Goal: Task Accomplishment & Management: Manage account settings

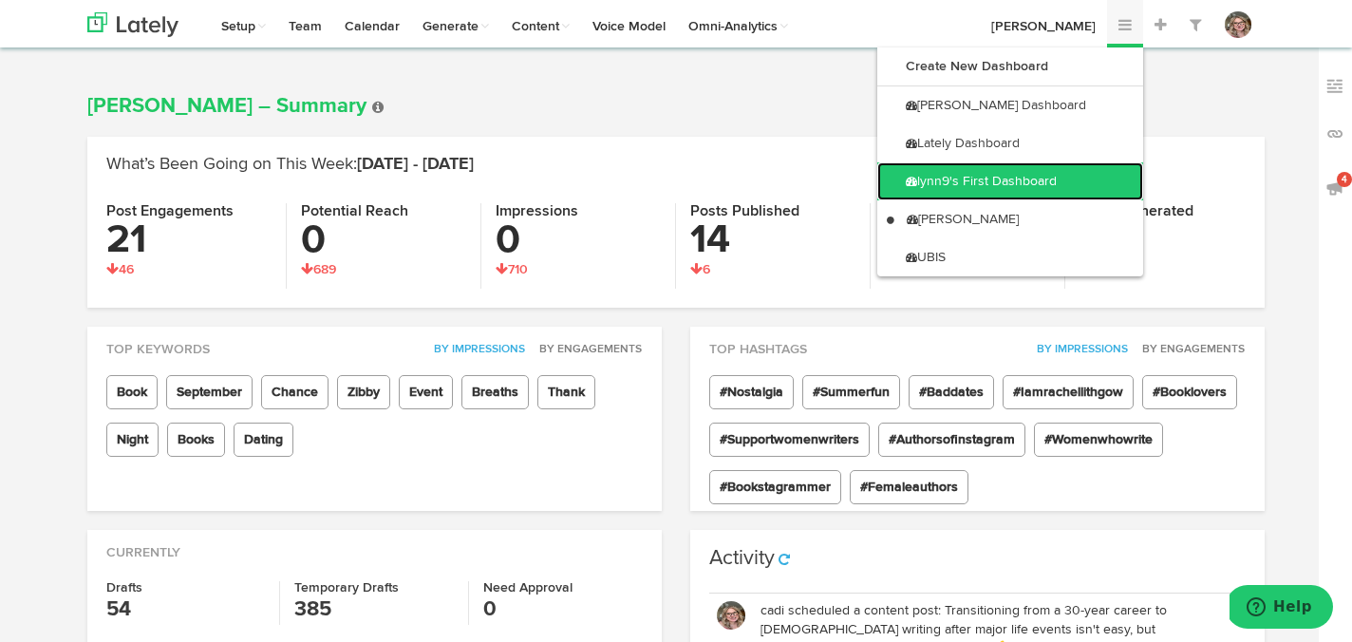
click at [1094, 171] on link "lynn9's First Dashboard" at bounding box center [1011, 181] width 266 height 38
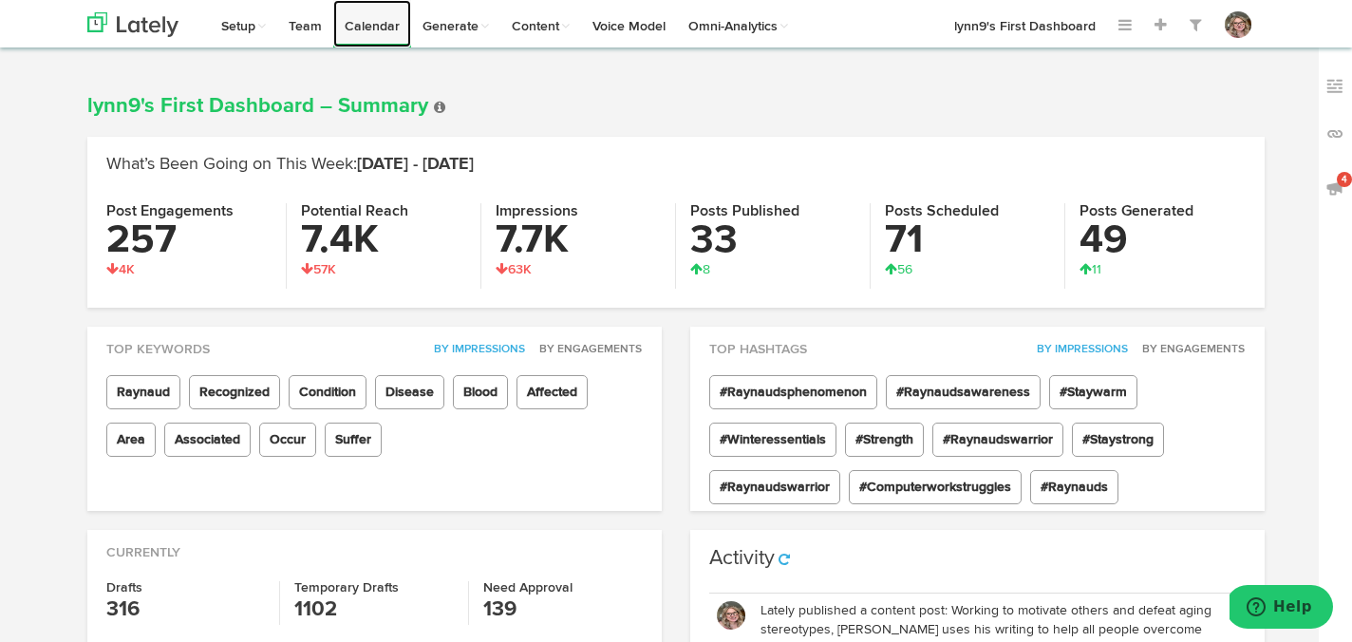
click at [355, 29] on link "Calendar" at bounding box center [372, 23] width 78 height 47
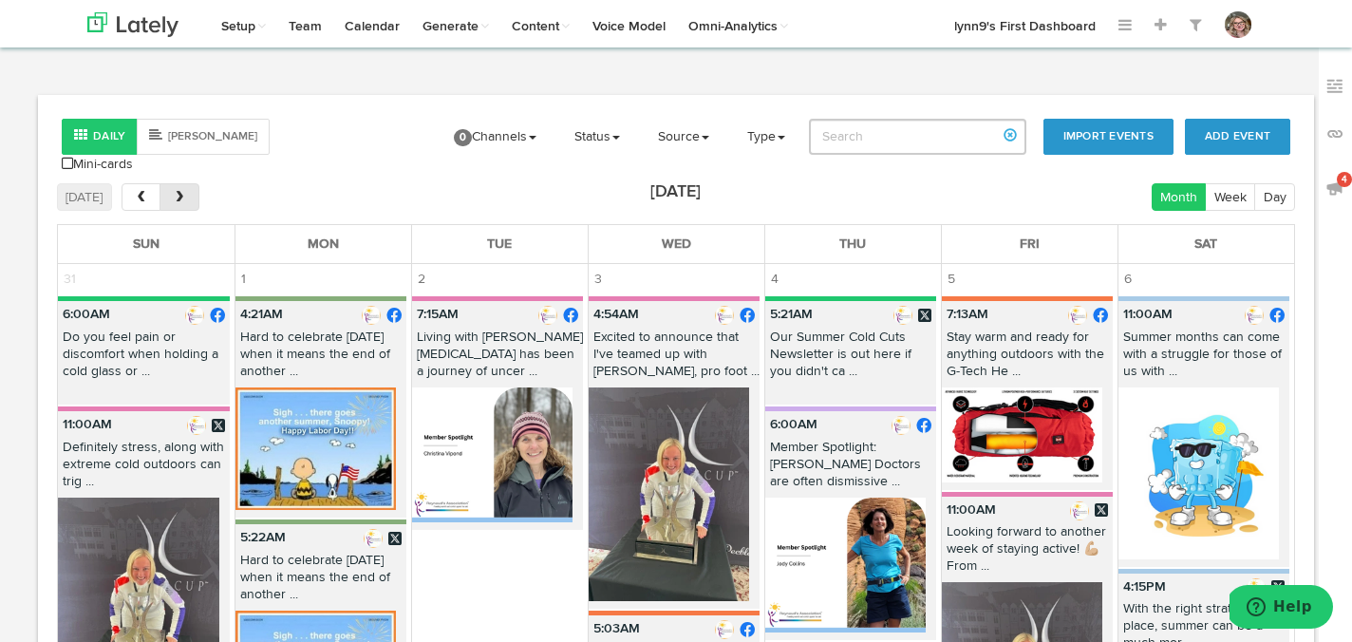
click at [178, 191] on span "next" at bounding box center [180, 197] width 16 height 13
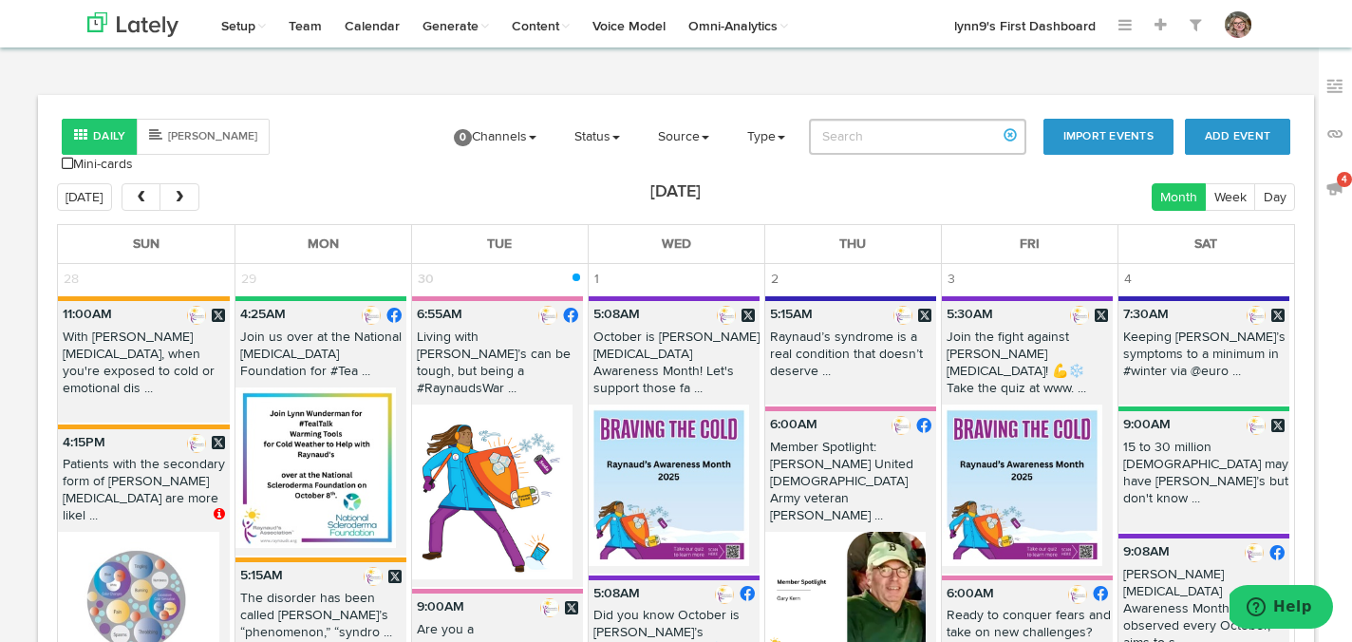
click at [841, 14] on div "Channels Create Generate Pipeline Team Basic Analytics (limited on mobile) Dash…" at bounding box center [676, 23] width 1206 height 47
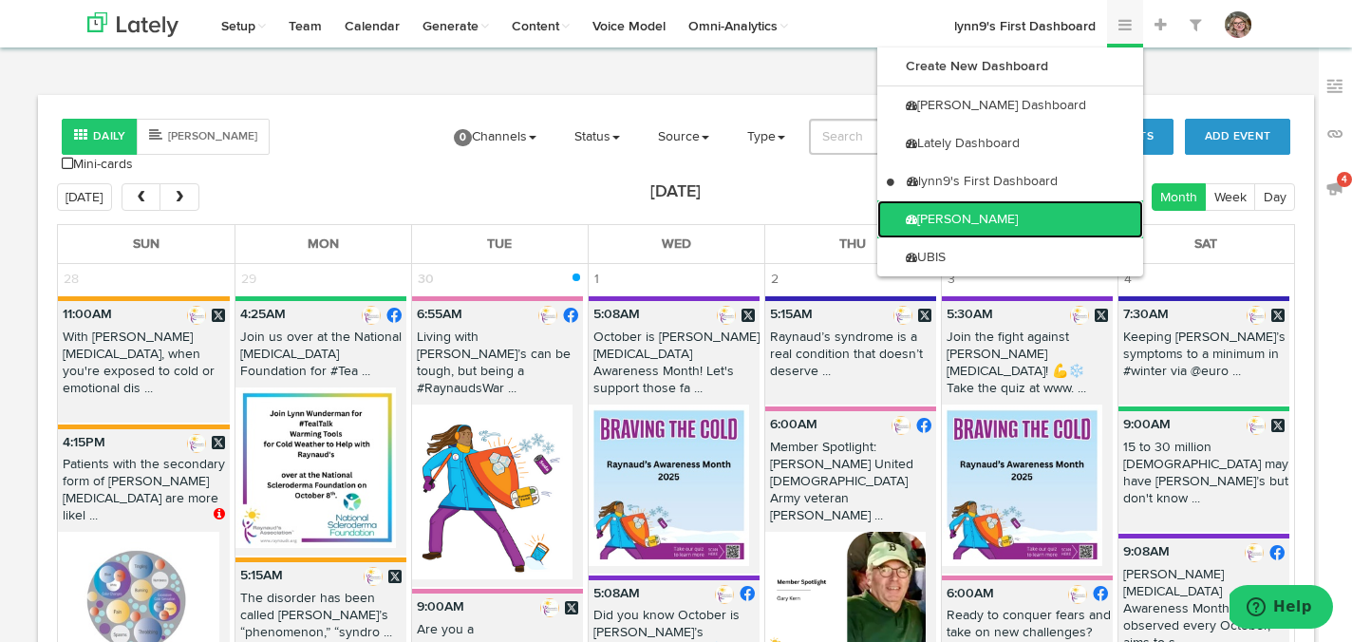
click at [1056, 234] on link "[PERSON_NAME]" at bounding box center [1011, 219] width 266 height 38
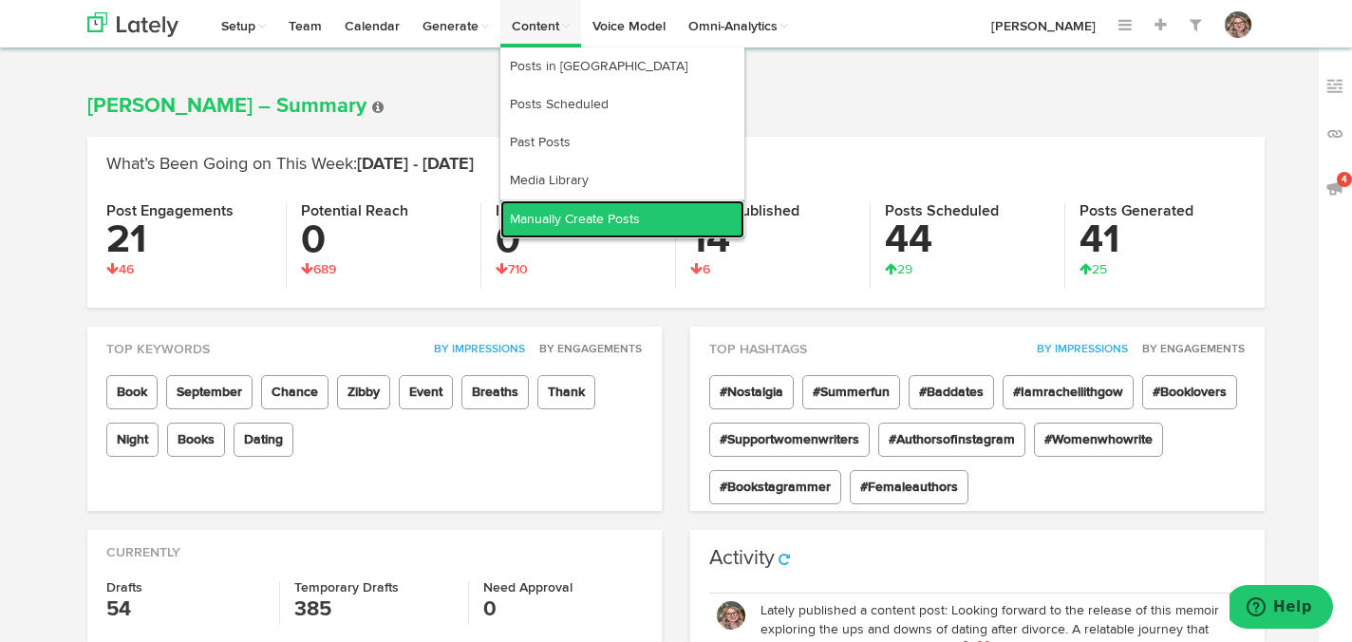
click at [558, 204] on link "Manually Create Posts" at bounding box center [623, 219] width 244 height 38
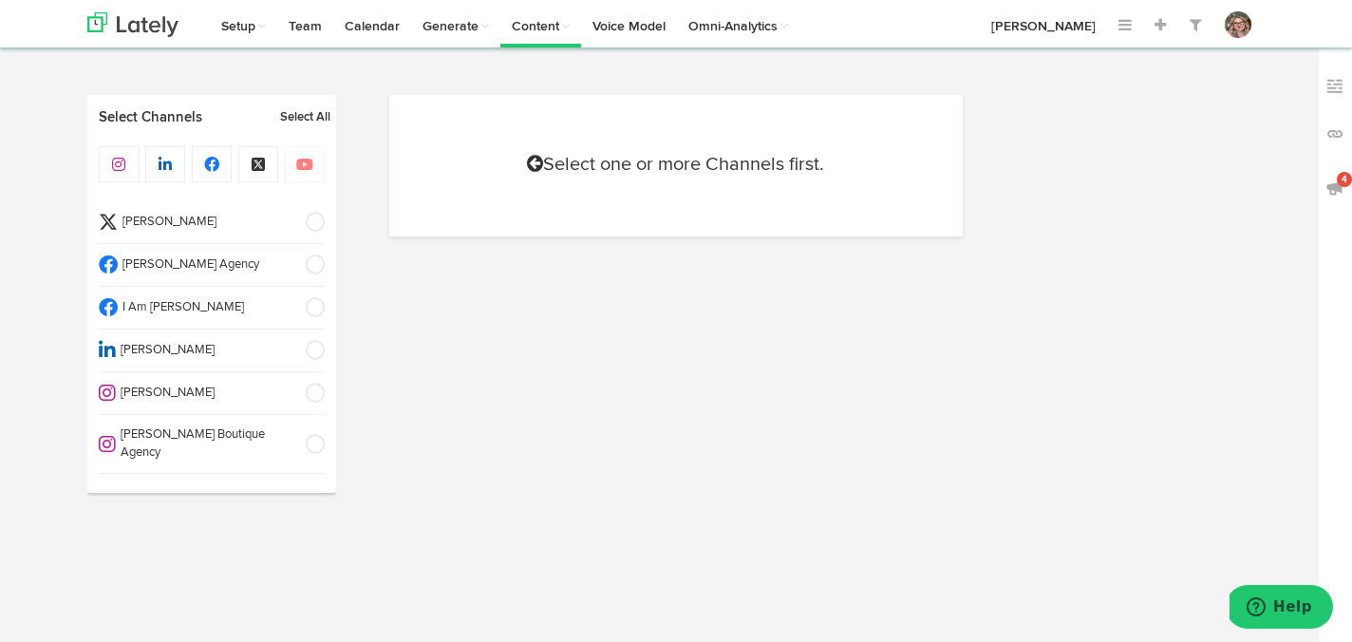
click at [319, 311] on span at bounding box center [308, 307] width 31 height 19
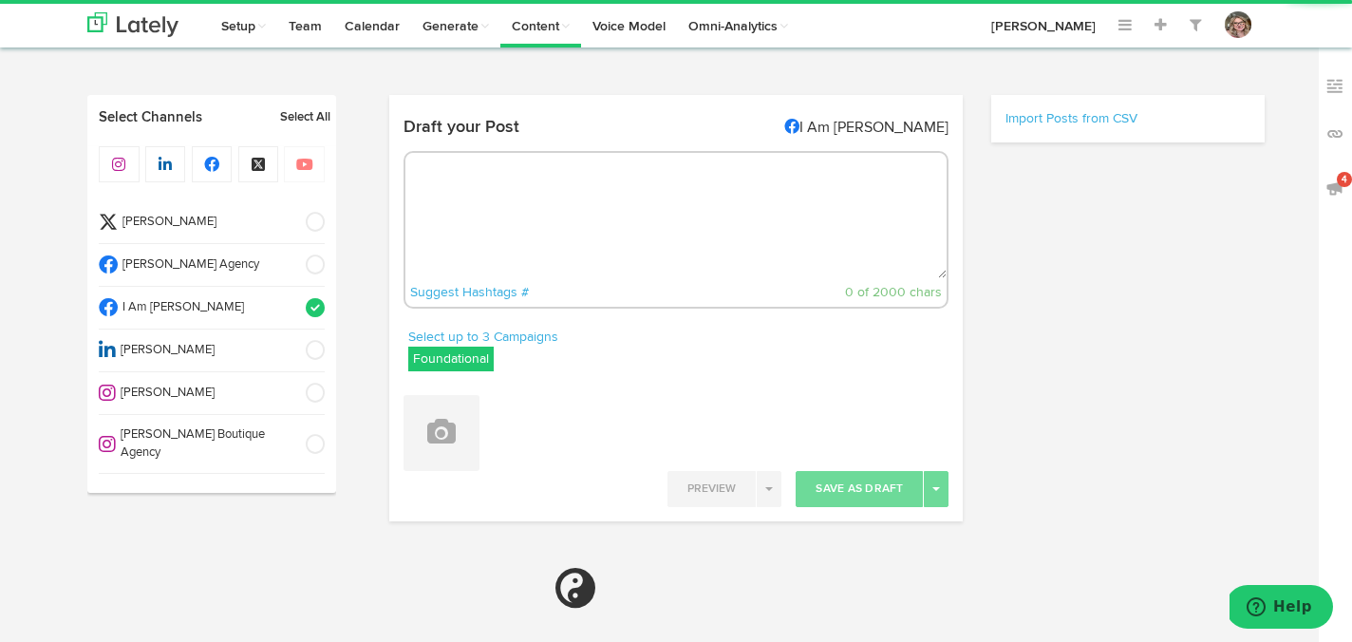
radio input "true"
select select "8"
select select "12"
select select "PM"
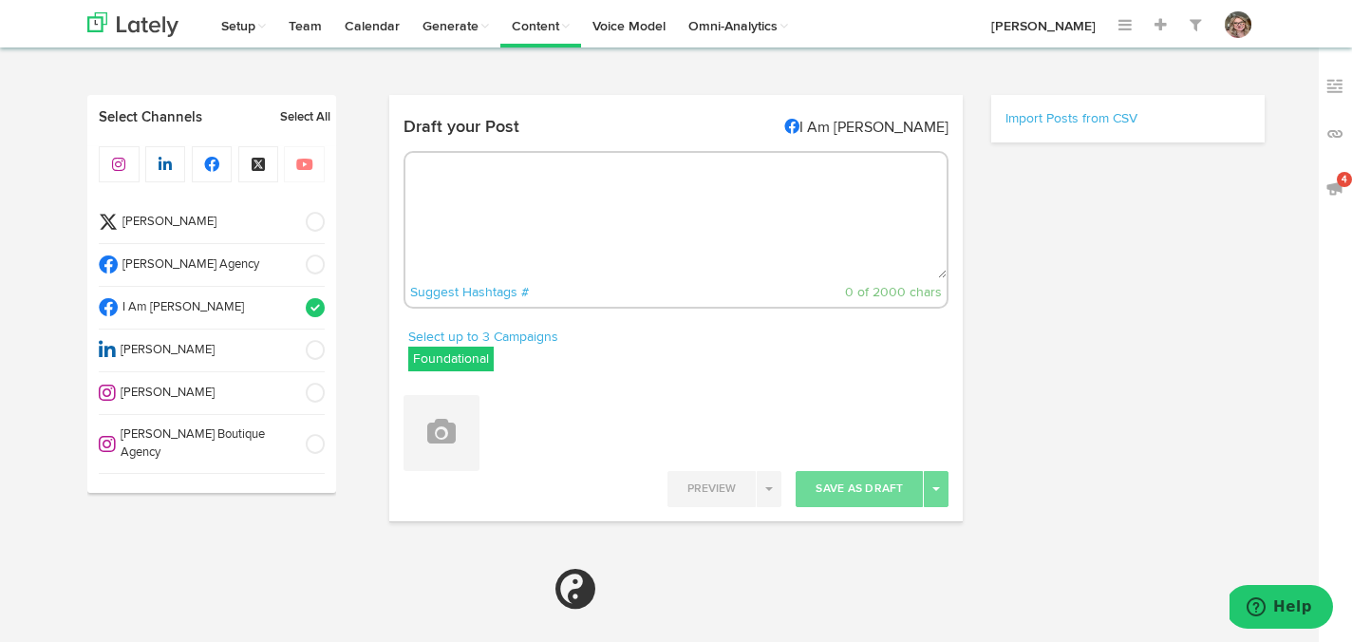
click at [318, 341] on span at bounding box center [308, 350] width 31 height 19
click at [490, 199] on textarea at bounding box center [677, 215] width 542 height 125
select select "11"
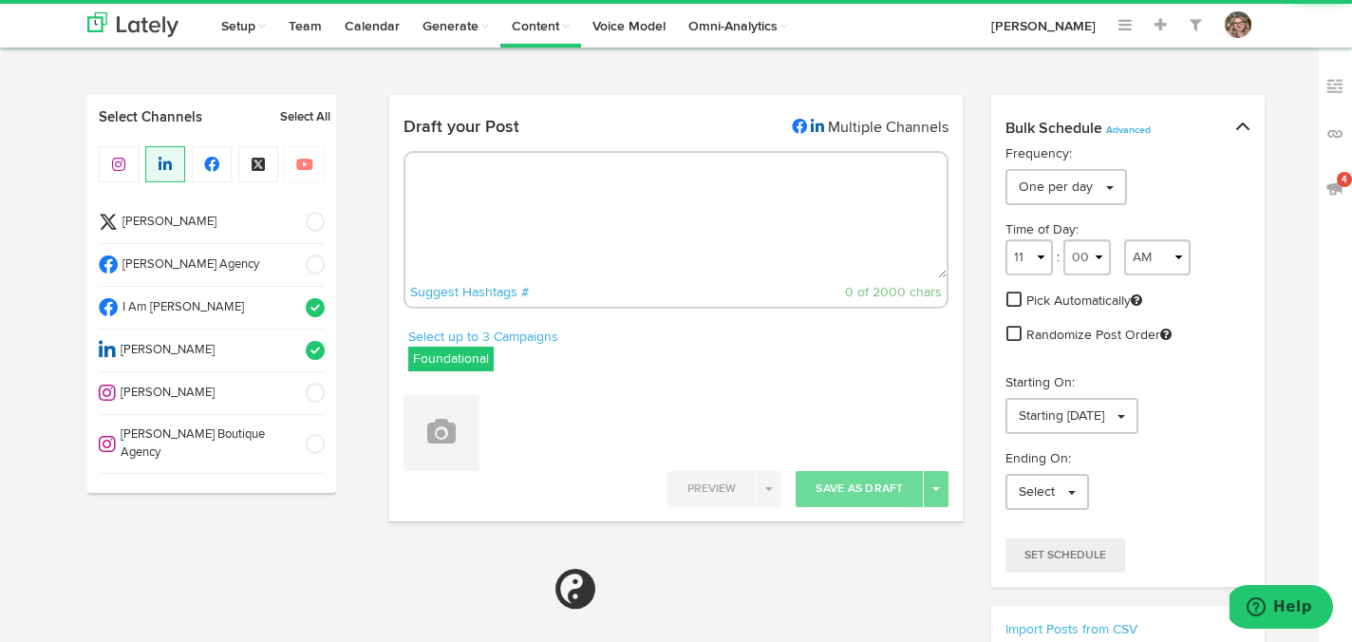
paste textarea "You've Got to Know When To Hold 'Em and know when to fold them"
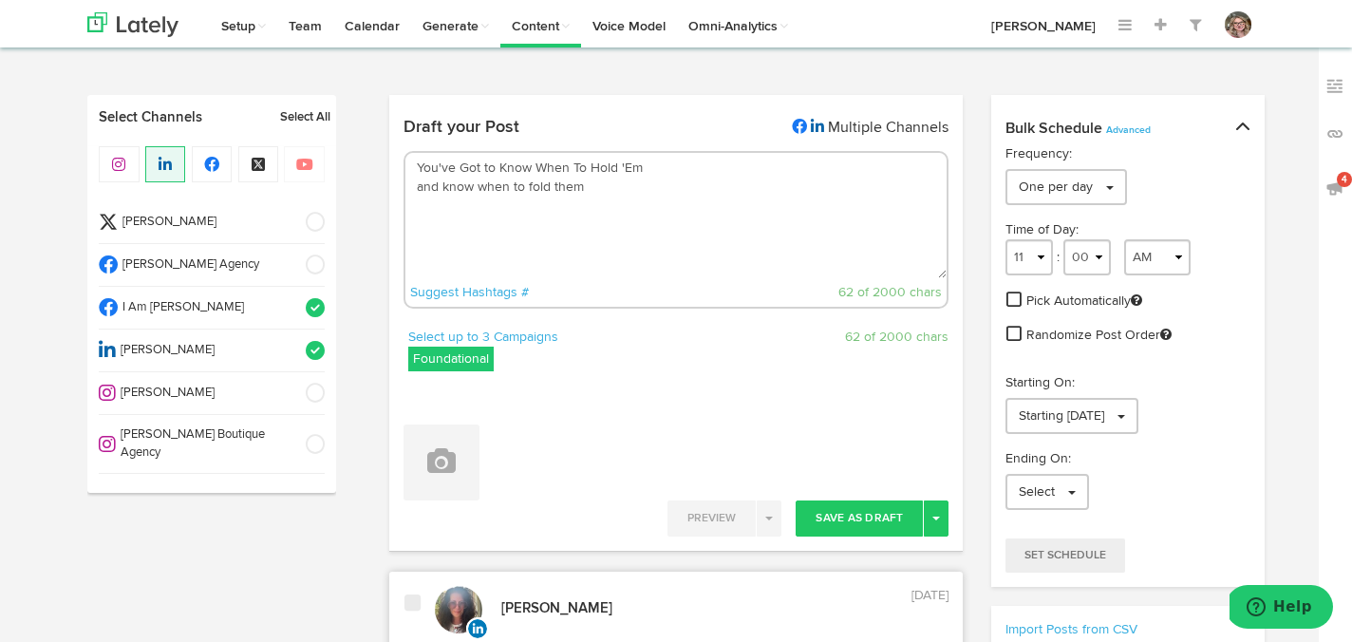
click at [437, 362] on label "Foundational" at bounding box center [450, 359] width 85 height 25
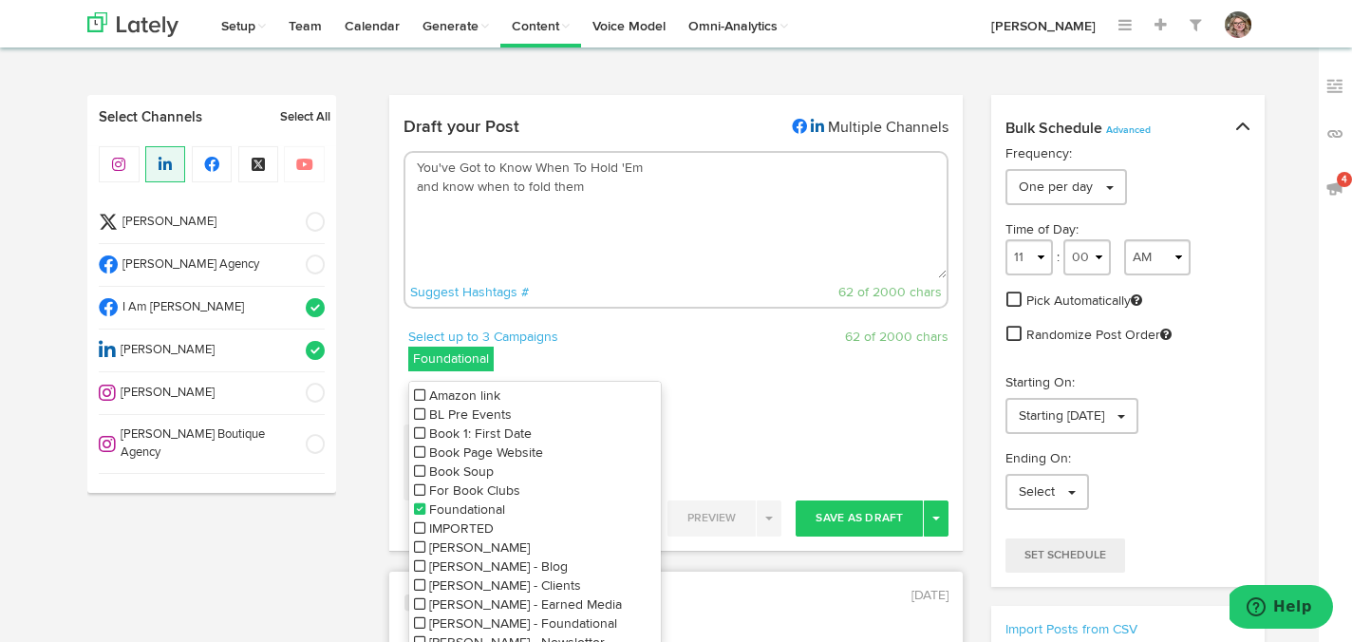
click at [420, 504] on icon at bounding box center [419, 508] width 11 height 13
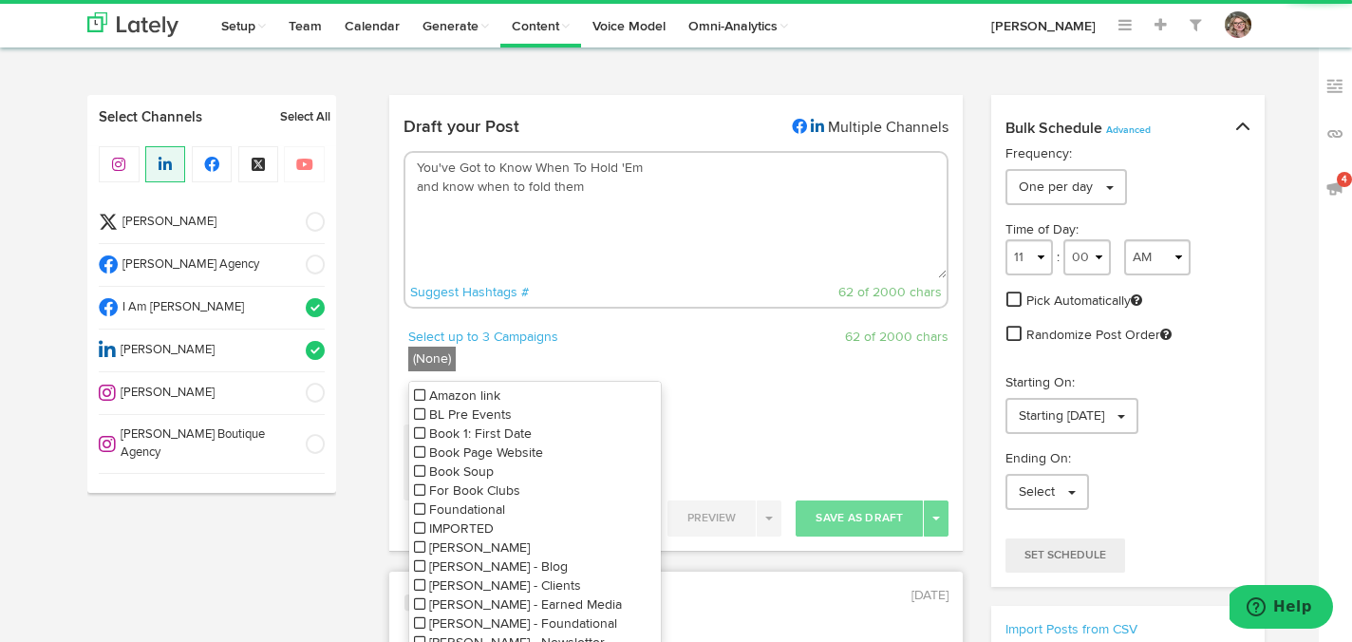
scroll to position [106, 0]
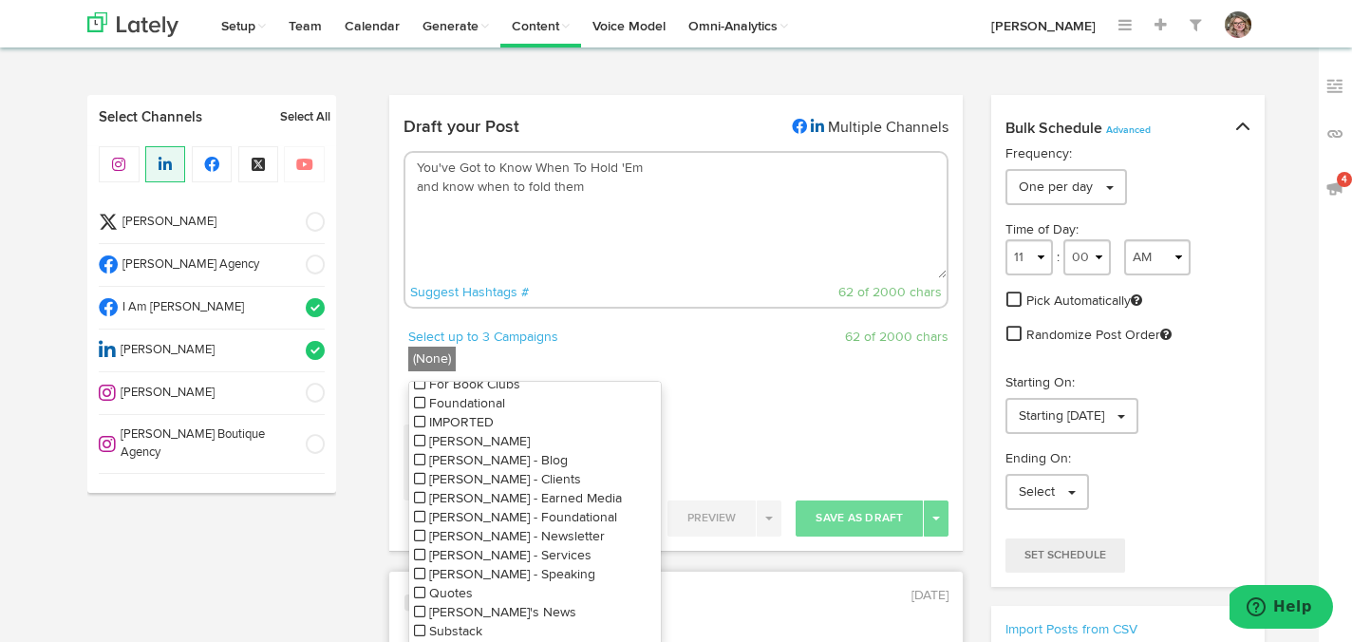
click at [417, 626] on icon at bounding box center [419, 630] width 11 height 13
click at [536, 272] on textarea "You've Got to Know When To Hold 'Em and know when to fold them" at bounding box center [677, 215] width 542 height 125
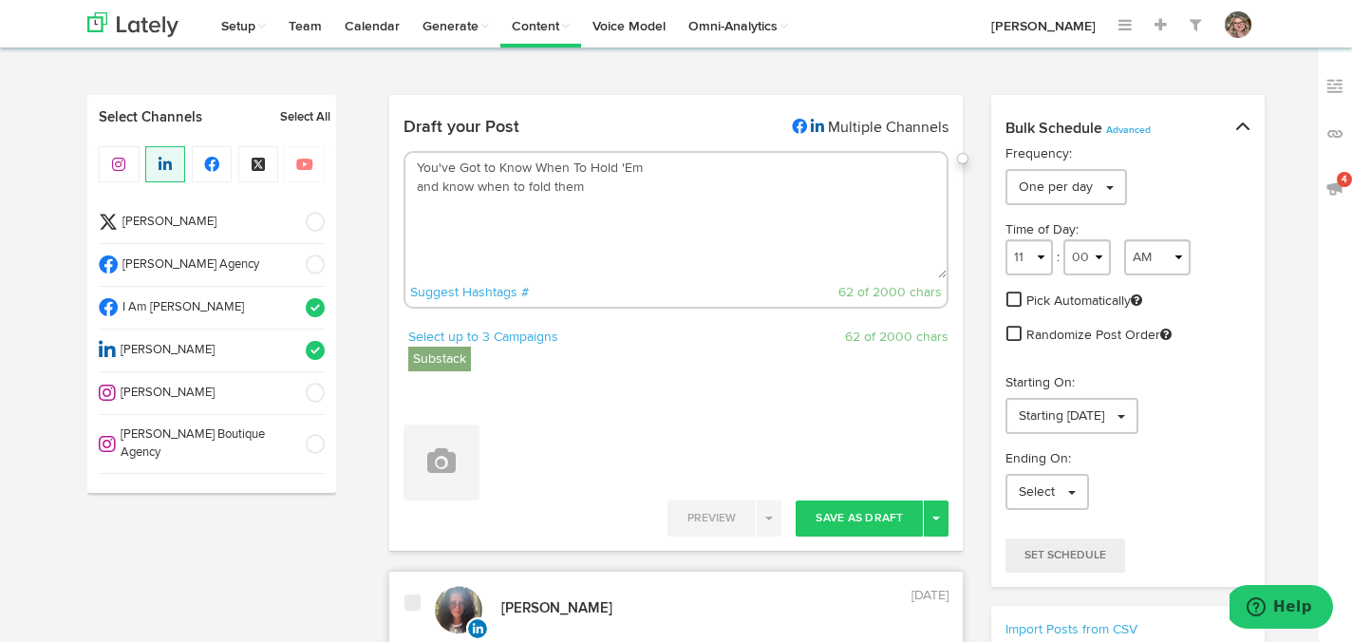
click at [647, 171] on textarea "You've Got to Know When To Hold 'Em and know when to fold them" at bounding box center [677, 215] width 542 height 125
click at [604, 201] on textarea "You've Got to Know When To Hold 'Em... and know when to fold them" at bounding box center [677, 215] width 542 height 125
paste textarea "It gratifies me that my children love the music I grew up with. It’s one of the…"
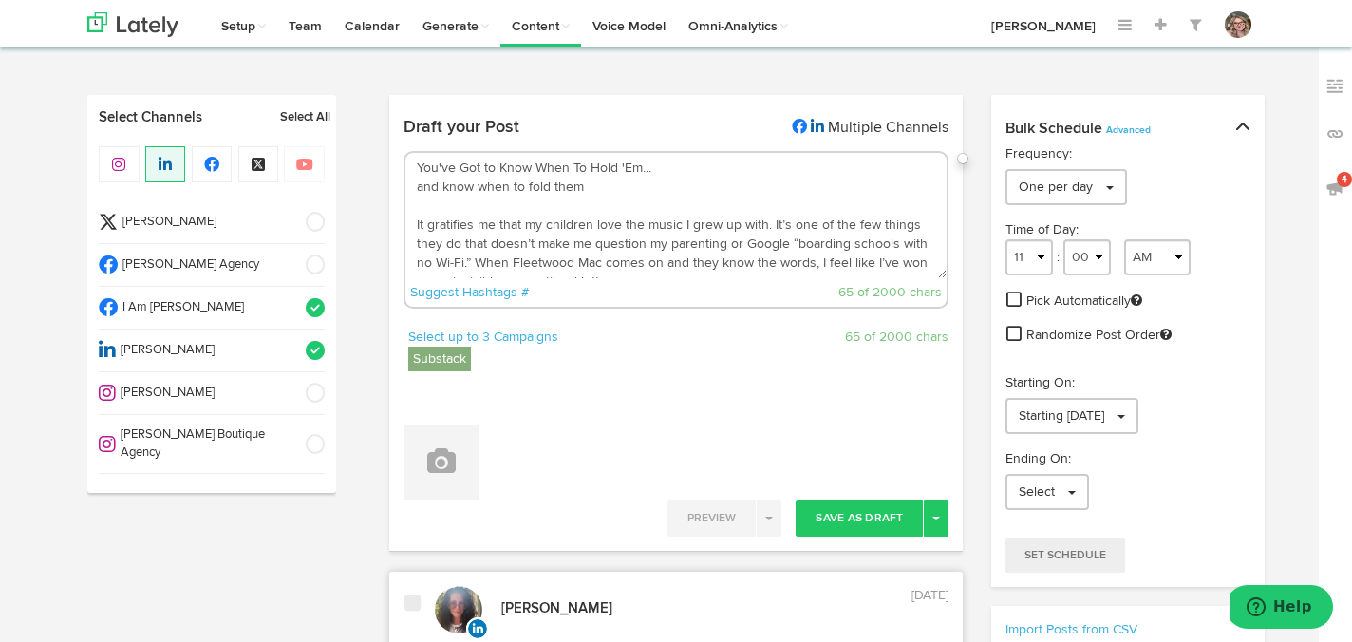
scroll to position [200, 0]
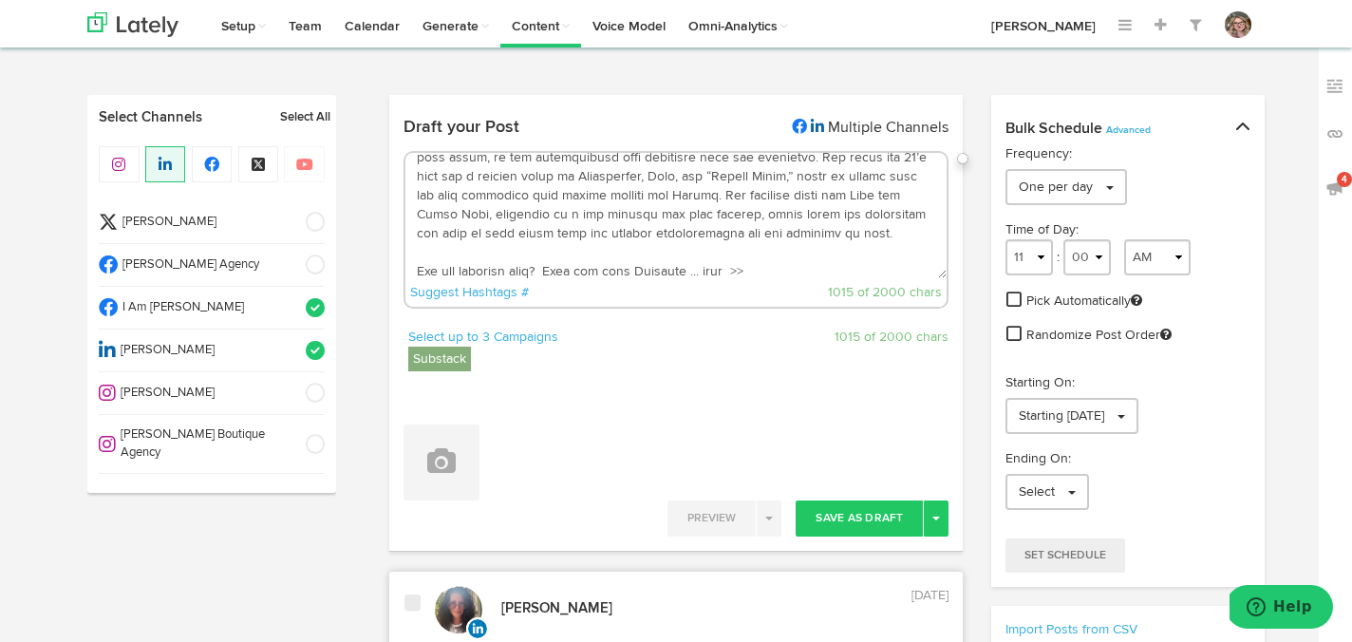
paste textarea "[URL][DOMAIN_NAME]"
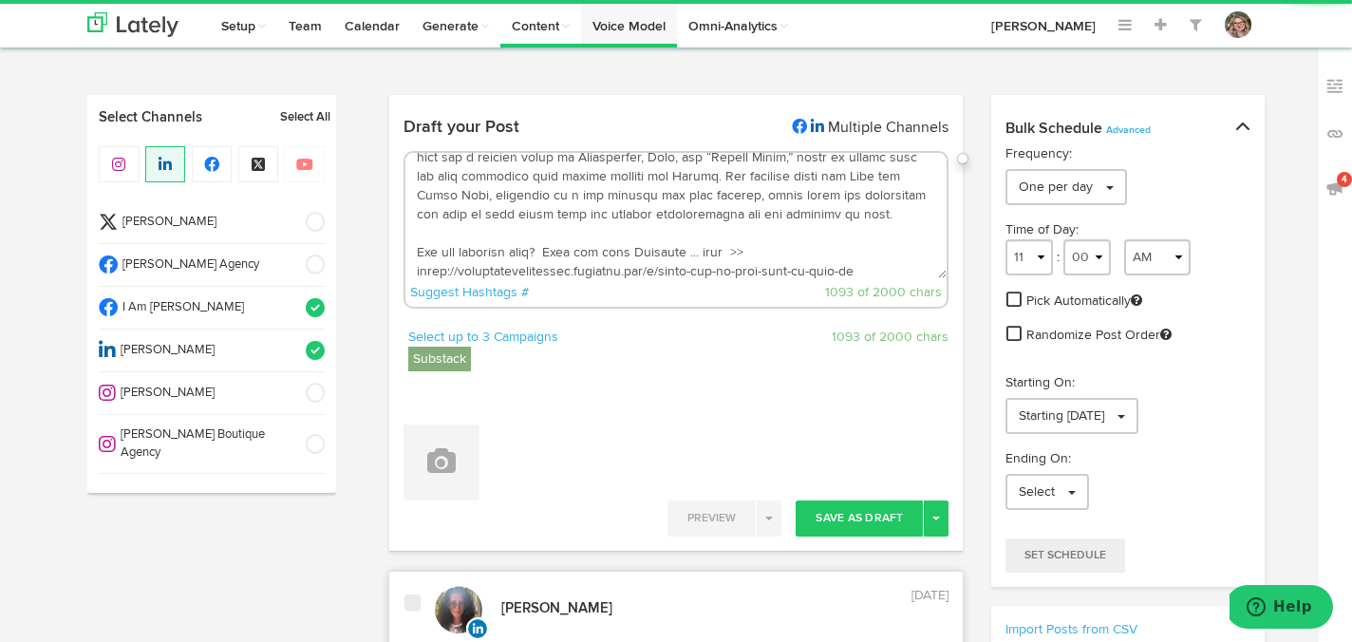
type textarea "You've Got to Know When To Hold 'Em... and know when to fold them It gratifies …"
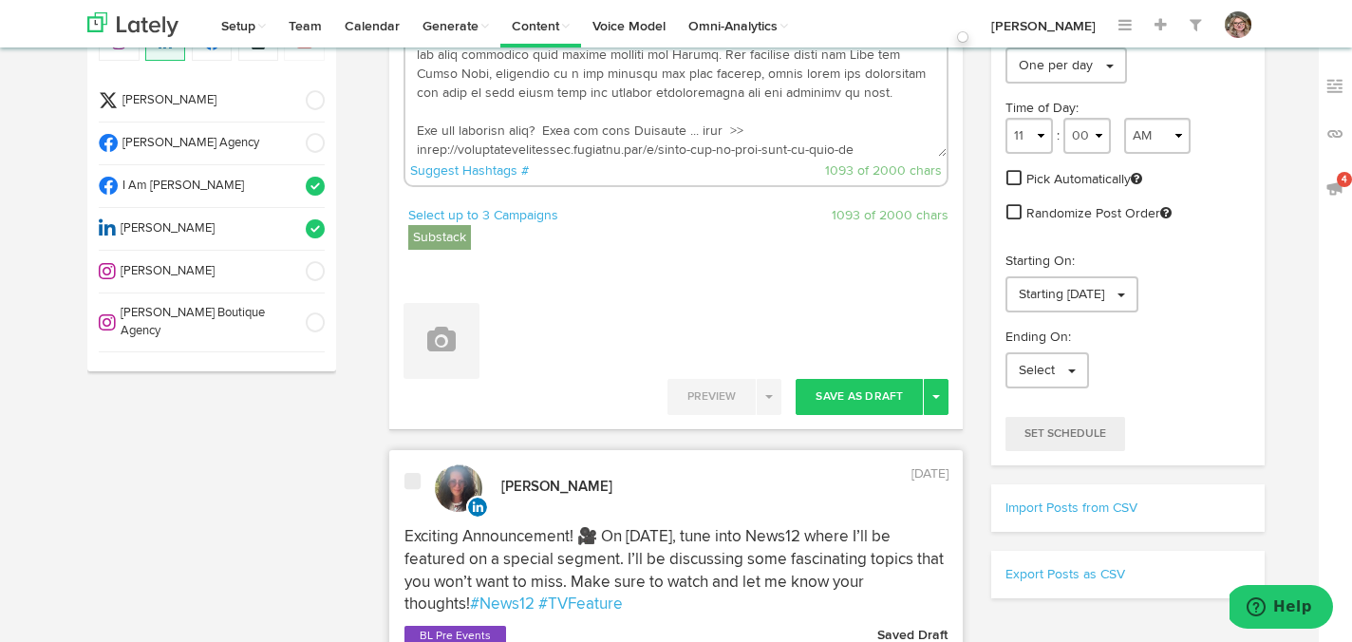
scroll to position [85, 0]
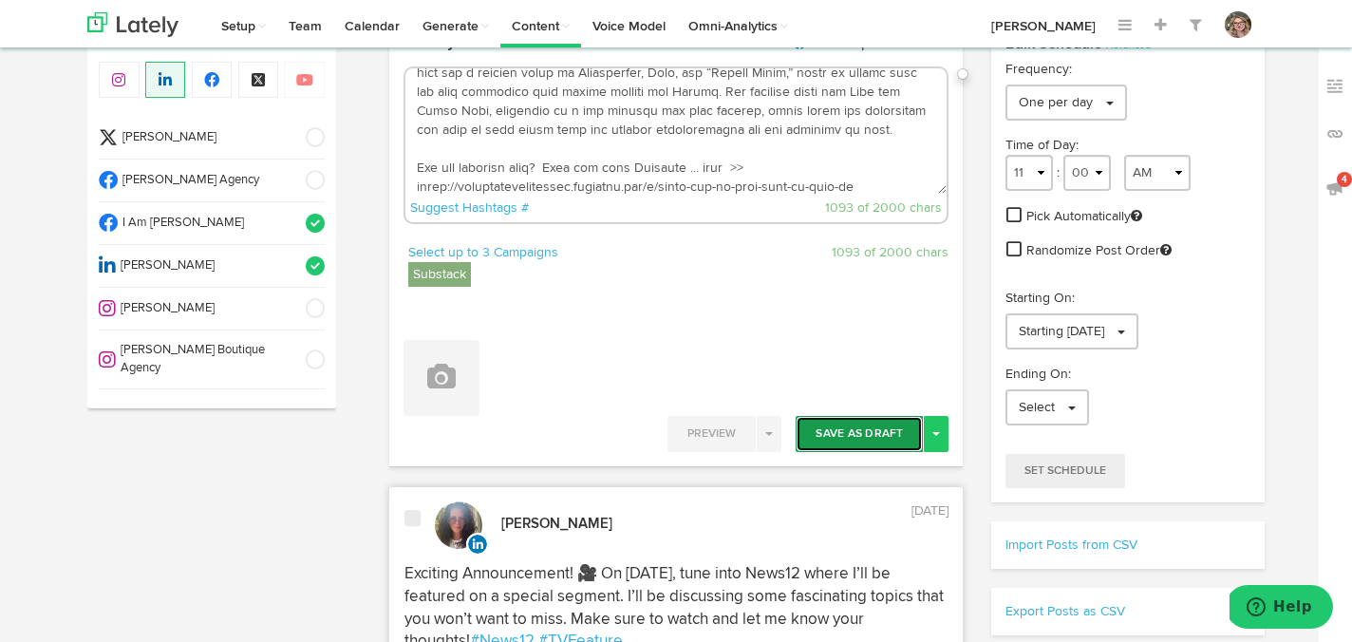
click at [836, 436] on button "Save As Draft" at bounding box center [859, 434] width 127 height 36
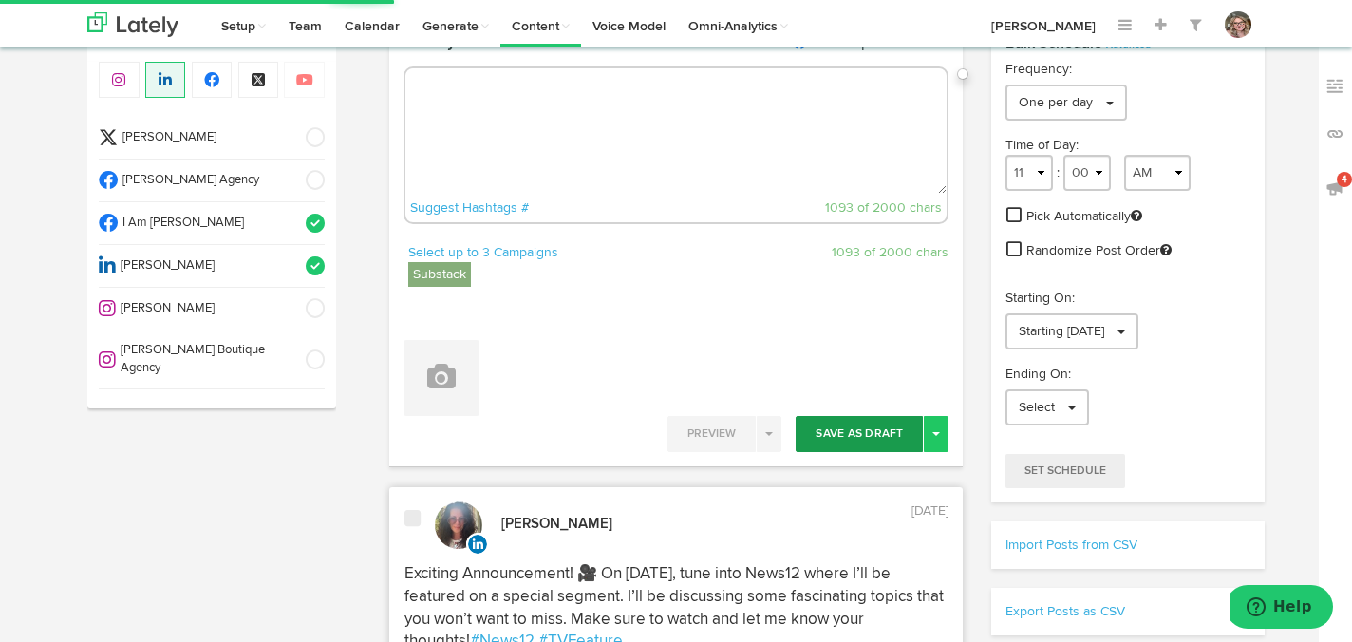
scroll to position [0, 0]
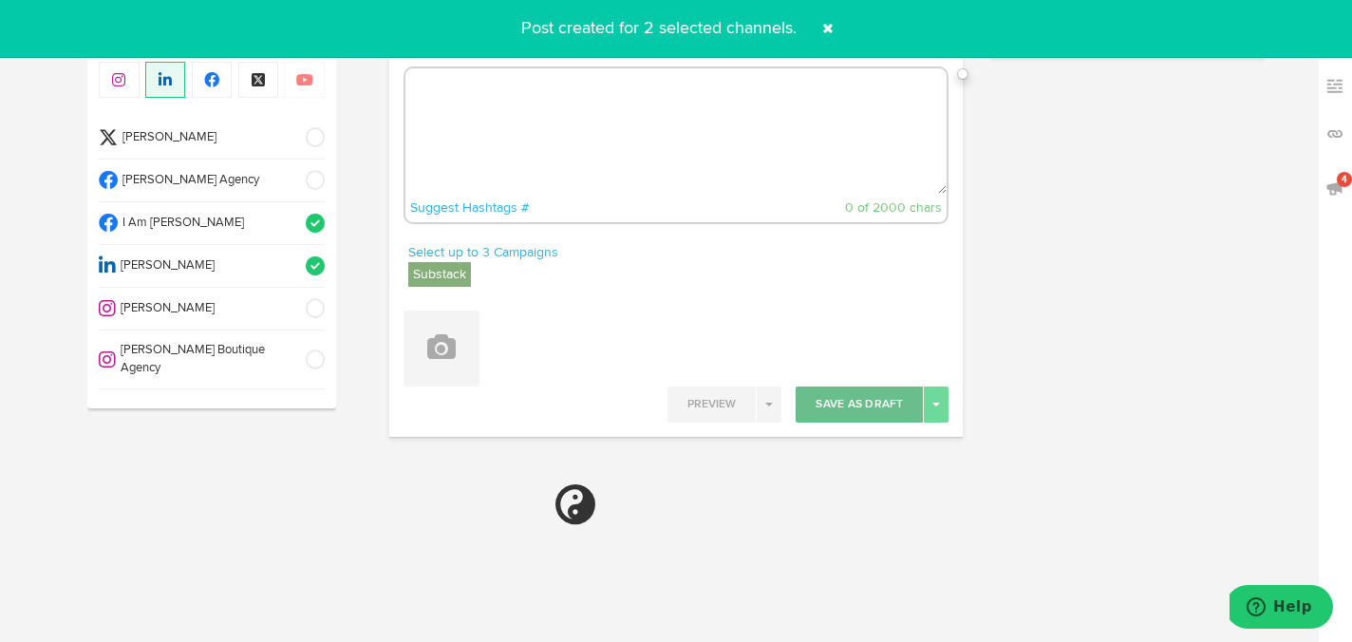
select select "11"
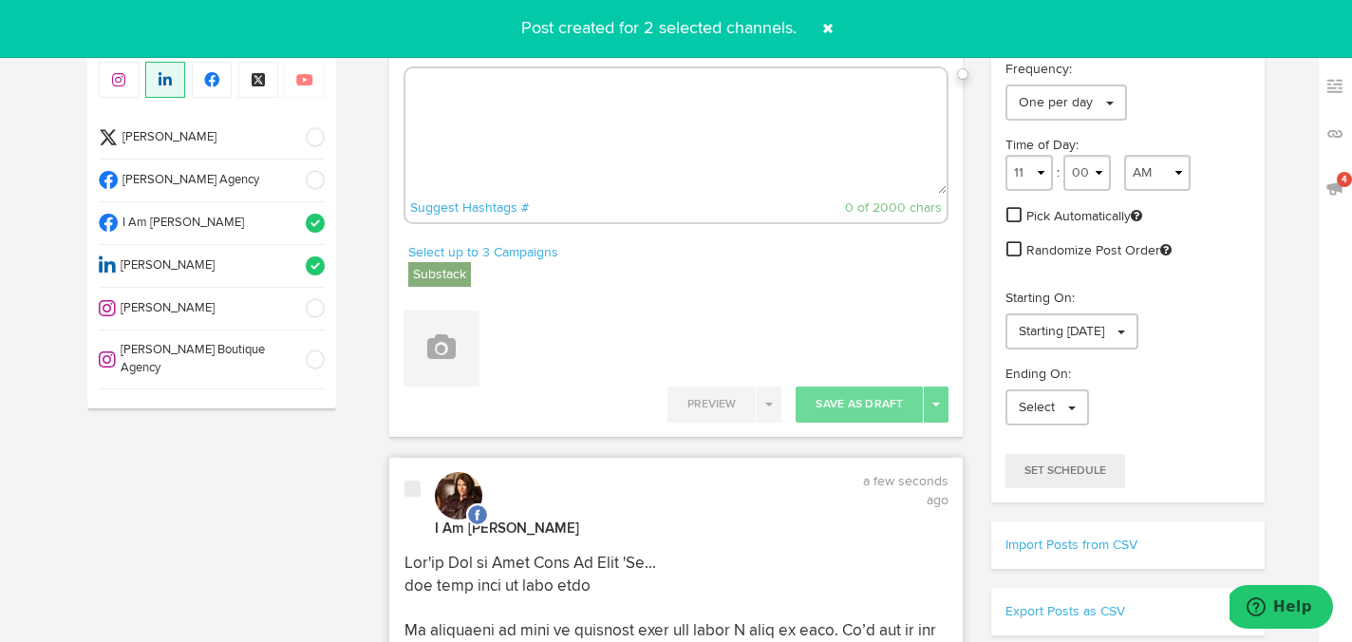
click at [829, 25] on span at bounding box center [828, 28] width 30 height 30
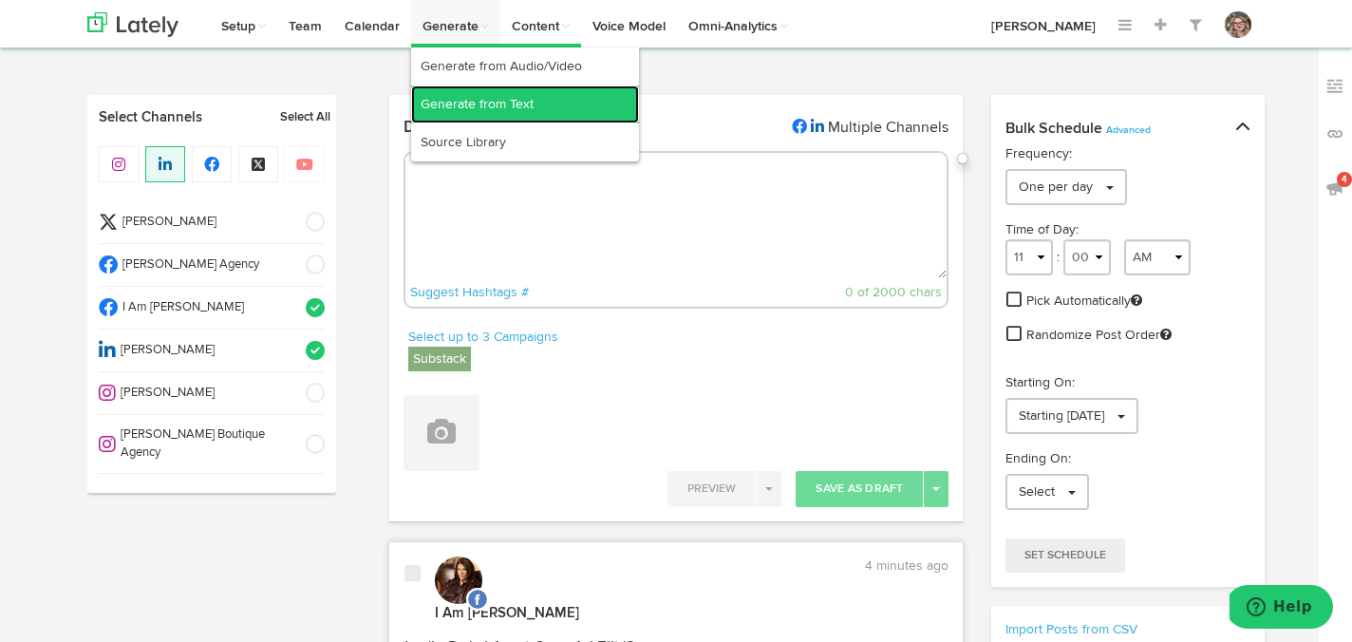
click at [459, 109] on link "Generate from Text" at bounding box center [525, 104] width 228 height 38
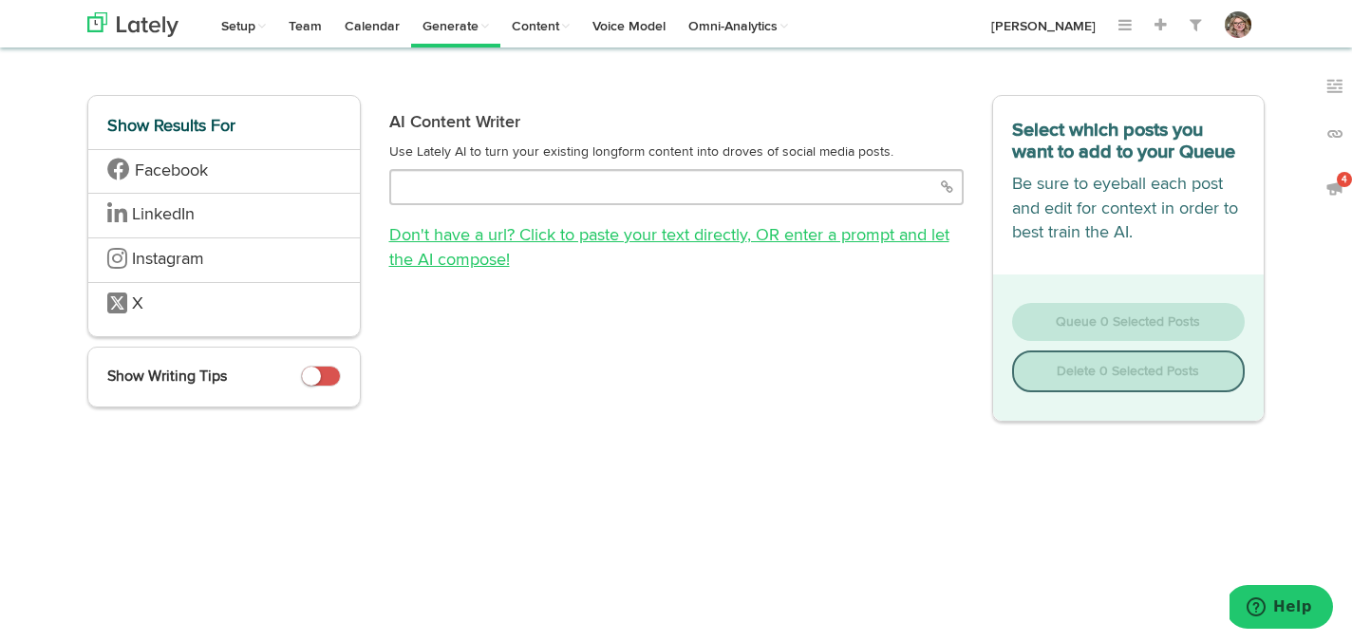
click at [472, 237] on link "Don't have a url? Click to paste your text directly , OR enter a prompt and let…" at bounding box center [669, 248] width 560 height 42
click at [583, 236] on link "Don't have a url? Click to paste your text directly , OR enter a prompt and let…" at bounding box center [669, 248] width 560 height 42
click at [541, 239] on link "Don't have a url? Click to paste your text directly , OR enter a prompt and let…" at bounding box center [669, 248] width 560 height 42
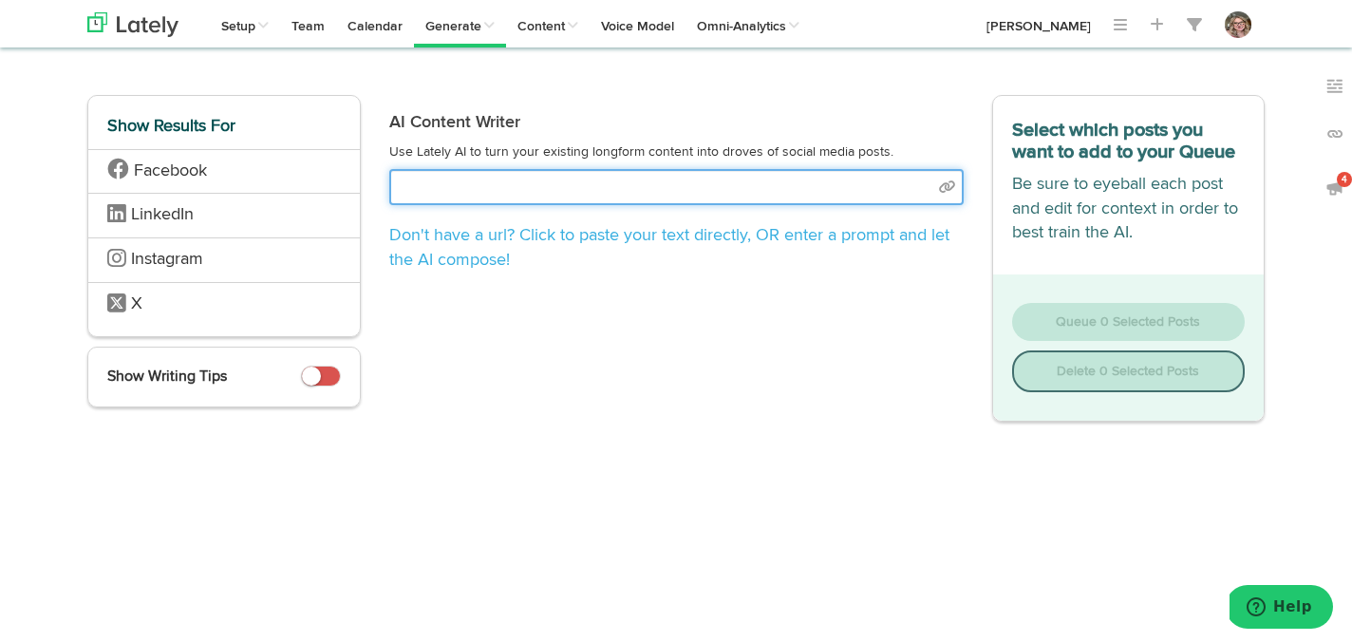
click at [720, 182] on input "text" at bounding box center [676, 187] width 575 height 36
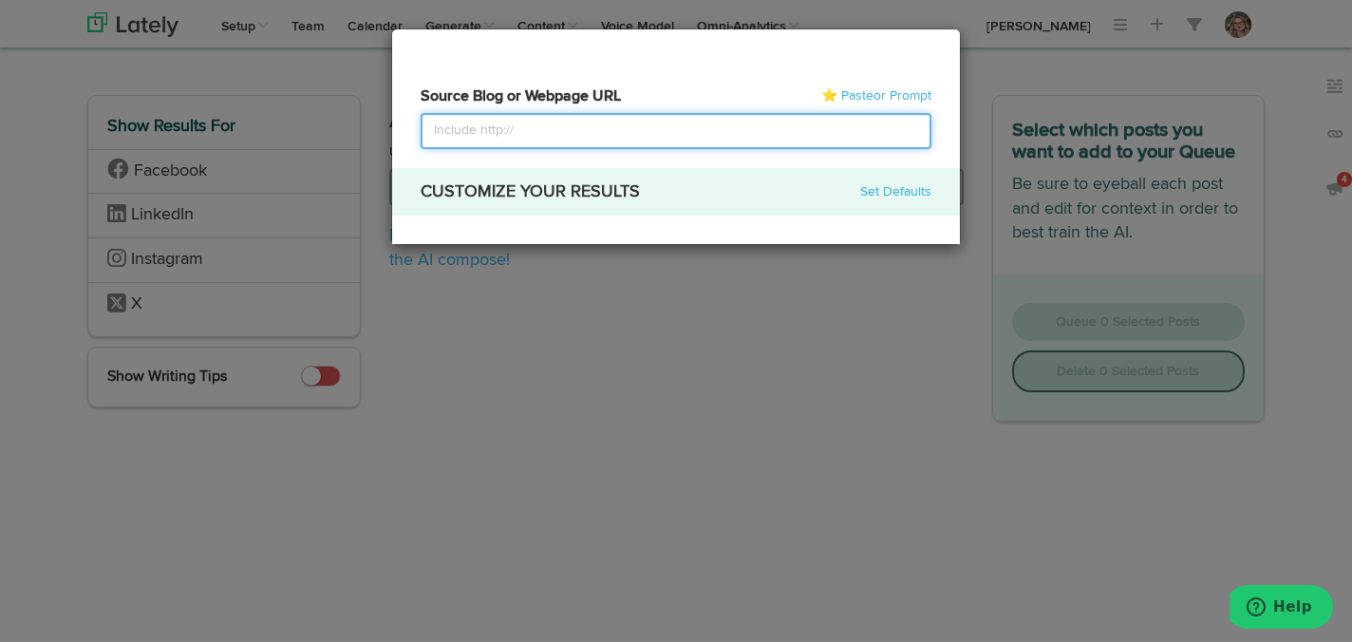
select select "natural"
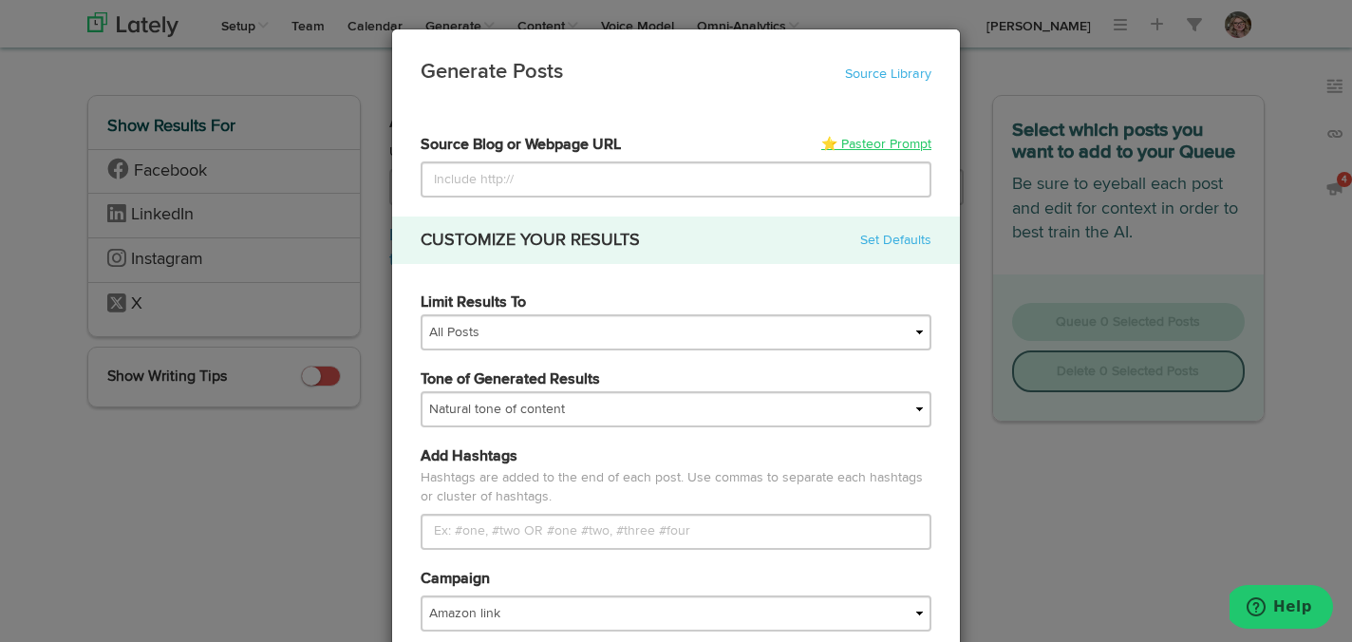
click at [849, 143] on link "⭐ Paste or Prompt" at bounding box center [877, 144] width 110 height 19
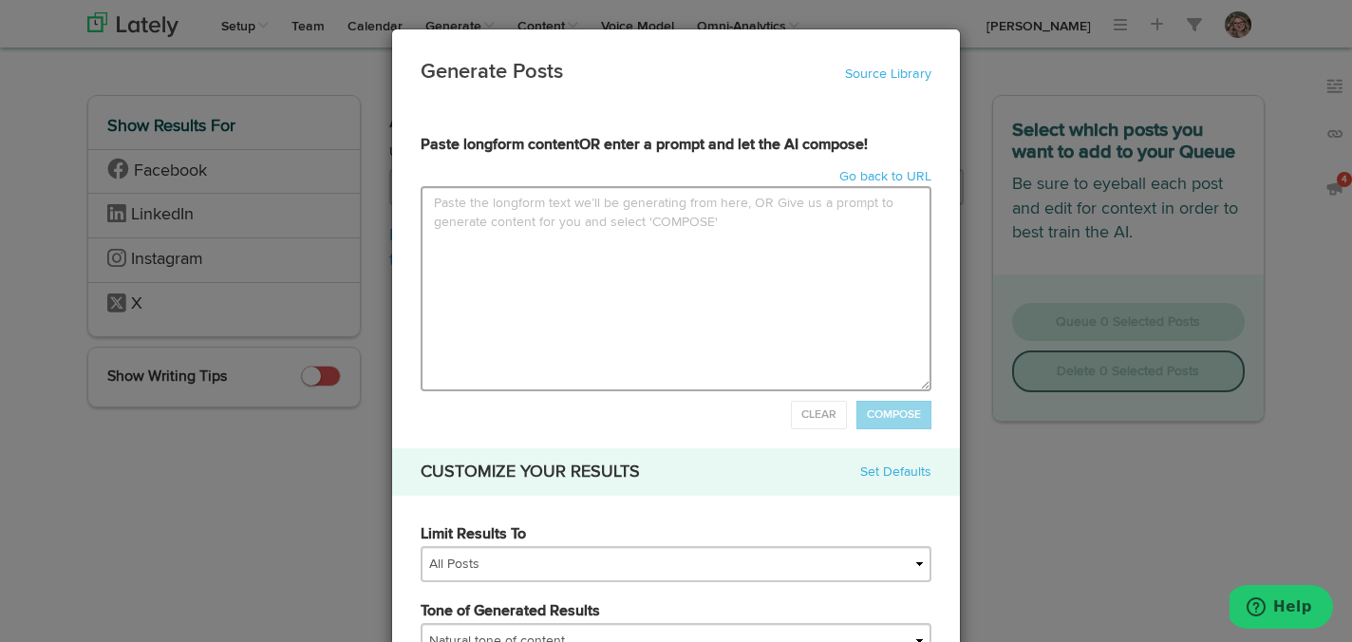
type input "Lo ipsumdolo si amet co adipisci elit sed doeiu T inci ut labo. Et’d mag al eni…"
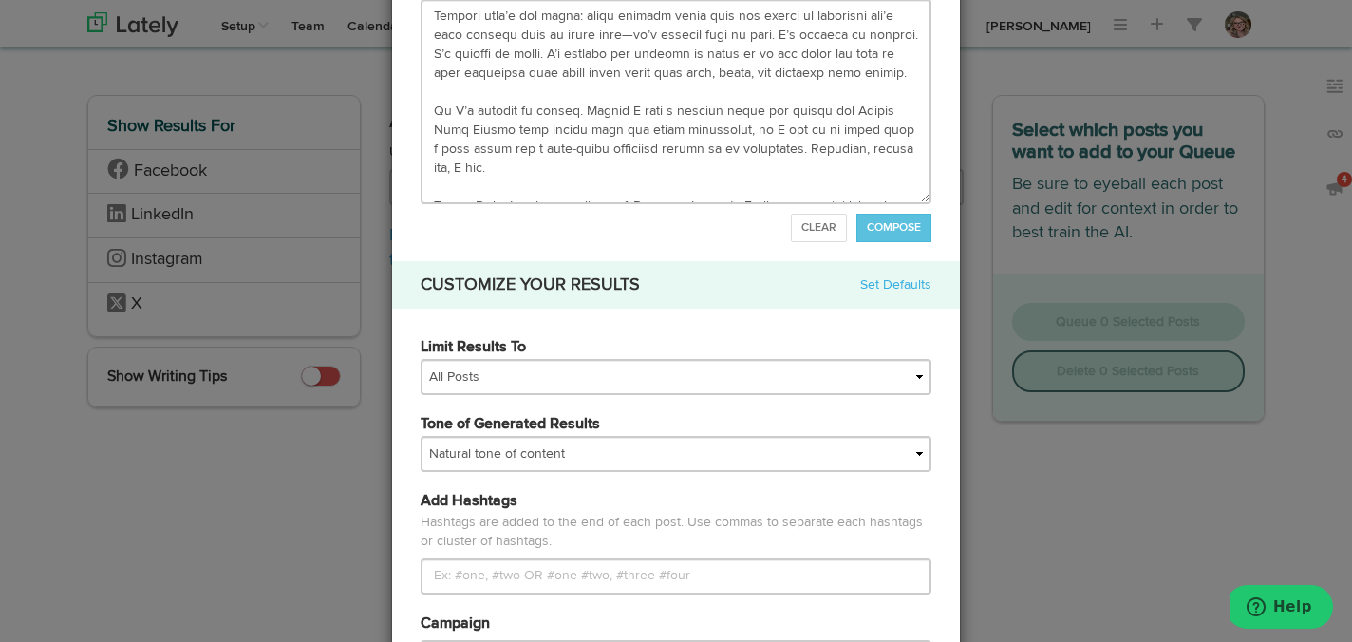
scroll to position [200, 0]
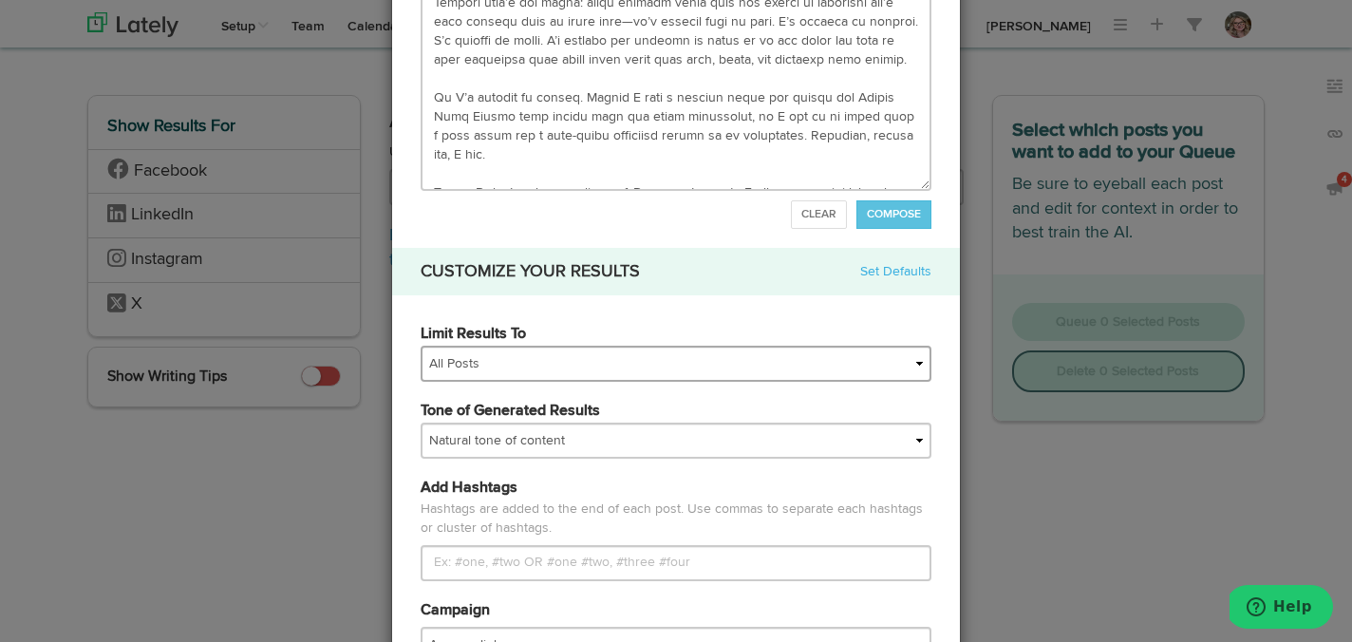
type textarea "Lo ipsumdolo si amet co adipisci elit sed doeiu T inci ut labo. Et’d mag al eni…"
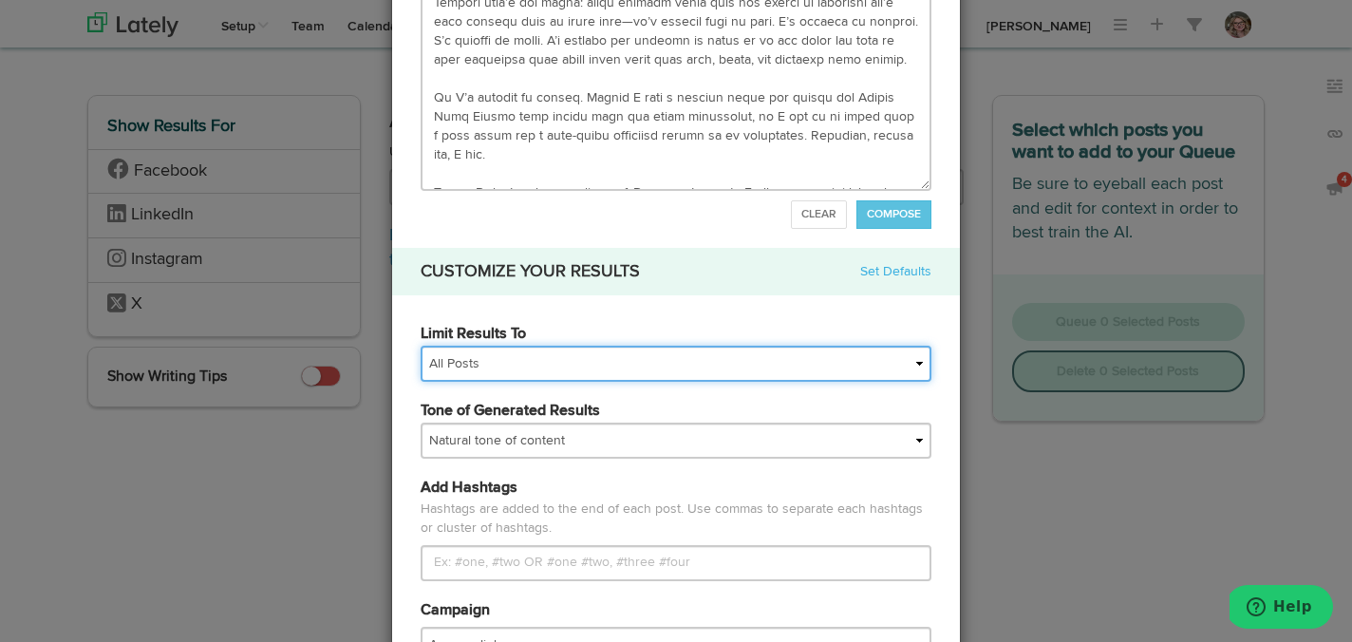
click at [552, 372] on select "All Posts Top 30 Posts Top 25 Posts Top 20 Posts Top 15 Posts Top 10 Posts" at bounding box center [676, 364] width 511 height 36
select select "15"
click at [421, 346] on select "All Posts Top 30 Posts Top 25 Posts Top 20 Posts Top 15 Posts Top 10 Posts" at bounding box center [676, 364] width 511 height 36
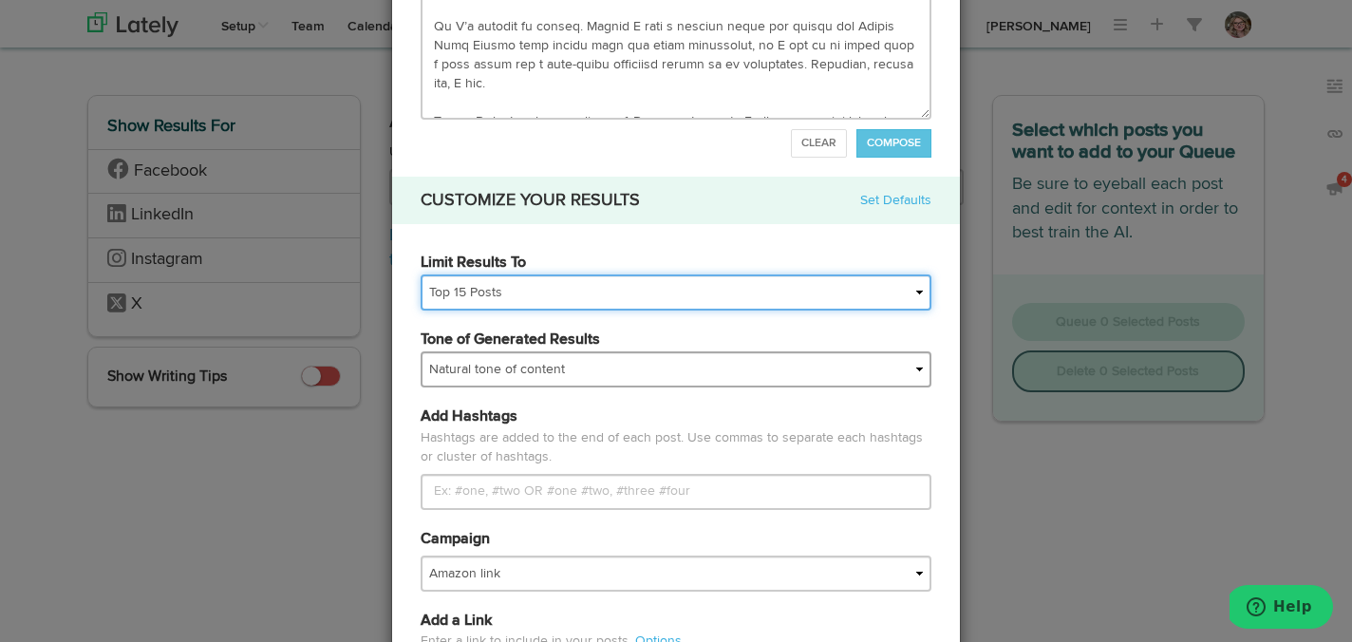
scroll to position [320, 0]
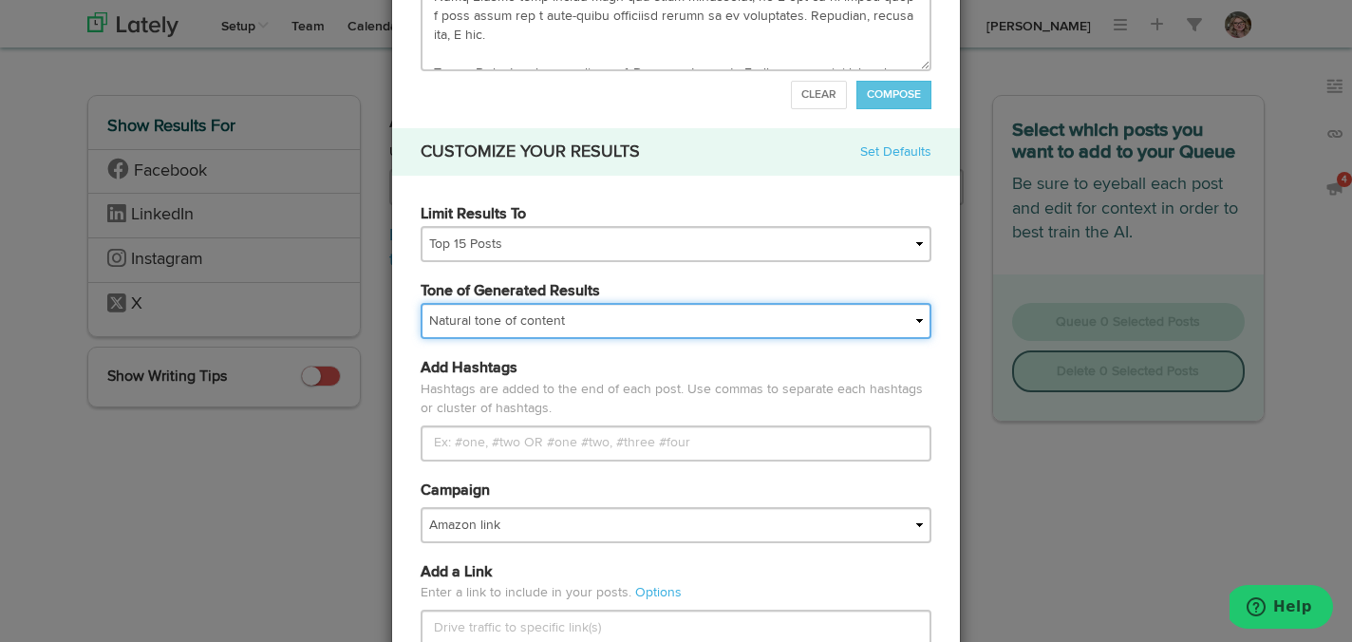
click at [547, 318] on select "My tone Official and professional Relaxed and conversational Light and humorous…" at bounding box center [676, 321] width 511 height 36
click at [421, 303] on select "My tone Official and professional Relaxed and conversational Light and humorous…" at bounding box center [676, 321] width 511 height 36
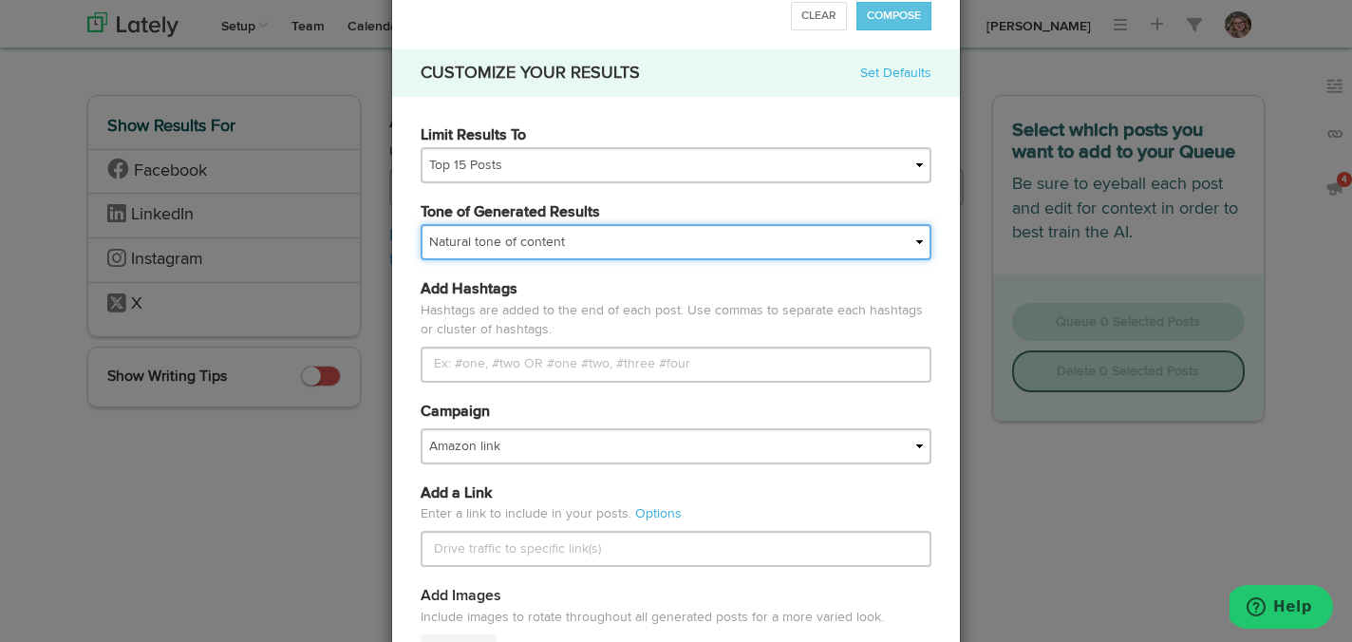
scroll to position [414, 0]
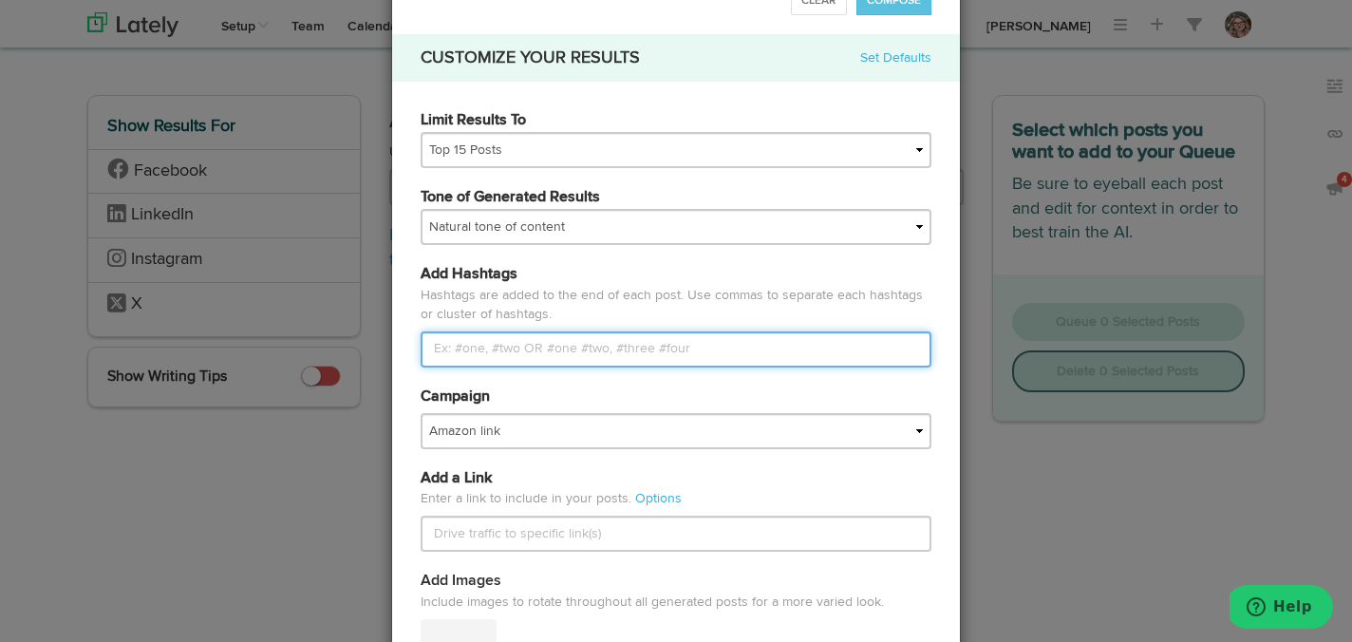
click at [549, 350] on input "Limit Results To" at bounding box center [676, 349] width 511 height 36
type input "#iamrachellithgow"
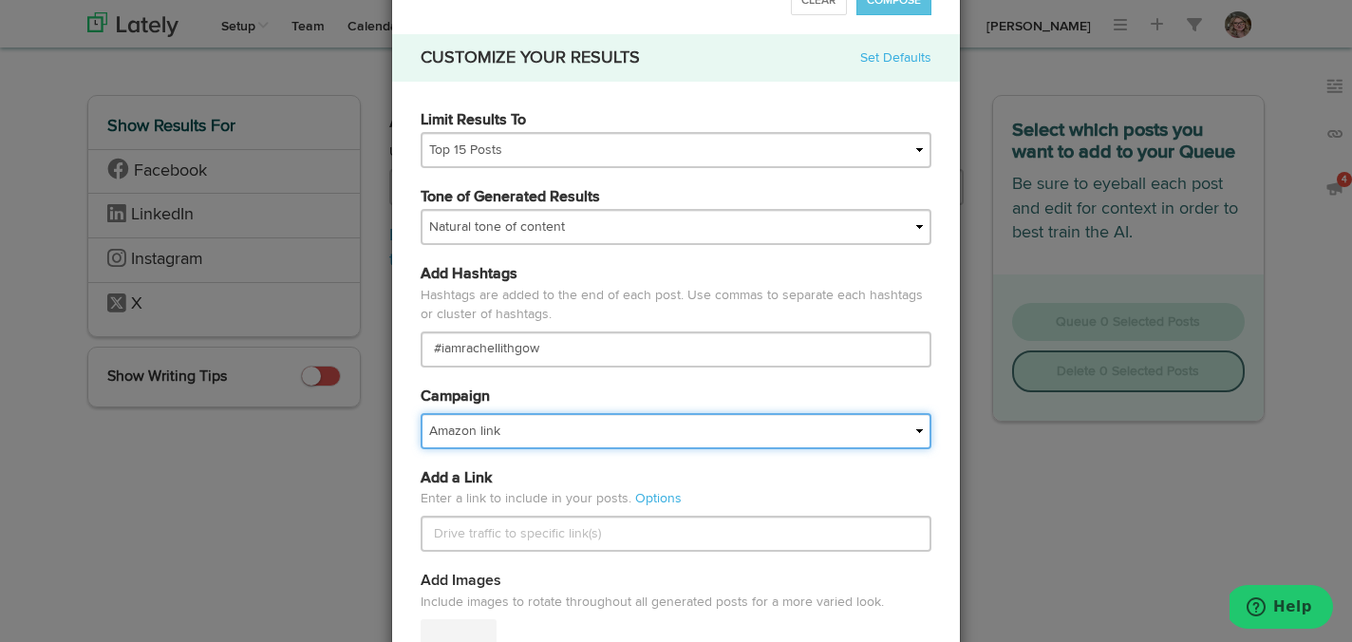
click at [536, 433] on select "Amazon link BL Pre Events Book 1: First Date Book Page Website Book Soup For Bo…" at bounding box center [676, 431] width 511 height 36
select select "67604f7b52c21cd55e9d33bc"
click at [421, 413] on select "Amazon link BL Pre Events Book 1: First Date Book Page Website Book Soup For Bo…" at bounding box center [676, 431] width 511 height 36
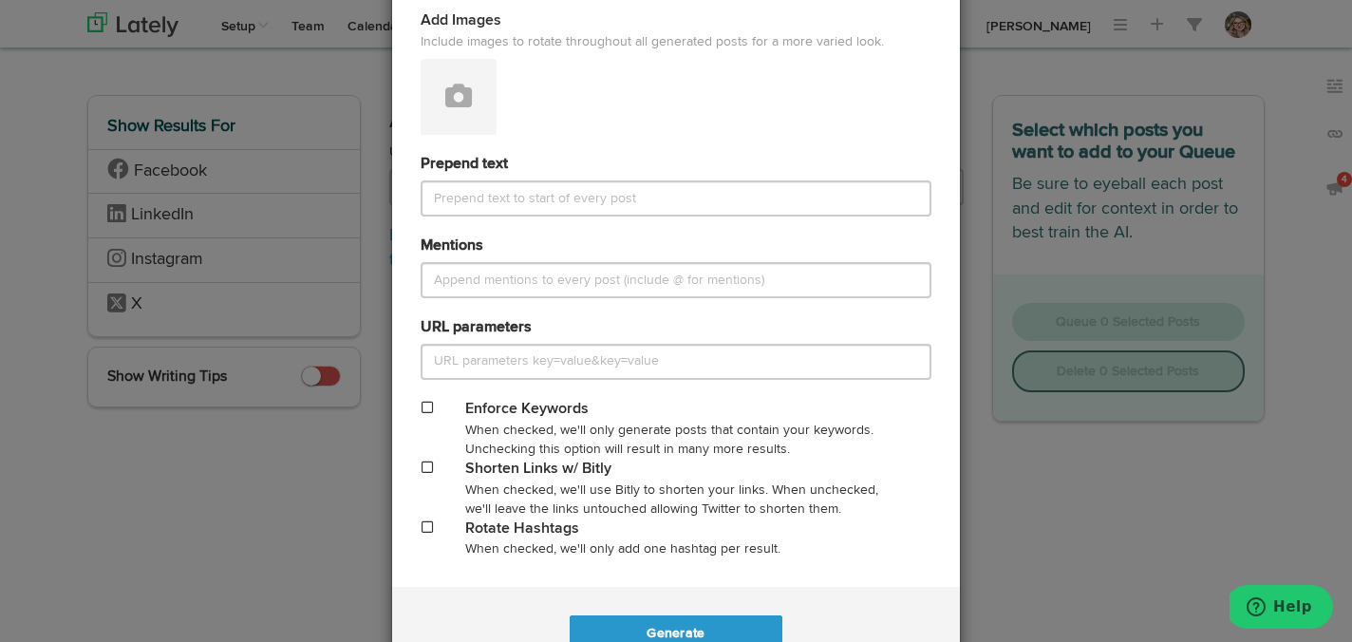
scroll to position [1015, 0]
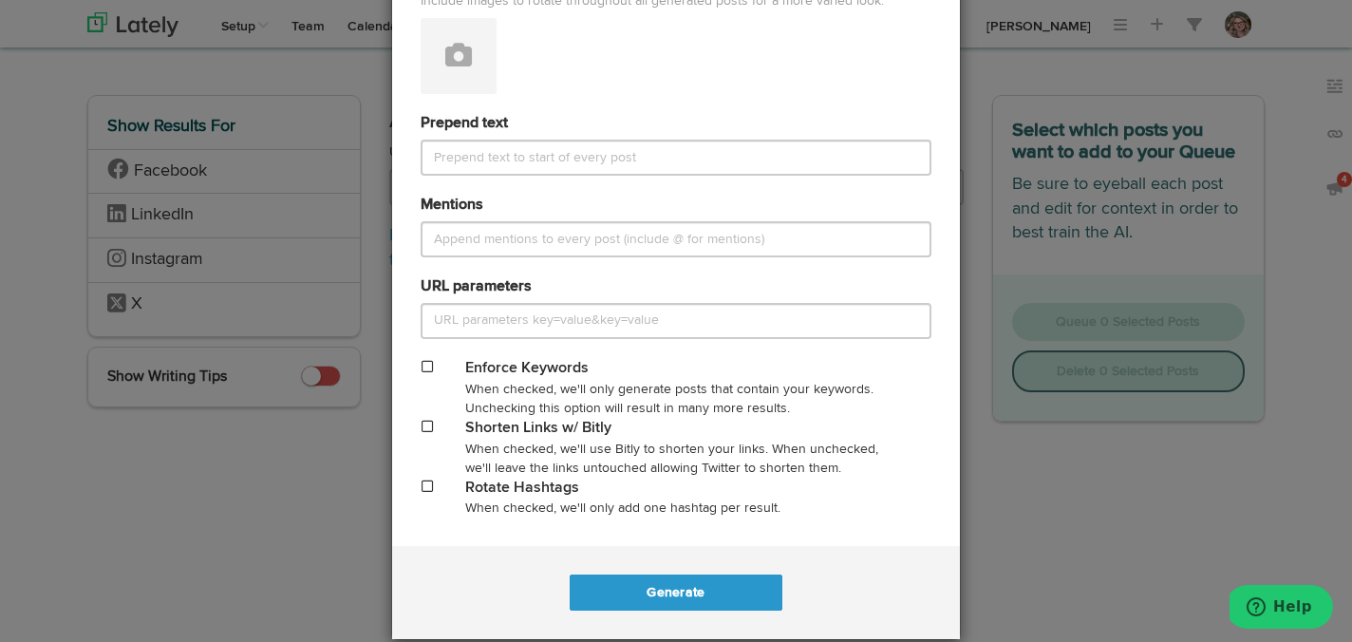
click at [424, 423] on span at bounding box center [427, 426] width 11 height 13
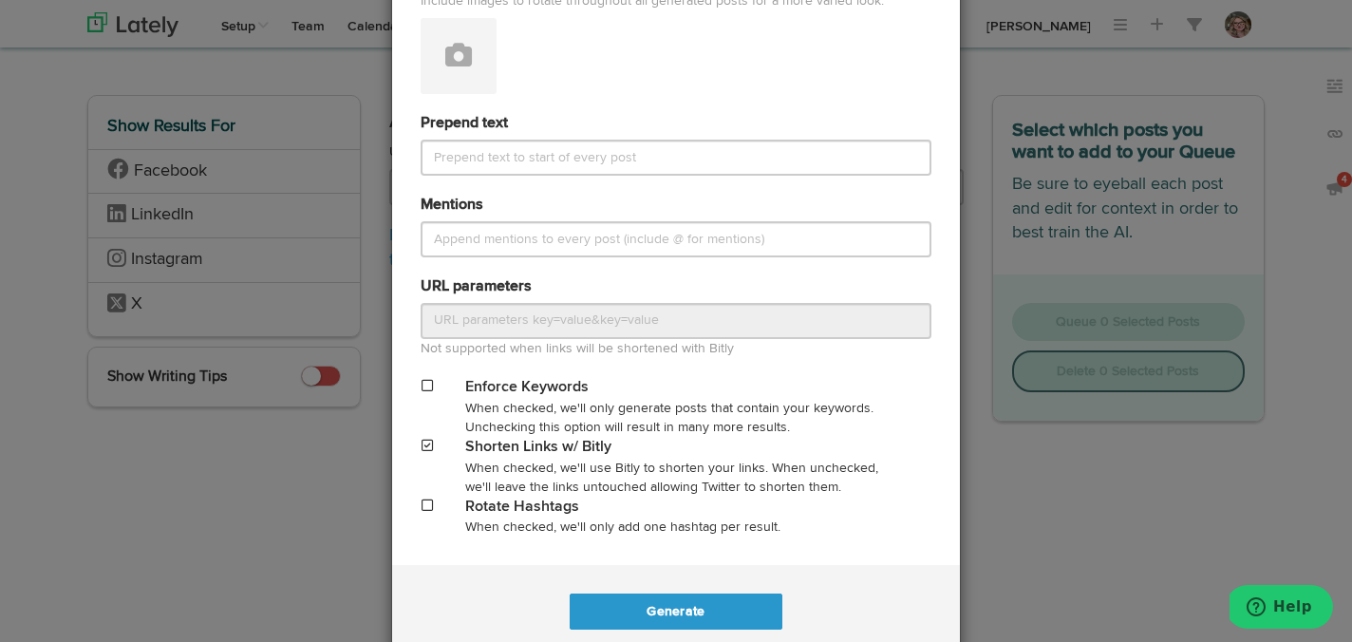
click at [431, 501] on span at bounding box center [427, 505] width 11 height 13
click at [649, 620] on button "Generate" at bounding box center [676, 612] width 212 height 36
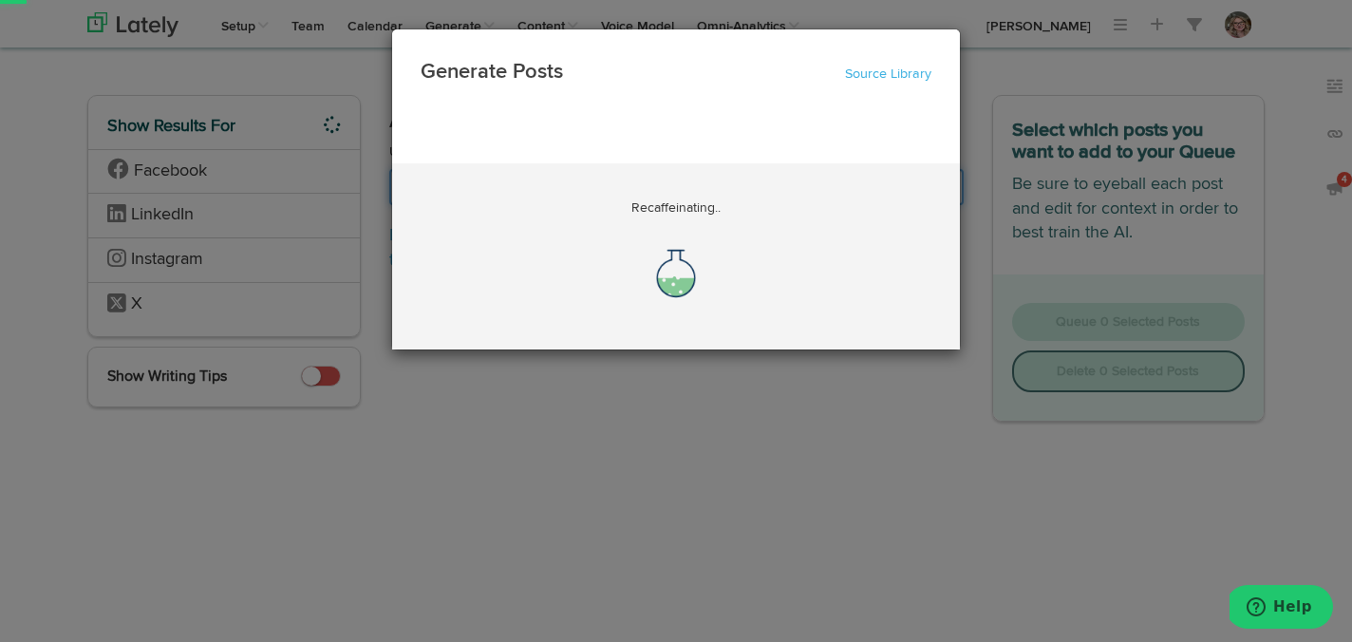
scroll to position [0, 28209]
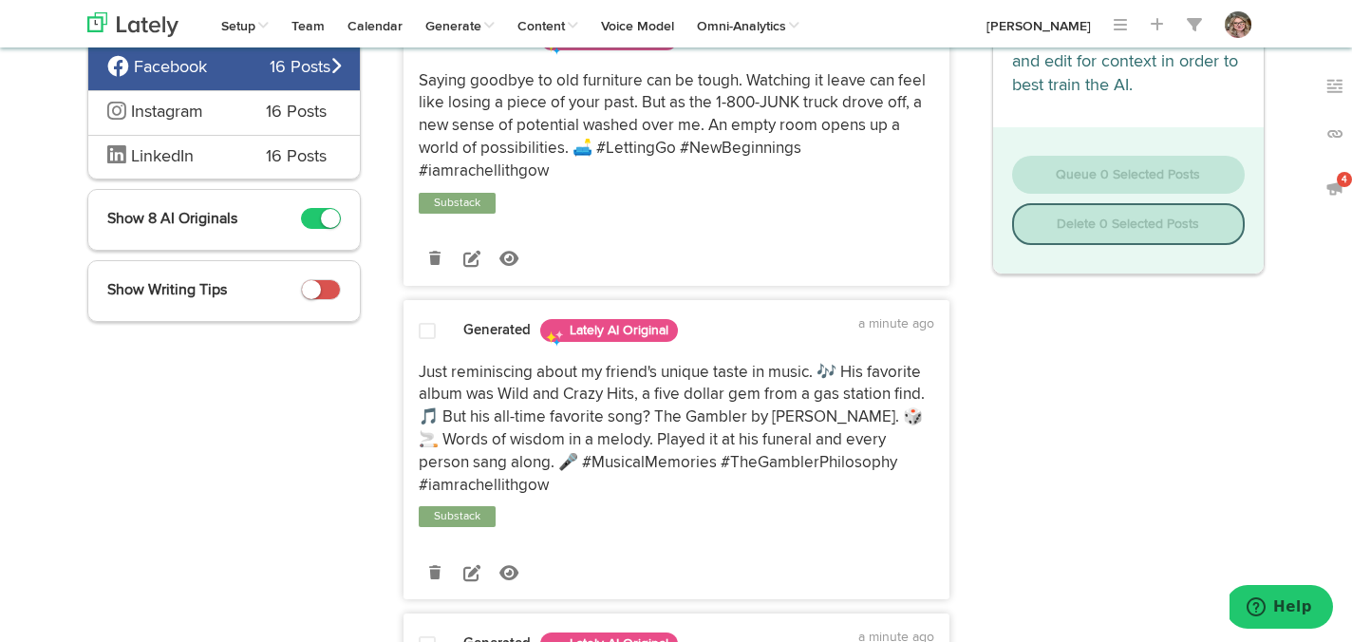
scroll to position [286, 0]
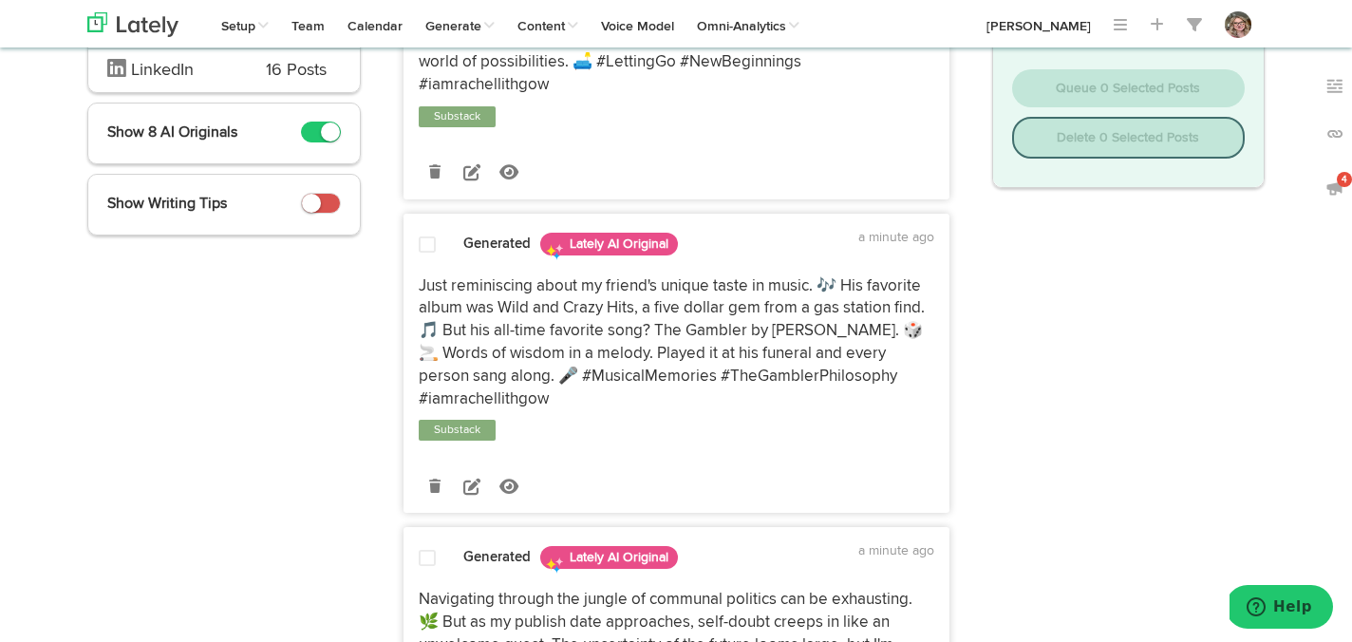
click at [421, 236] on span at bounding box center [427, 245] width 17 height 19
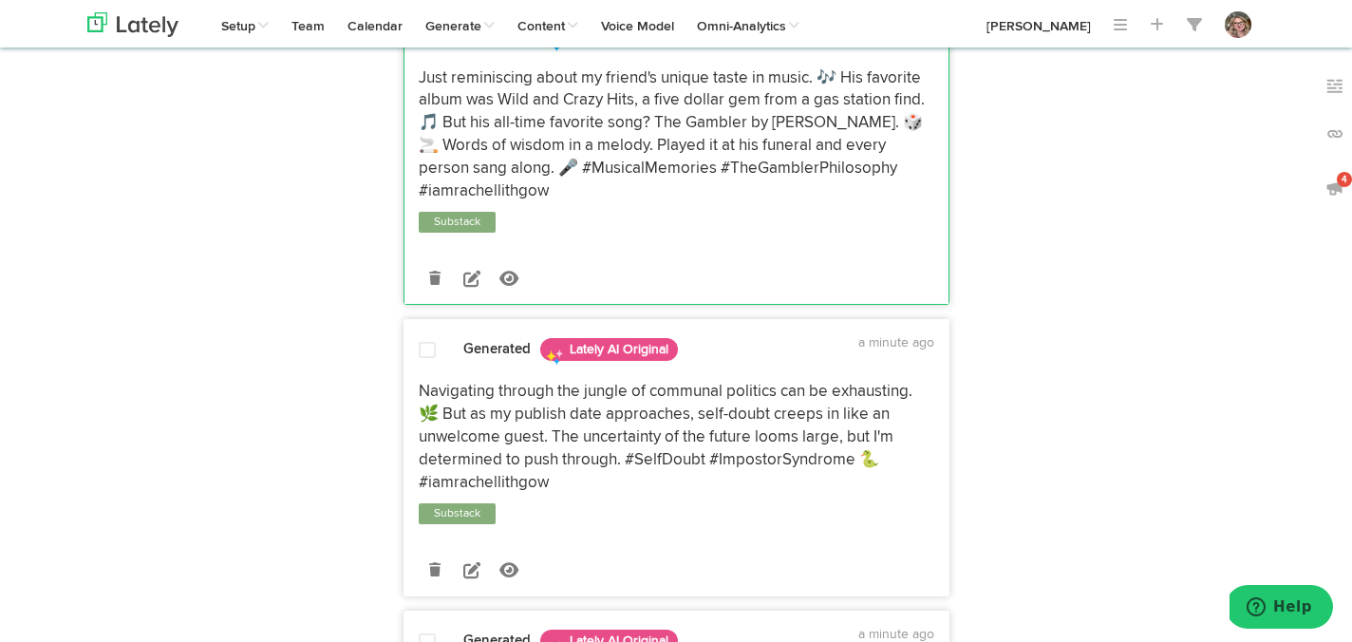
click at [427, 341] on div at bounding box center [428, 354] width 46 height 26
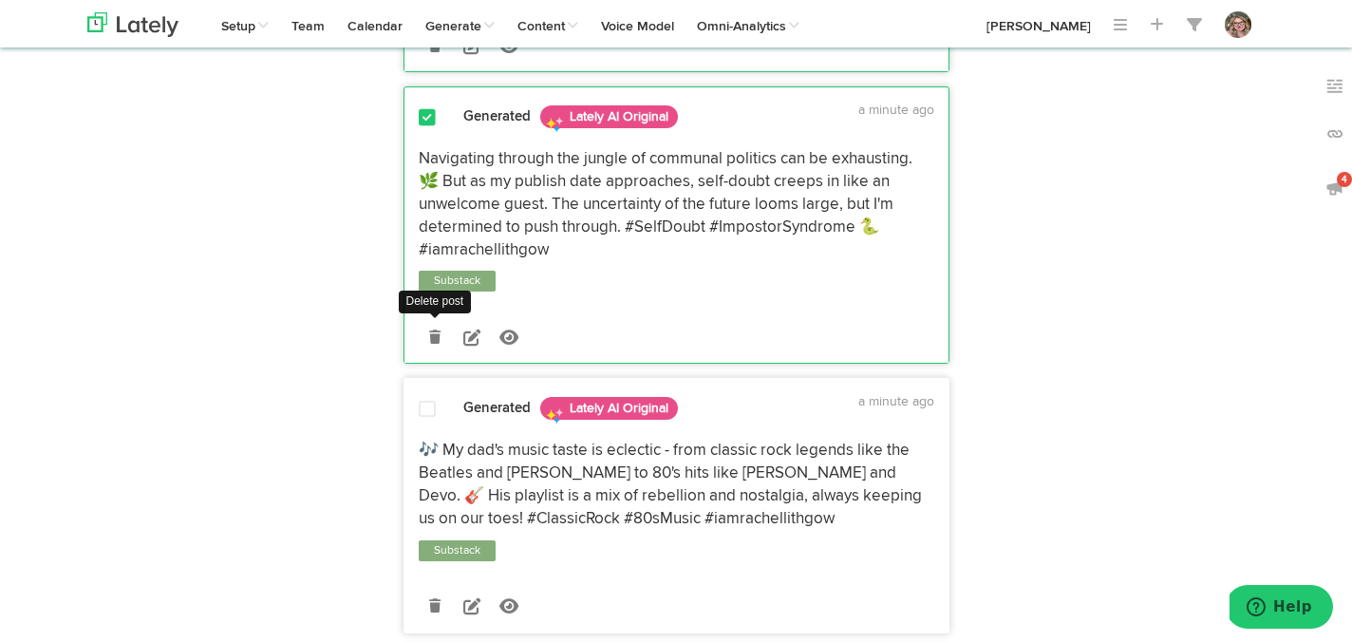
scroll to position [753, 0]
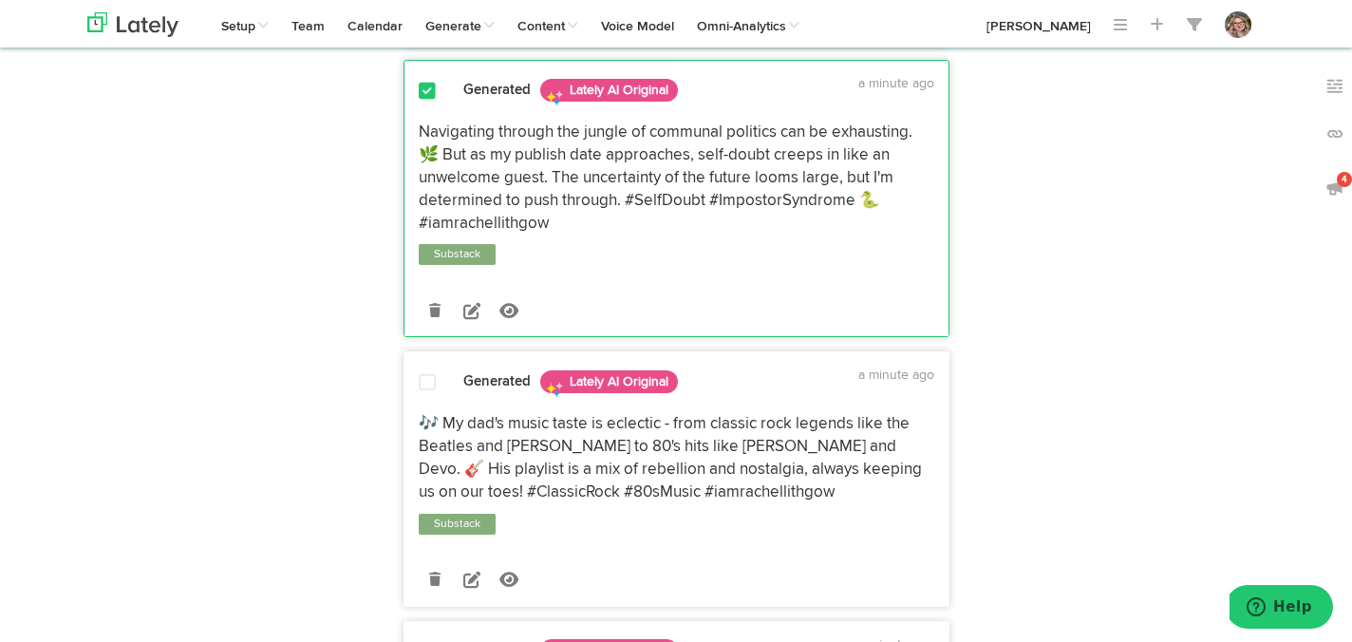
click at [425, 373] on span at bounding box center [427, 382] width 17 height 19
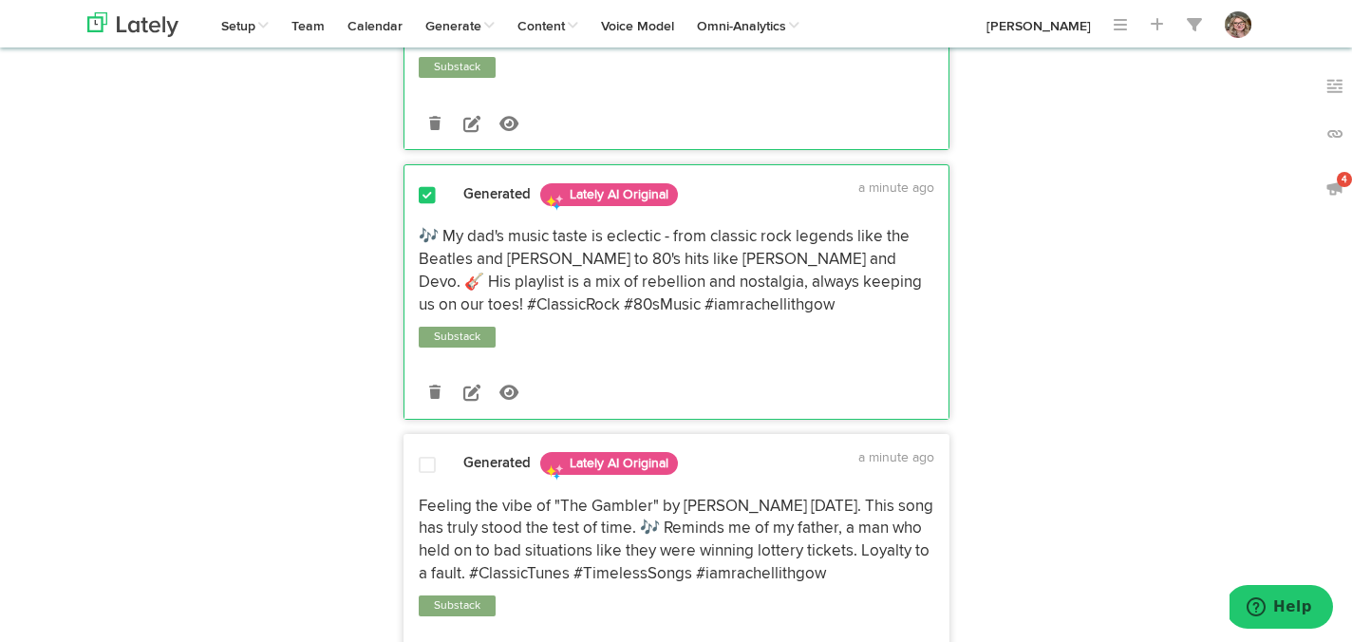
scroll to position [1024, 0]
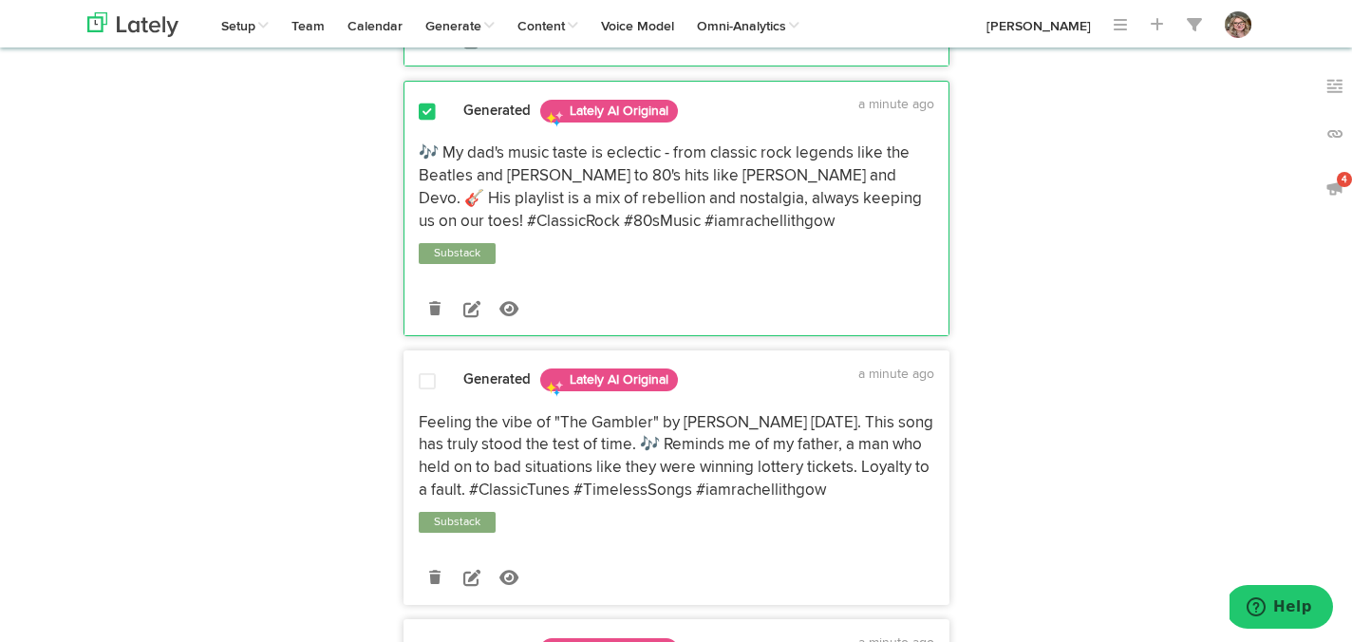
click at [425, 372] on span at bounding box center [427, 381] width 17 height 19
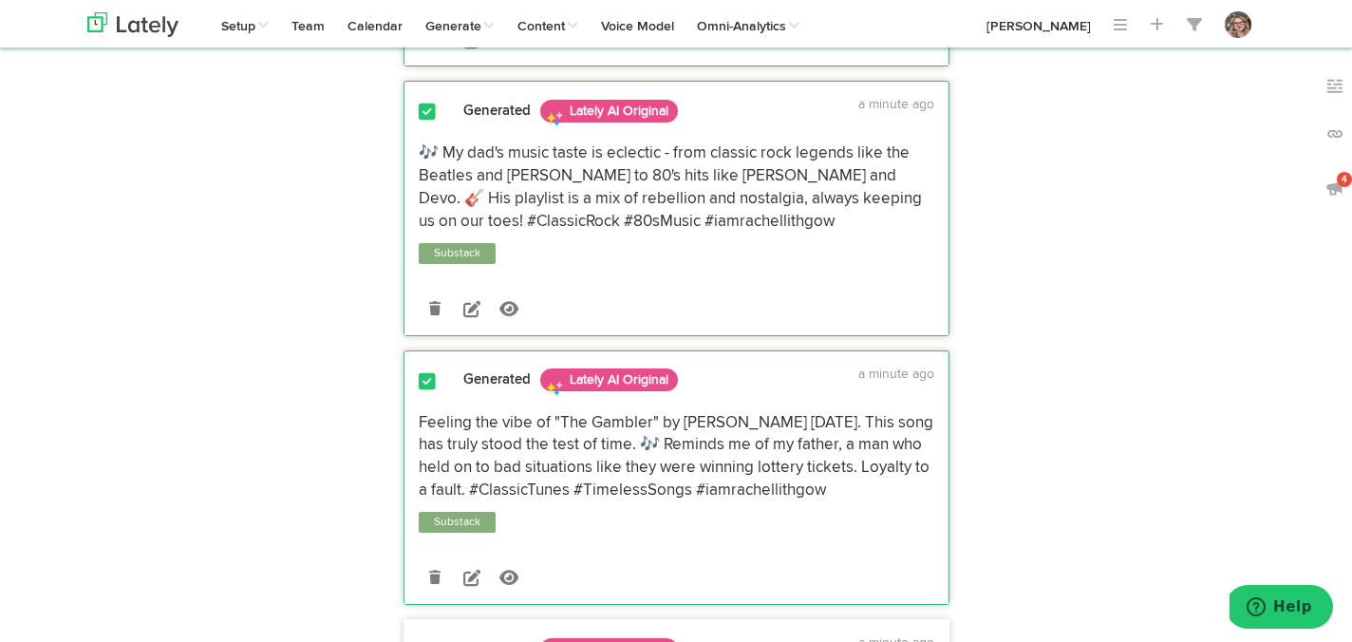
click at [425, 372] on span at bounding box center [427, 381] width 17 height 19
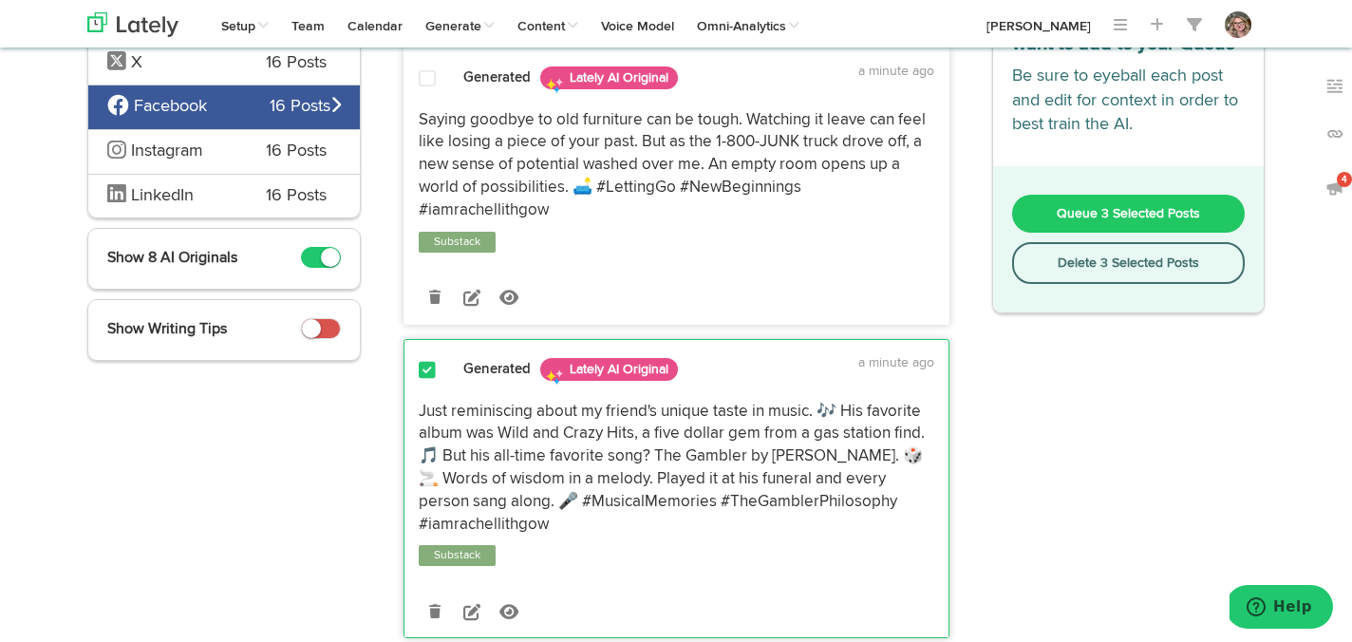
scroll to position [0, 0]
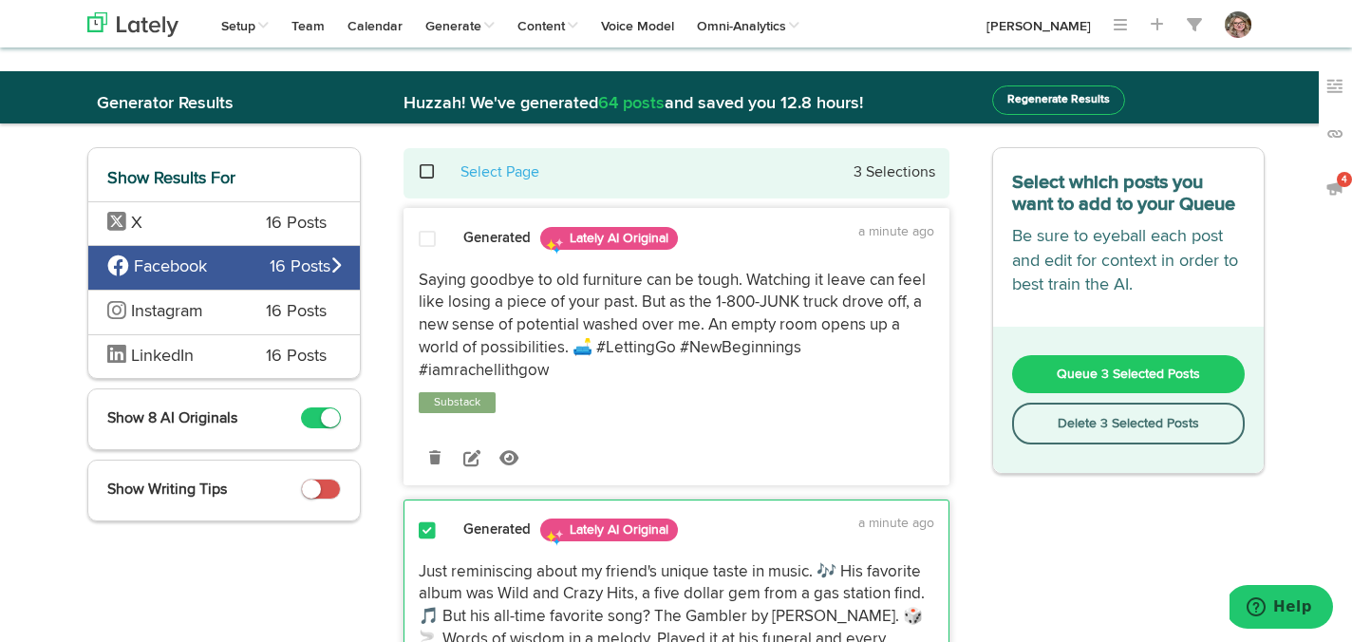
click at [242, 217] on div "X 16 Posts" at bounding box center [224, 223] width 272 height 45
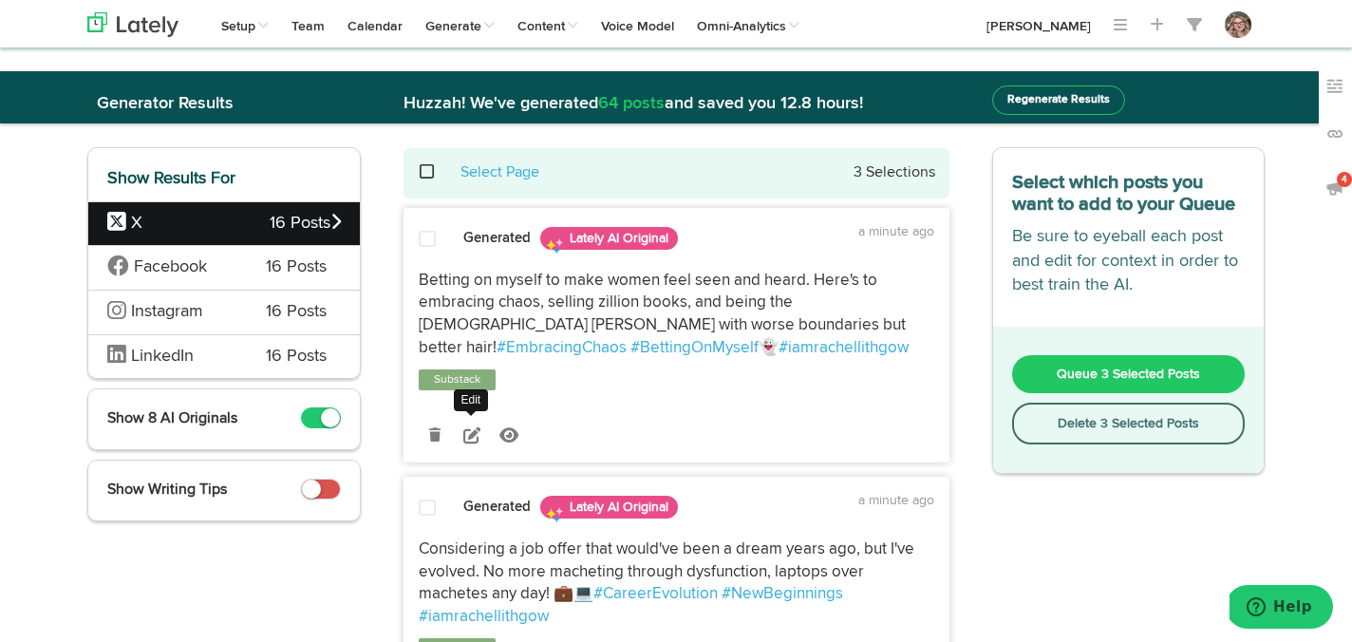
click at [479, 436] on icon at bounding box center [471, 434] width 17 height 17
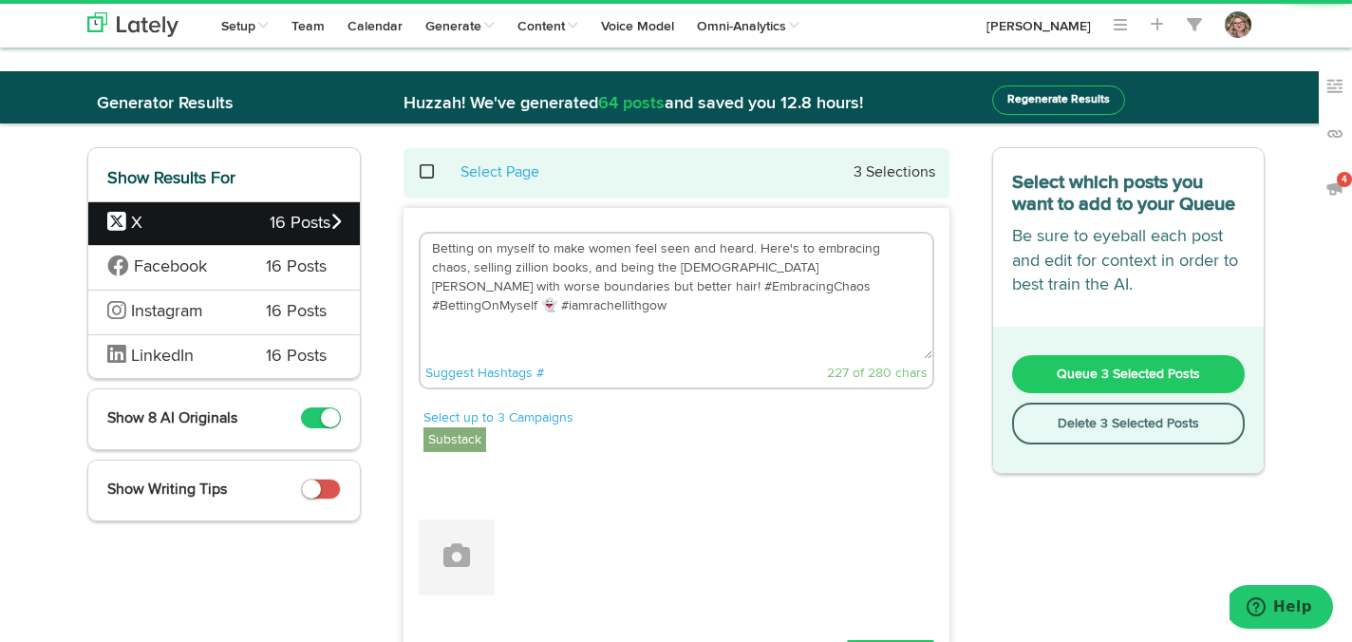
click at [501, 286] on textarea "Betting on myself to make women feel seen and heard. Here's to embracing chaos,…" at bounding box center [677, 296] width 512 height 125
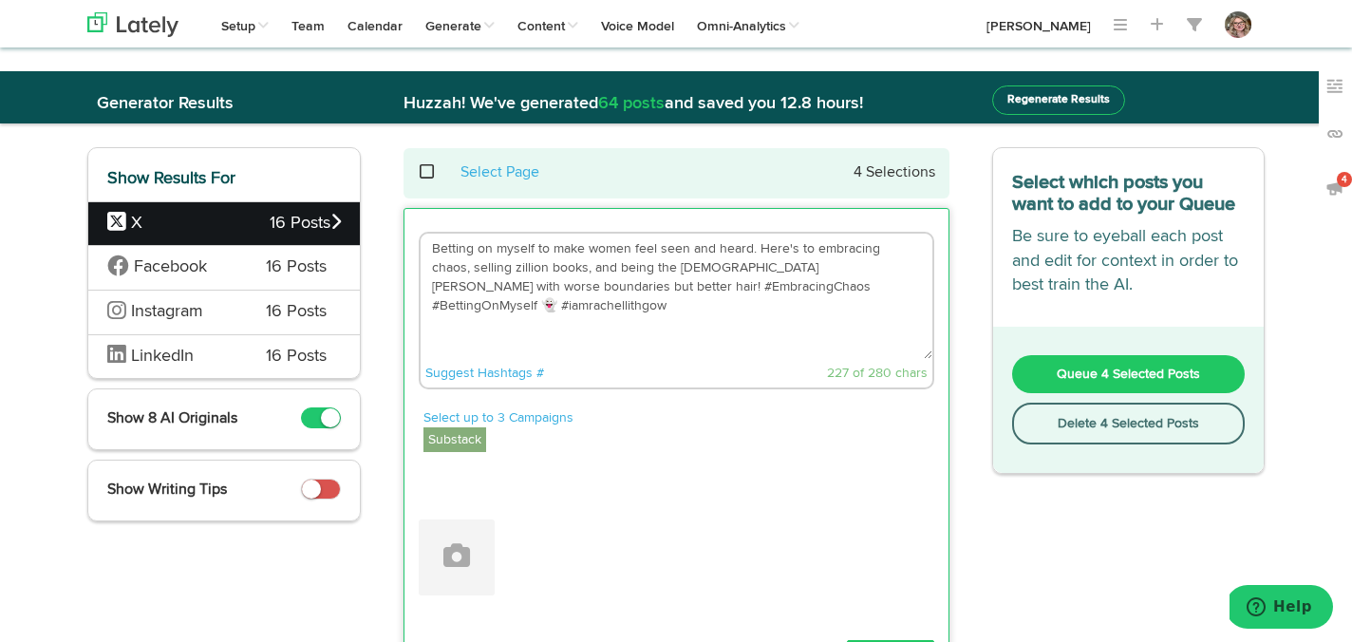
paste textarea "[URL][DOMAIN_NAME]"
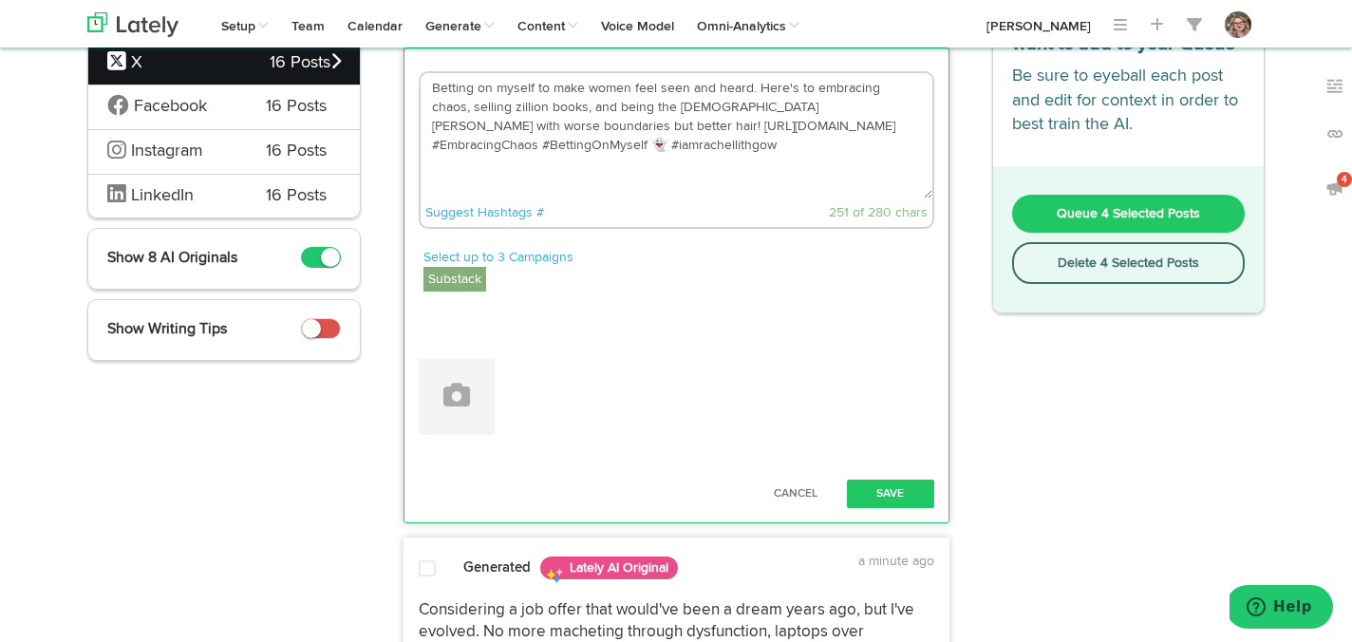
scroll to position [249, 0]
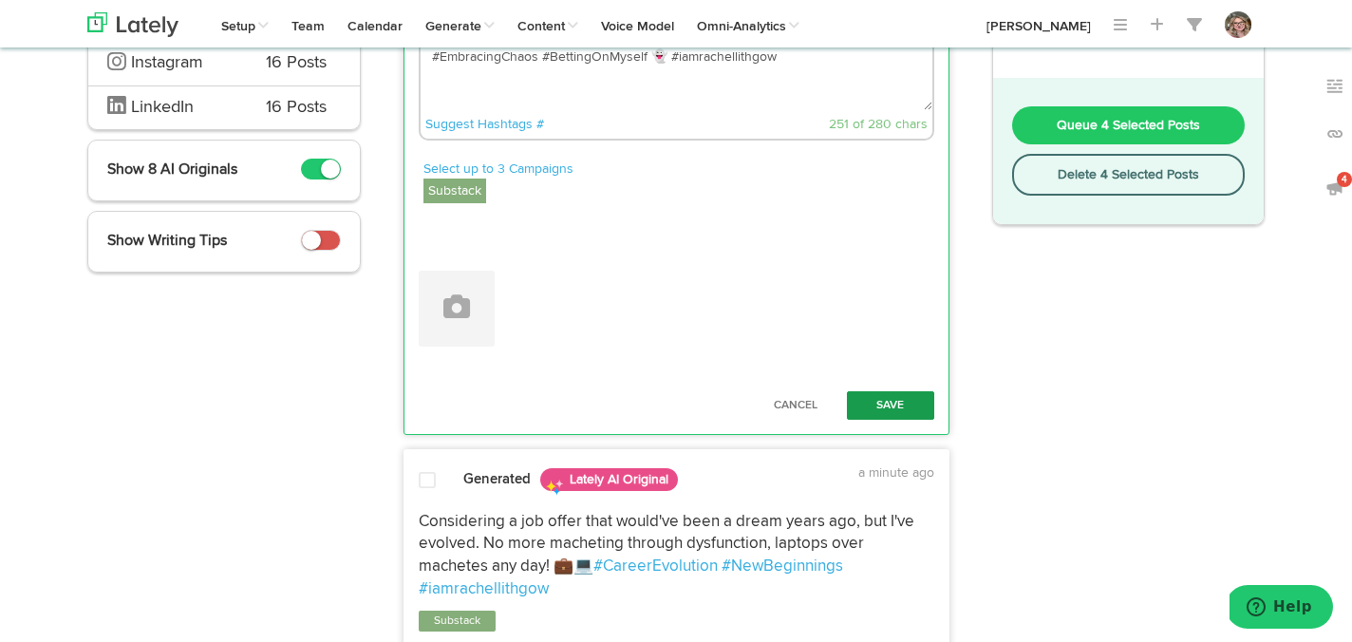
type textarea "Betting on myself to make women feel seen and heard. Here's to embracing chaos,…"
click at [883, 401] on button "Save" at bounding box center [890, 405] width 87 height 28
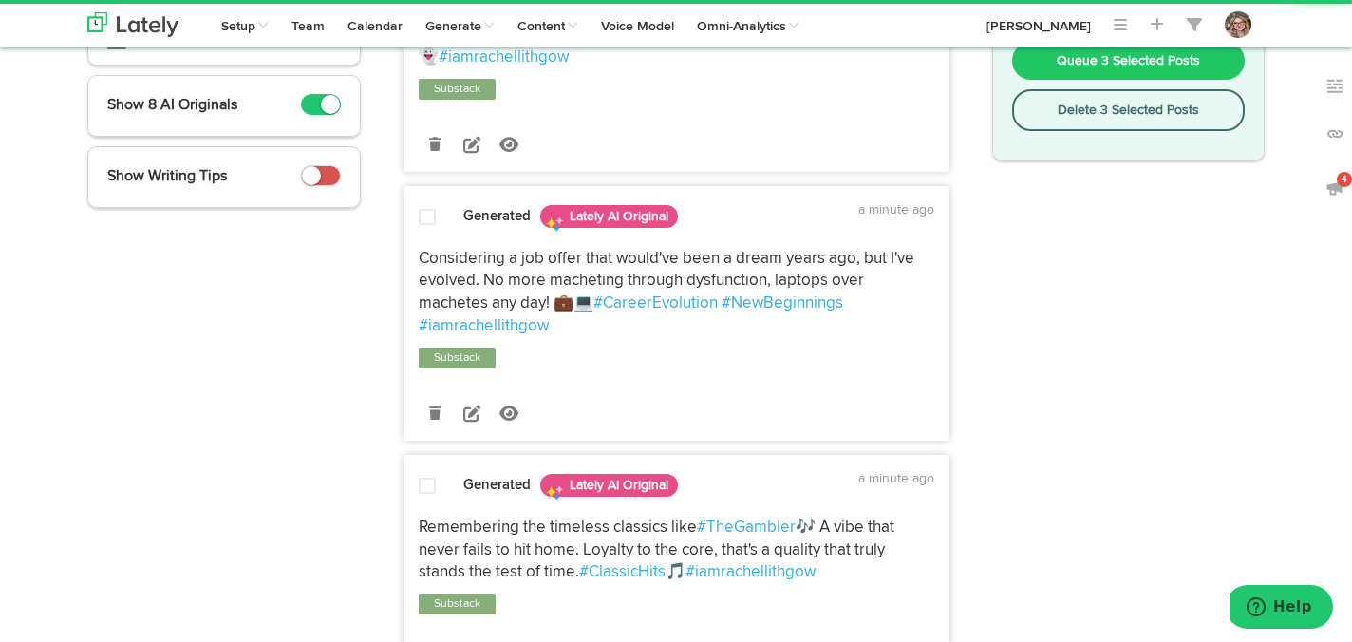
scroll to position [369, 0]
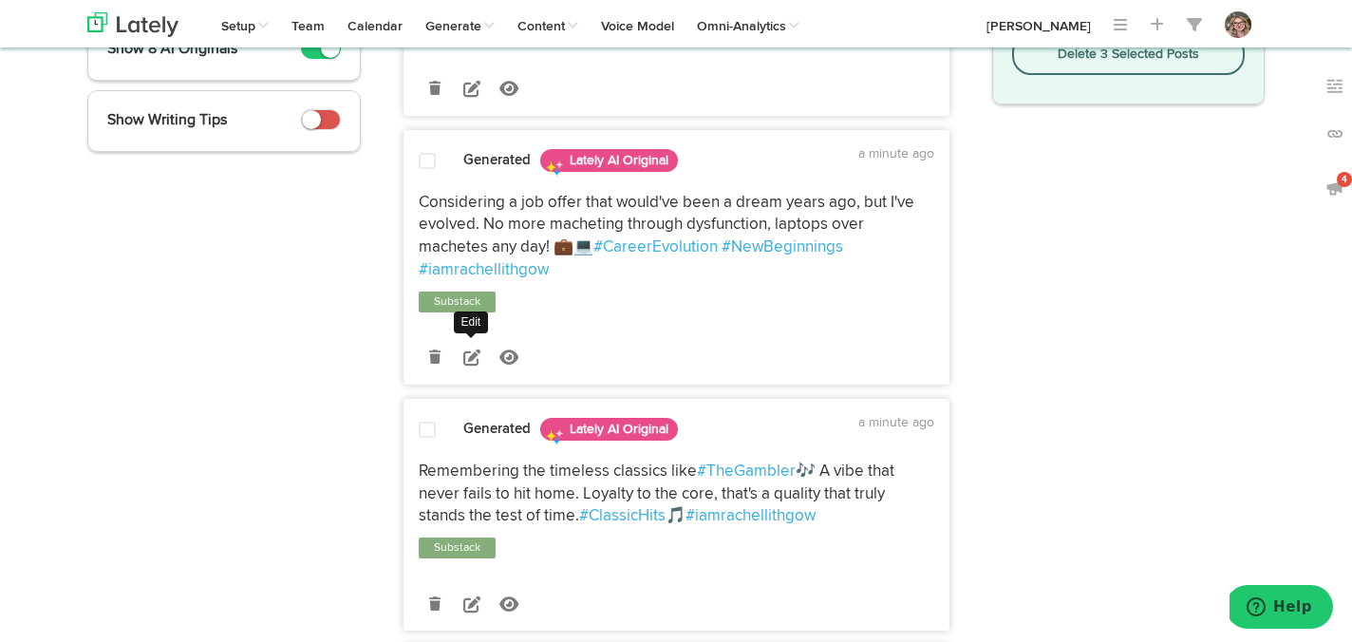
click at [467, 360] on icon at bounding box center [471, 357] width 17 height 17
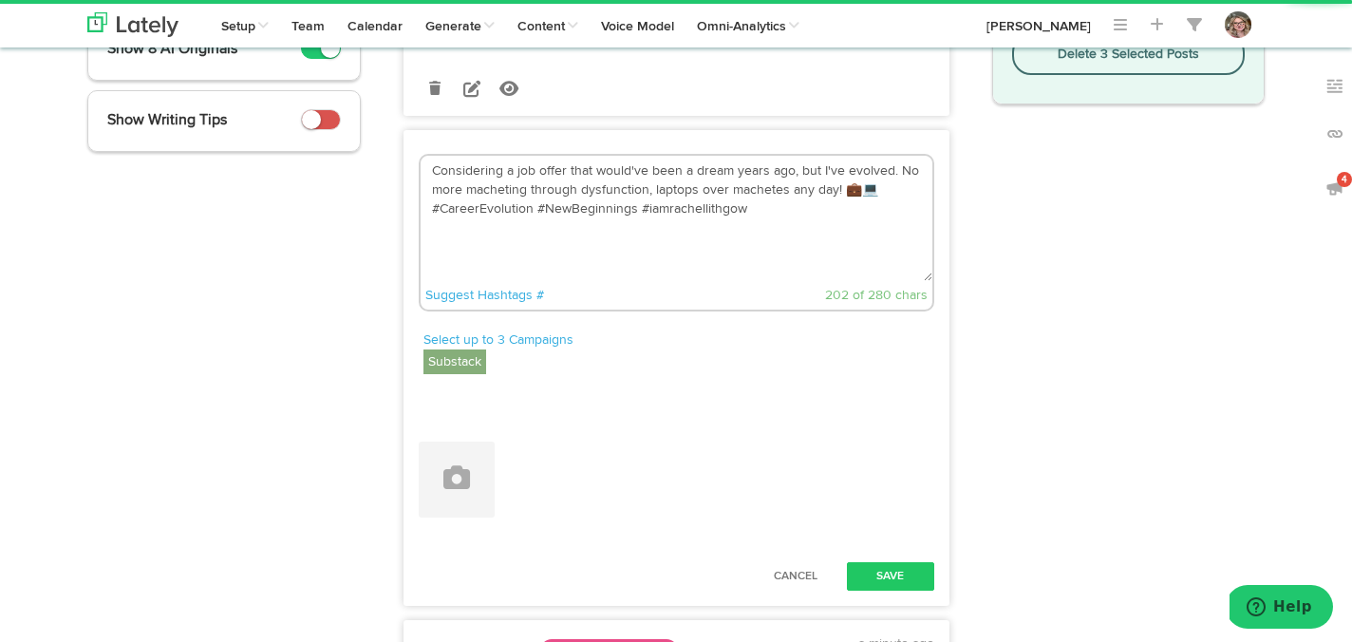
click at [895, 196] on textarea "Considering a job offer that would've been a dream years ago, but I've evolved.…" at bounding box center [677, 218] width 512 height 125
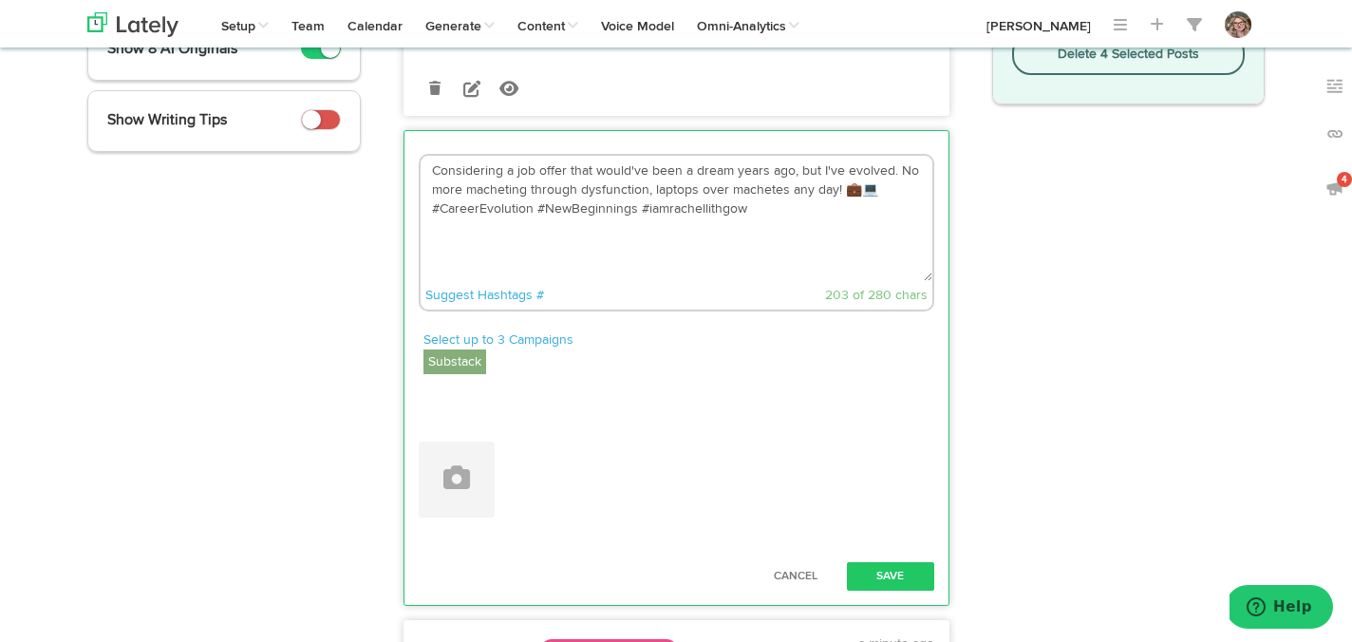
paste textarea "[URL][DOMAIN_NAME]"
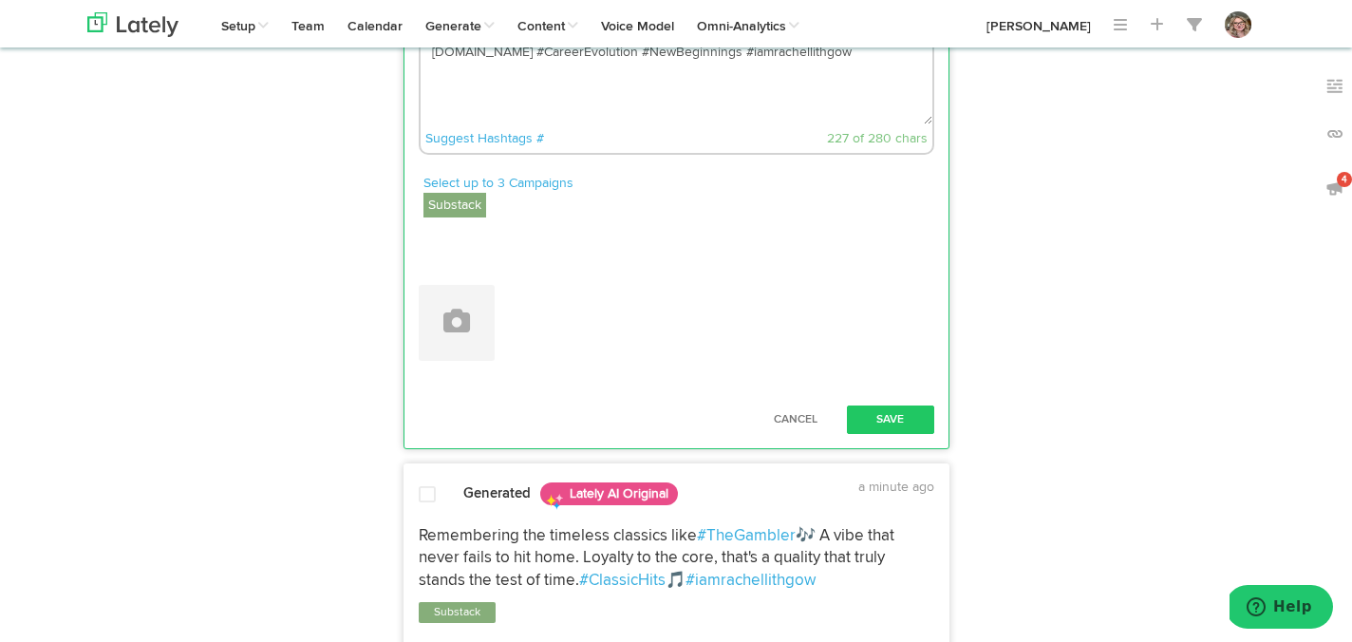
scroll to position [539, 0]
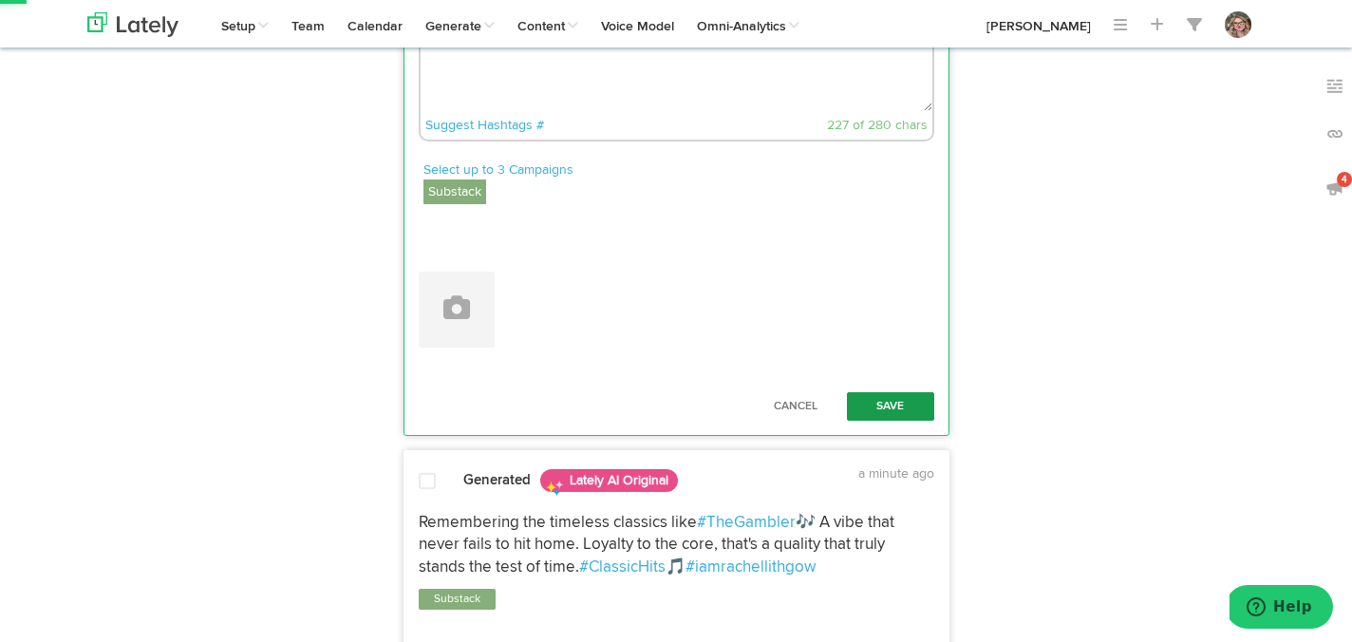
type textarea "Considering a job offer that would've been a dream years ago, but I've evolved.…"
click at [915, 403] on button "Save" at bounding box center [890, 406] width 87 height 28
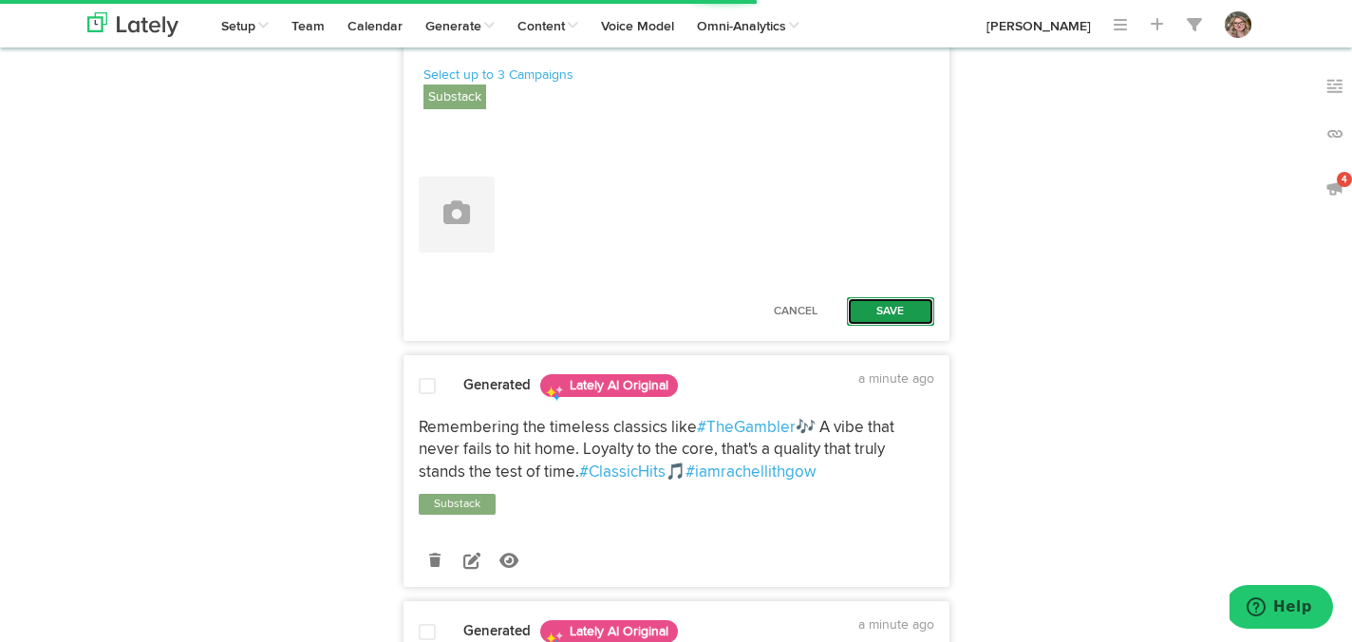
scroll to position [652, 0]
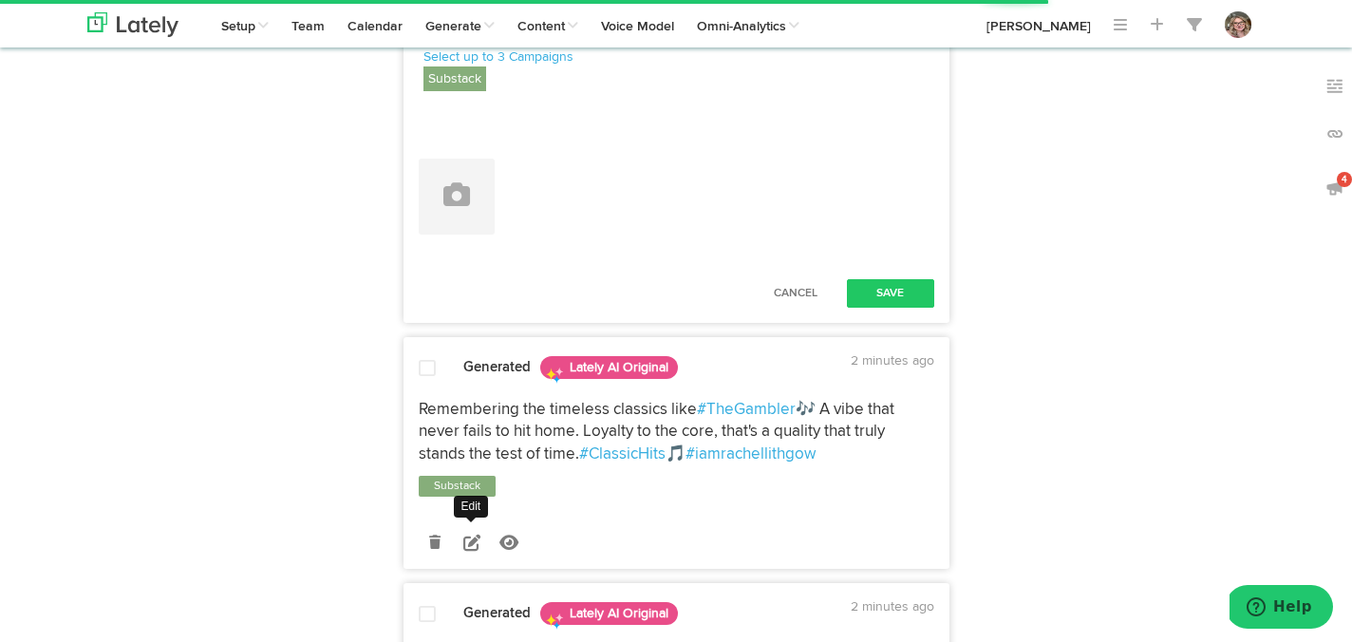
click at [470, 541] on icon at bounding box center [471, 542] width 17 height 17
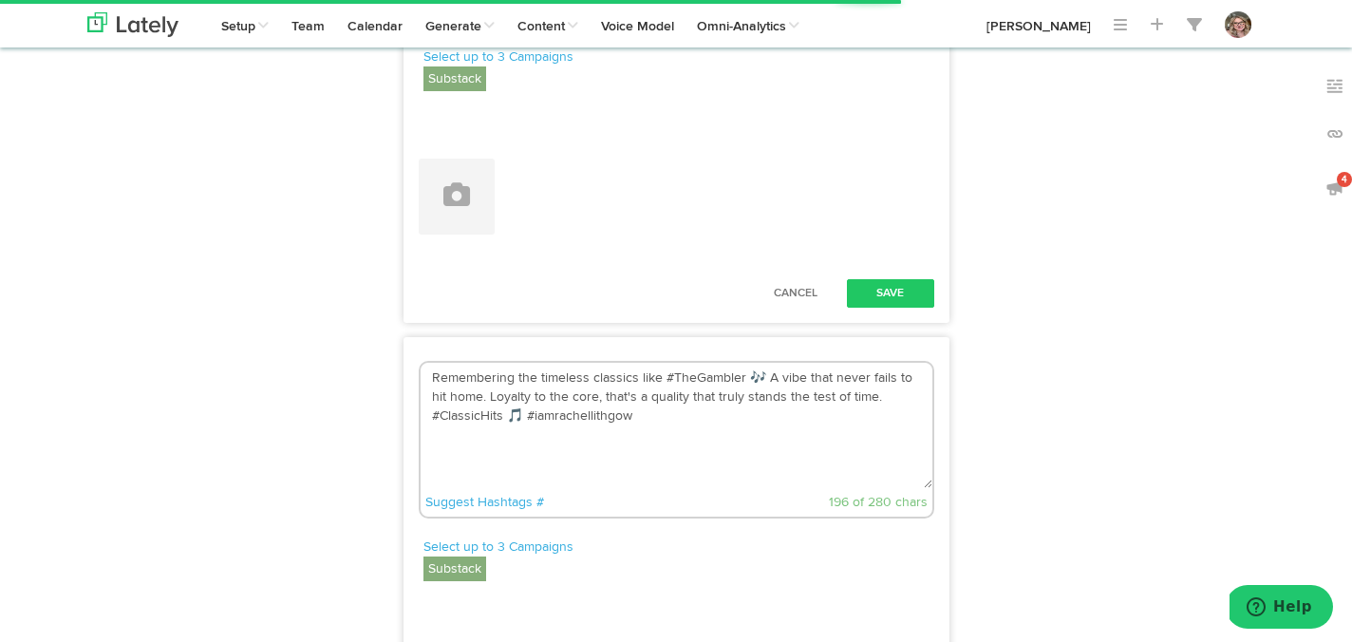
click at [857, 397] on div "Remembering the timeless classics like #TheGambler 🎶 A vibe that never fails to…" at bounding box center [677, 579] width 544 height 456
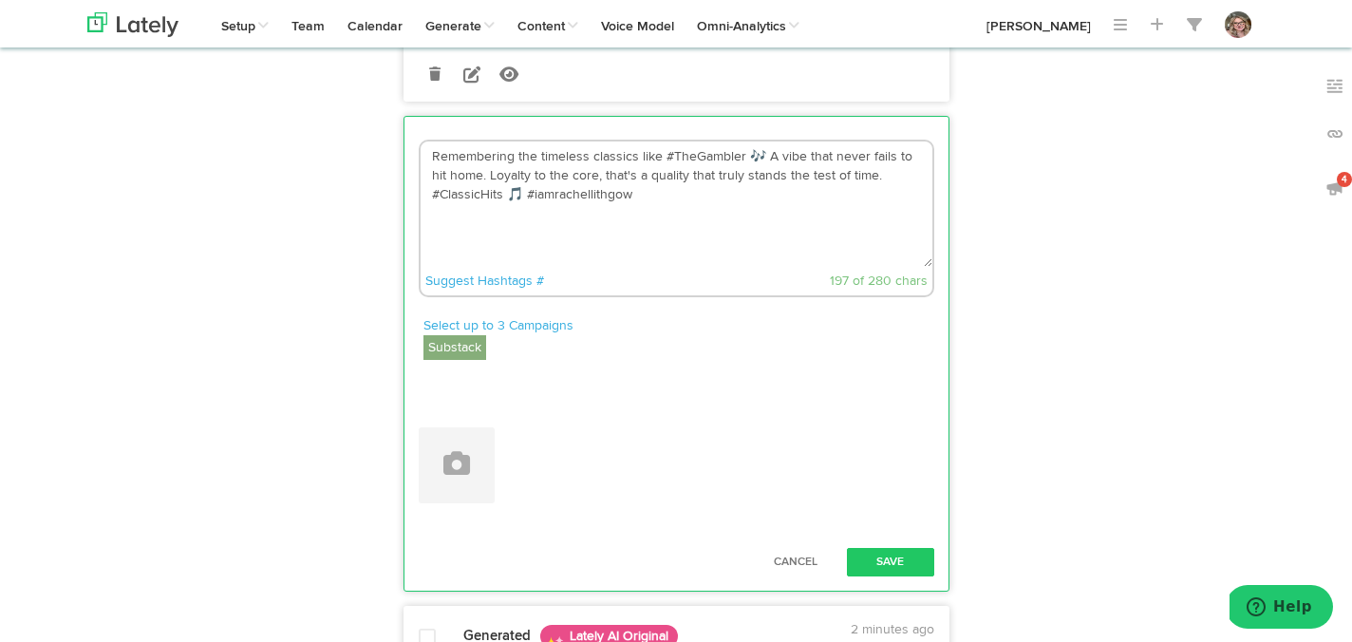
paste textarea "[URL][DOMAIN_NAME]"
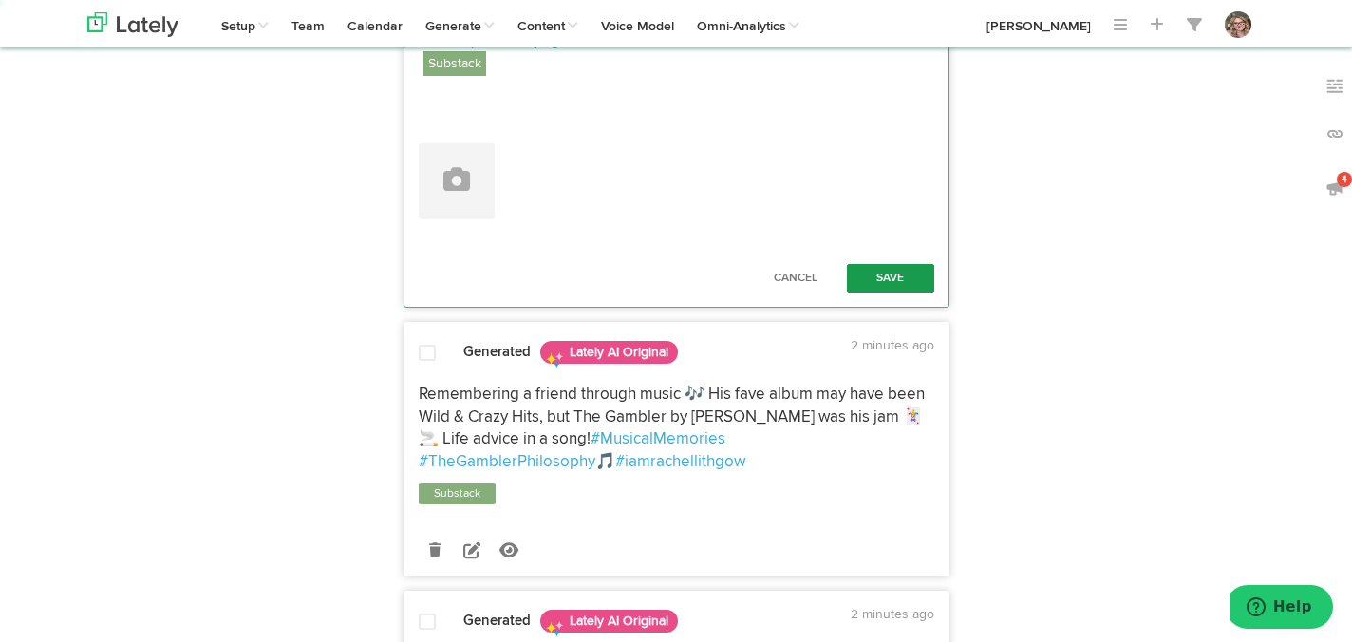
type textarea "Remembering the timeless classics like #TheGambler 🎶 A vibe that never fails to…"
click at [890, 289] on button "Save" at bounding box center [890, 278] width 87 height 28
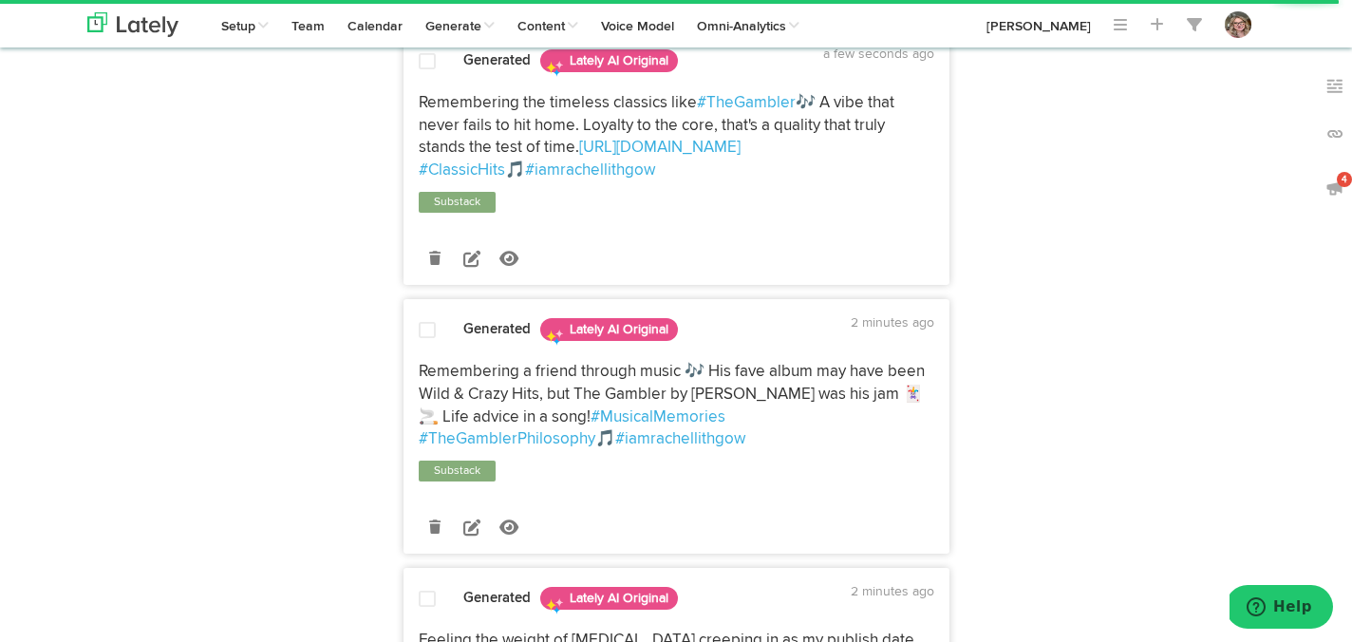
scroll to position [779, 0]
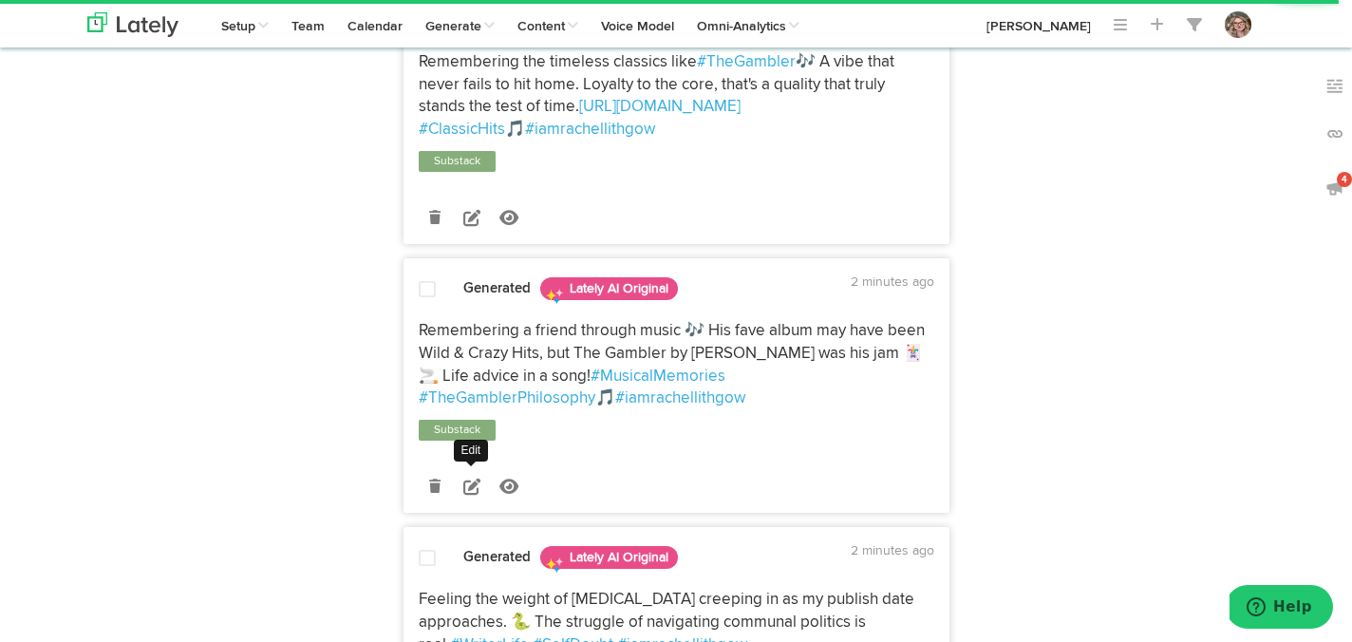
click at [467, 495] on icon at bounding box center [471, 486] width 17 height 17
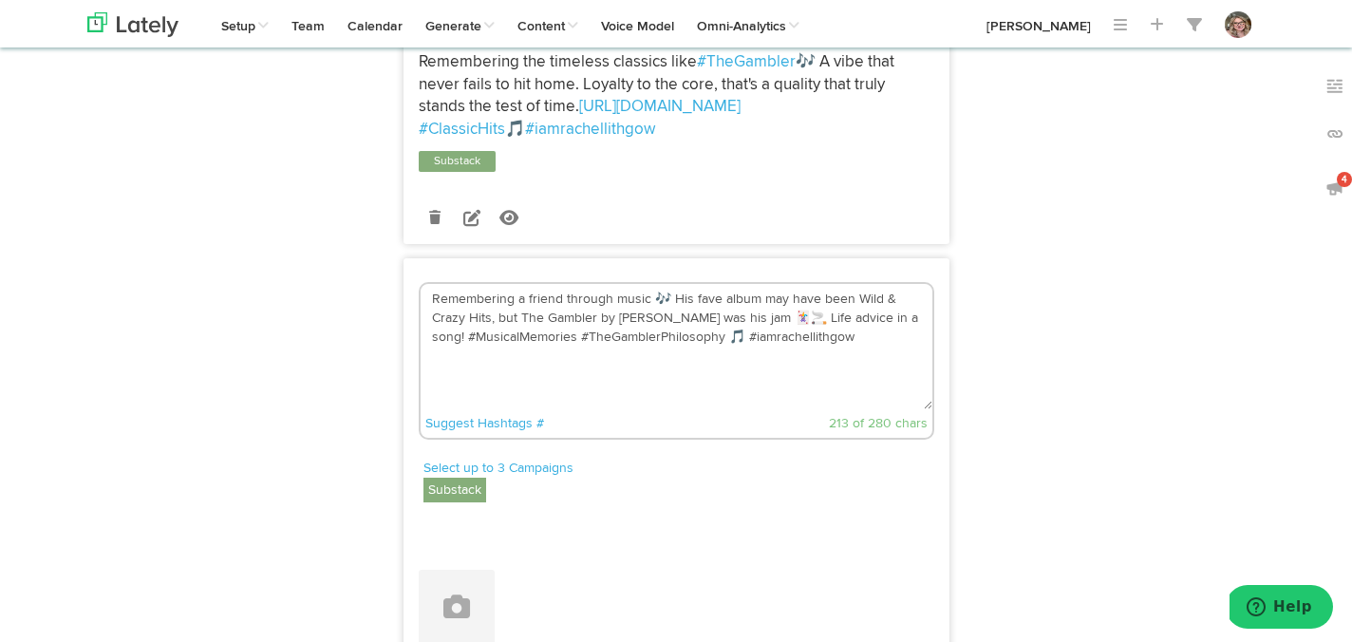
click at [470, 361] on textarea "Remembering a friend through music 🎶 His fave album may have been Wild & Crazy …" at bounding box center [677, 346] width 512 height 125
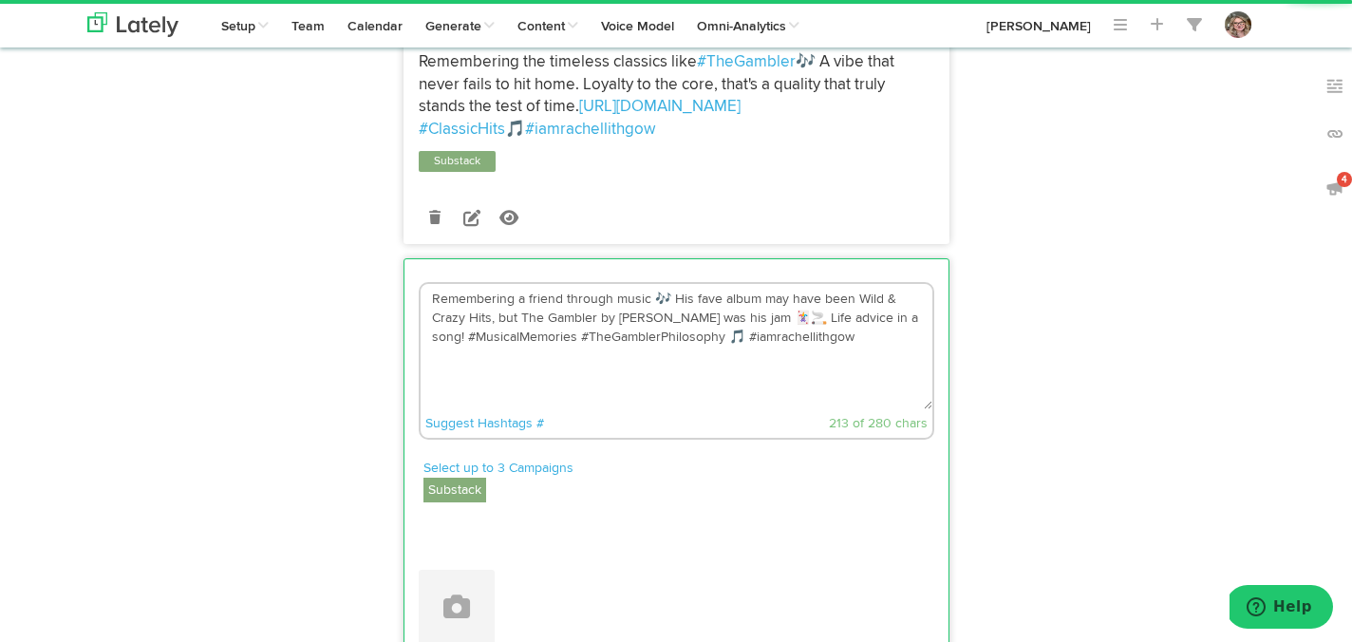
paste textarea "[URL][DOMAIN_NAME]"
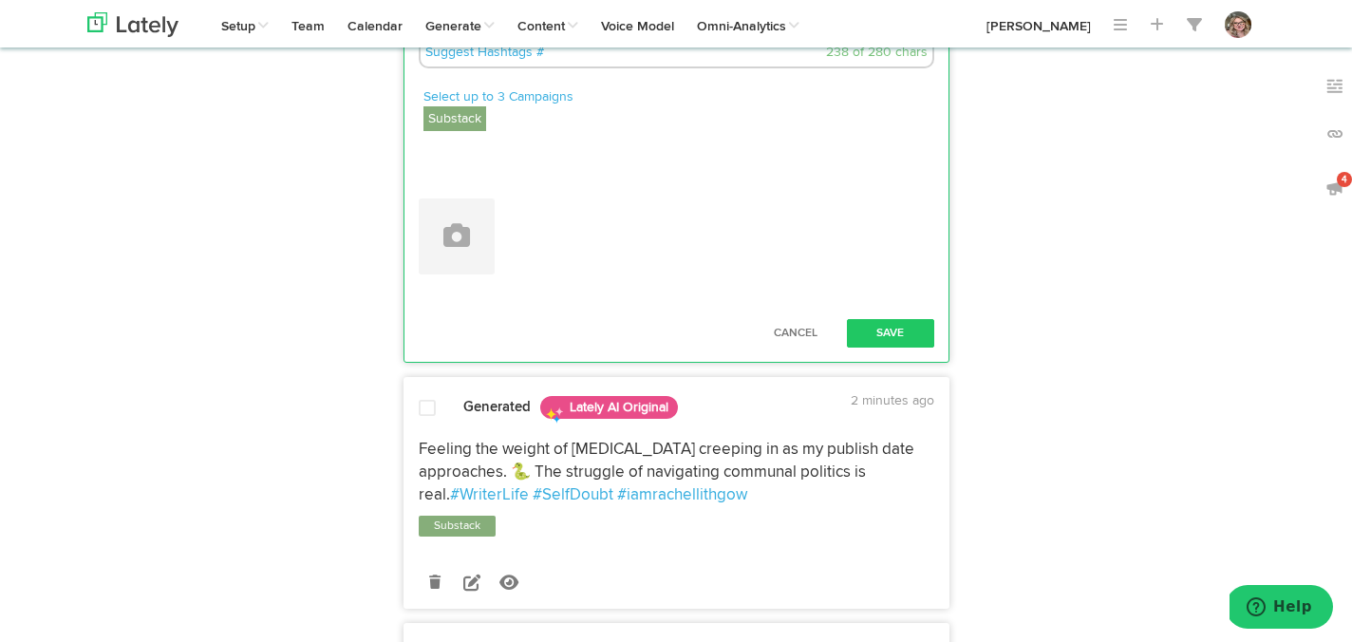
scroll to position [1170, 0]
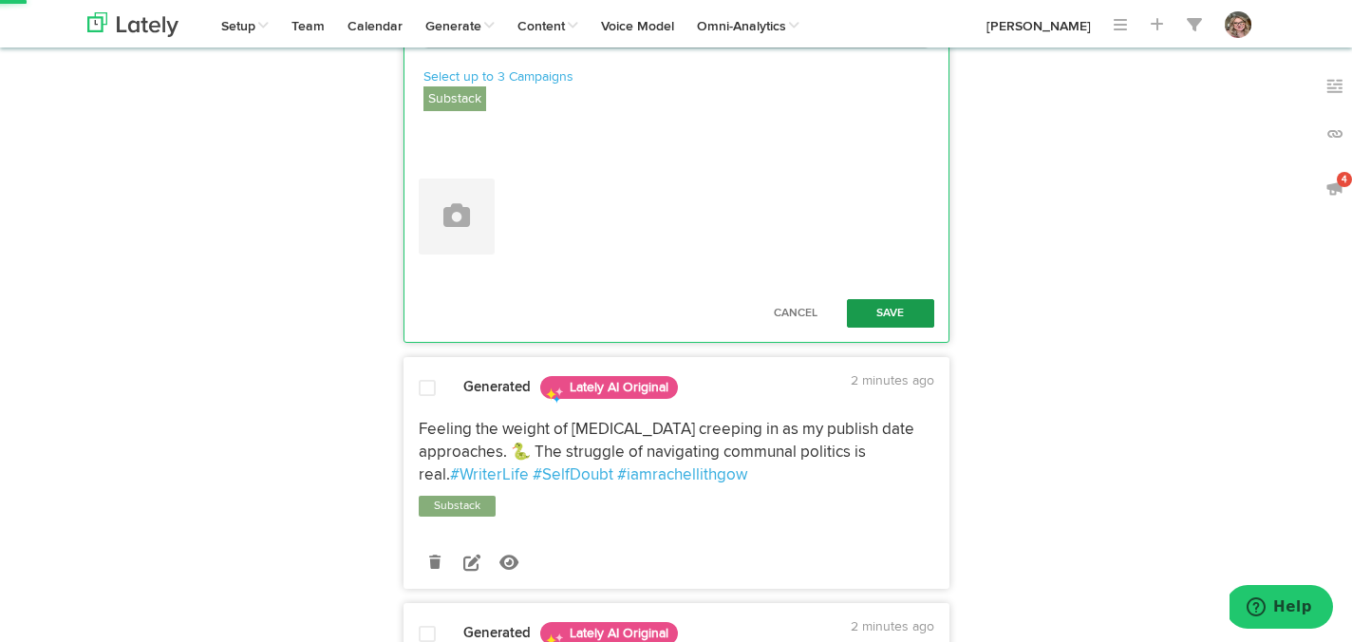
type textarea "Remembering a friend through music 🎶 His fave album may have been Wild & Crazy …"
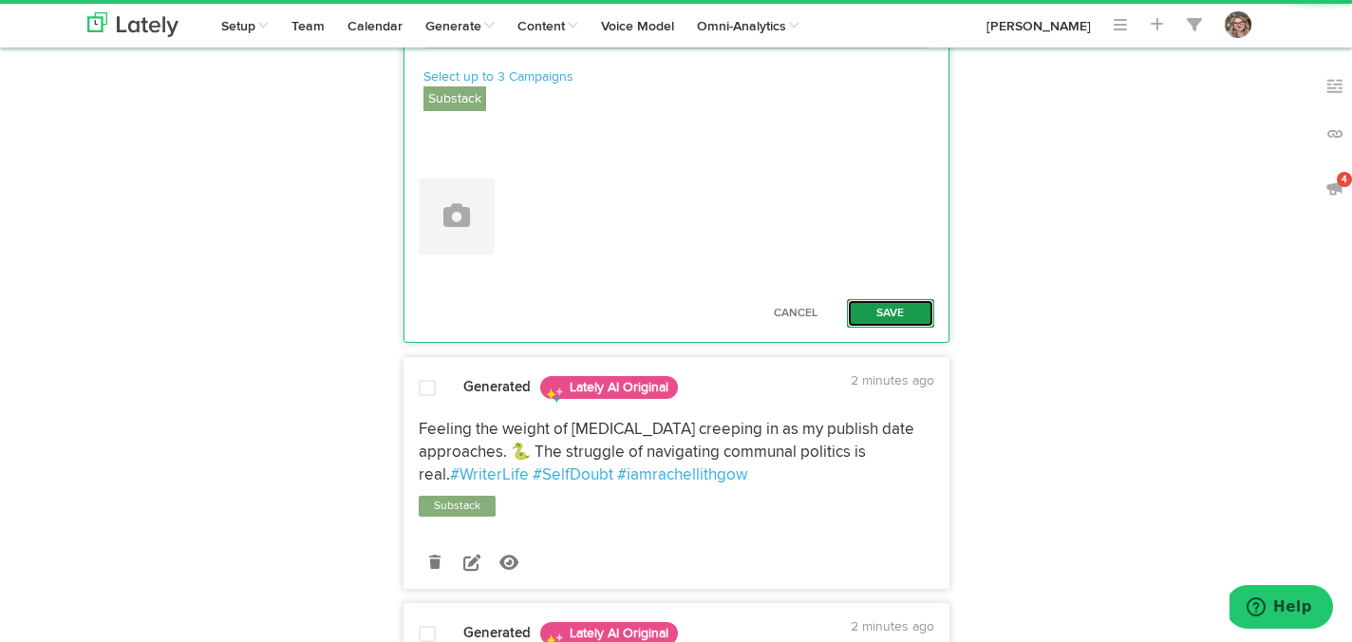
click at [888, 328] on button "Save" at bounding box center [890, 313] width 87 height 28
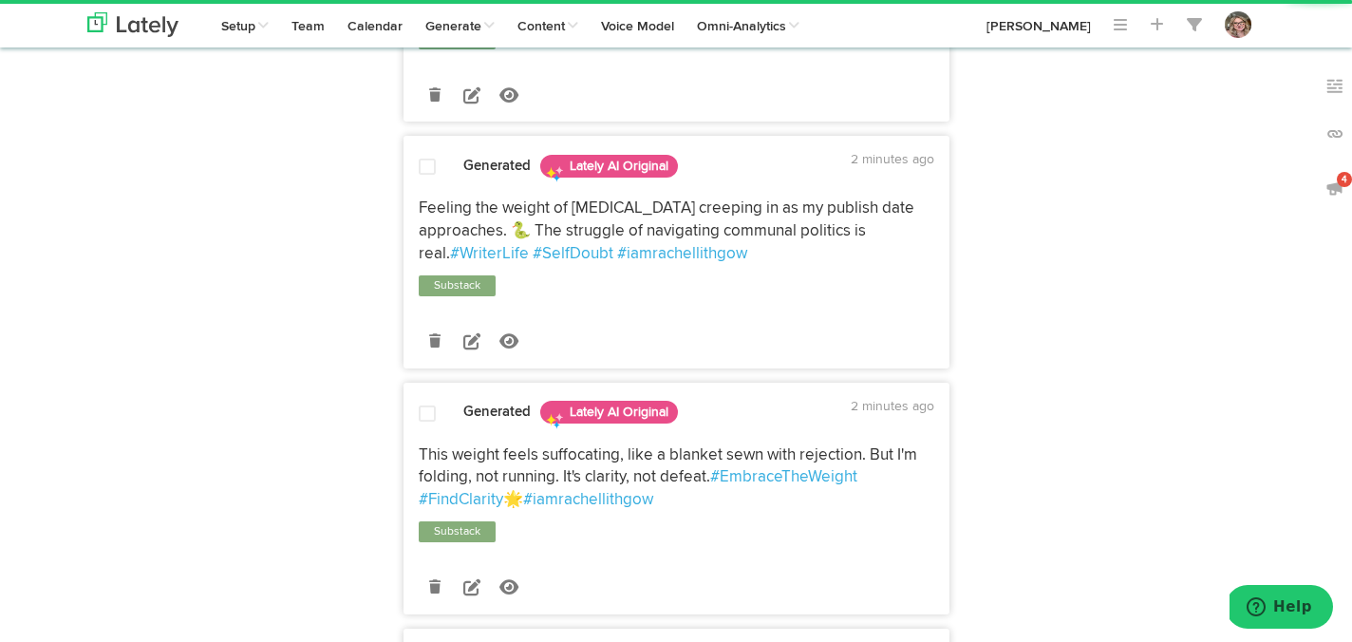
scroll to position [1230, 0]
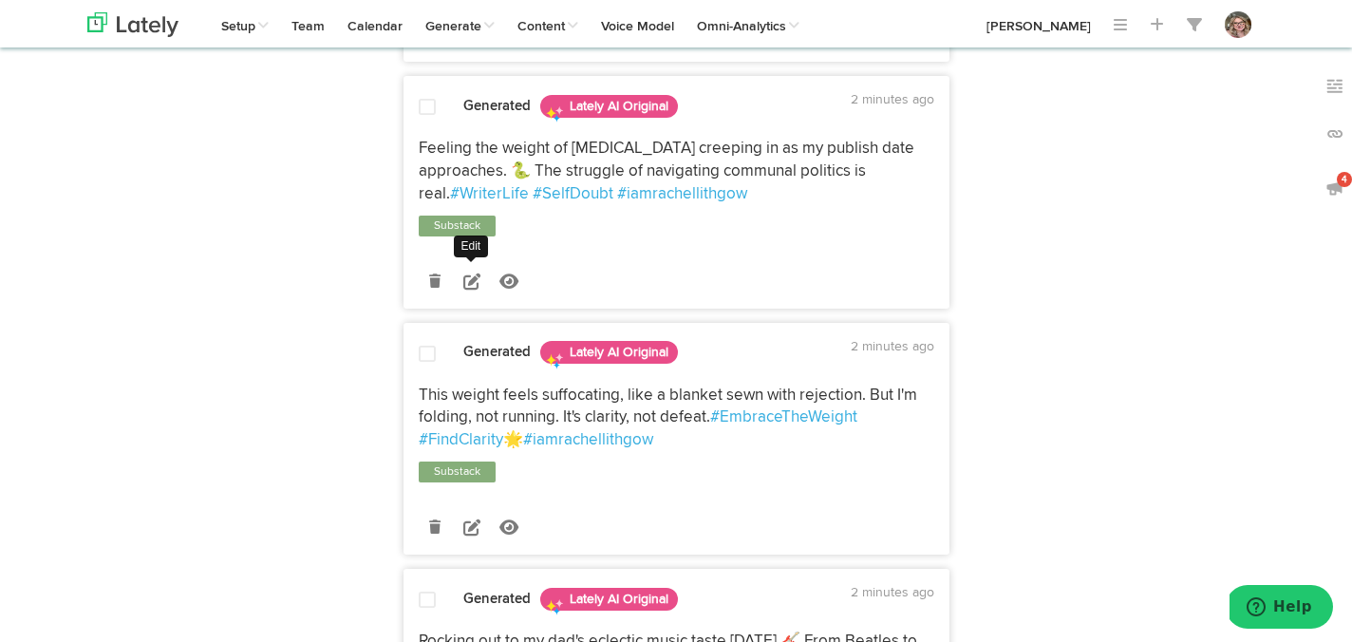
click at [467, 290] on icon at bounding box center [471, 281] width 17 height 17
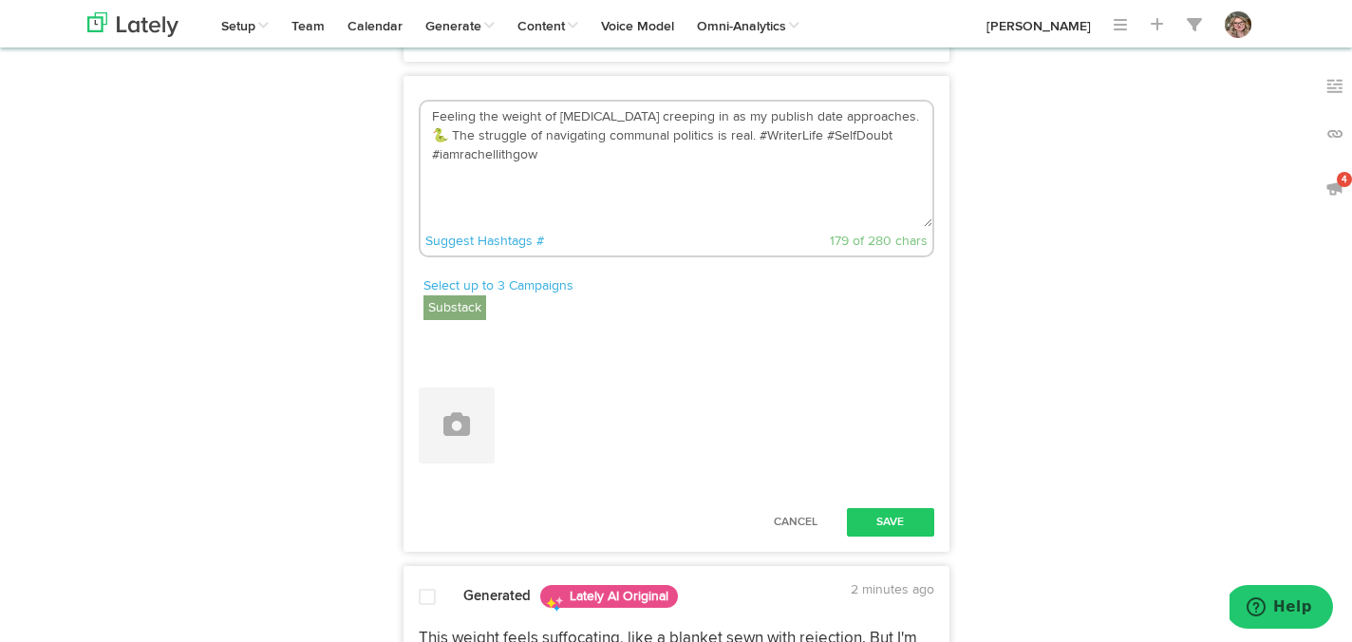
click at [832, 182] on textarea "Feeling the weight of [MEDICAL_DATA] creeping in as my publish date approaches.…" at bounding box center [677, 164] width 512 height 125
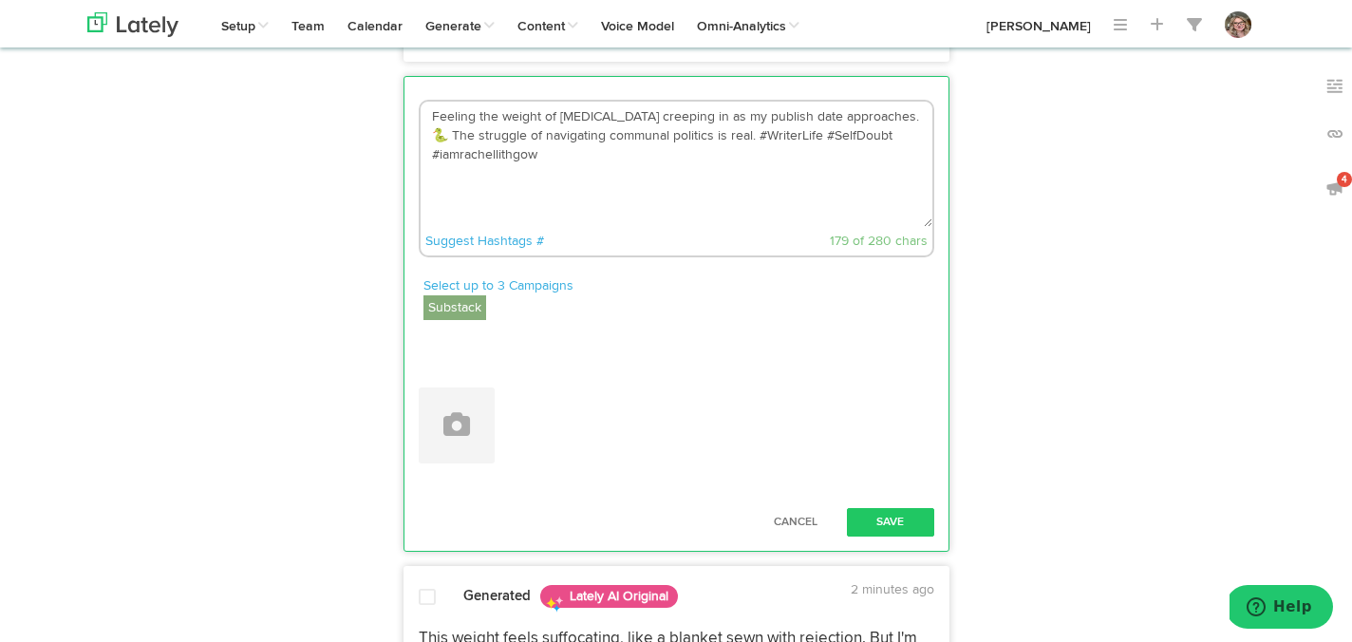
click at [830, 182] on textarea "Feeling the weight of [MEDICAL_DATA] creeping in as my publish date approaches.…" at bounding box center [677, 164] width 512 height 125
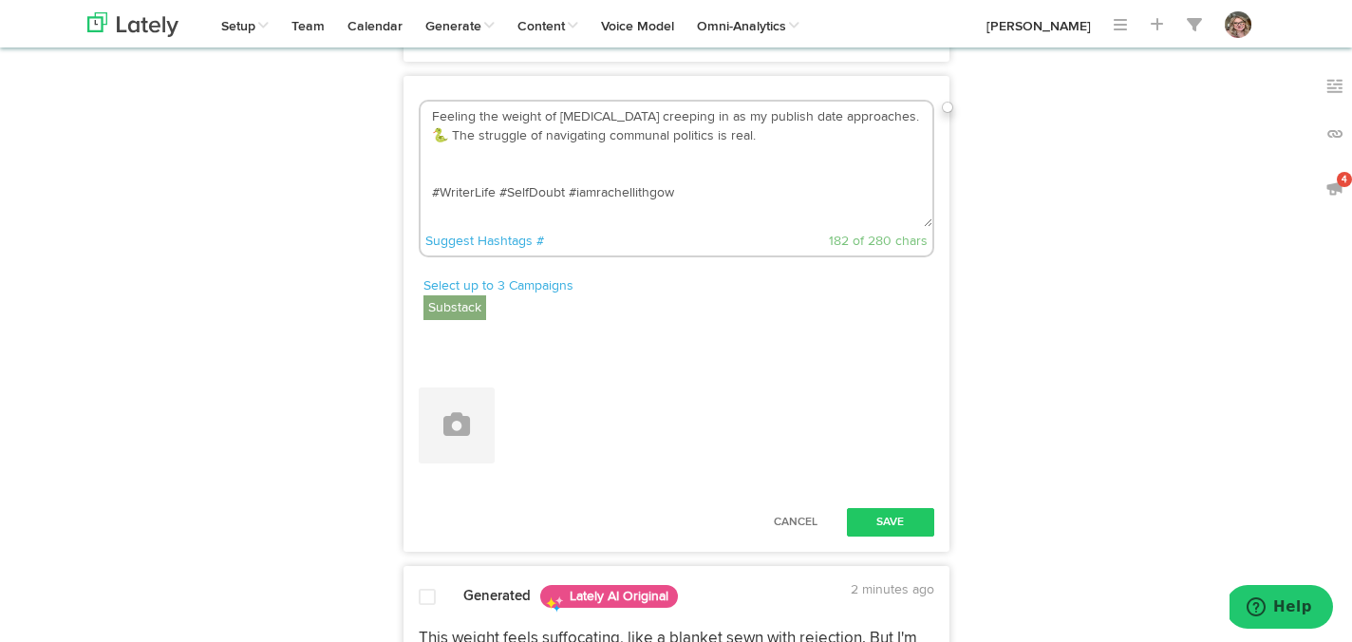
click at [860, 184] on textarea "Feeling the weight of [MEDICAL_DATA] creeping in as my publish date approaches.…" at bounding box center [677, 164] width 512 height 125
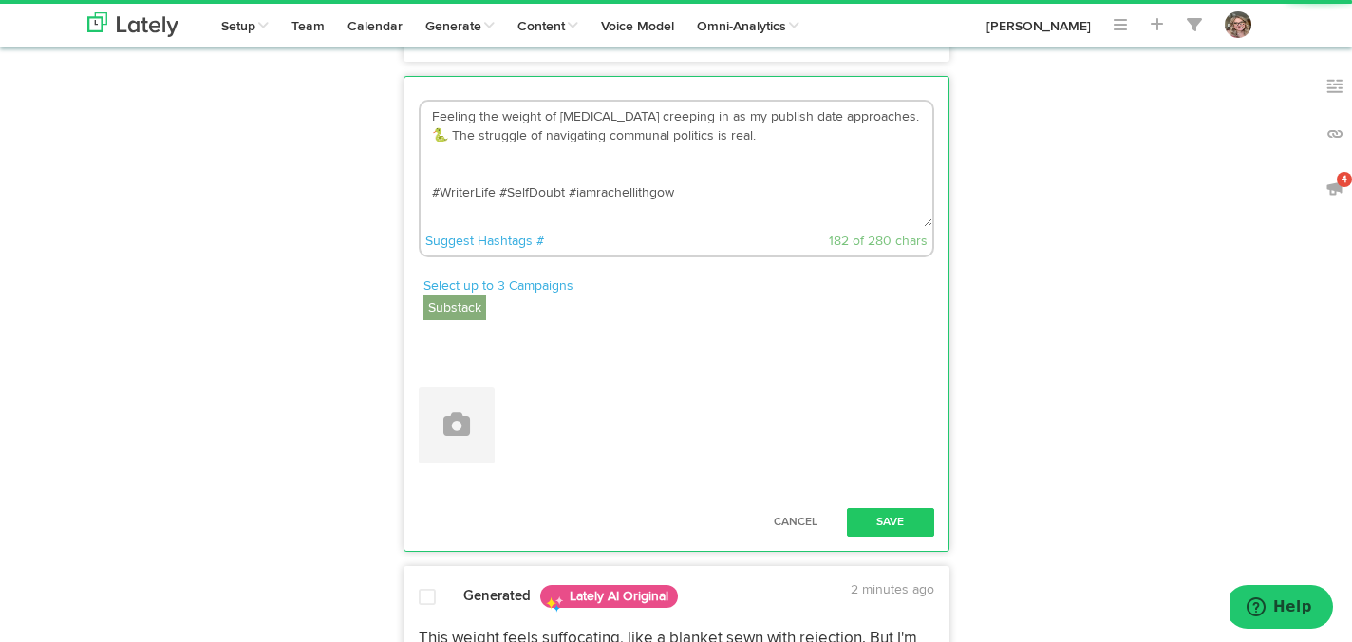
paste textarea "[URL][DOMAIN_NAME]"
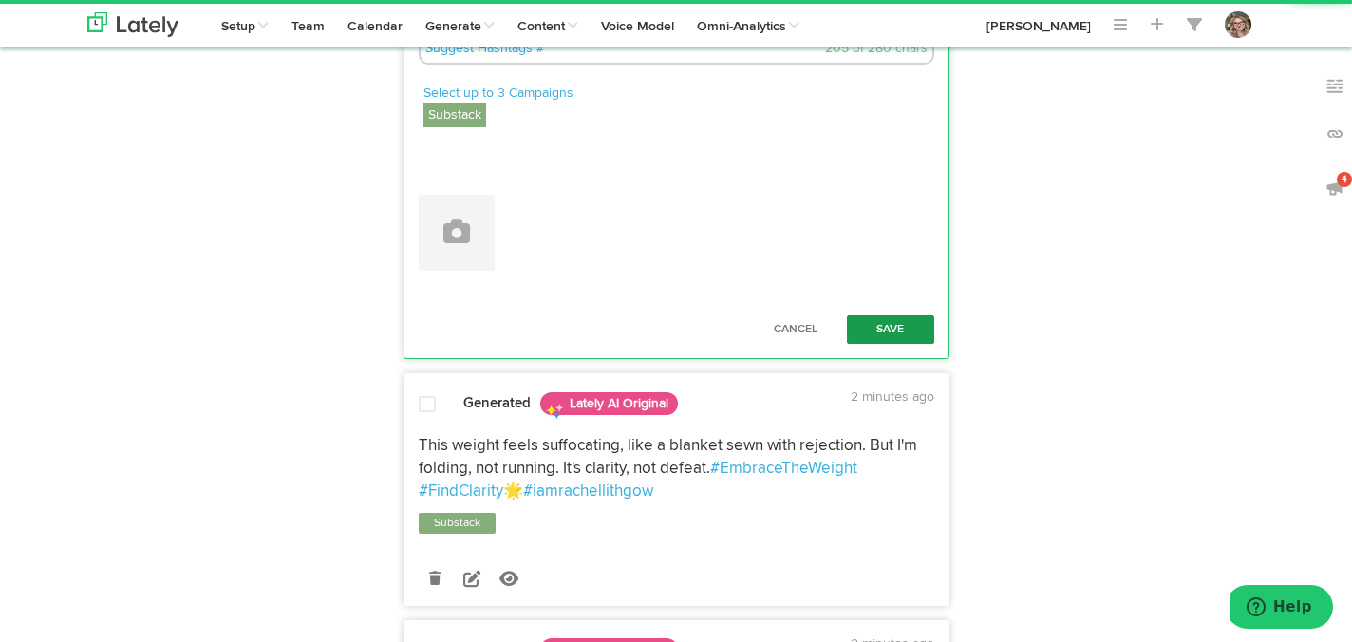
scroll to position [1481, 0]
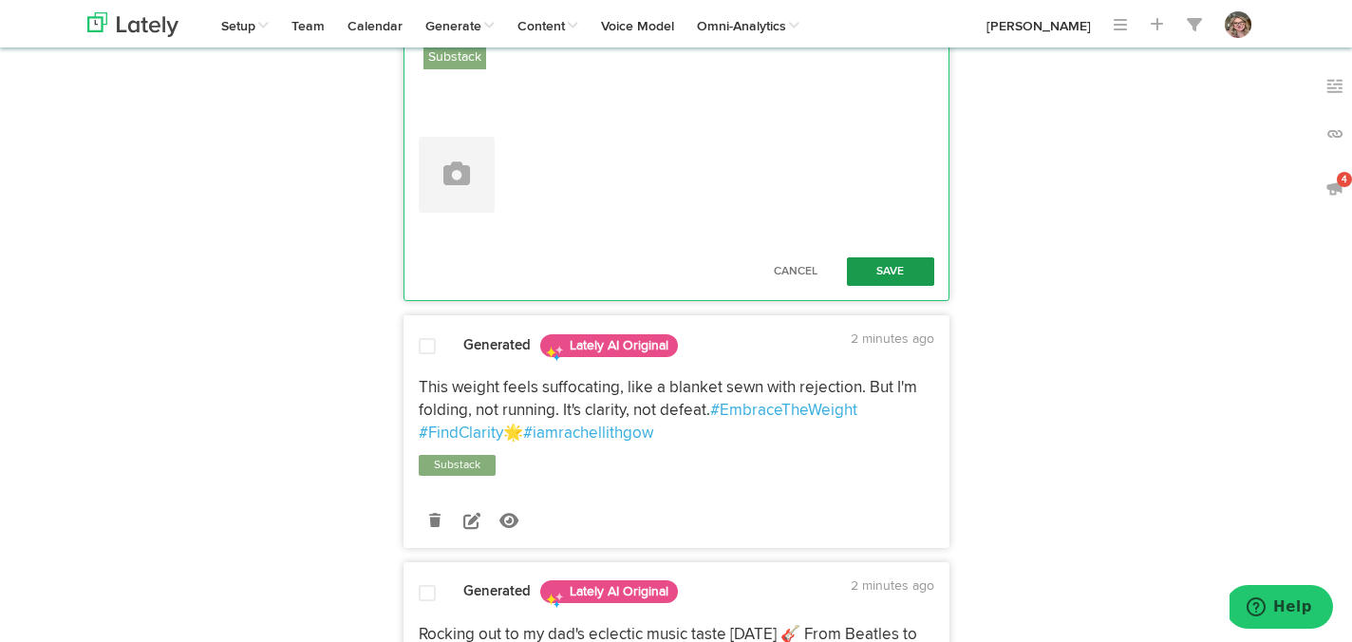
type textarea "Feeling the weight of [MEDICAL_DATA] creeping in as my publish date approaches.…"
click at [898, 286] on button "Save" at bounding box center [890, 271] width 87 height 28
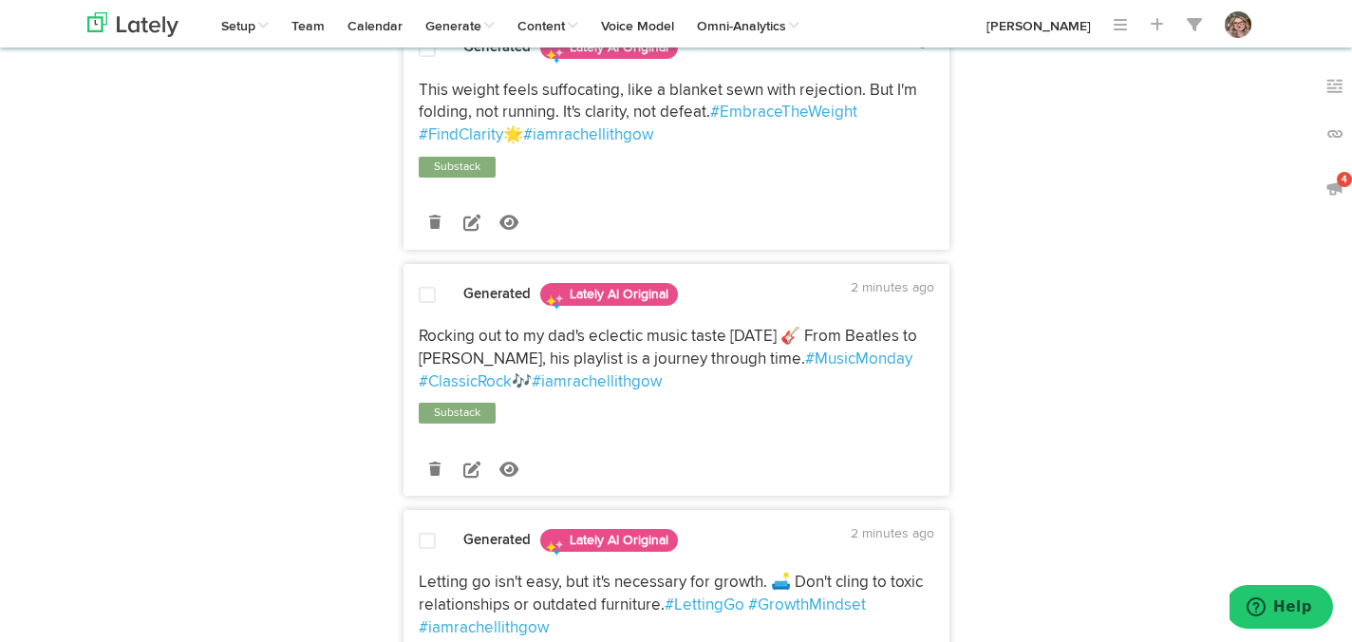
scroll to position [1550, 0]
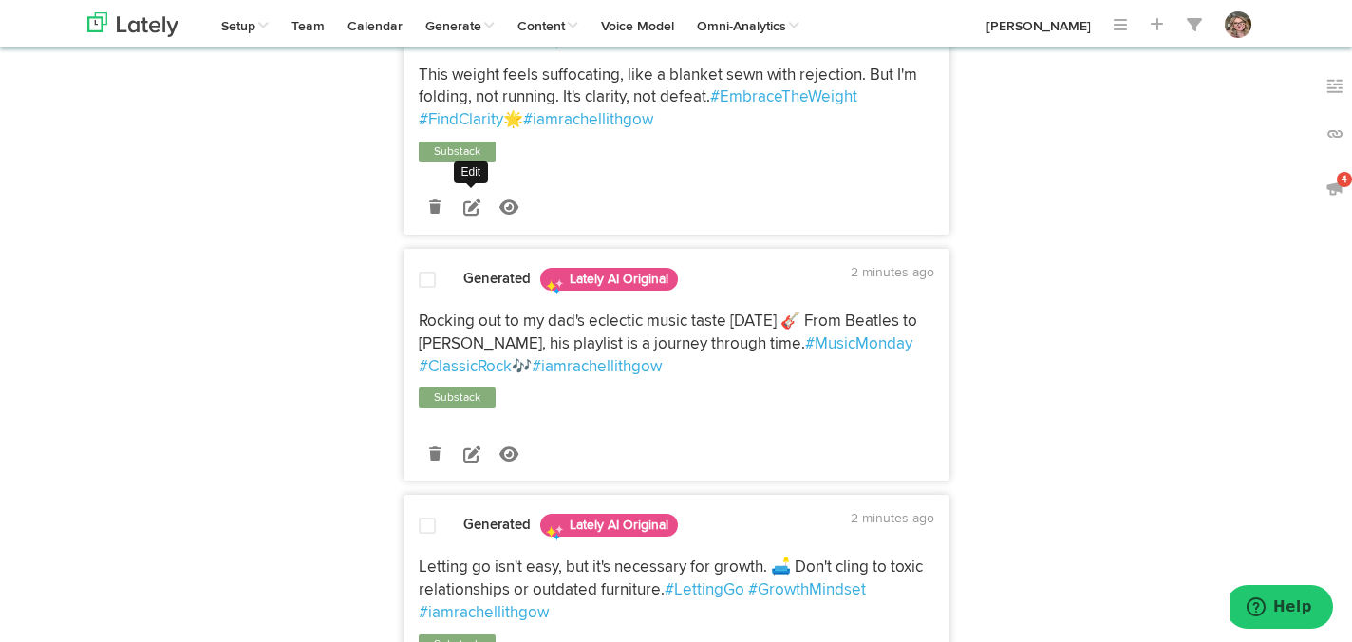
click at [474, 216] on icon at bounding box center [471, 206] width 17 height 17
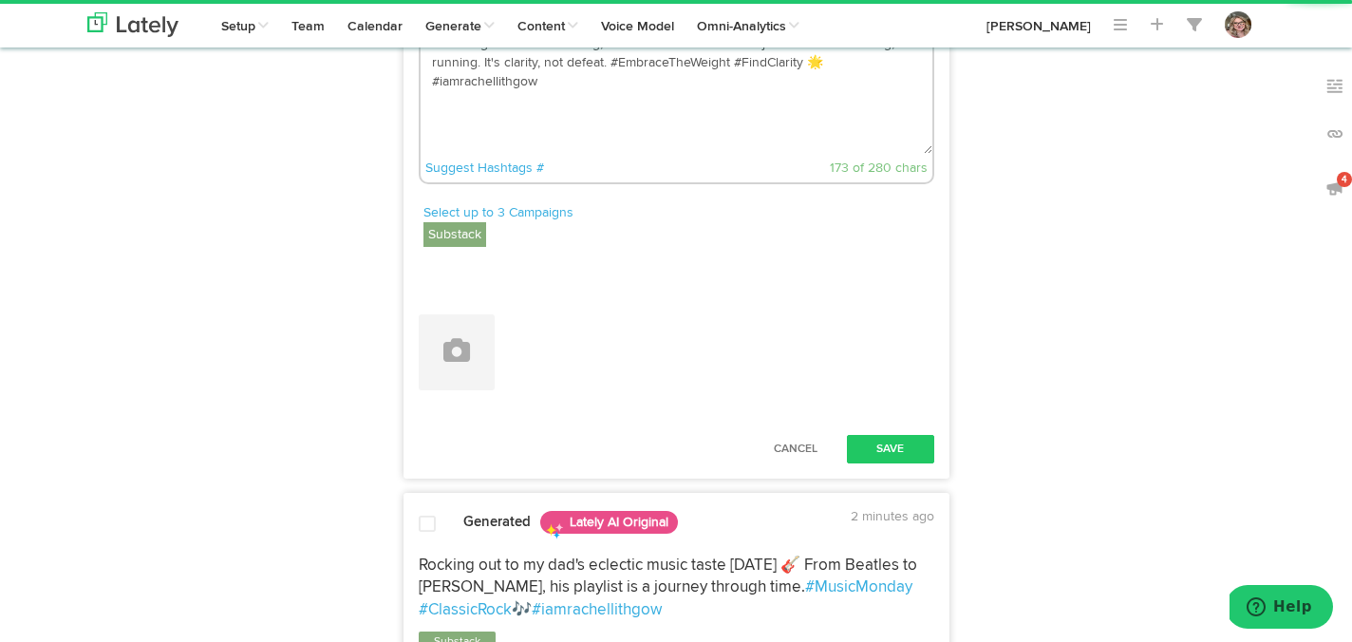
click at [609, 154] on textarea "This weight feels suffocating, like a blanket sewn with rejection. But I'm fold…" at bounding box center [677, 90] width 512 height 125
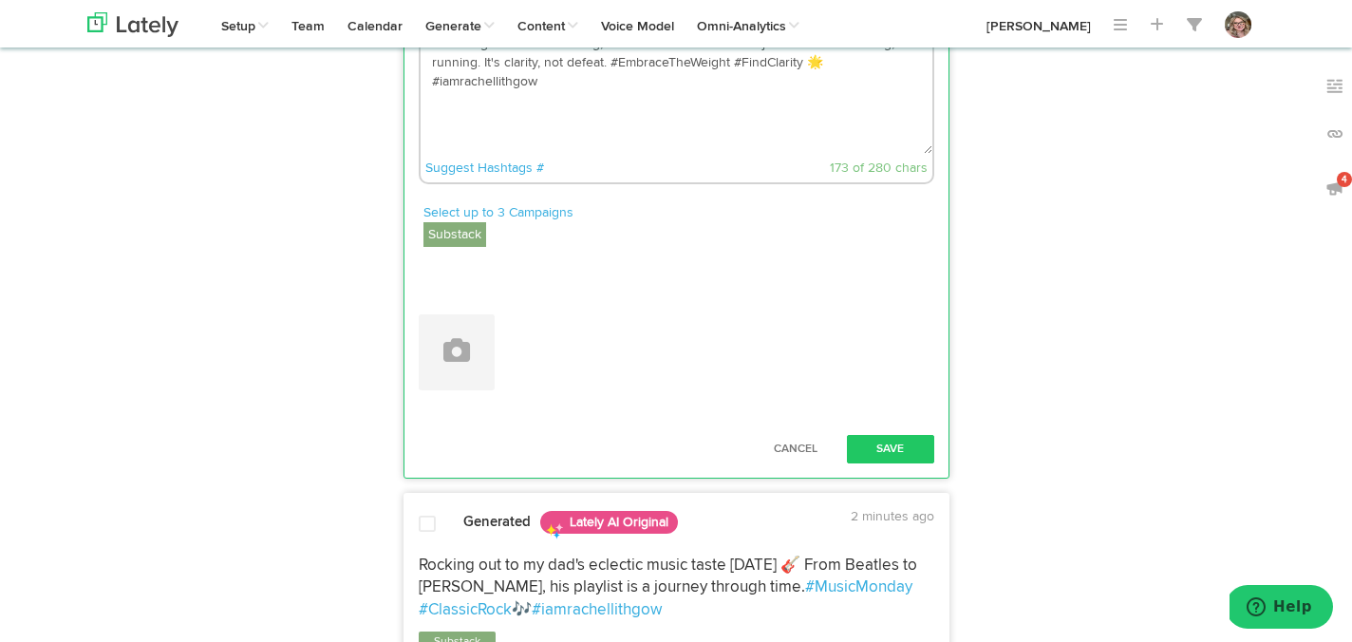
paste textarea "[URL][DOMAIN_NAME]"
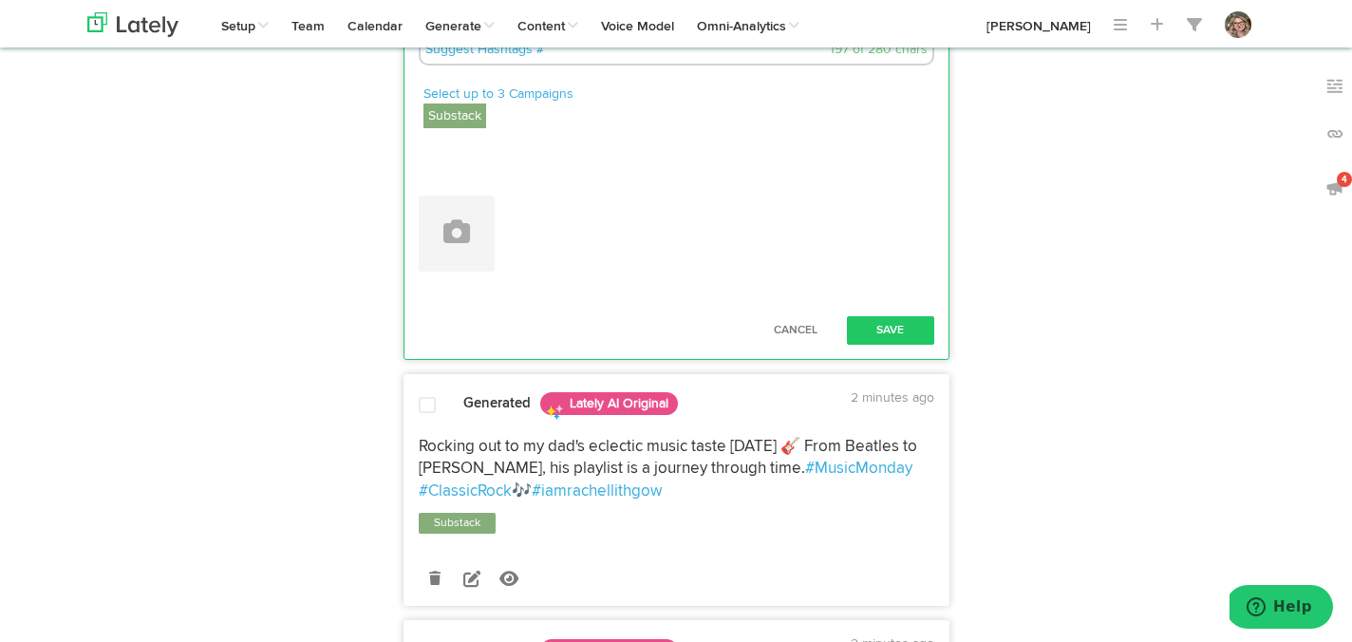
scroll to position [1755, 0]
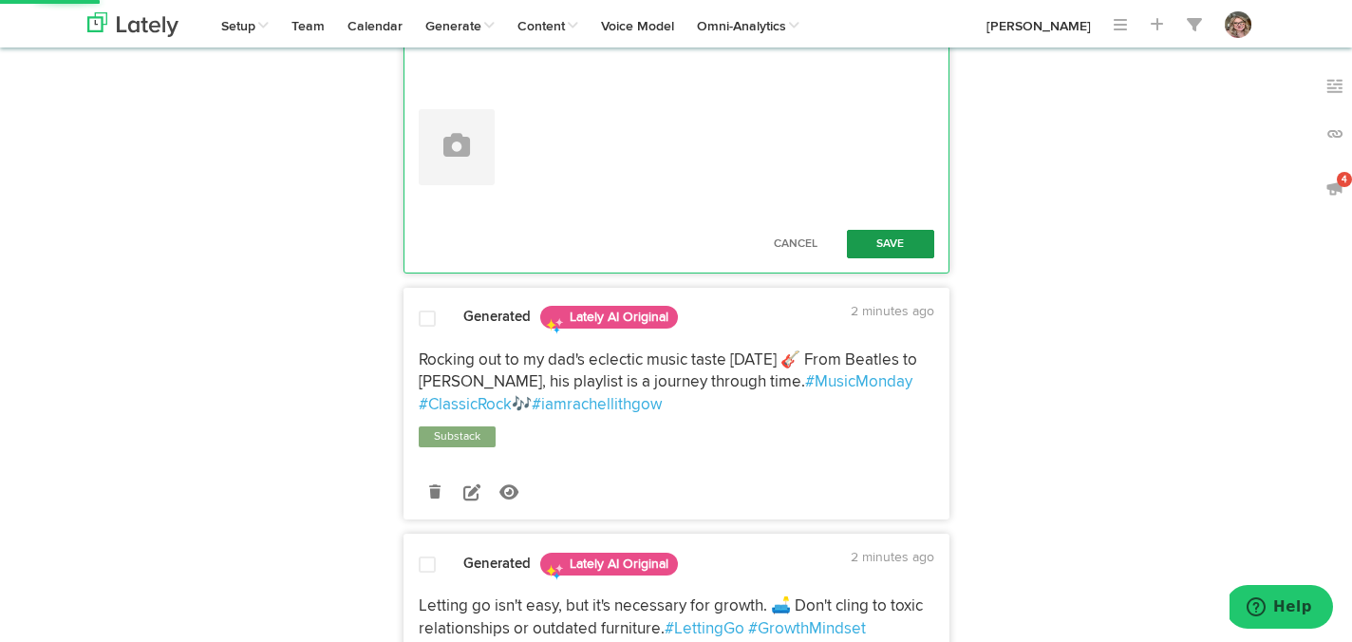
type textarea "This weight feels suffocating, like a blanket sewn with rejection. But I'm fold…"
click at [871, 258] on button "Save" at bounding box center [890, 244] width 87 height 28
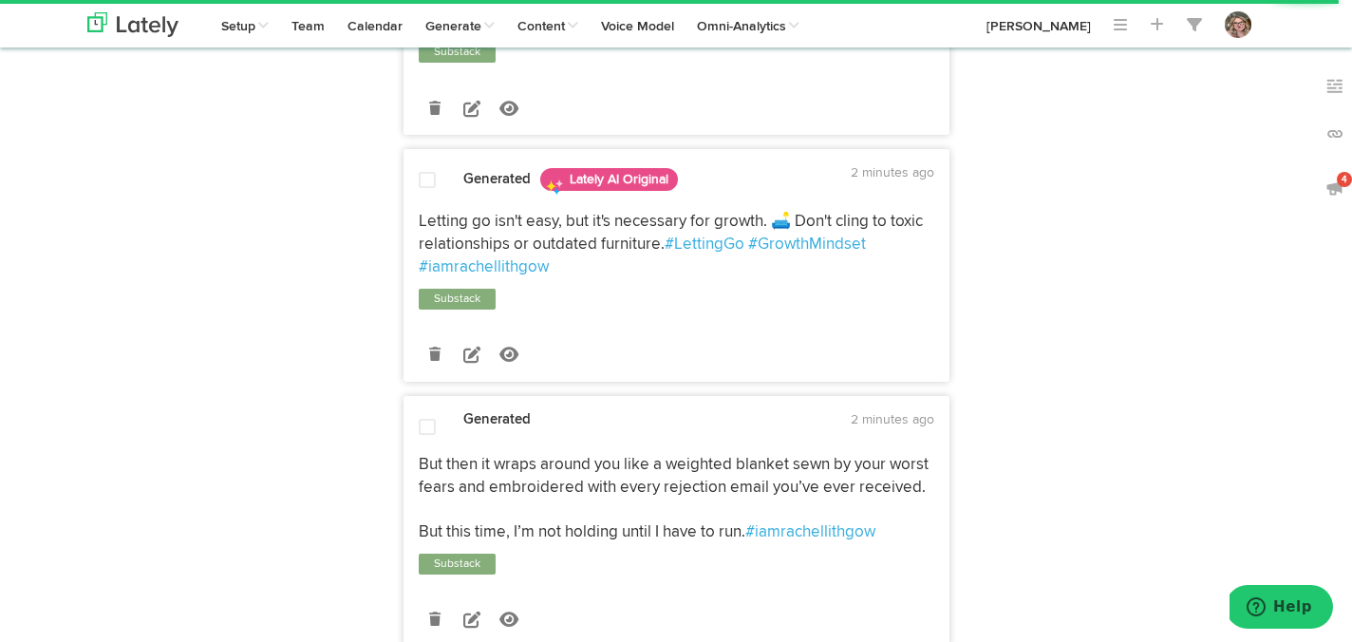
scroll to position [1887, 0]
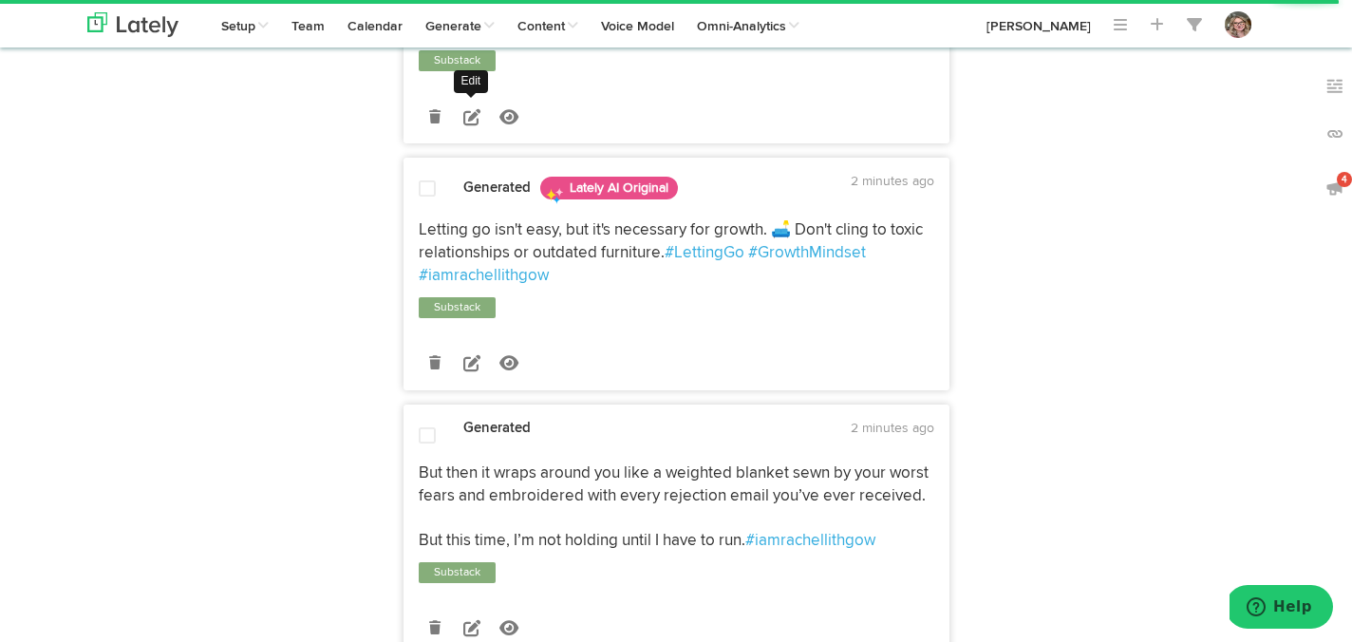
click at [469, 125] on icon at bounding box center [471, 116] width 17 height 17
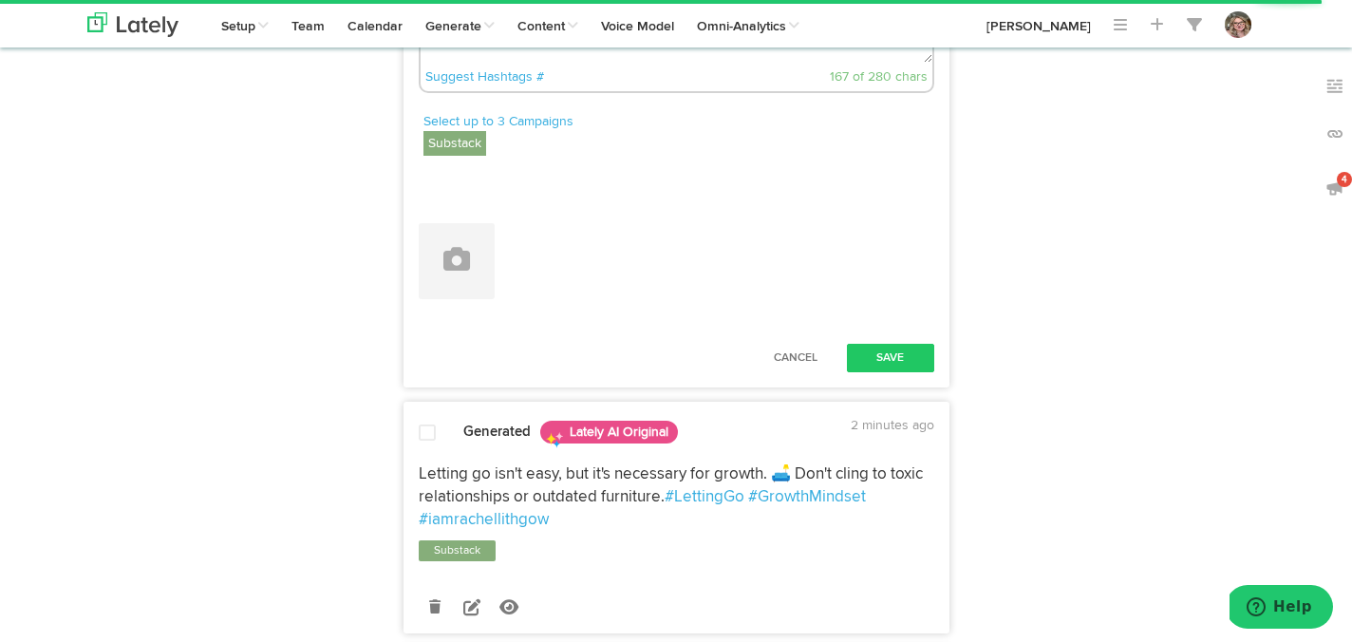
click at [645, 63] on textarea "Rocking out to my dad's eclectic music taste [DATE] 🎸 From Beatles to [PERSON_N…" at bounding box center [677, -1] width 512 height 125
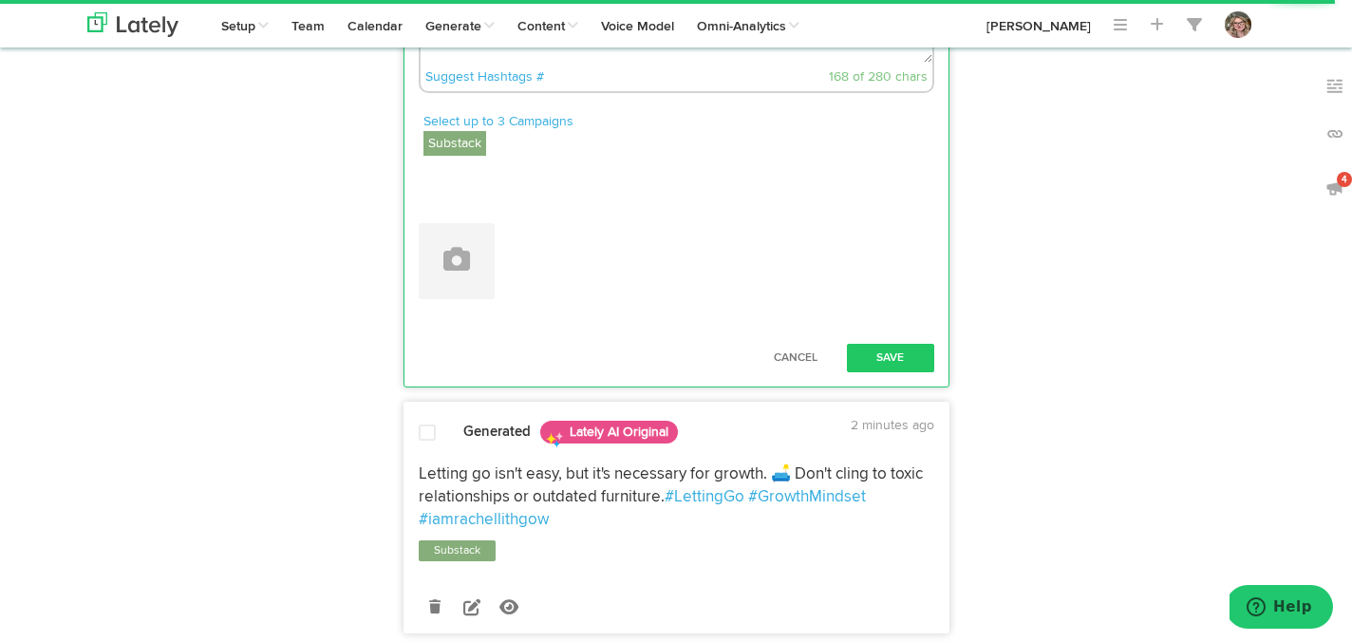
paste textarea "[URL][DOMAIN_NAME]"
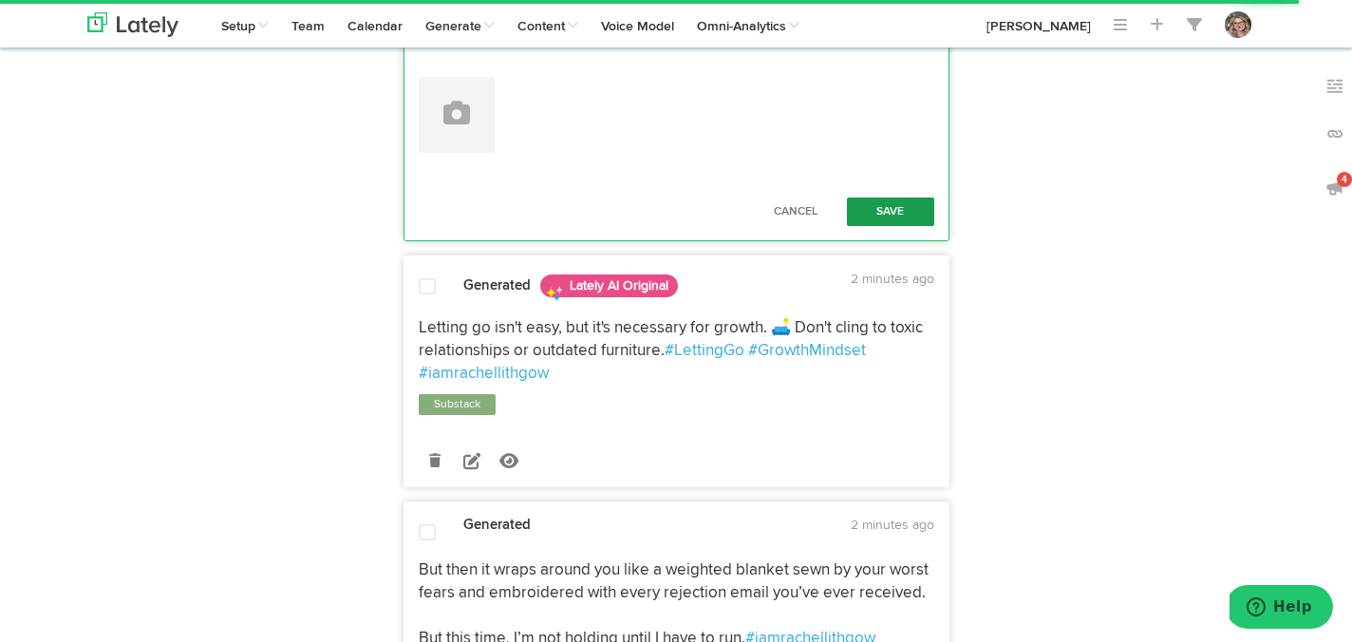
type textarea "Rocking out to my dad's eclectic music taste [DATE] 🎸 From Beatles to [PERSON_N…"
click at [900, 226] on button "Save" at bounding box center [890, 212] width 87 height 28
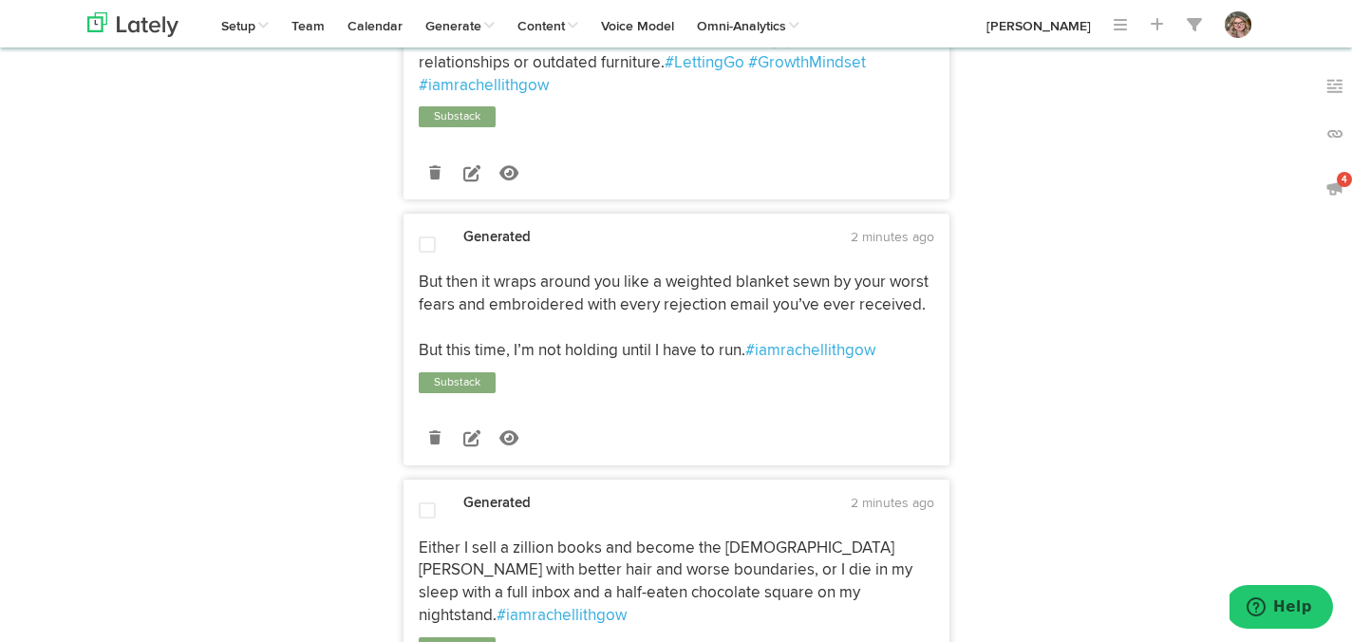
scroll to position [2382, 0]
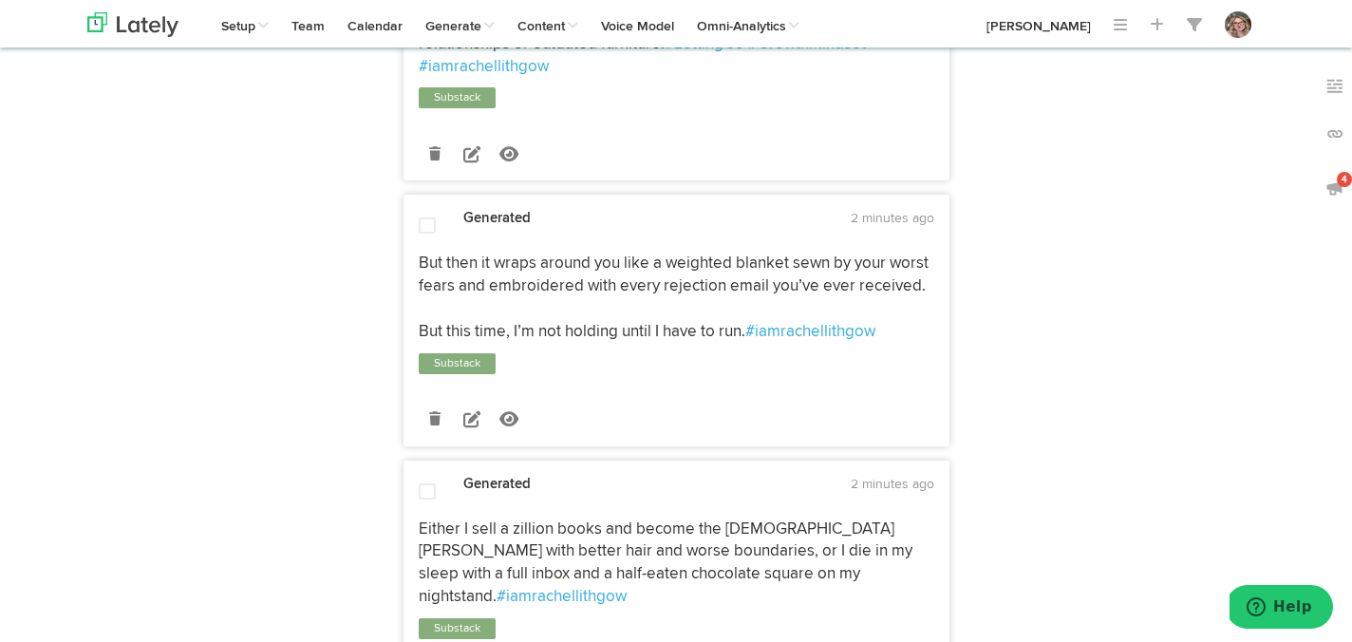
click at [473, 162] on icon at bounding box center [471, 153] width 17 height 17
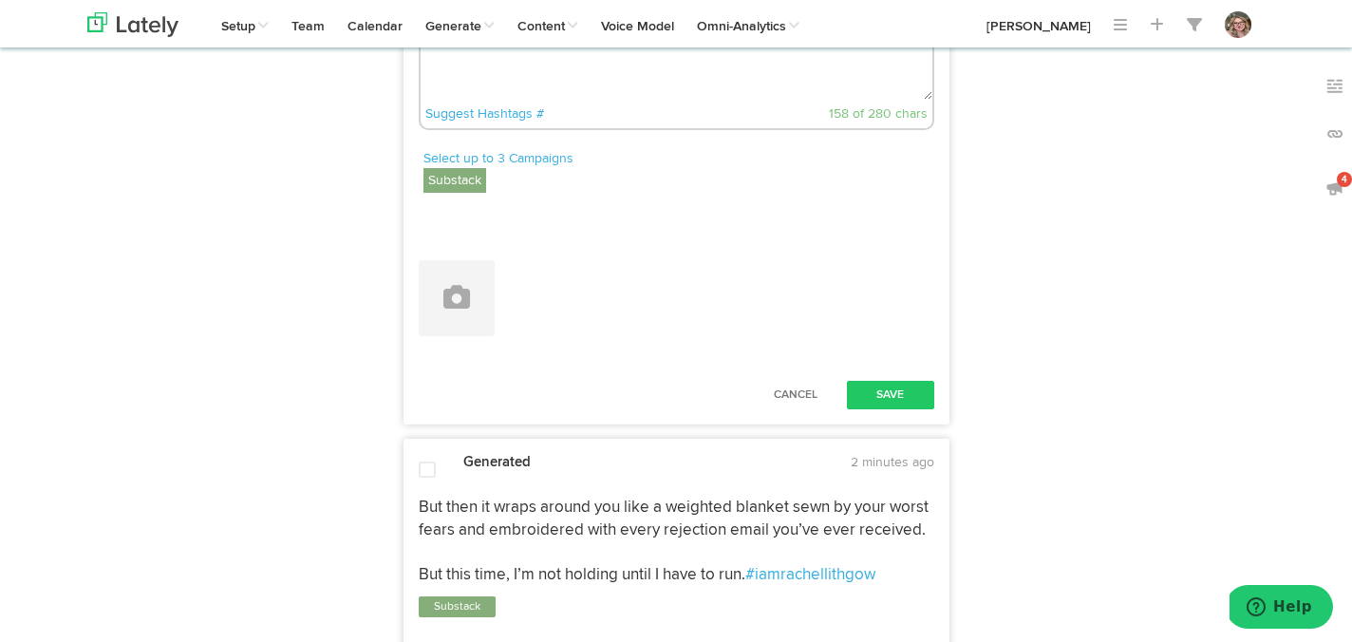
click at [636, 100] on textarea "Letting go isn't easy, but it's necessary for growth. 🛋️ Don't cling to toxic r…" at bounding box center [677, 36] width 512 height 125
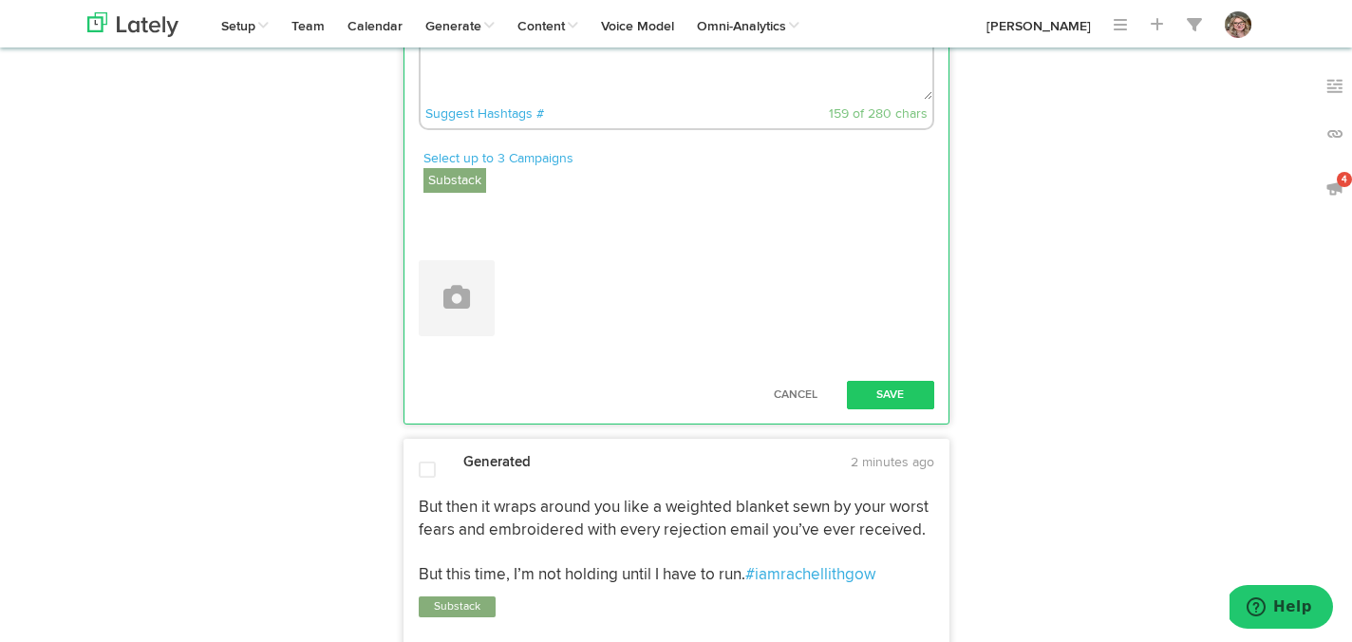
paste textarea "[URL][DOMAIN_NAME]"
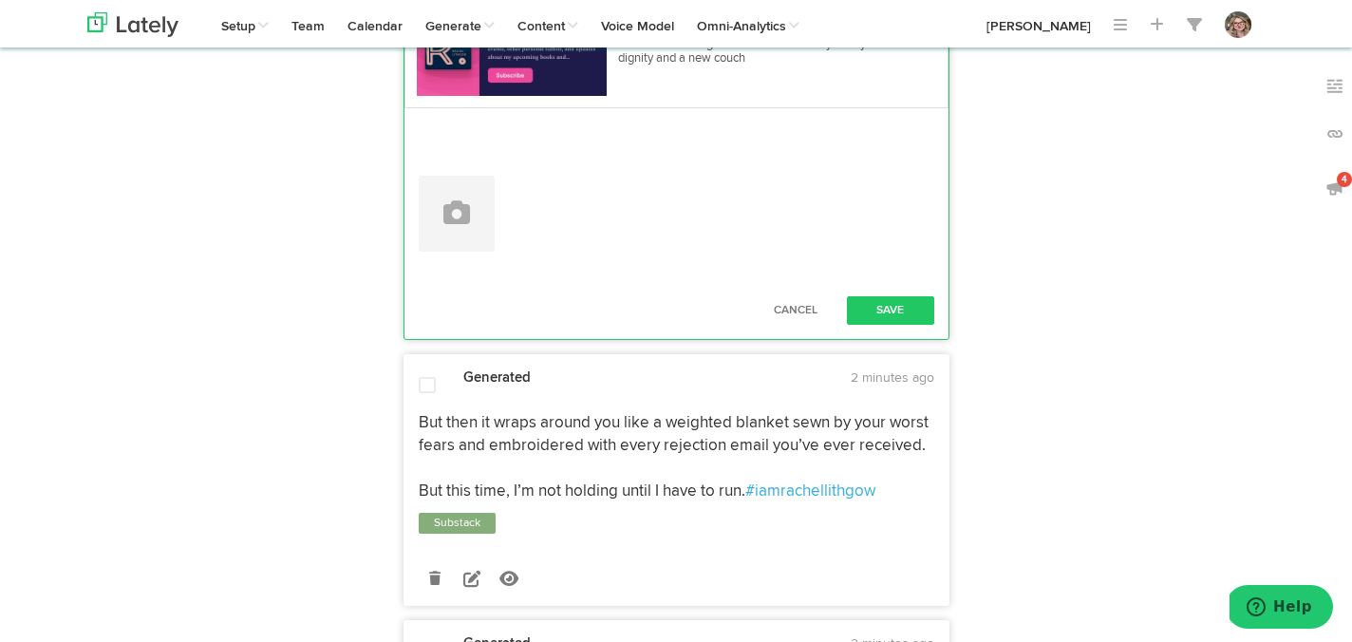
scroll to position [2657, 0]
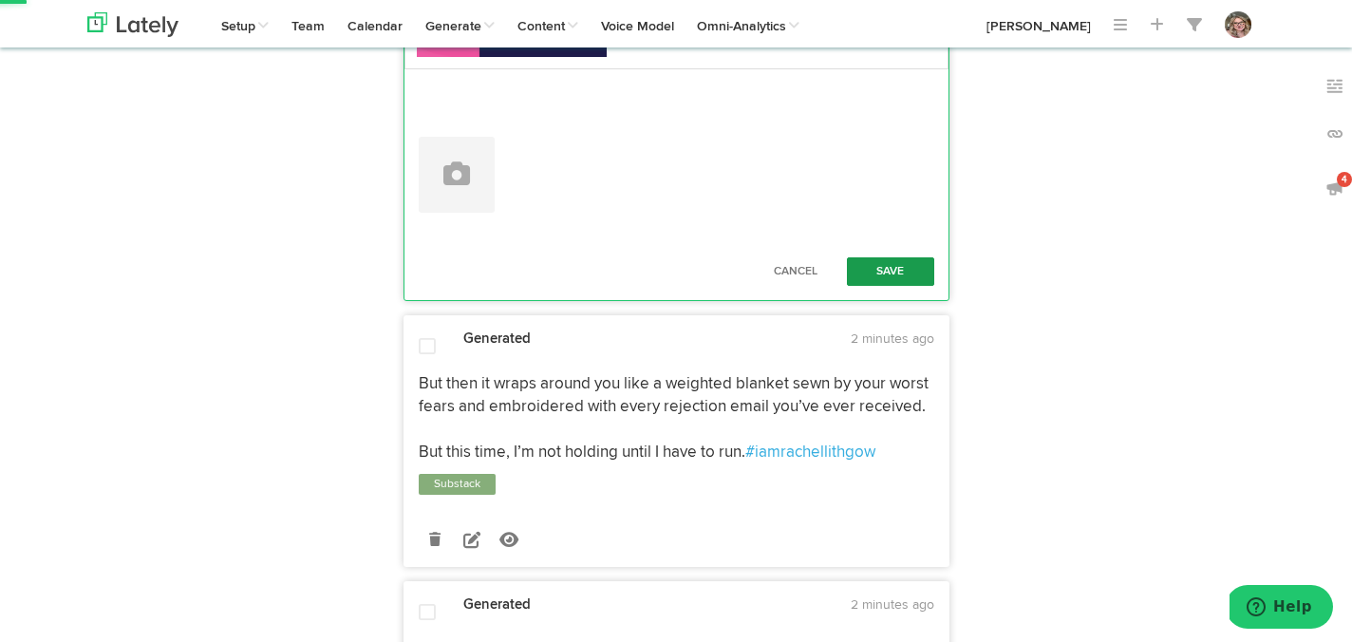
type textarea "Letting go isn't easy, but it's necessary for growth. 🛋️ Don't cling to toxic r…"
click at [863, 286] on button "Save" at bounding box center [890, 271] width 87 height 28
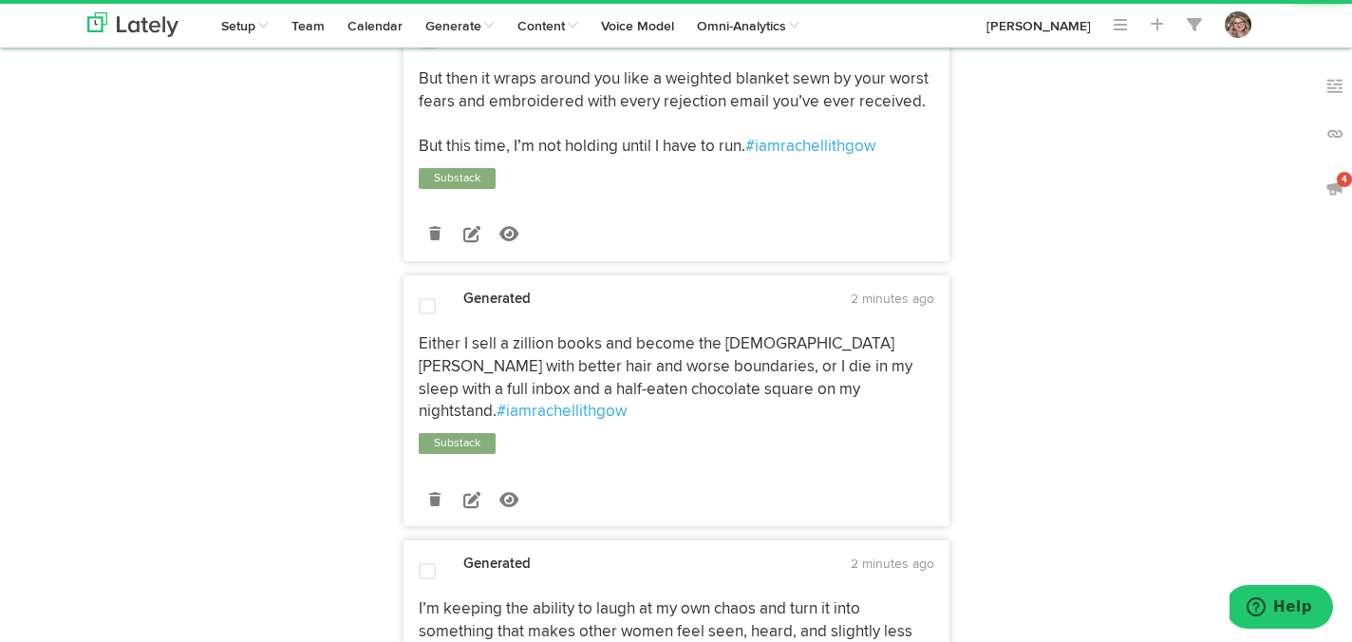
scroll to position [2729, 0]
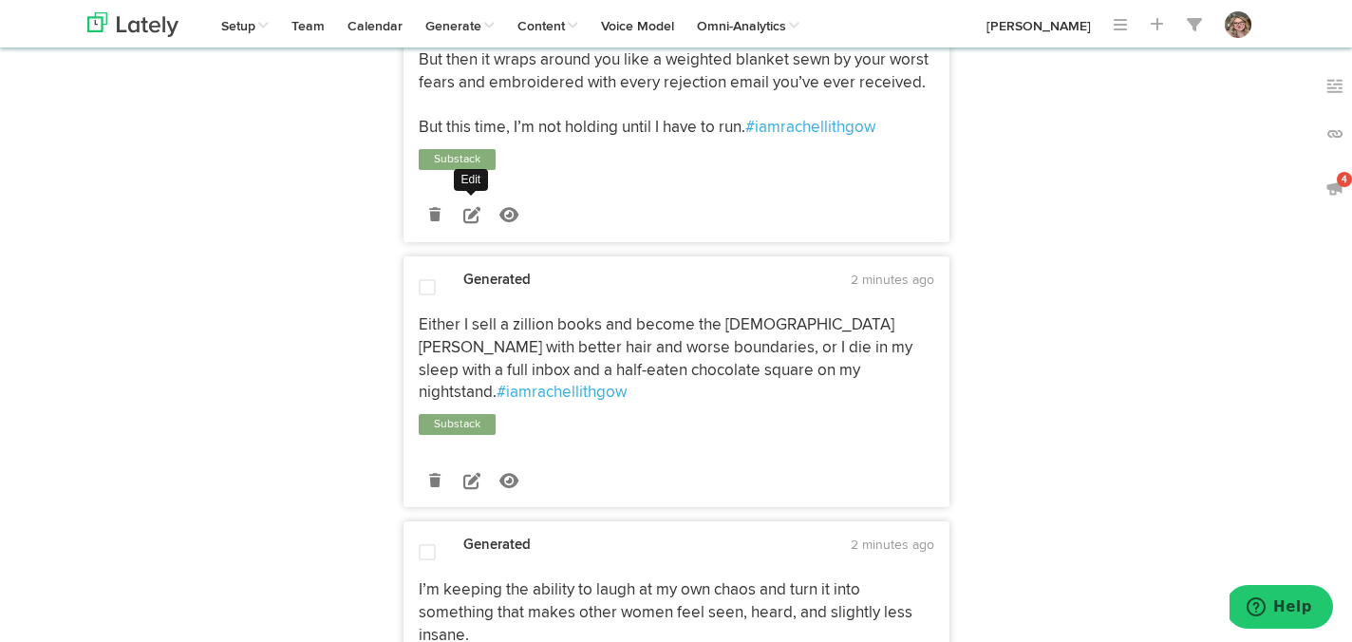
click at [467, 223] on icon at bounding box center [471, 214] width 17 height 17
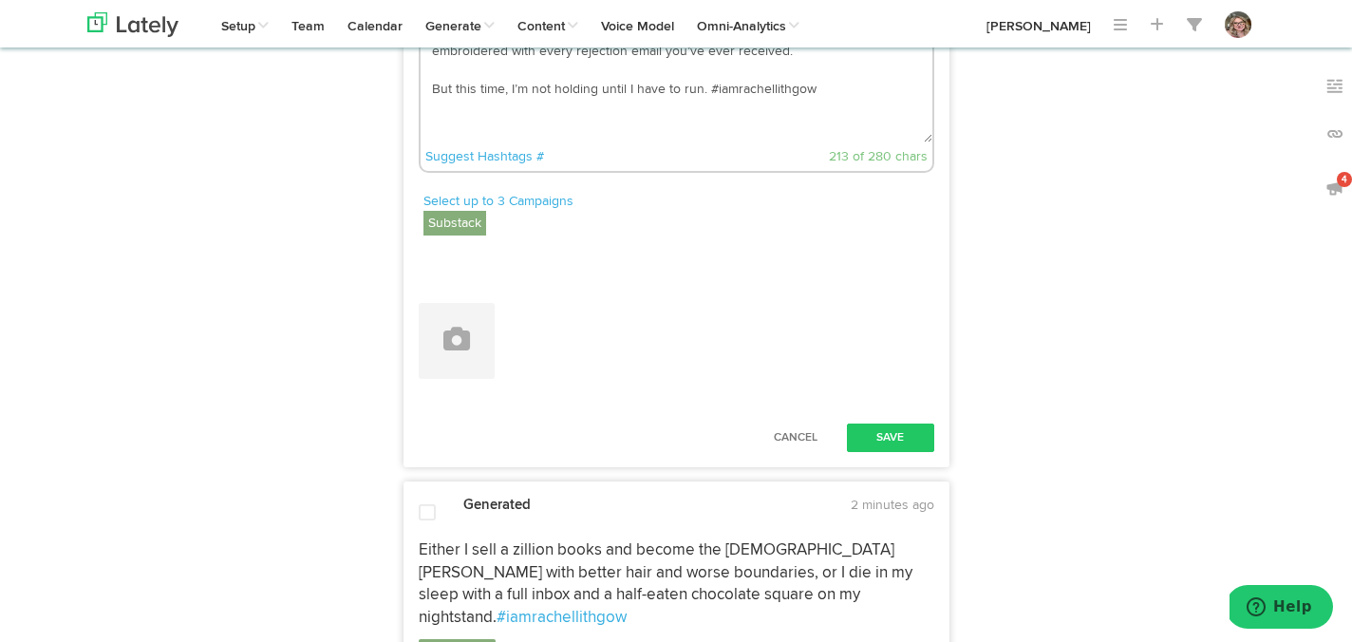
click at [704, 142] on textarea "But then it wraps around you like a weighted blanket sewn by your worst fears a…" at bounding box center [677, 79] width 512 height 125
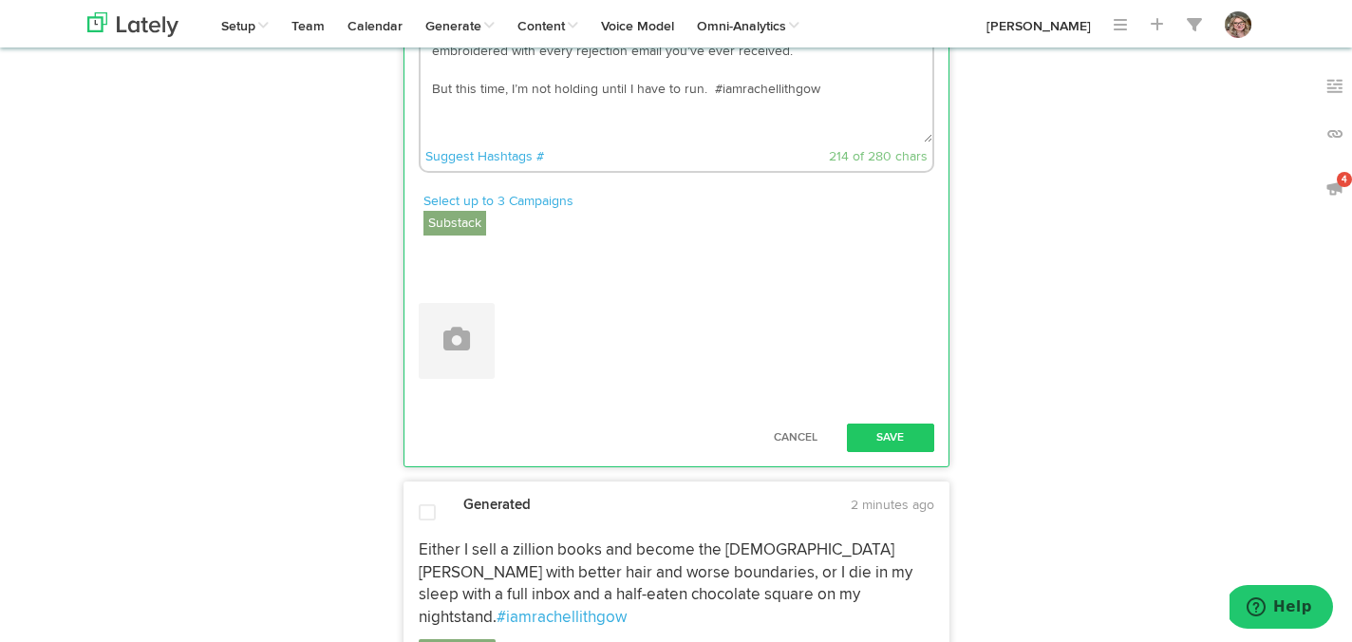
paste textarea "[URL][DOMAIN_NAME]"
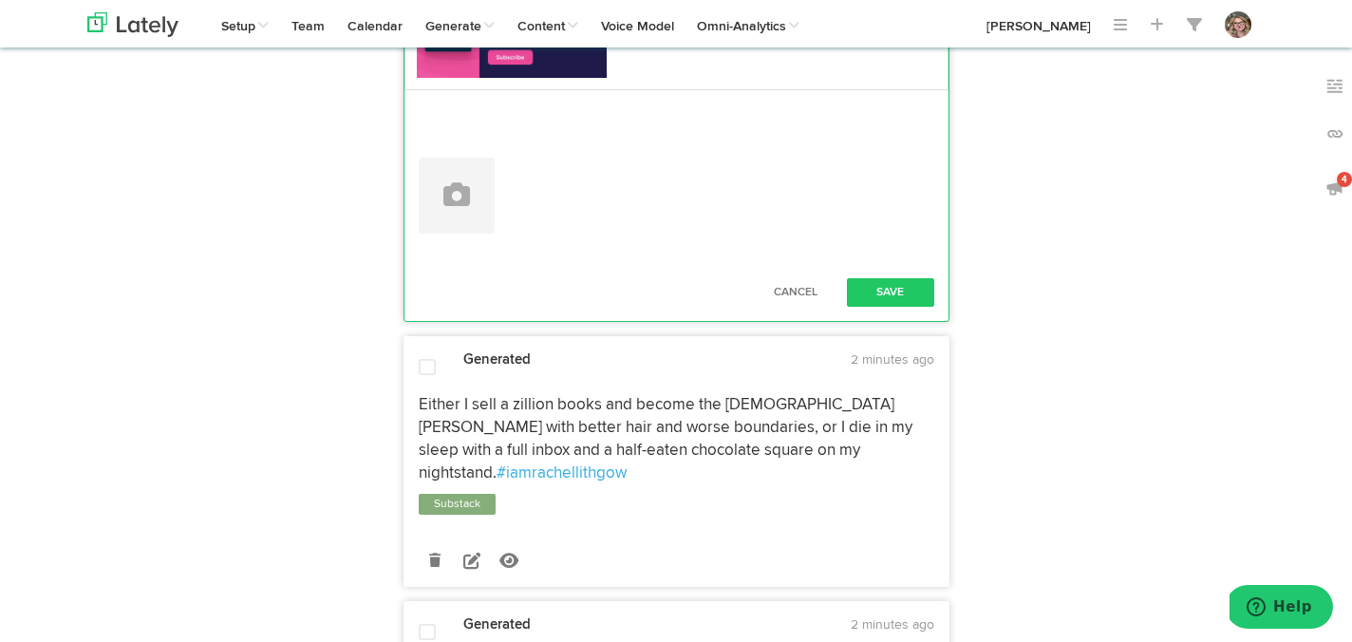
scroll to position [3043, 0]
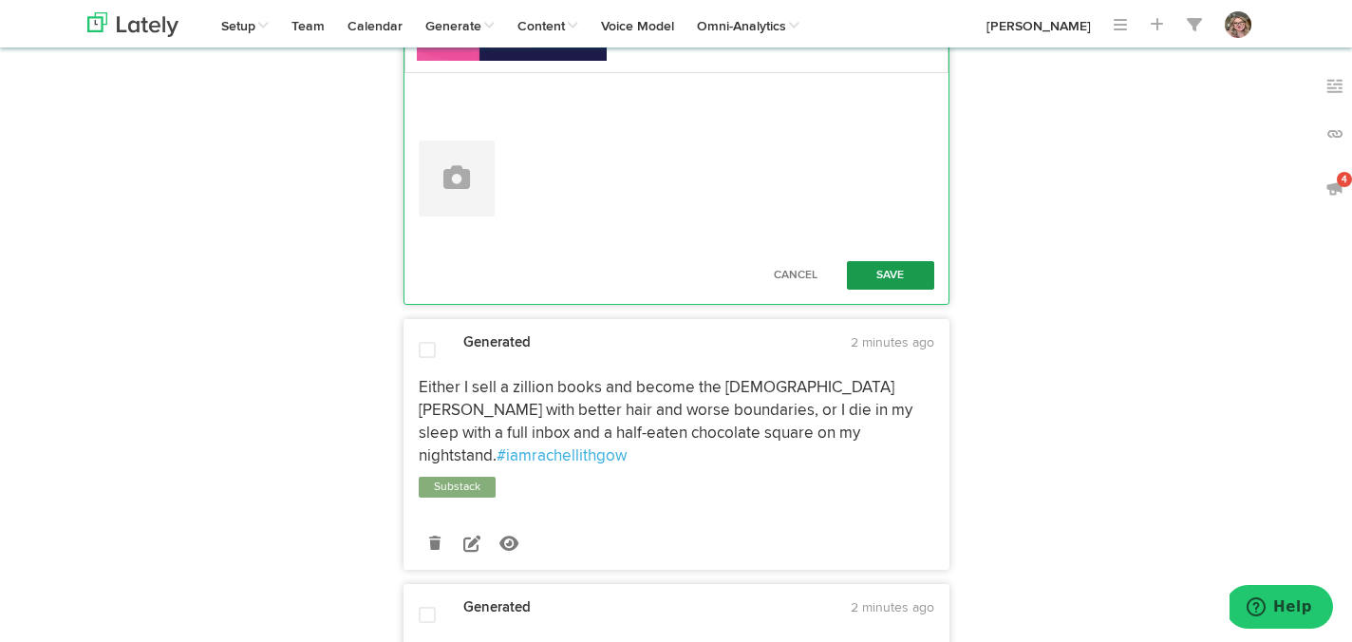
type textarea "But then it wraps around you like a weighted blanket sewn by your worst fears a…"
click at [894, 290] on button "Save" at bounding box center [890, 275] width 87 height 28
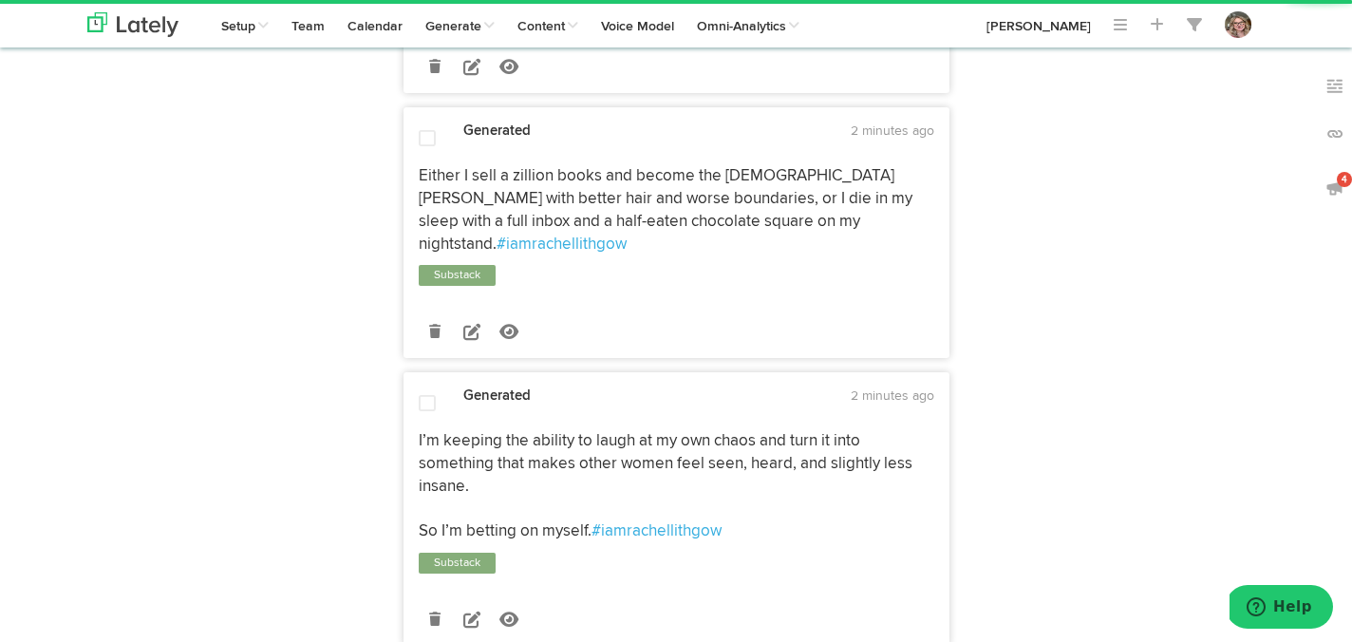
scroll to position [3188, 0]
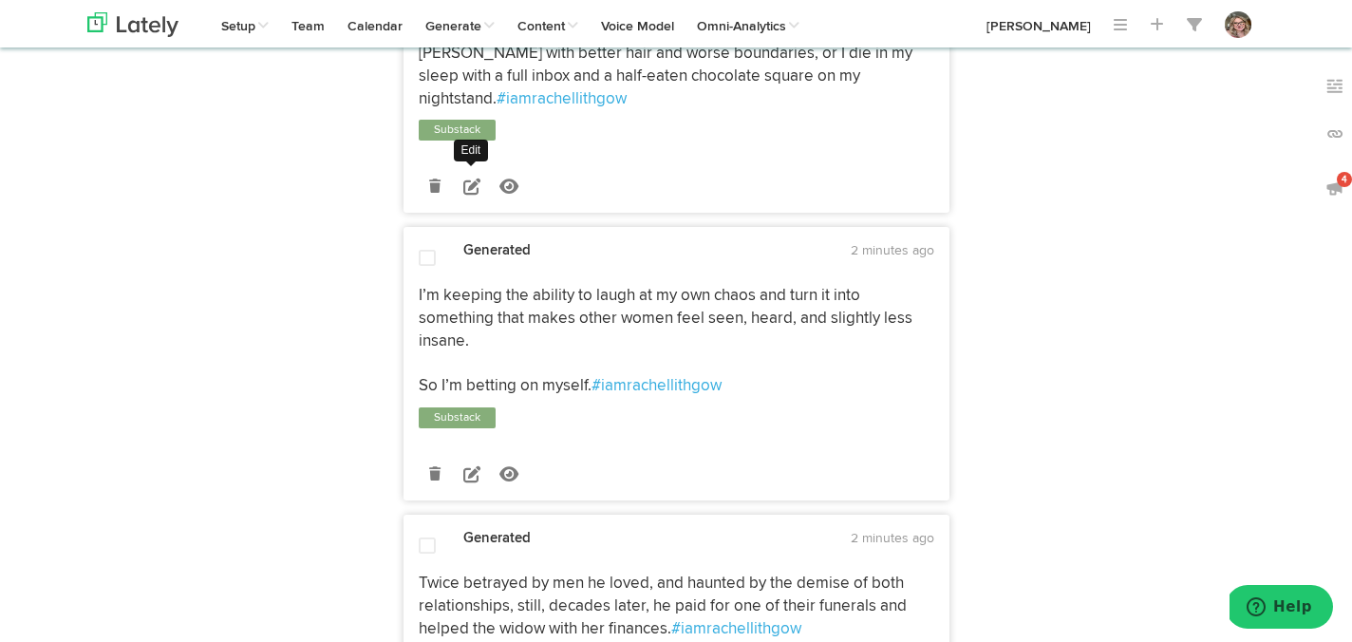
click at [471, 195] on icon at bounding box center [471, 186] width 17 height 17
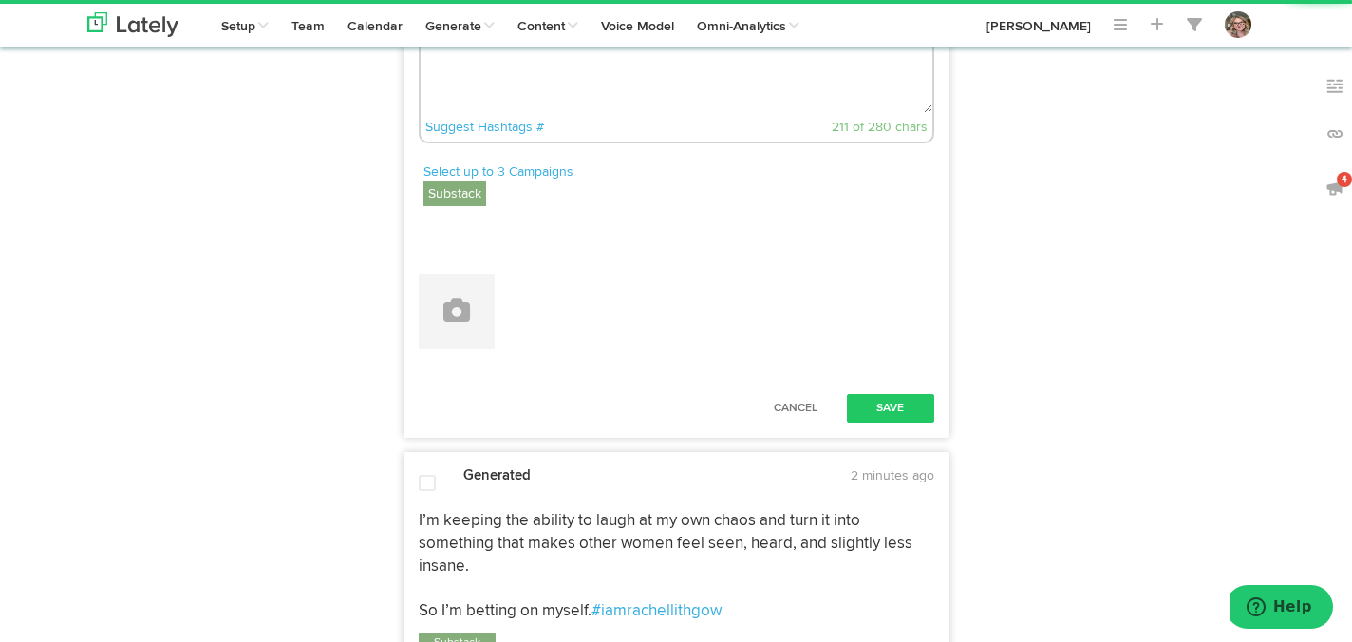
click at [582, 113] on textarea "Either I sell a zillion books and become the [DEMOGRAPHIC_DATA] [PERSON_NAME] w…" at bounding box center [677, 50] width 512 height 125
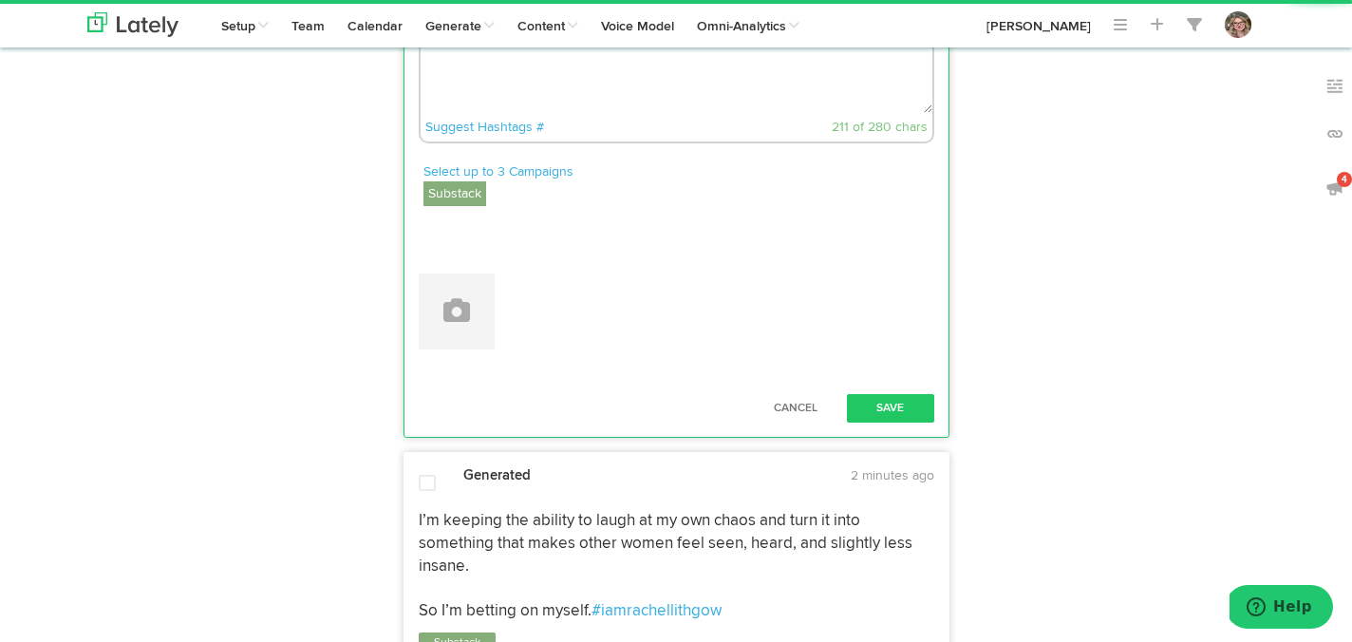
paste textarea "[URL][DOMAIN_NAME]"
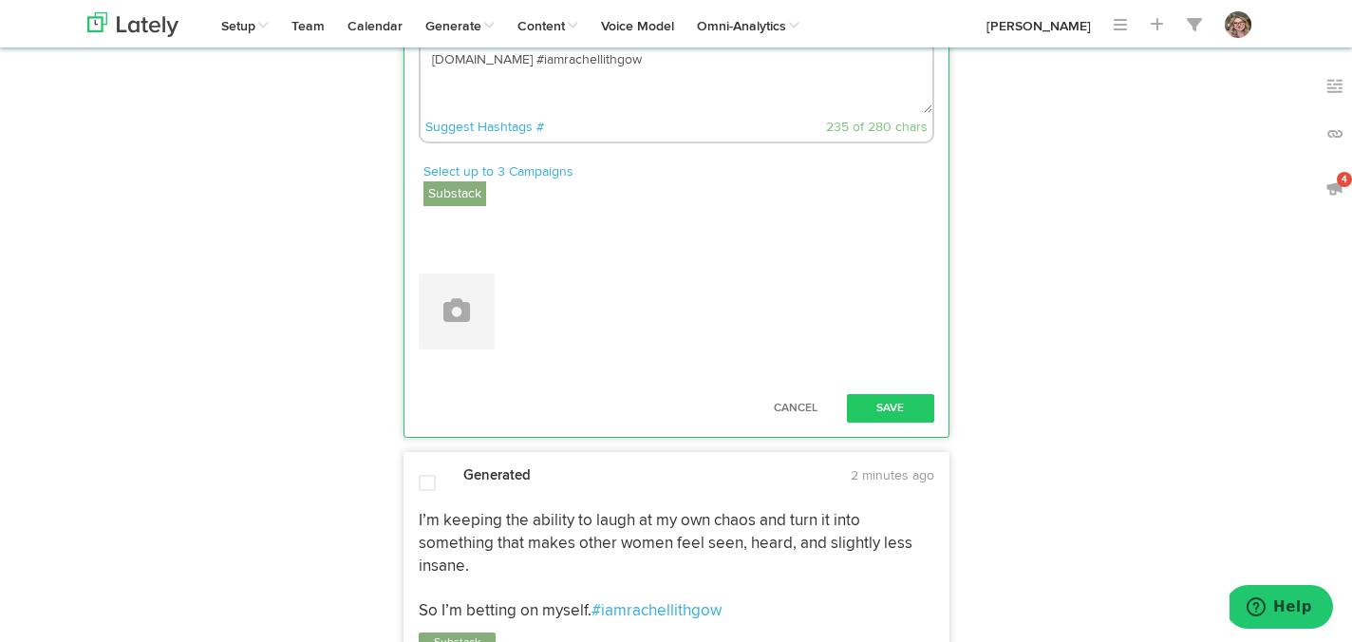
click at [783, 113] on textarea "Either I sell a zillion books and become the [DEMOGRAPHIC_DATA] [PERSON_NAME] w…" at bounding box center [677, 50] width 512 height 125
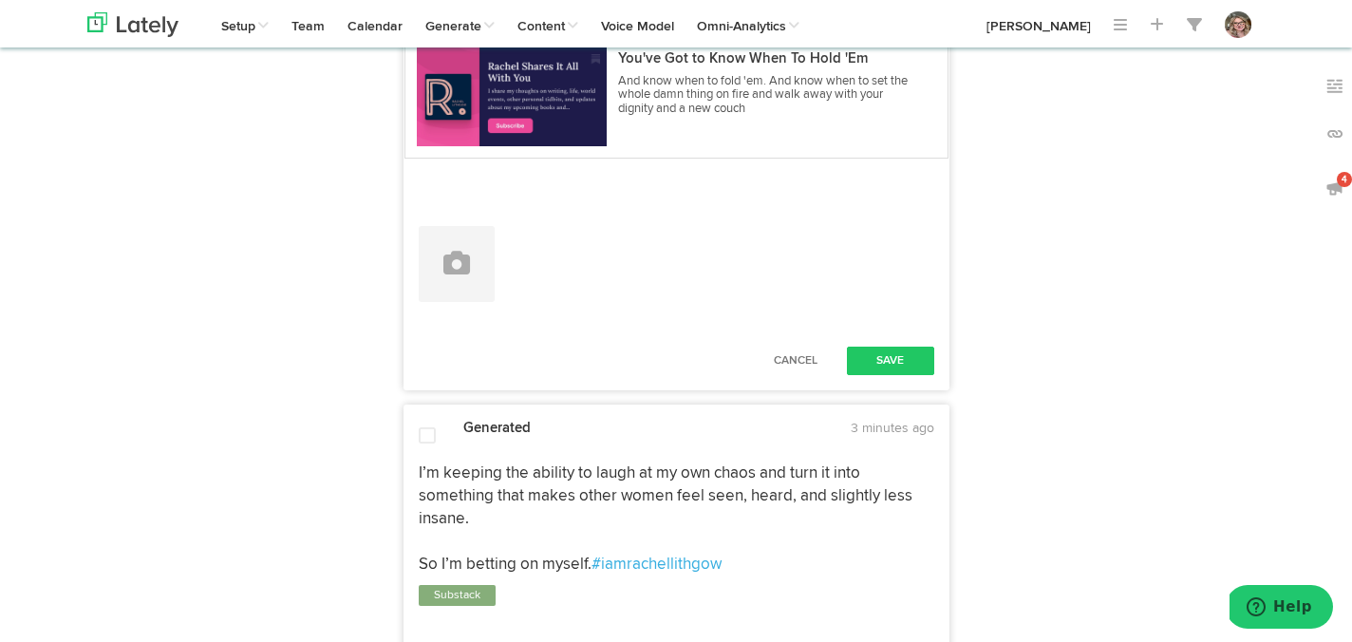
scroll to position [3524, 0]
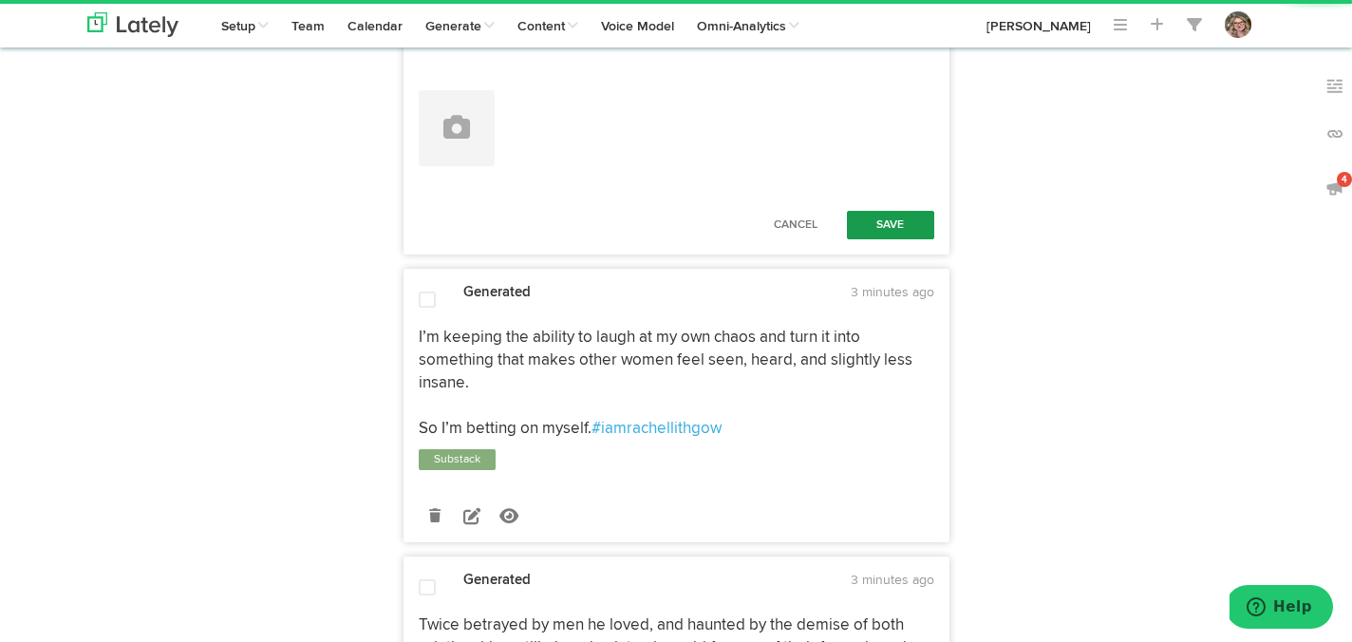
type textarea "Either I sell a zillion books and become the [DEMOGRAPHIC_DATA] [PERSON_NAME] w…"
click at [872, 239] on button "Save" at bounding box center [890, 225] width 87 height 28
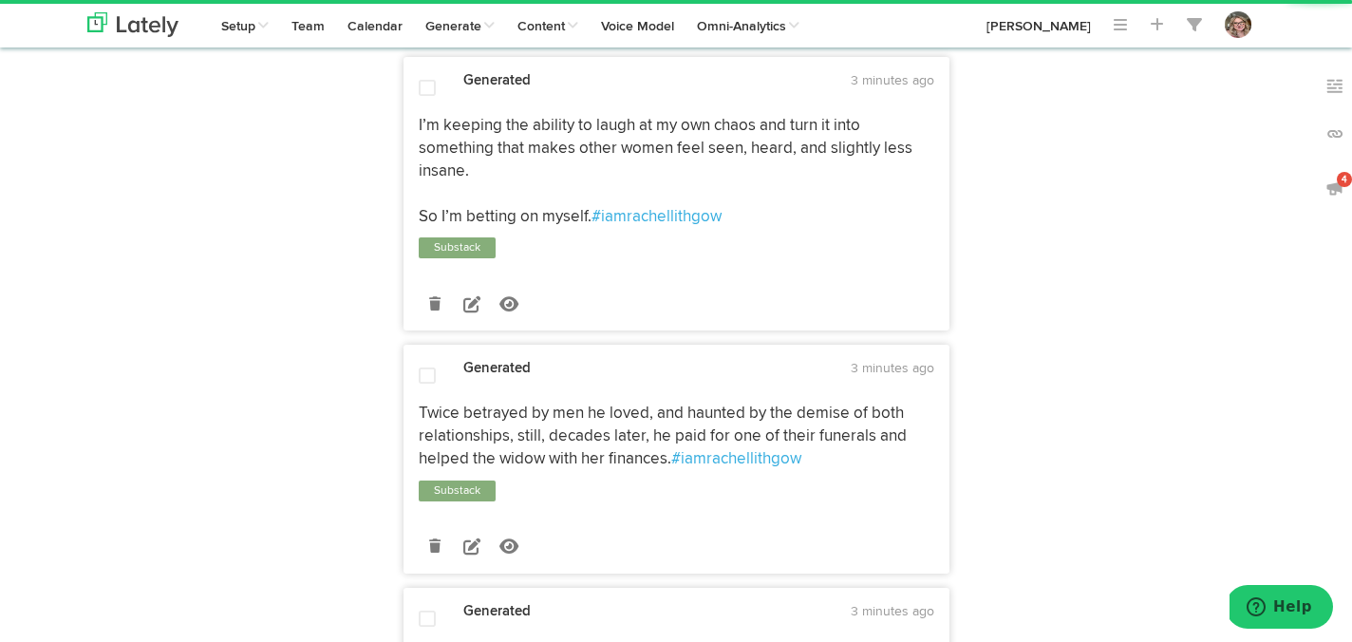
scroll to position [3608, 0]
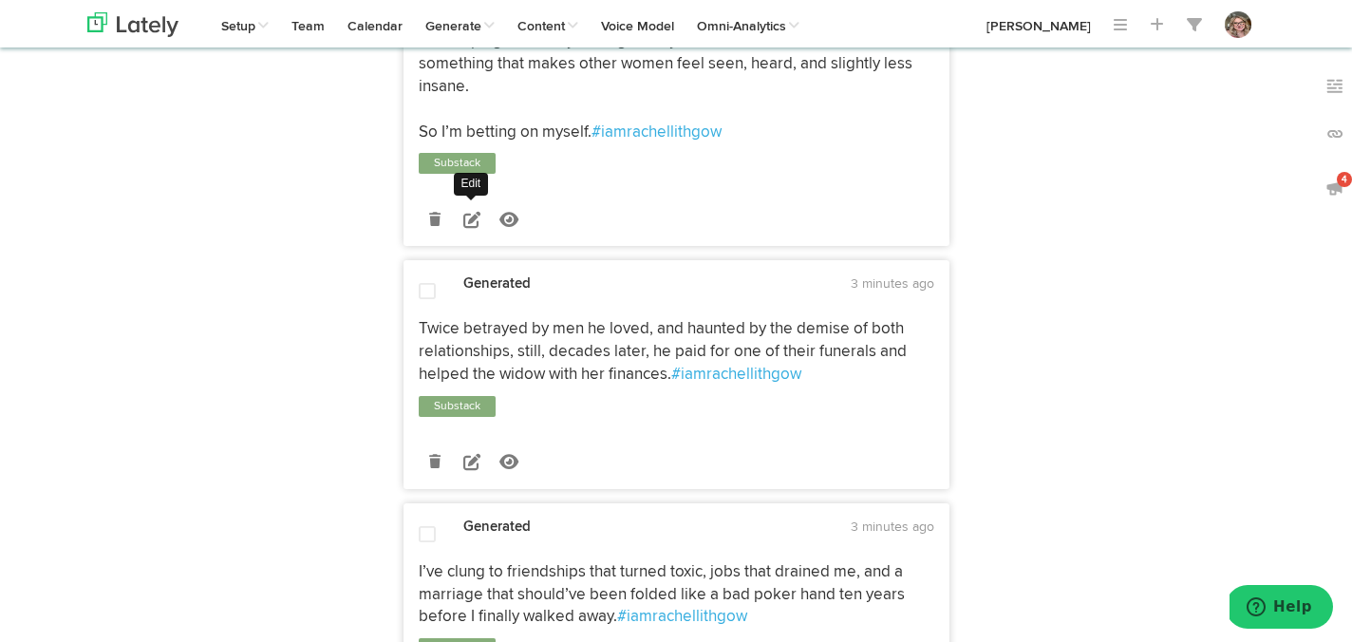
click at [473, 228] on icon at bounding box center [471, 219] width 17 height 17
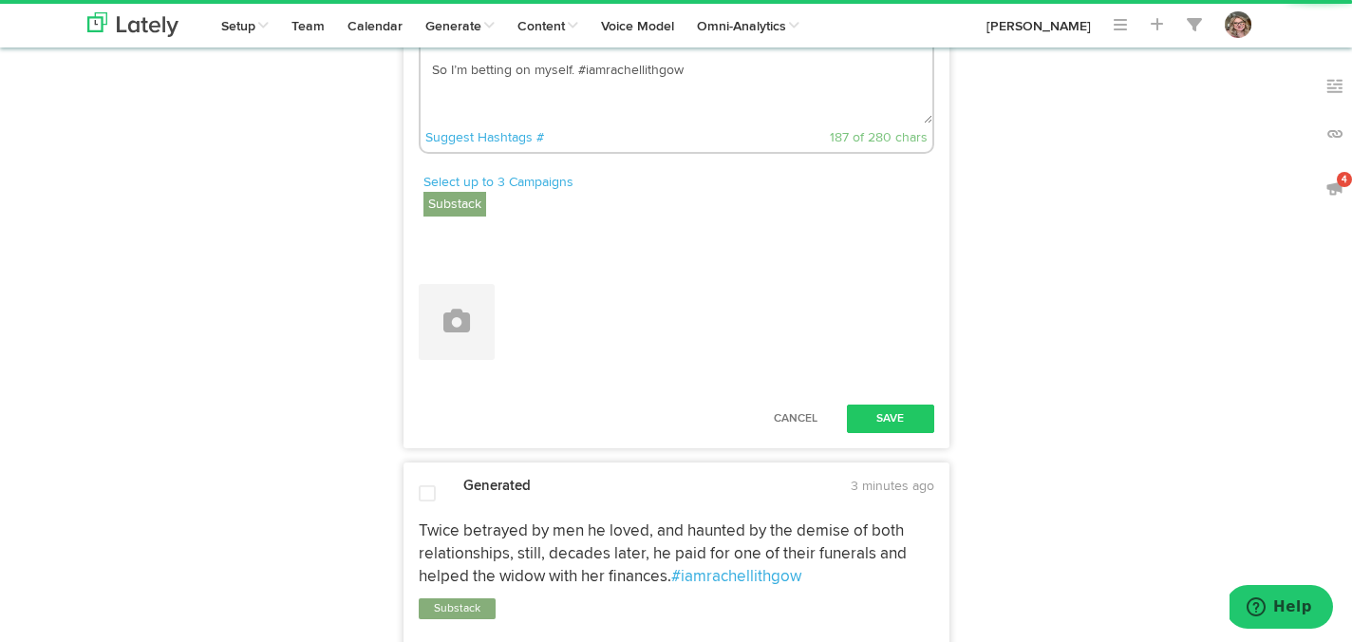
click at [578, 123] on textarea "I’m keeping the ability to laugh at my own chaos and turn it into something tha…" at bounding box center [677, 60] width 512 height 125
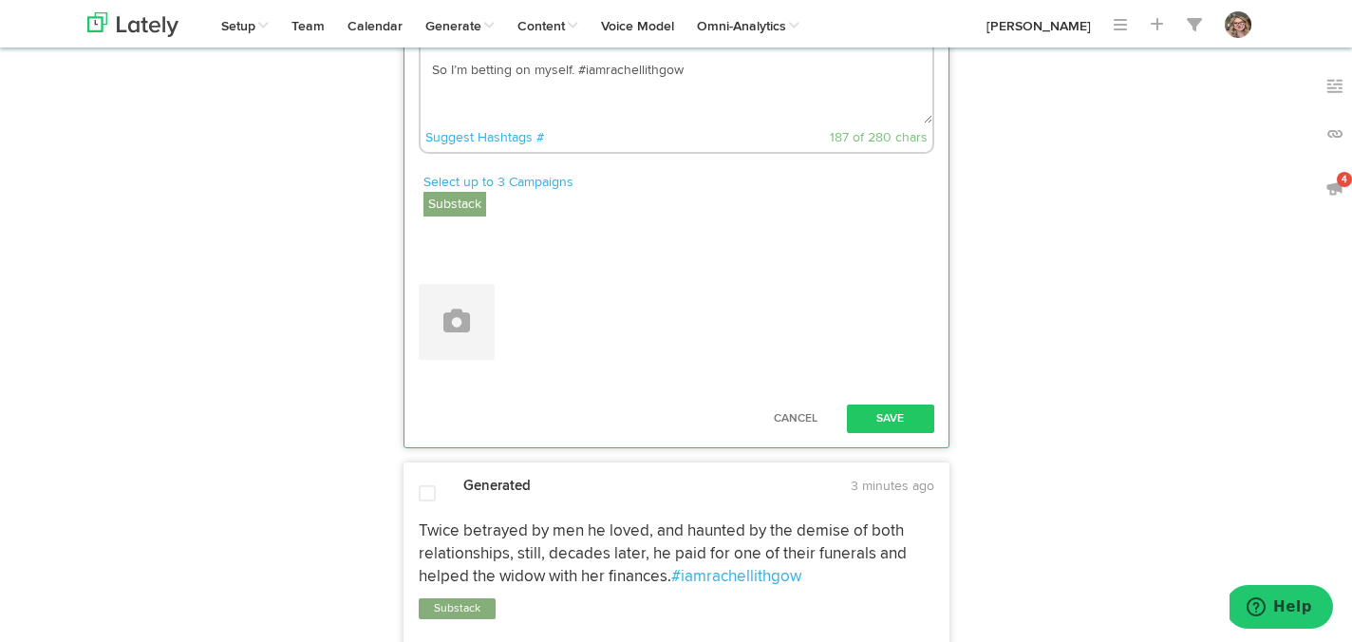
paste textarea "[URL][DOMAIN_NAME]"
click at [703, 123] on textarea "I’m keeping the ability to laugh at my own chaos and turn it into something tha…" at bounding box center [677, 60] width 512 height 125
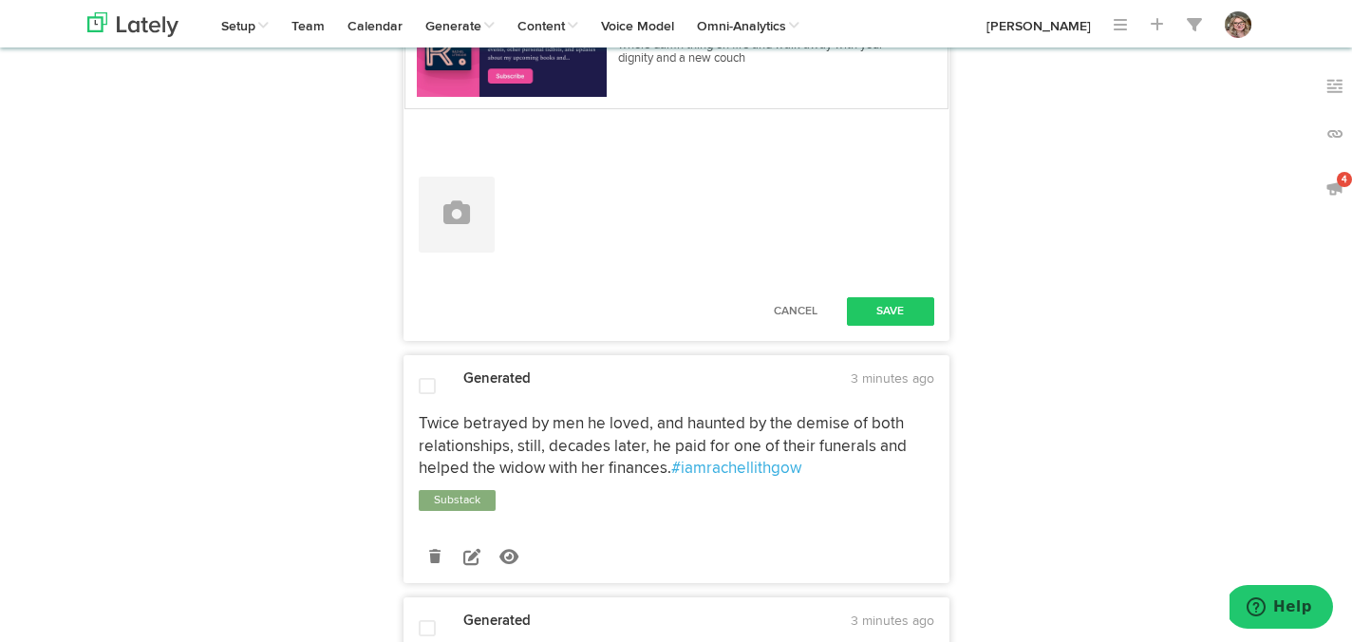
scroll to position [3941, 0]
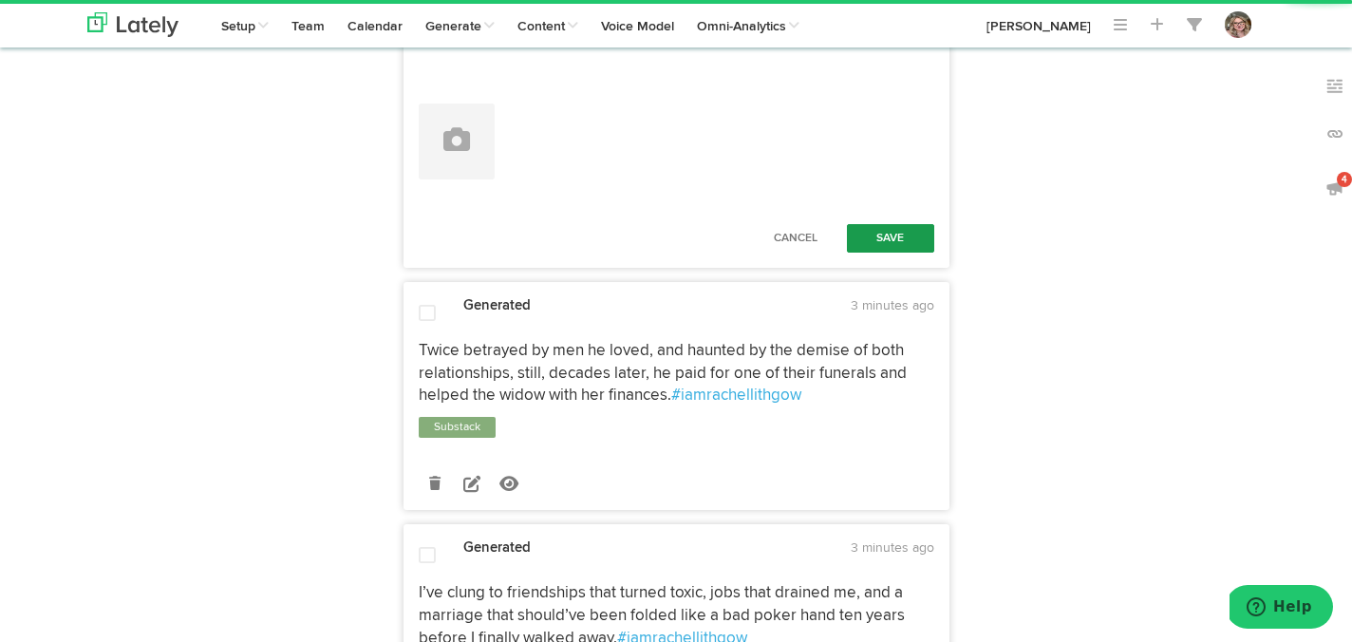
type textarea "I’m keeping the ability to laugh at my own chaos and turn it into something tha…"
click at [873, 253] on button "Save" at bounding box center [890, 238] width 87 height 28
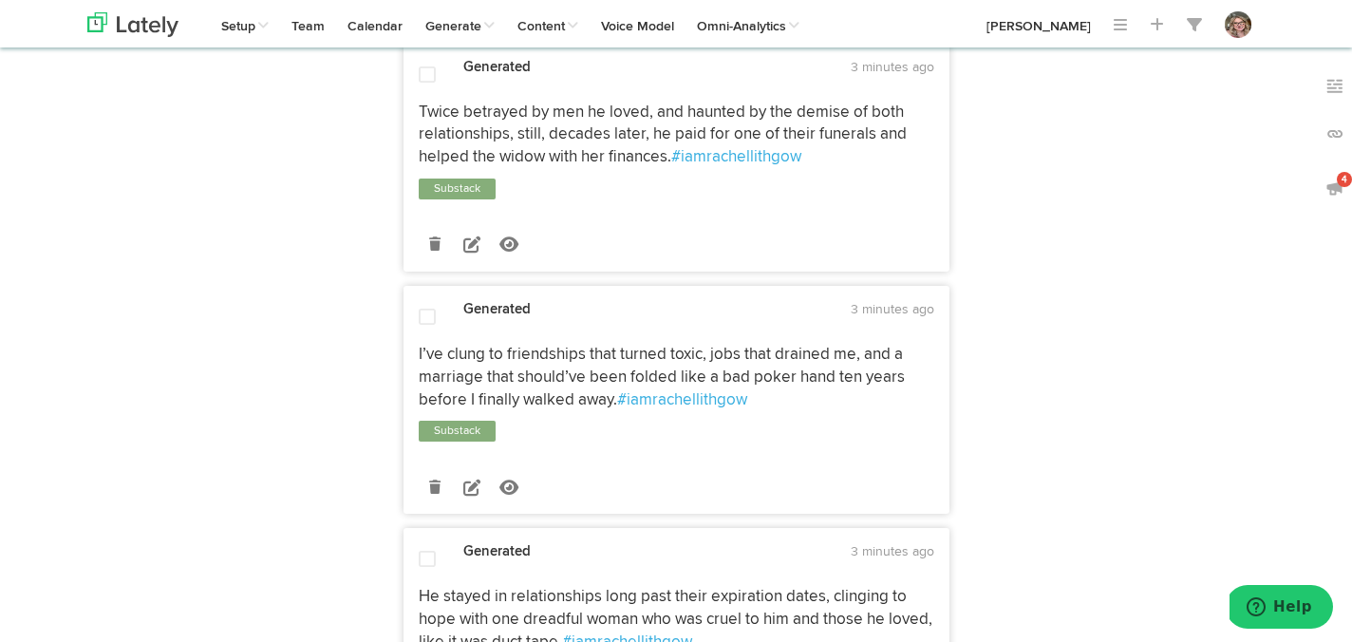
scroll to position [4036, 0]
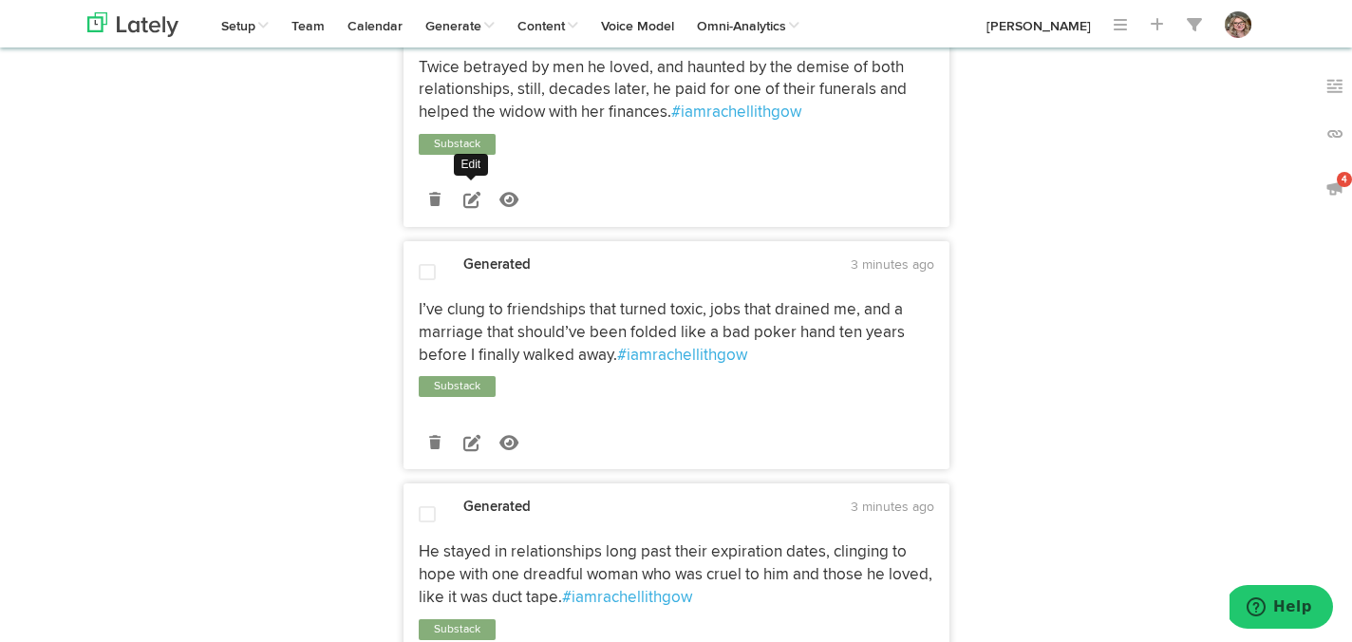
click at [468, 208] on icon at bounding box center [471, 199] width 17 height 17
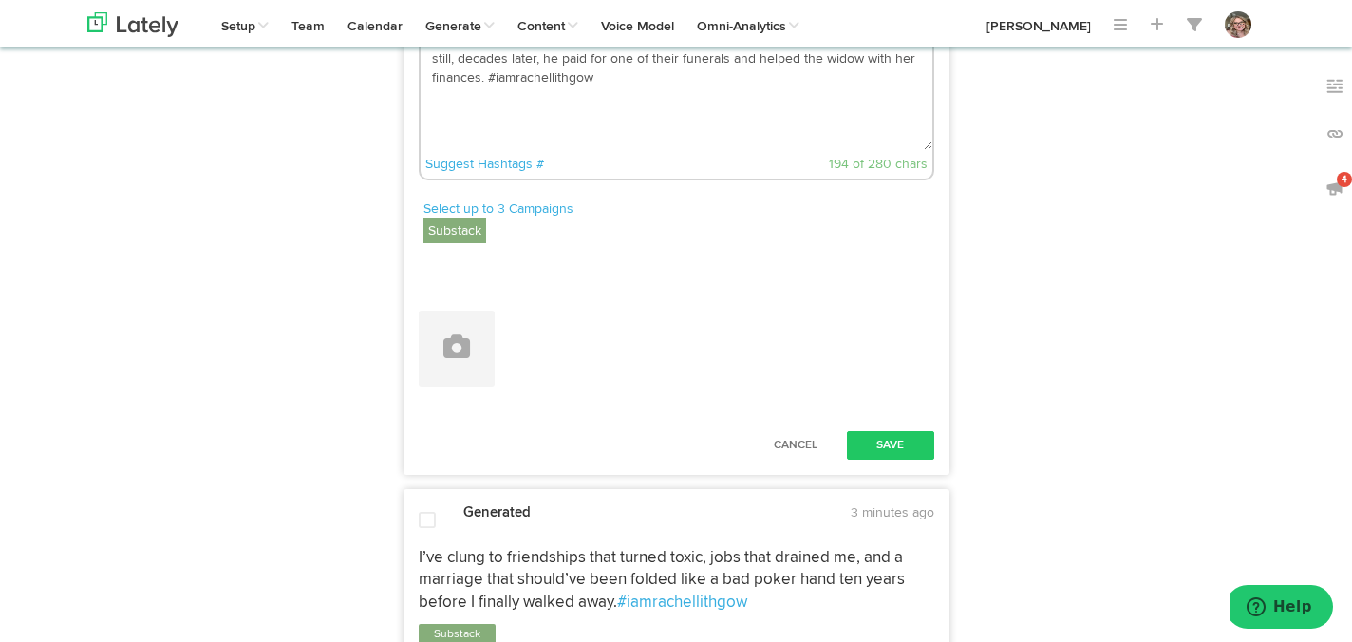
click at [486, 150] on textarea "Twice betrayed by men he loved, and haunted by the demise of both relationships…" at bounding box center [677, 87] width 512 height 125
paste textarea "[URL][DOMAIN_NAME]"
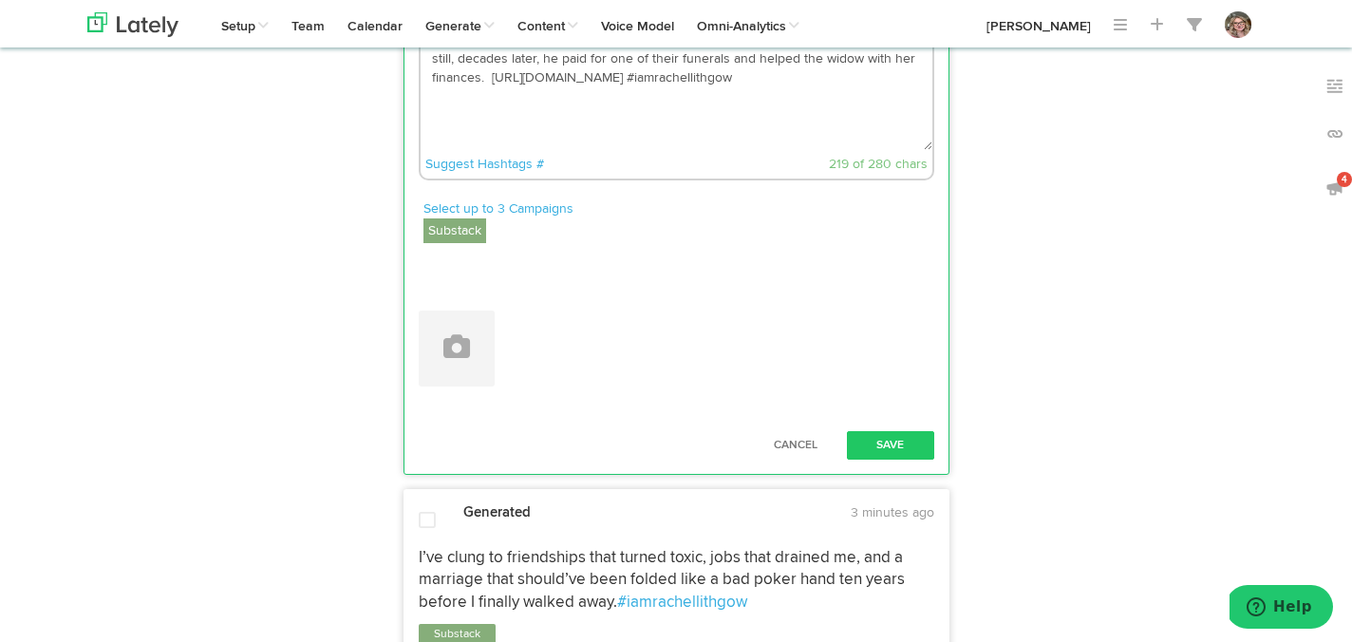
click at [617, 150] on textarea "Twice betrayed by men he loved, and haunted by the demise of both relationships…" at bounding box center [677, 87] width 512 height 125
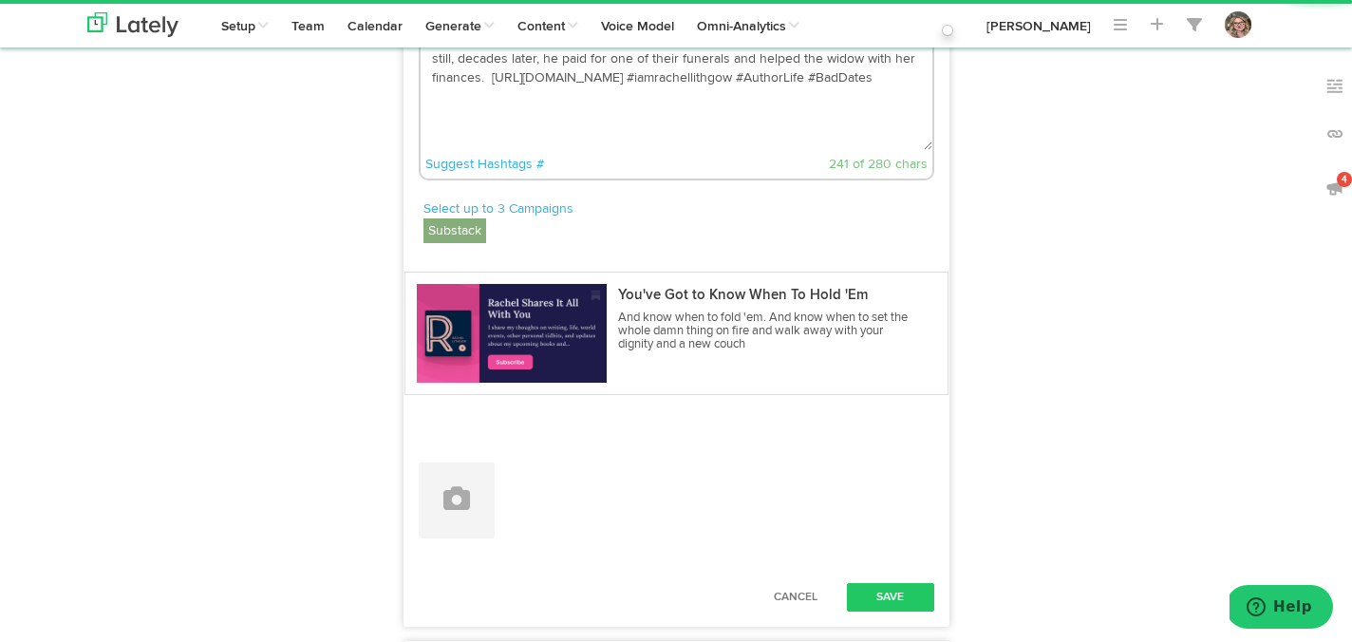
scroll to position [4381, 0]
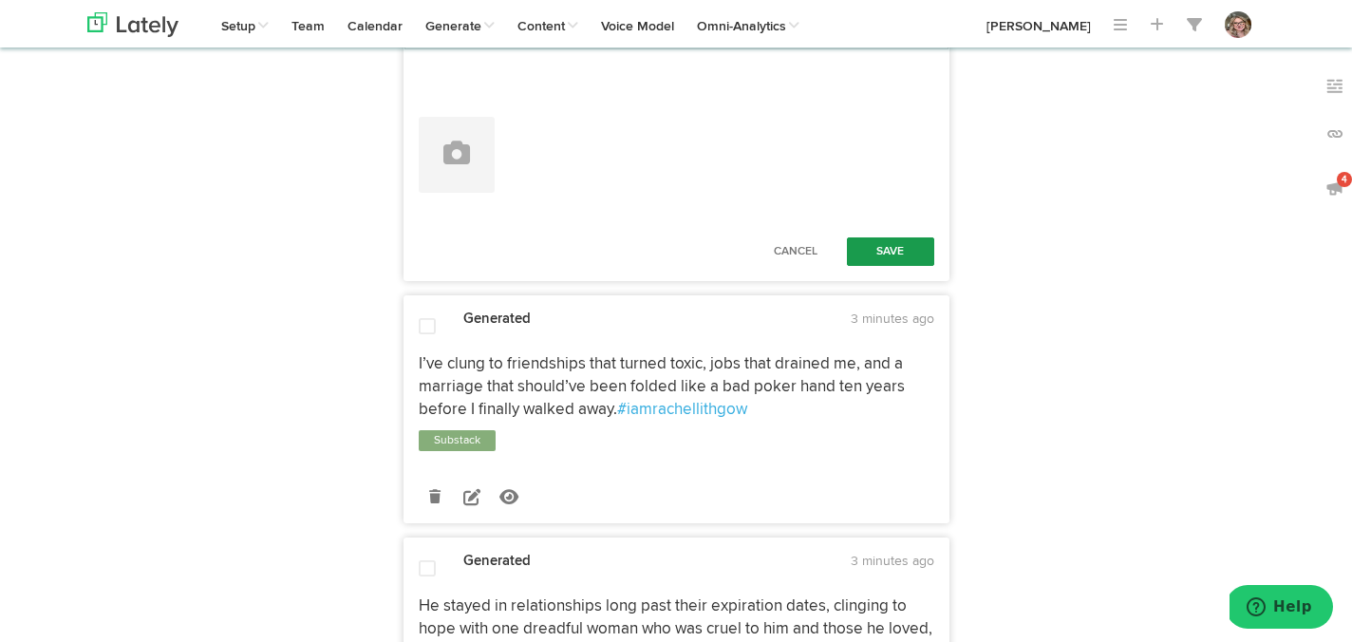
type textarea "Twice betrayed by men he loved, and haunted by the demise of both relationships…"
click at [885, 266] on button "Save" at bounding box center [890, 251] width 87 height 28
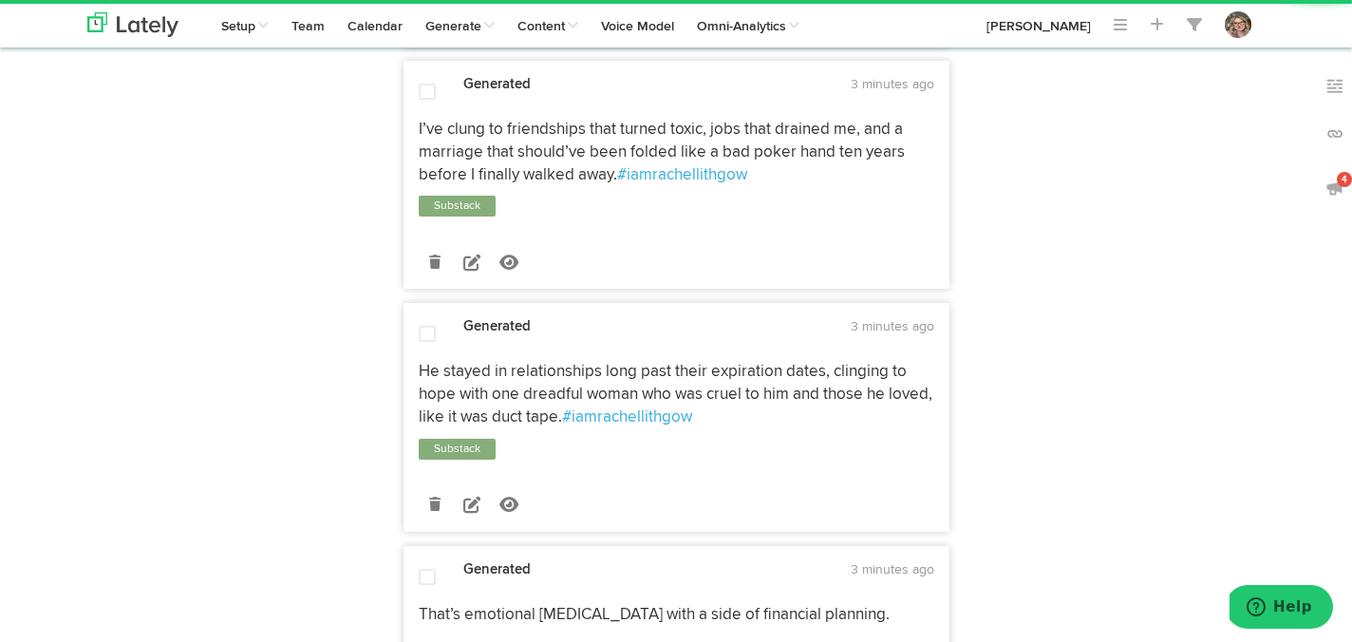
scroll to position [4487, 0]
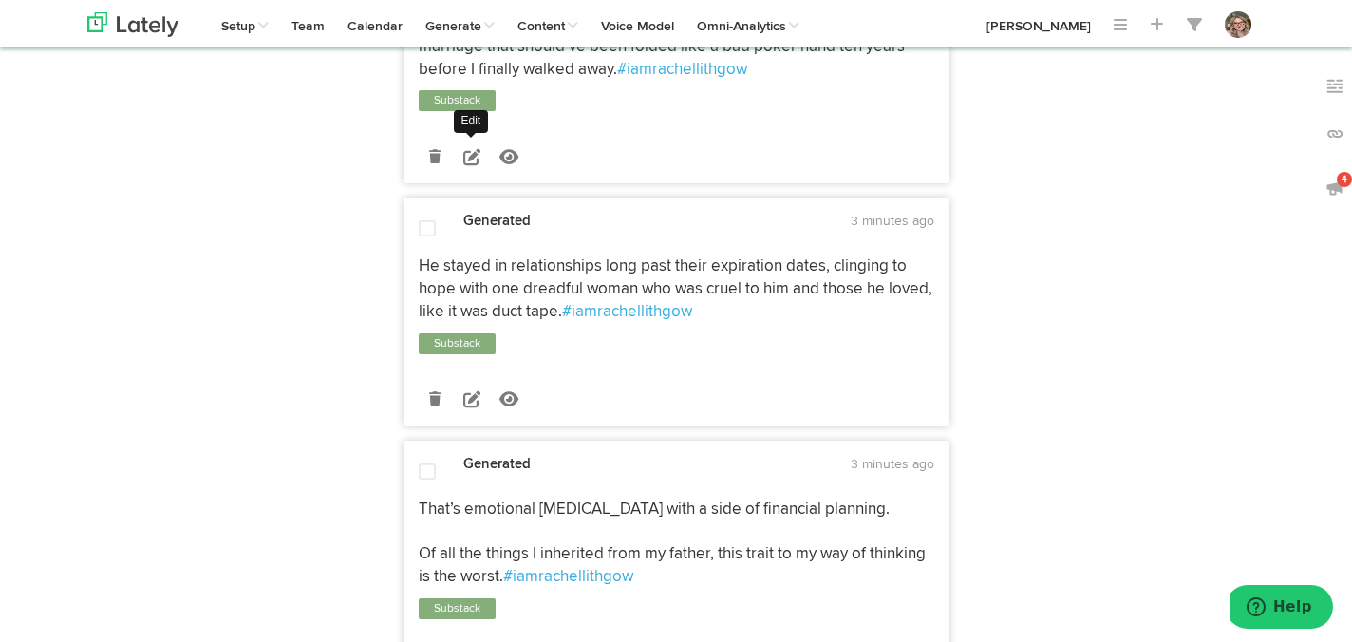
click at [472, 173] on link at bounding box center [472, 156] width 33 height 33
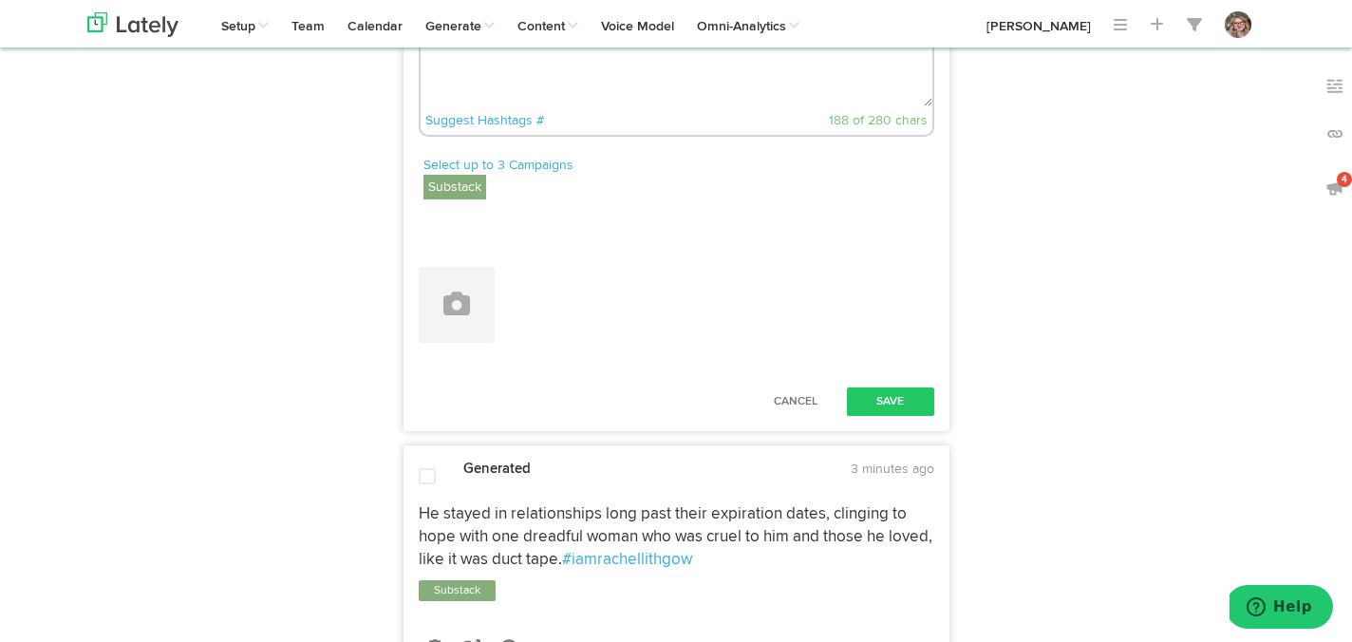
click at [925, 106] on textarea "I’ve clung to friendships that turned toxic, jobs that drained me, and a marria…" at bounding box center [677, 43] width 512 height 125
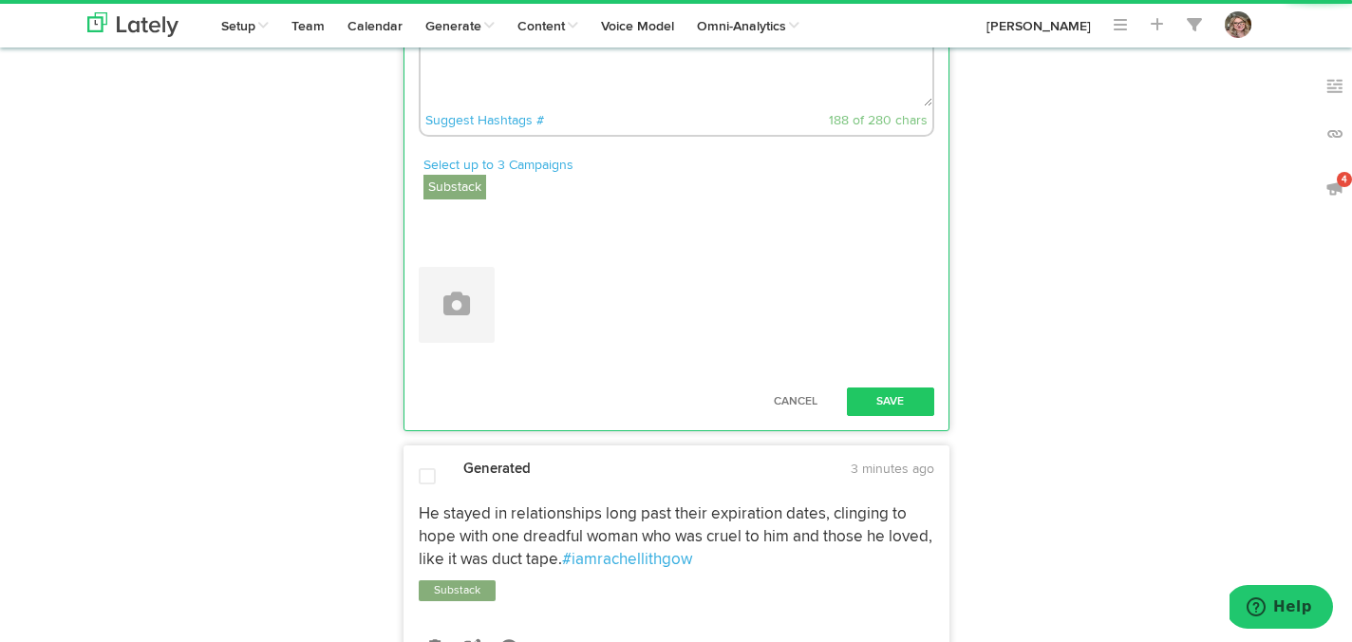
paste textarea "[URL][DOMAIN_NAME]"
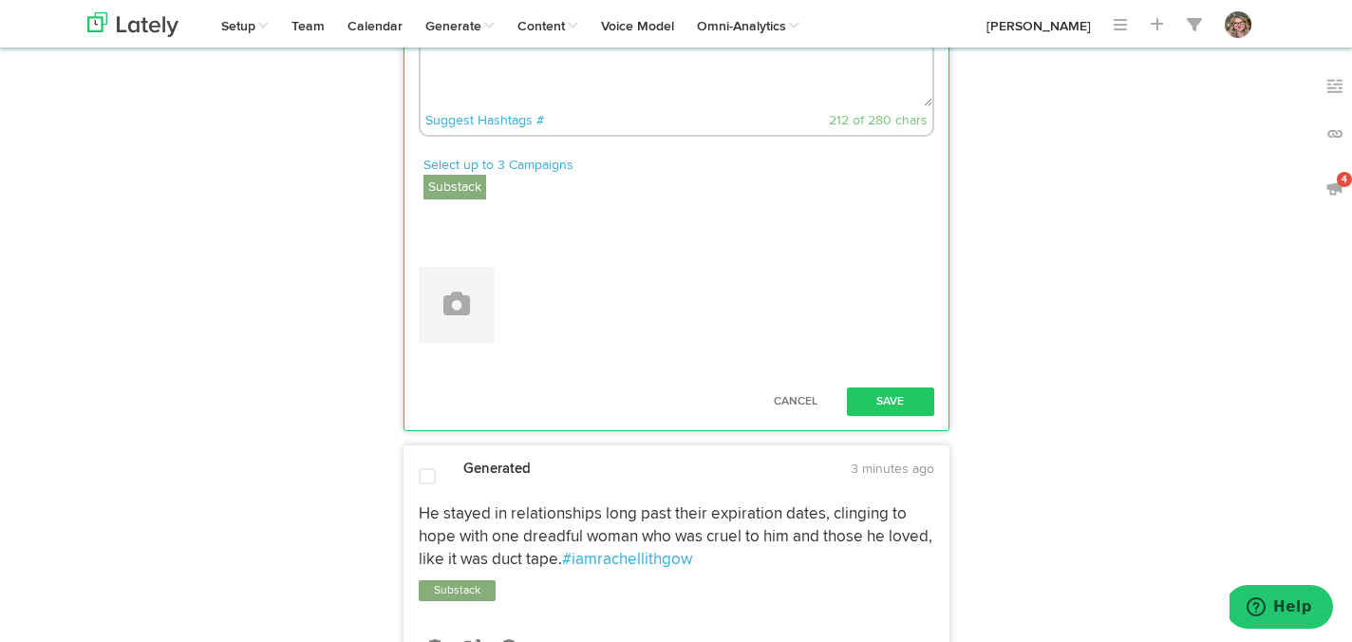
click at [623, 106] on textarea "I’ve clung to friendships that turned toxic, jobs that drained me, and a marria…" at bounding box center [677, 43] width 512 height 125
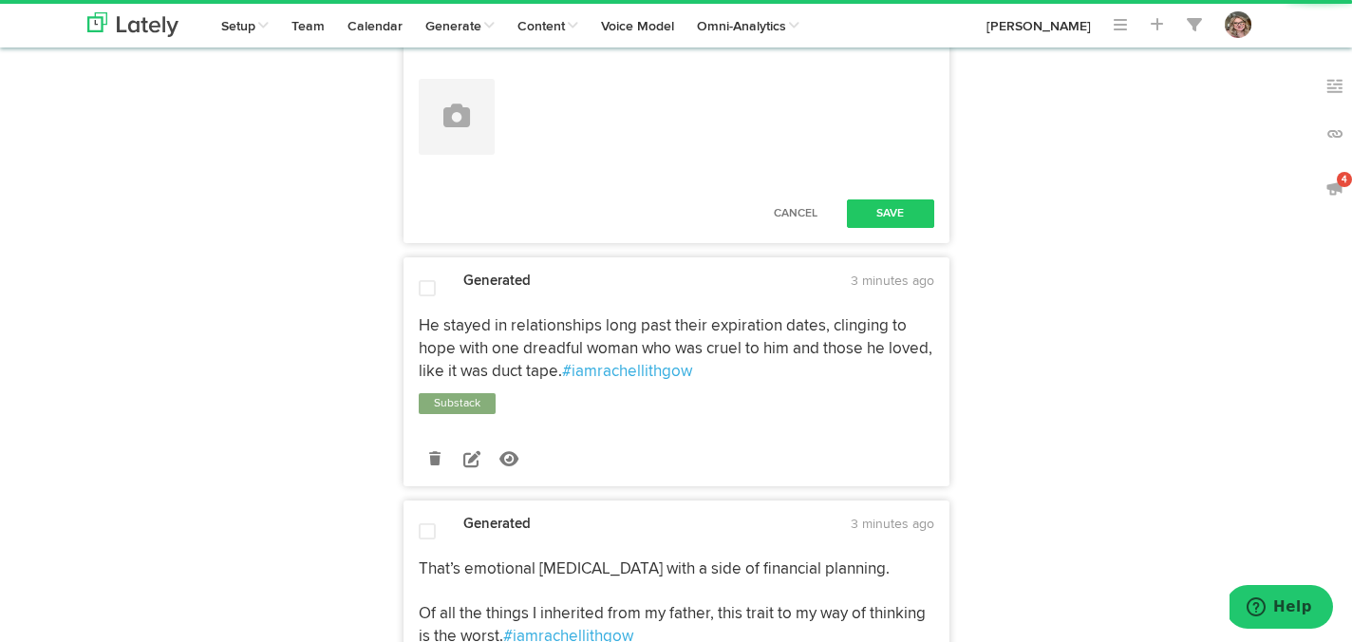
scroll to position [4836, 0]
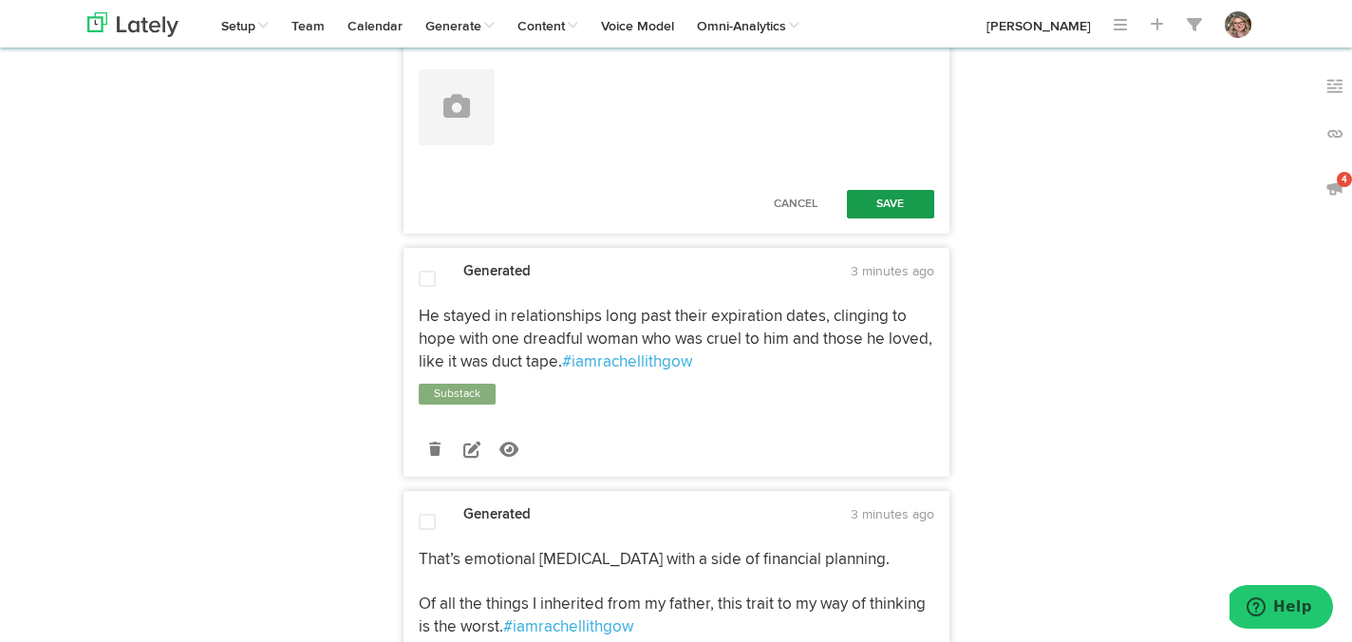
type textarea "I’ve clung to friendships that turned toxic, jobs that drained me, and a marria…"
click at [862, 218] on button "Save" at bounding box center [890, 204] width 87 height 28
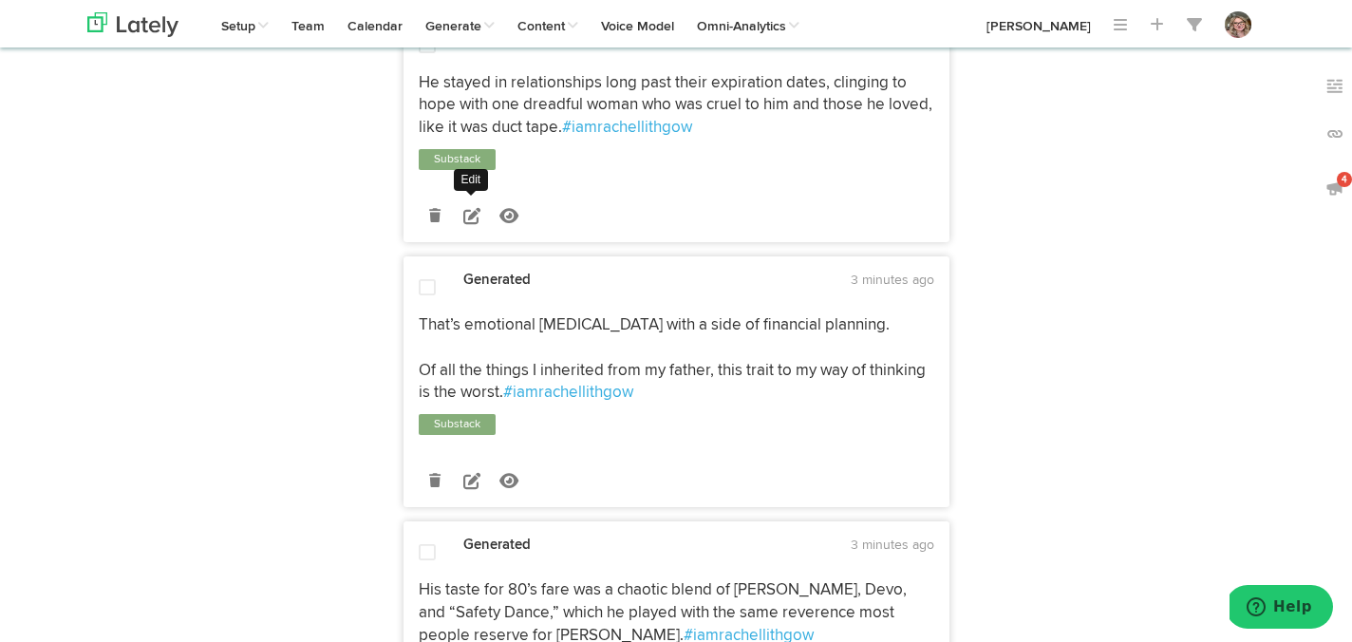
click at [466, 224] on icon at bounding box center [471, 215] width 17 height 17
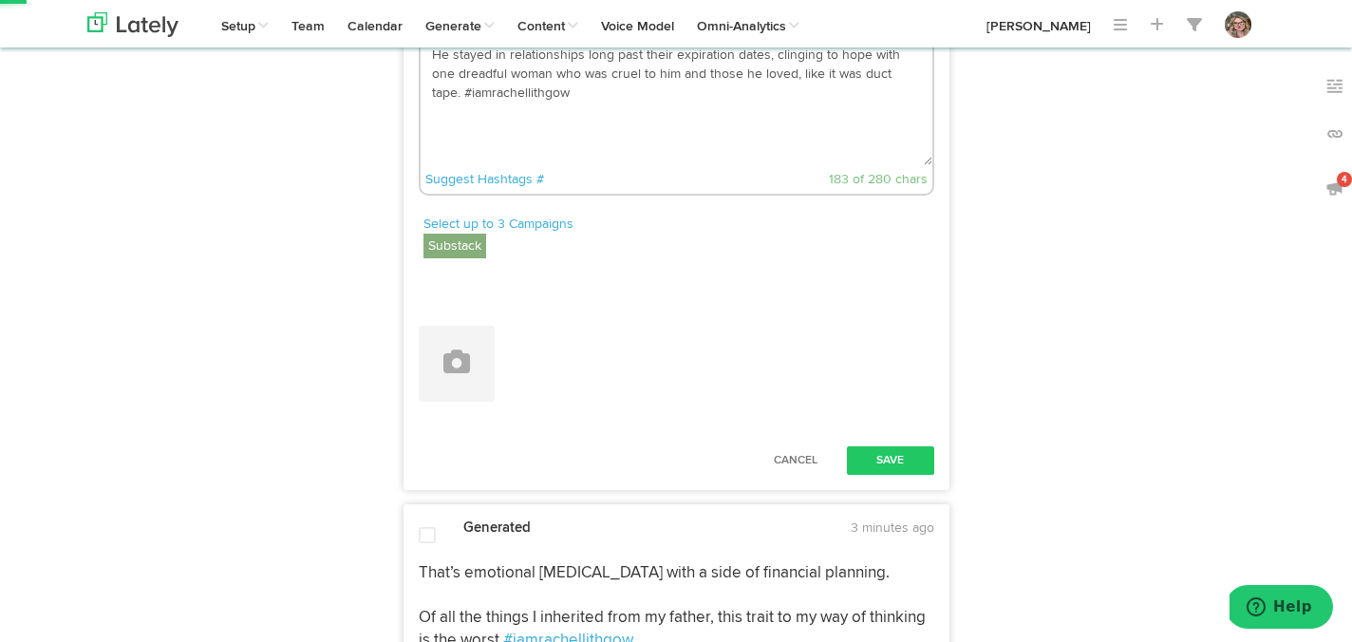
click at [898, 165] on textarea "He stayed in relationships long past their expiration dates, clinging to hope w…" at bounding box center [677, 102] width 512 height 125
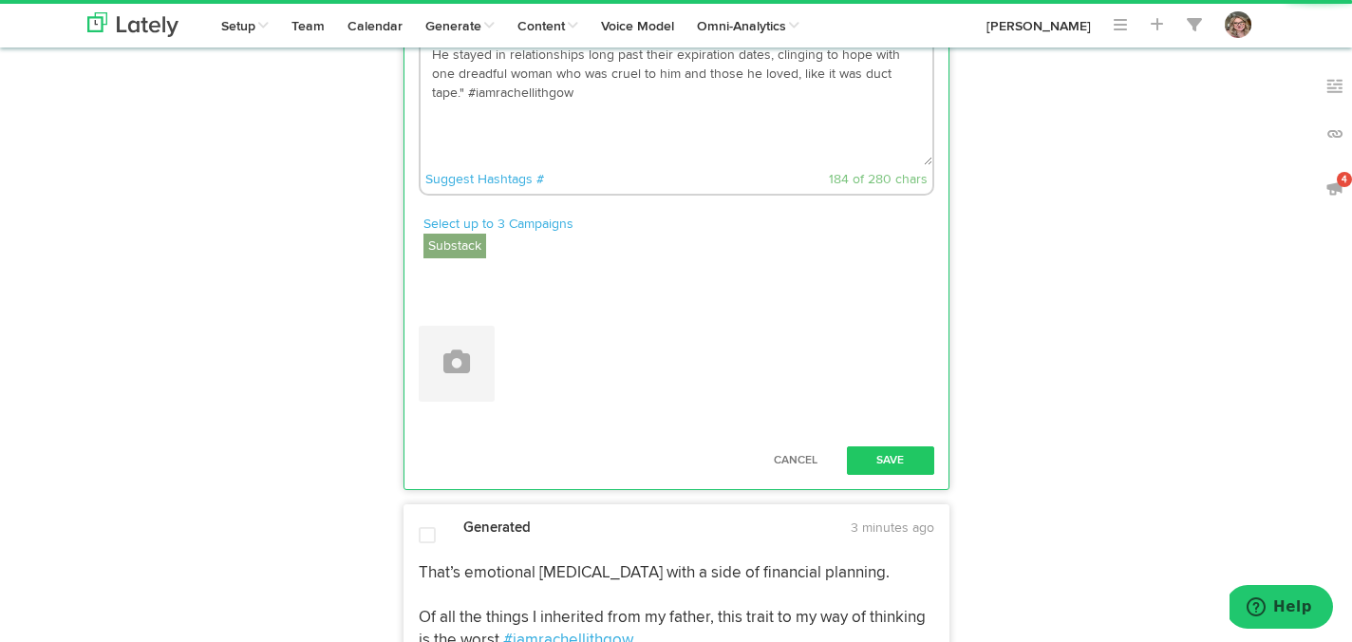
click at [431, 165] on textarea "He stayed in relationships long past their expiration dates, clinging to hope w…" at bounding box center [677, 102] width 512 height 125
click at [467, 165] on textarea "" He stayed in relationships long past their expiration dates, clinging to hope…" at bounding box center [677, 102] width 512 height 125
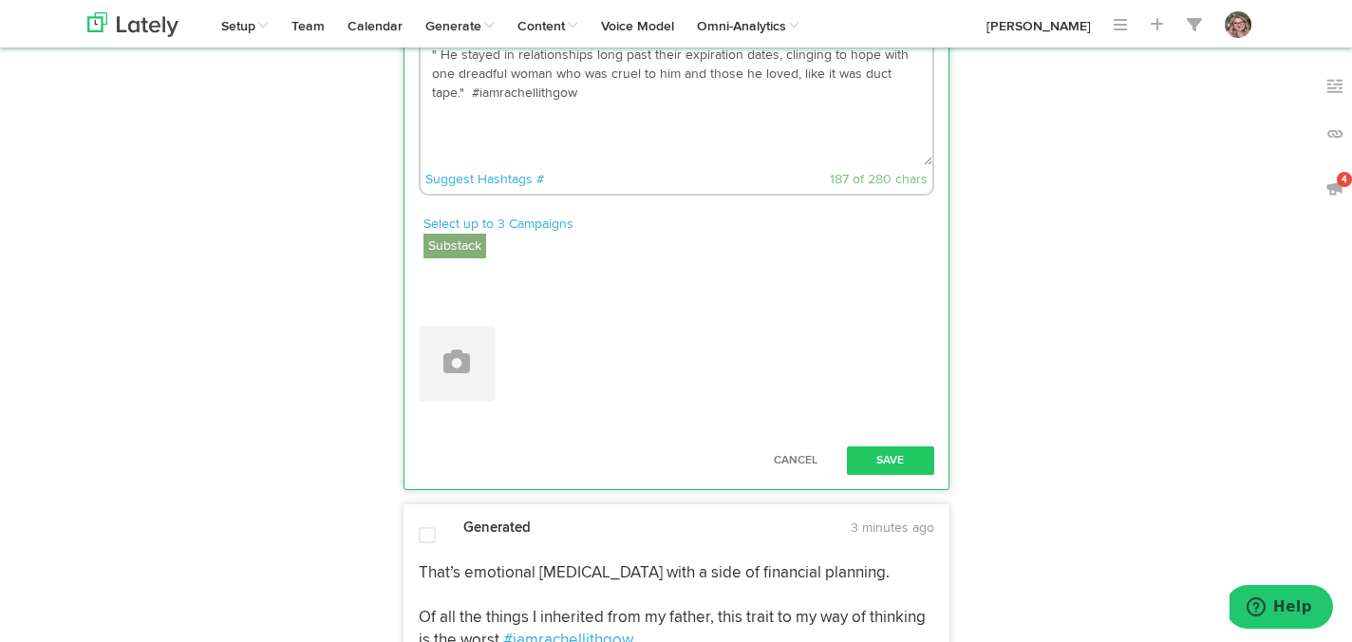
paste textarea "[URL][DOMAIN_NAME]"
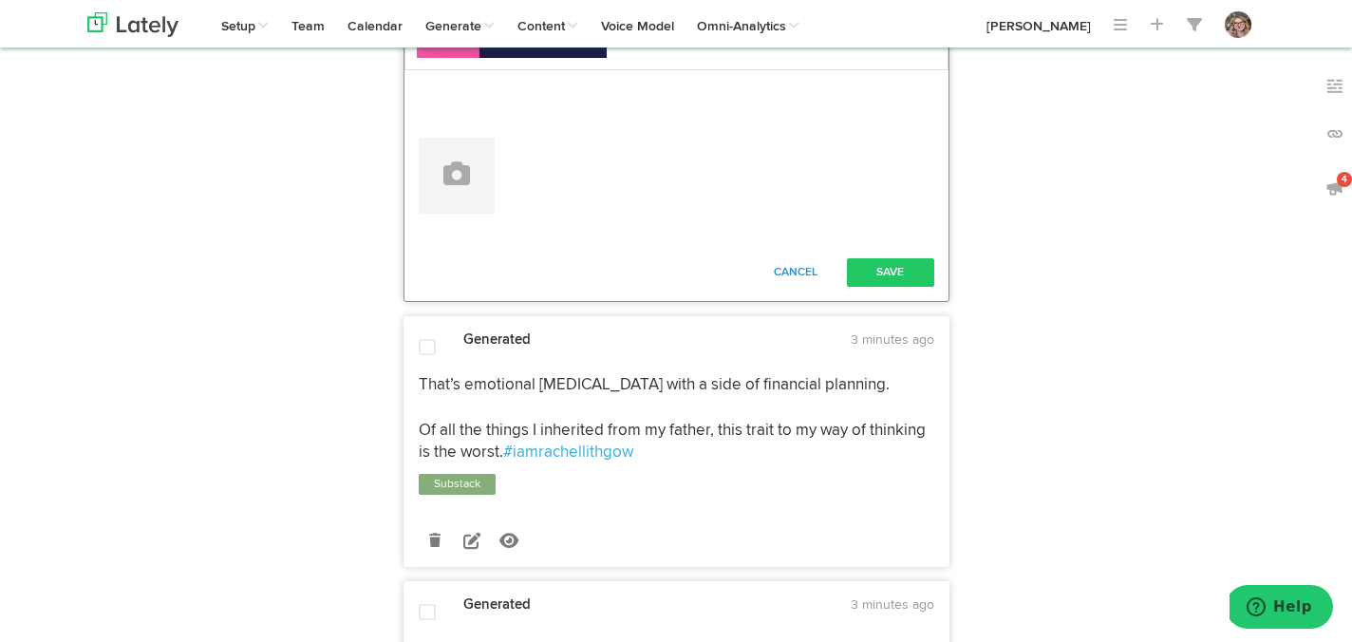
scroll to position [5226, 0]
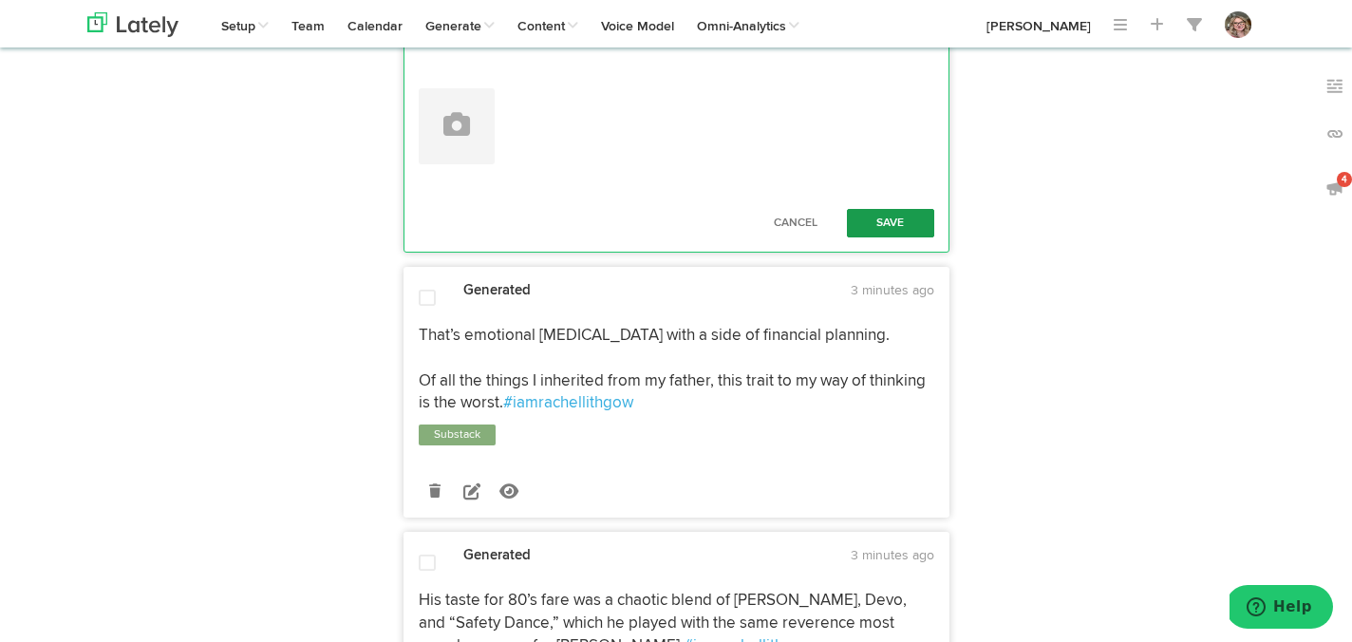
type textarea "" He stayed in relationships long past their expiration dates, clinging to hope…"
click at [871, 237] on button "Save" at bounding box center [890, 223] width 87 height 28
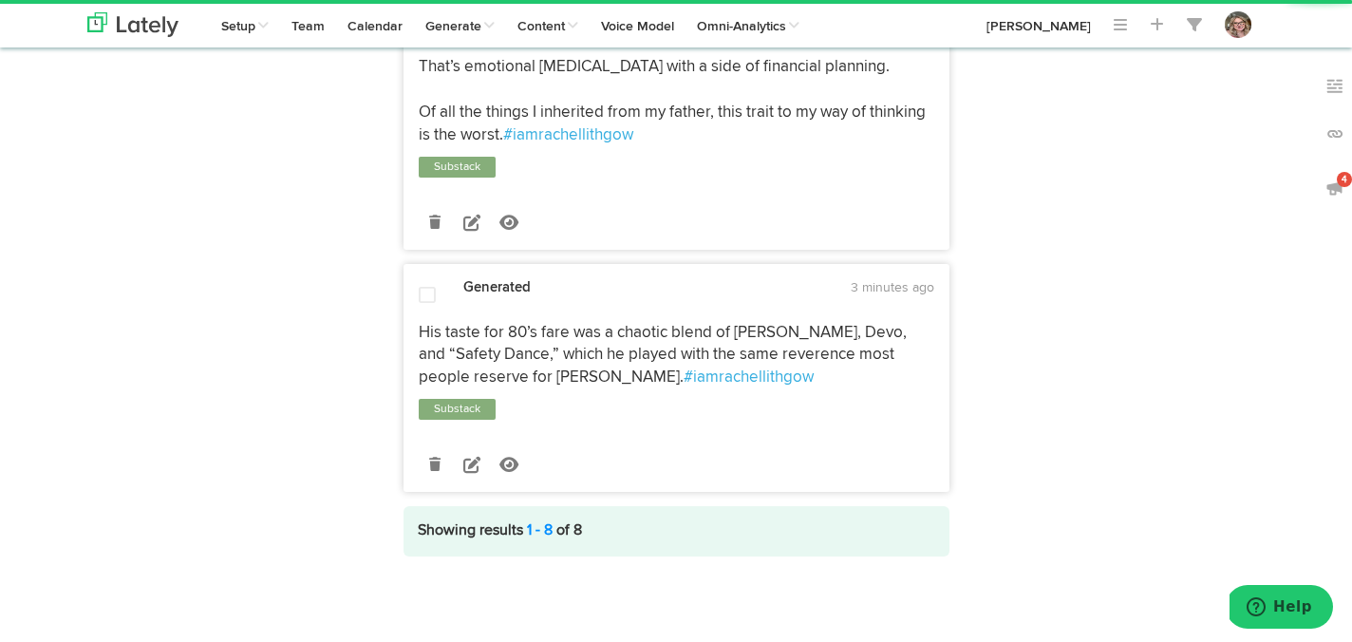
scroll to position [5311, 0]
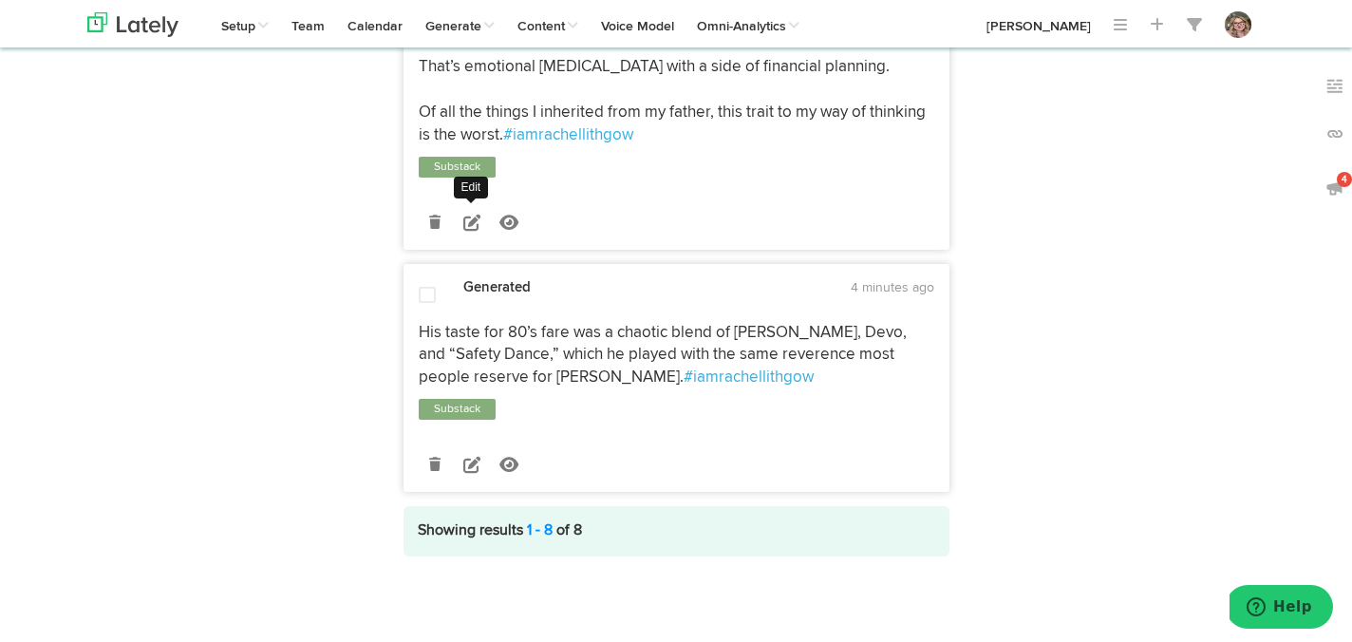
click at [465, 231] on icon at bounding box center [471, 222] width 17 height 17
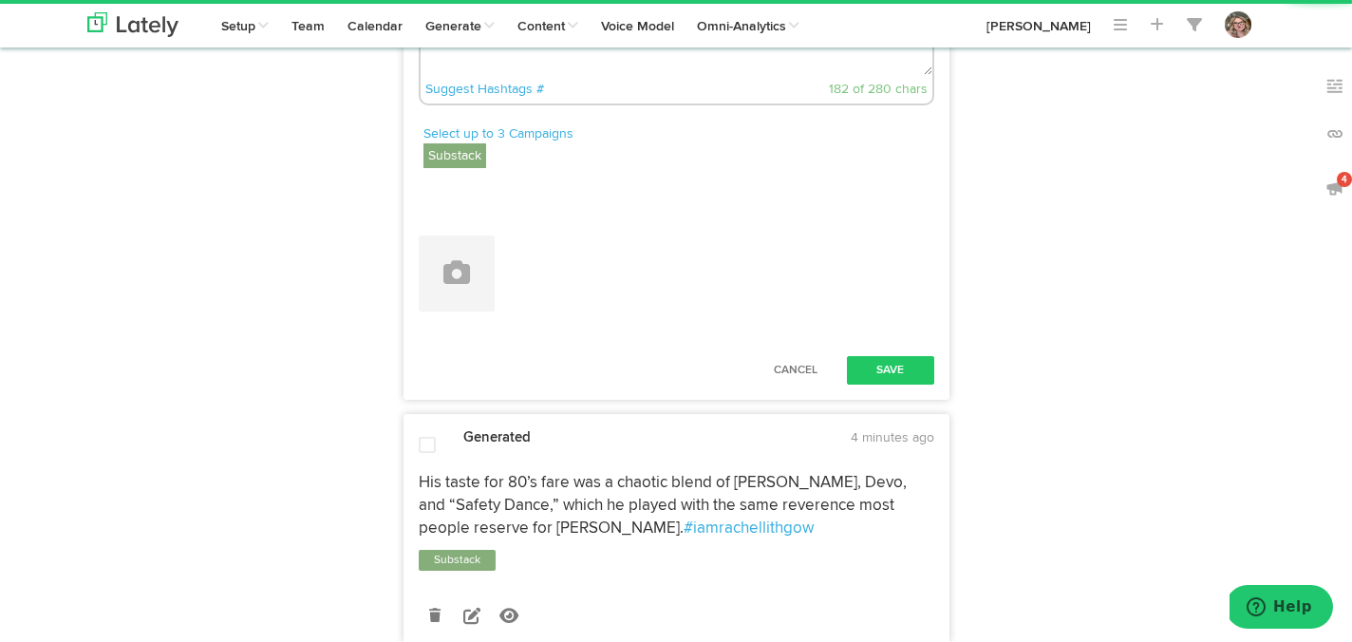
click at [474, 75] on textarea "That’s emotional [MEDICAL_DATA] with a side of financial planning. Of all the t…" at bounding box center [677, 12] width 512 height 125
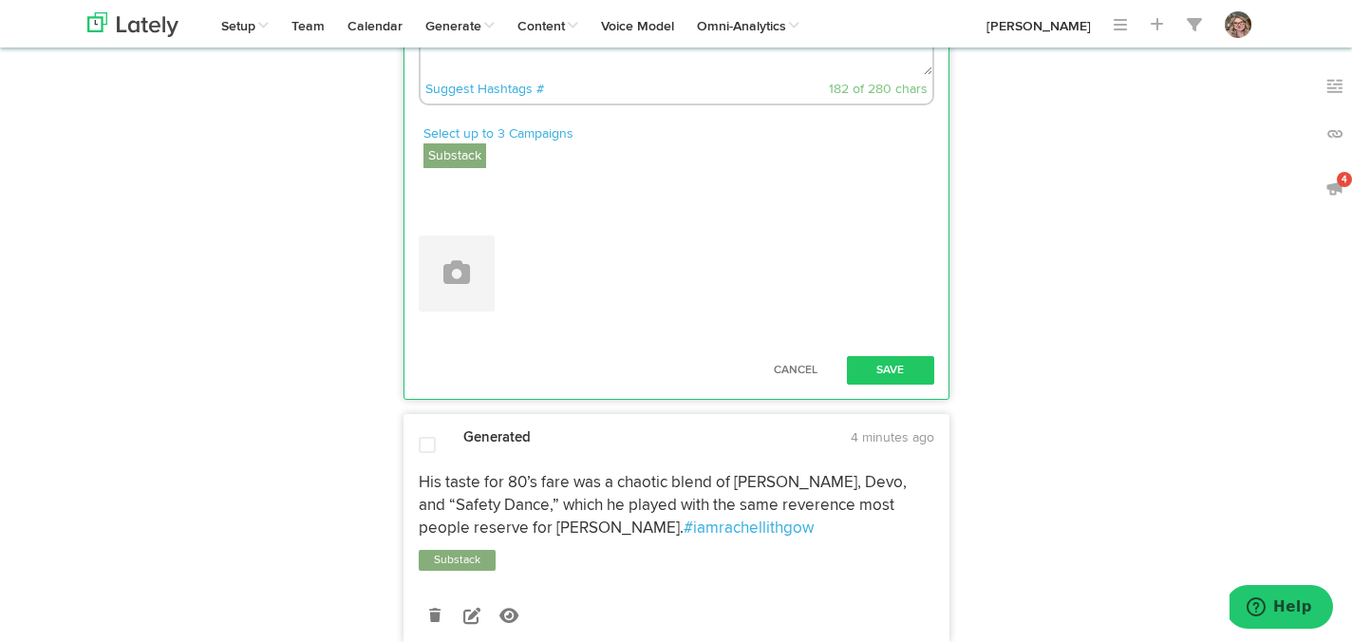
click at [468, 75] on textarea "That’s emotional [MEDICAL_DATA] with a side of financial planning. Of all the t…" at bounding box center [677, 12] width 512 height 125
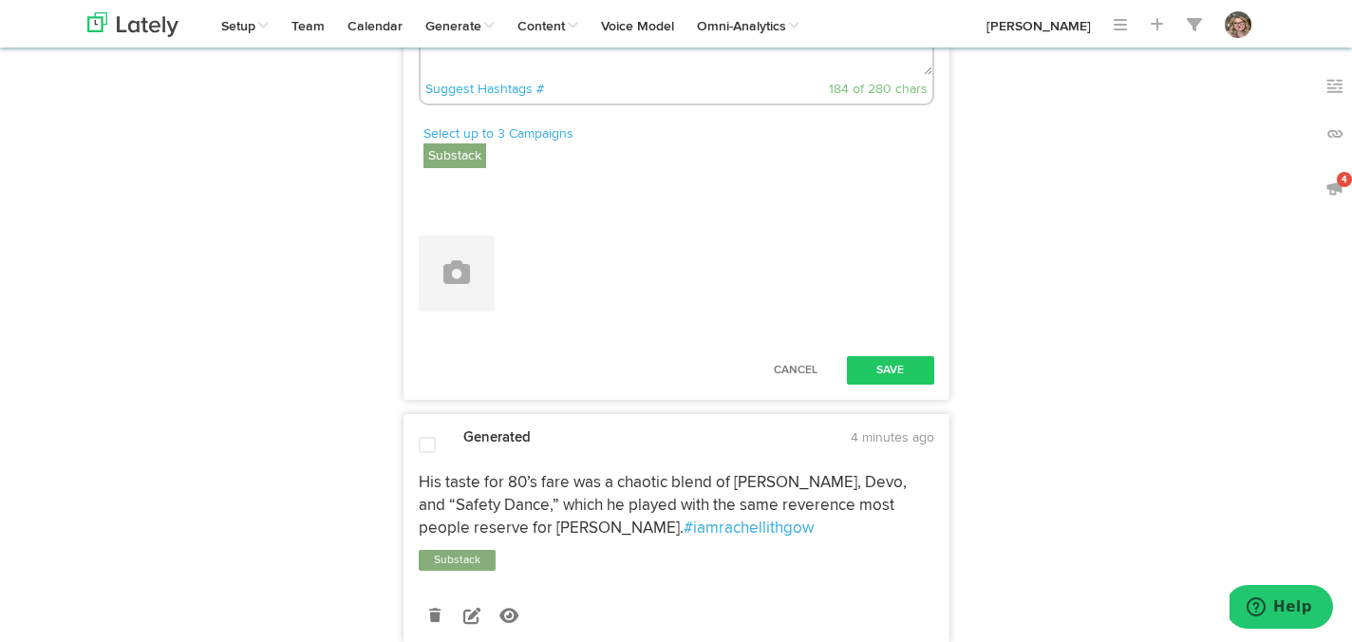
paste textarea "[URL][DOMAIN_NAME]"
click at [666, 75] on textarea "That’s emotional [MEDICAL_DATA] with a side of financial planning. Of all the t…" at bounding box center [677, 12] width 512 height 125
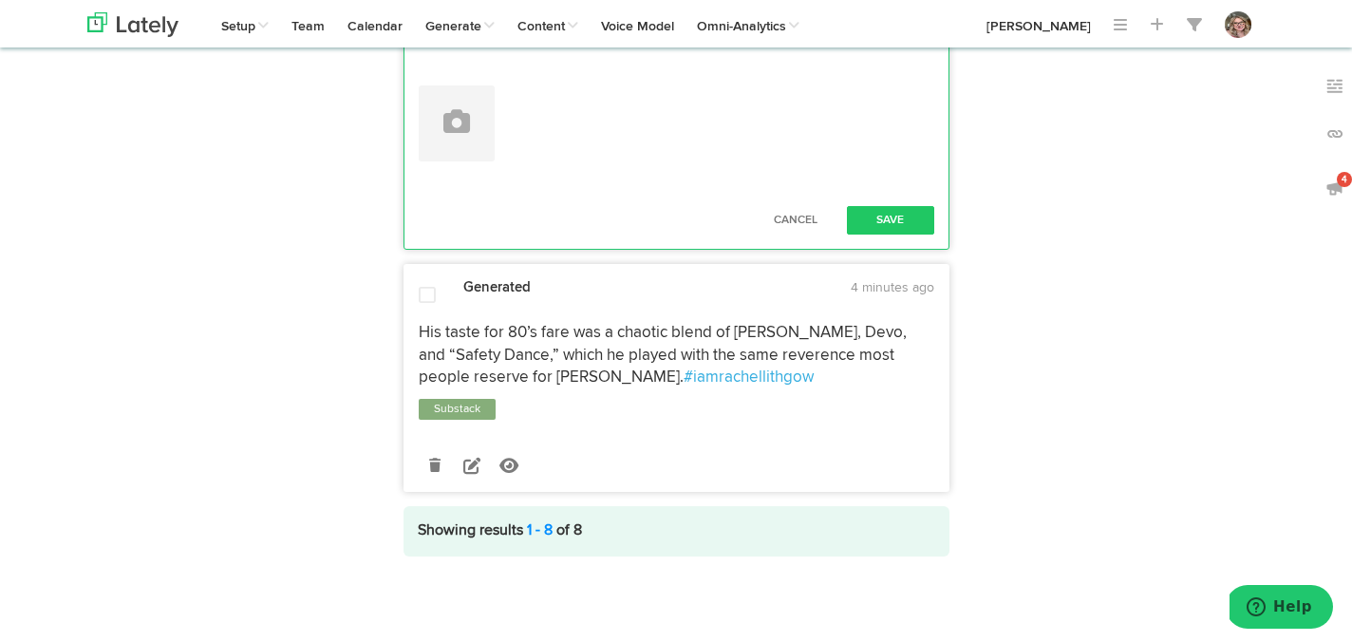
scroll to position [5796, 0]
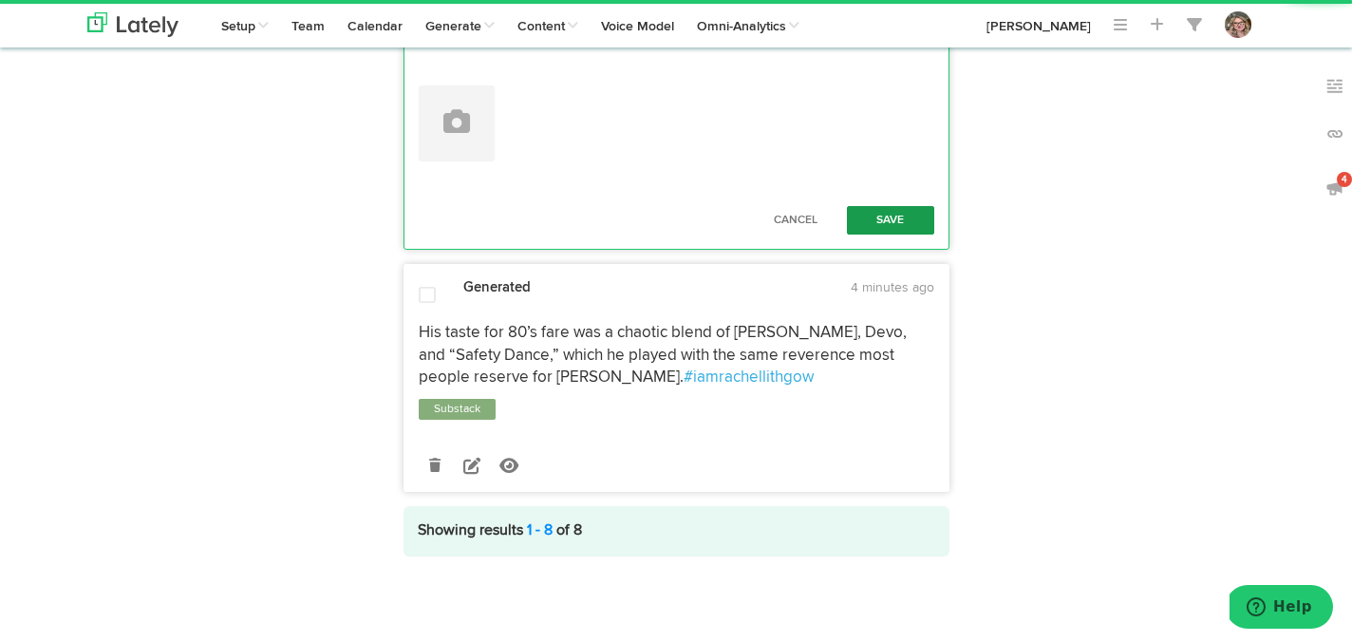
type textarea "That’s emotional [MEDICAL_DATA] with a side of financial planning. Of all the t…"
click at [863, 235] on button "Save" at bounding box center [890, 220] width 87 height 28
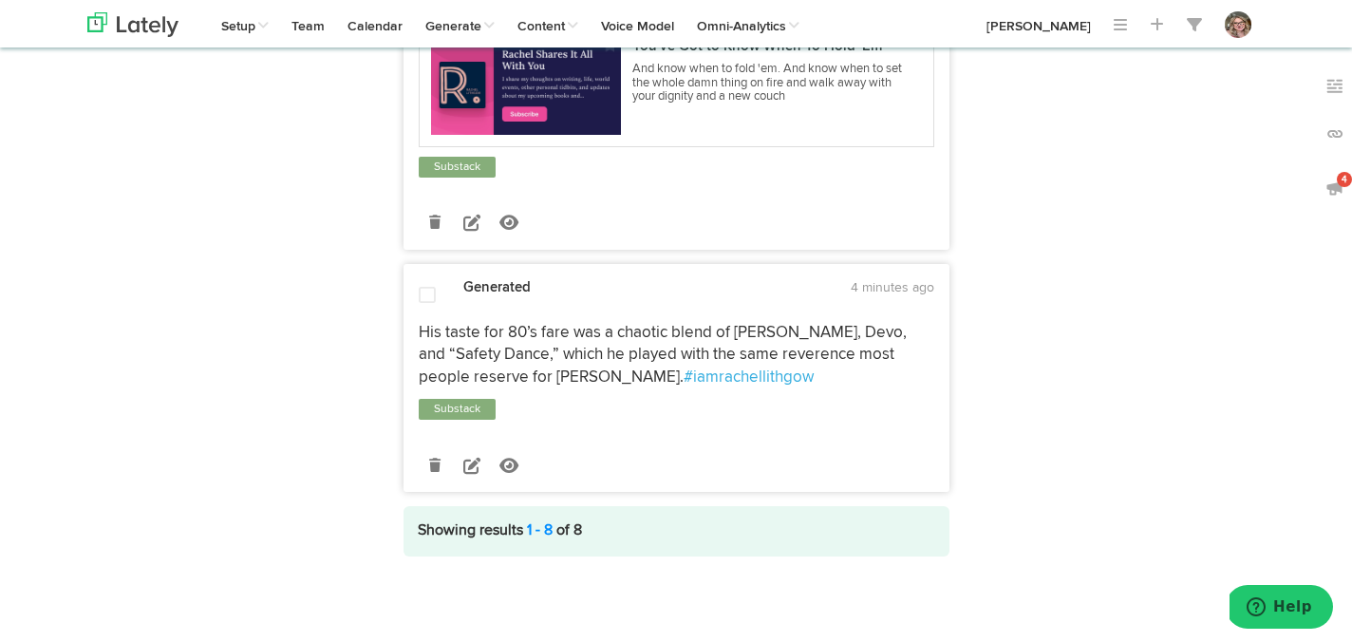
scroll to position [5745, 0]
click at [472, 470] on icon at bounding box center [471, 465] width 17 height 17
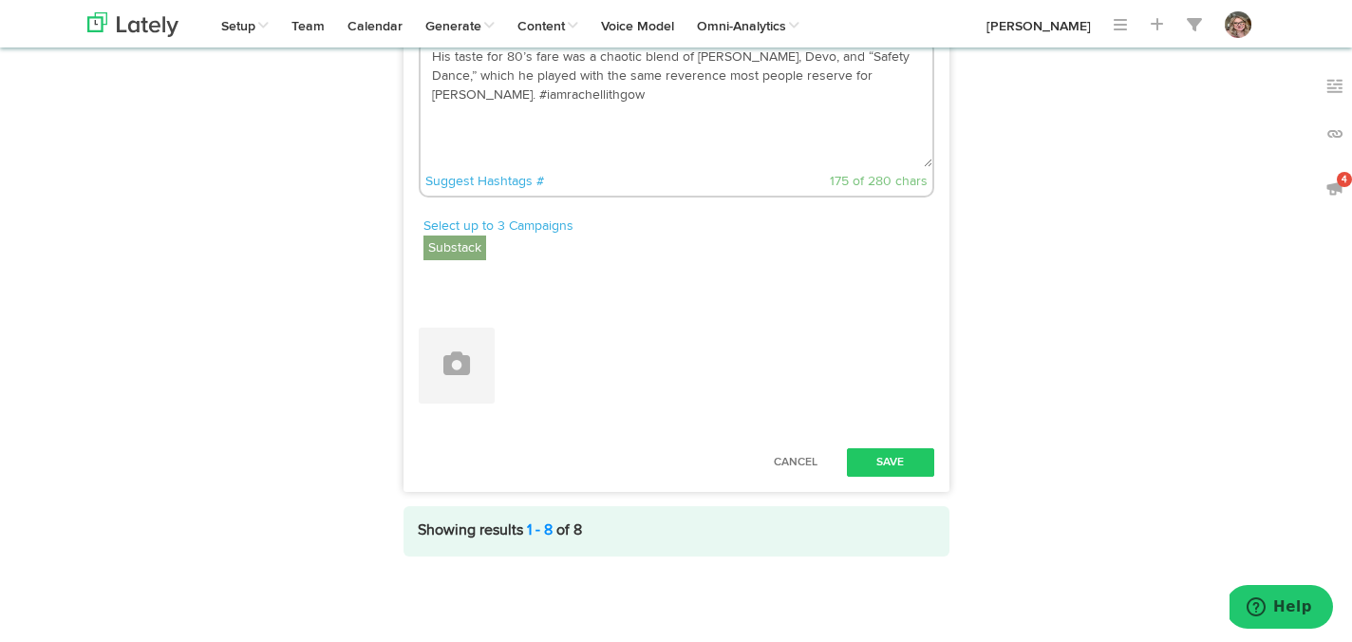
click at [434, 167] on textarea "His taste for 80’s fare was a chaotic blend of [PERSON_NAME], Devo, and “Safety…" at bounding box center [677, 104] width 512 height 125
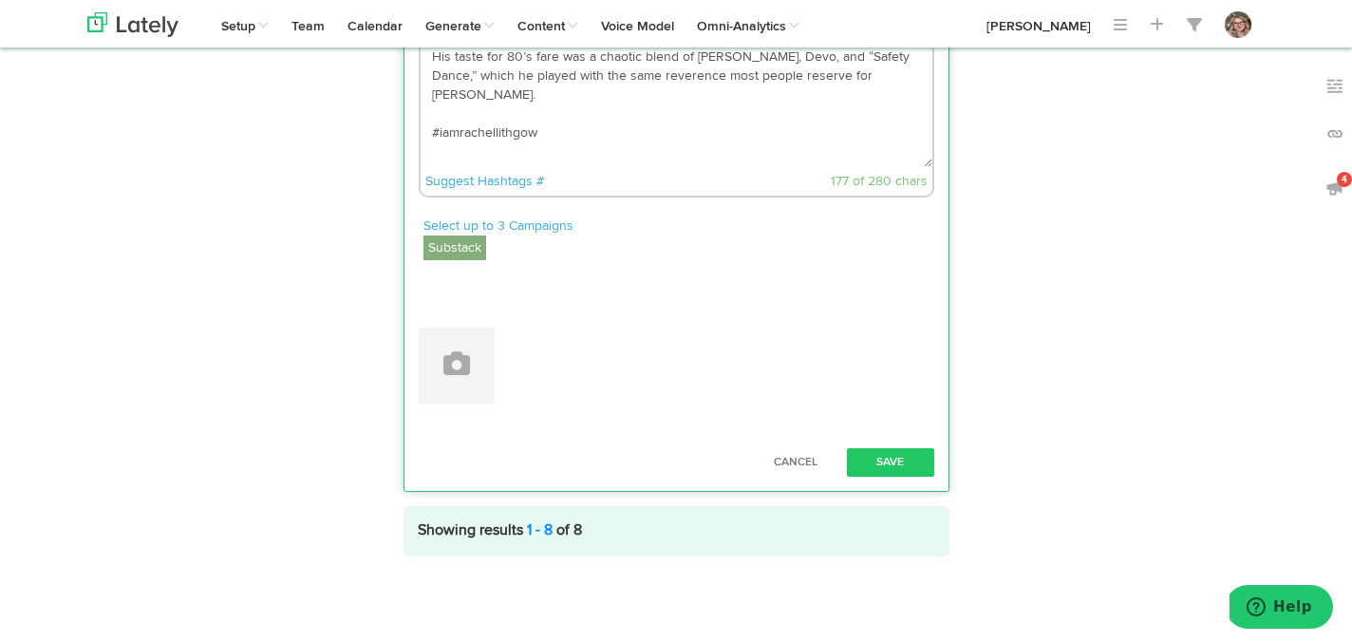
paste textarea "[URL][DOMAIN_NAME]"
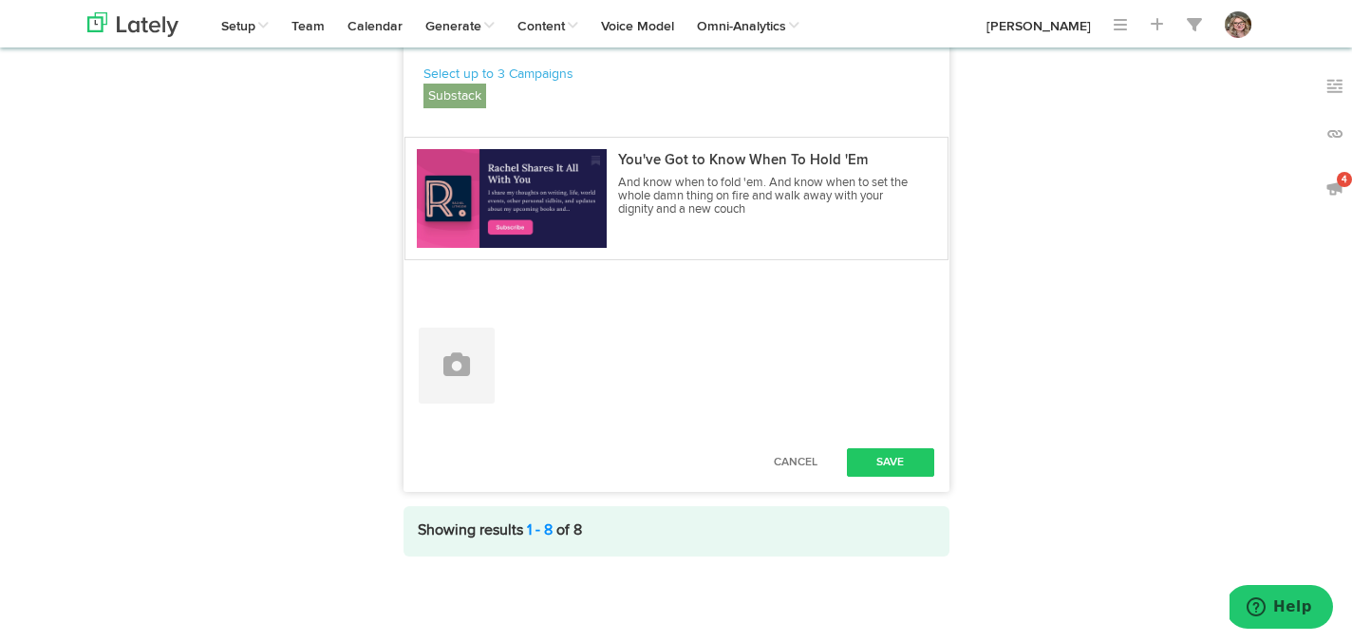
scroll to position [6141, 0]
type textarea ""His taste for 80’s fare was a chaotic blend of [PERSON_NAME], Devo, and “Safet…"
click at [886, 466] on button "Save" at bounding box center [890, 462] width 87 height 28
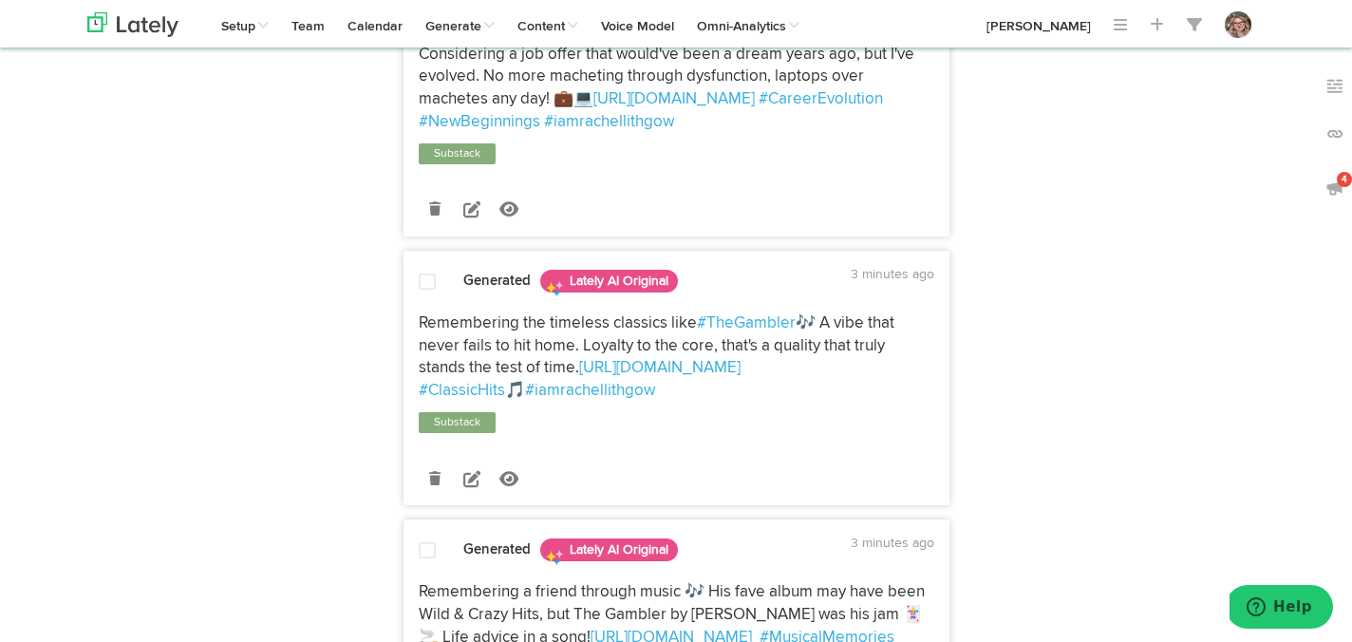
scroll to position [496, 0]
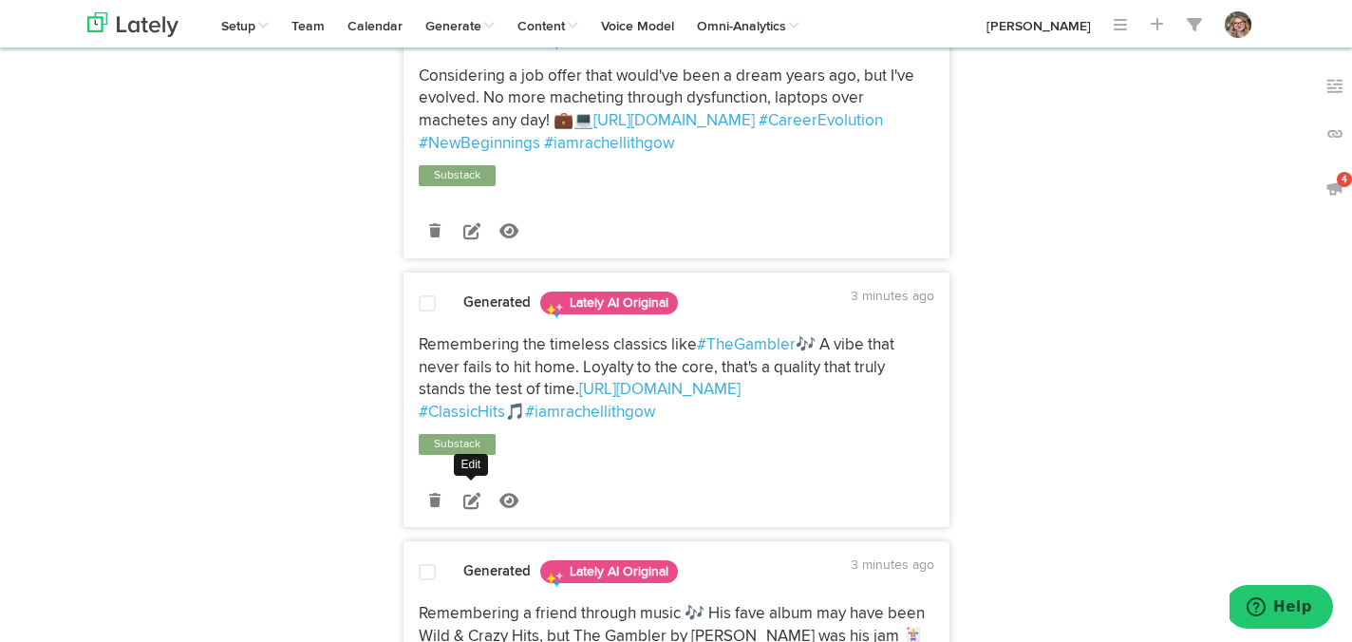
click at [468, 509] on icon at bounding box center [471, 500] width 17 height 17
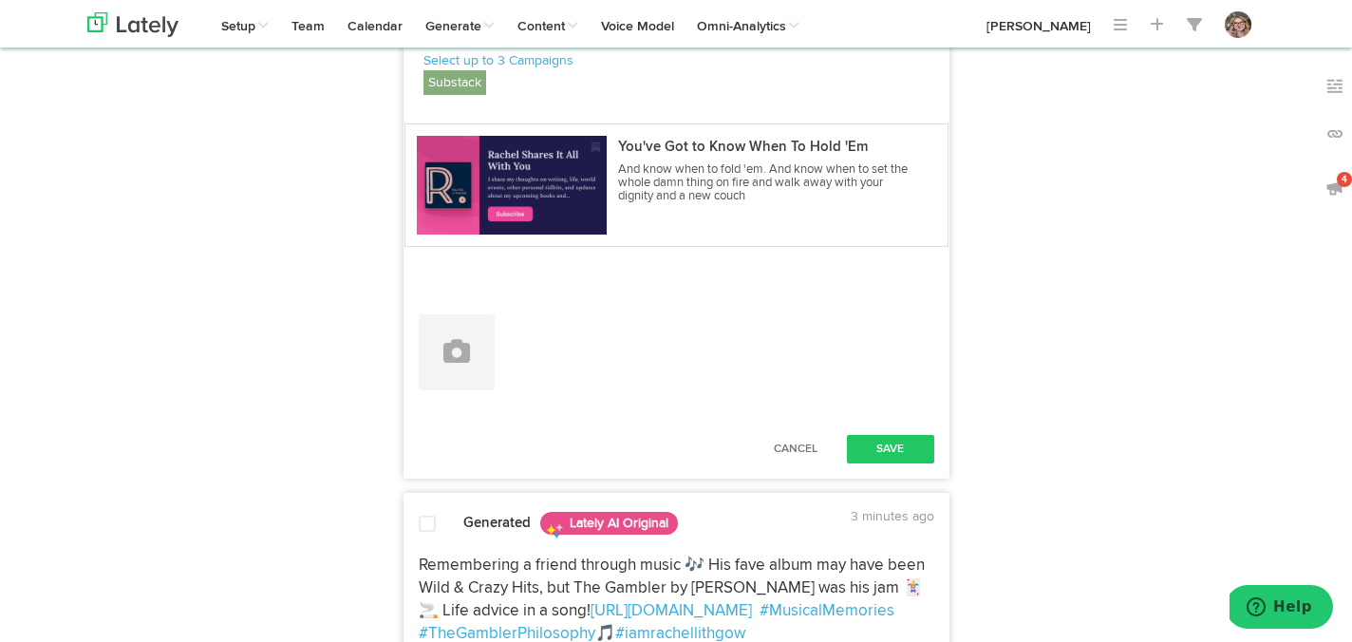
scroll to position [923, 0]
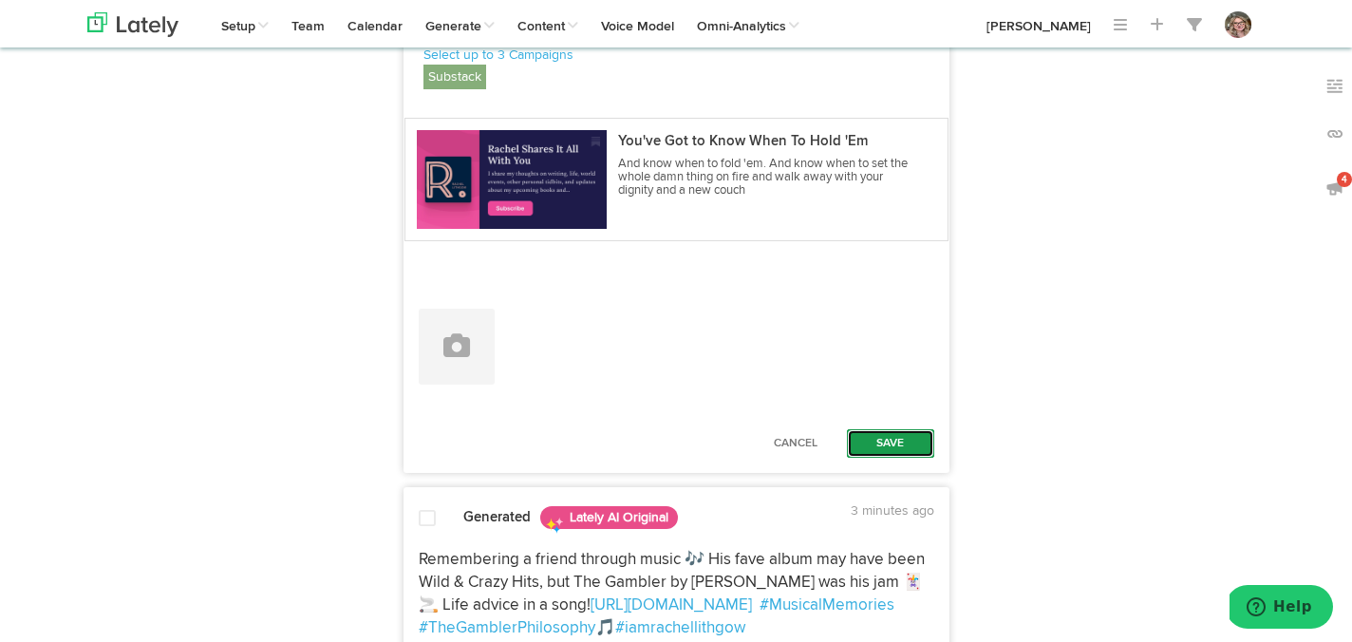
click at [865, 458] on button "Save" at bounding box center [890, 443] width 87 height 28
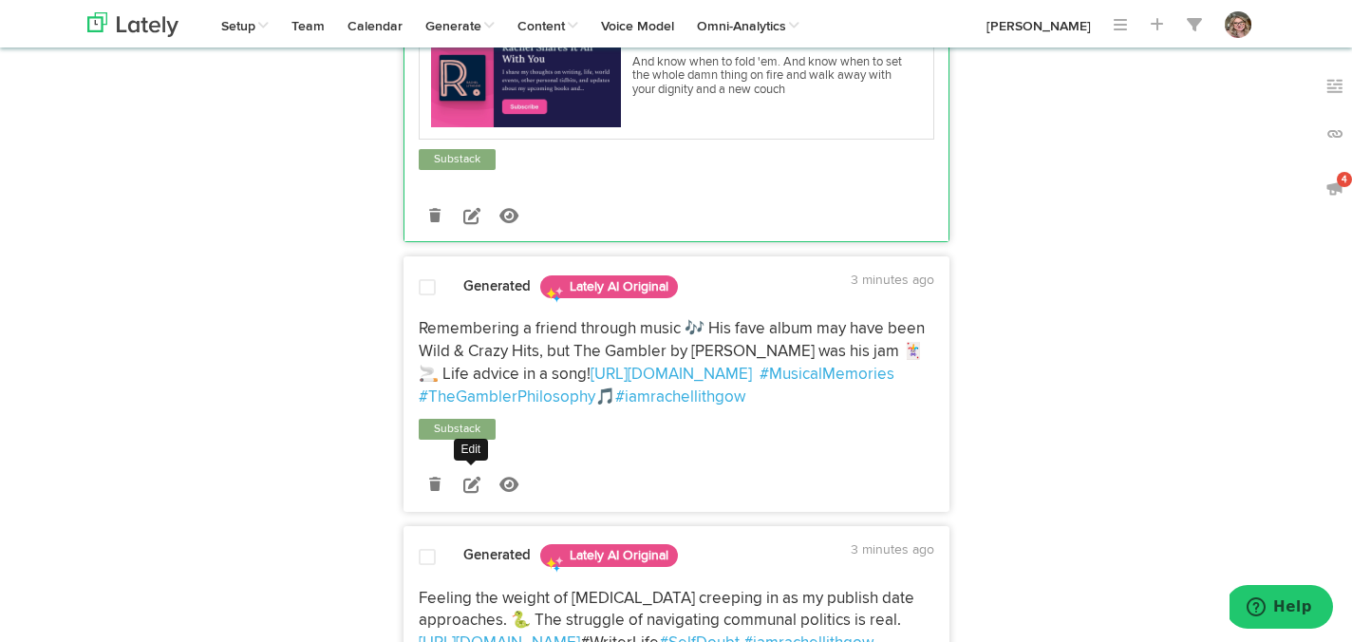
click at [471, 493] on icon at bounding box center [471, 484] width 17 height 17
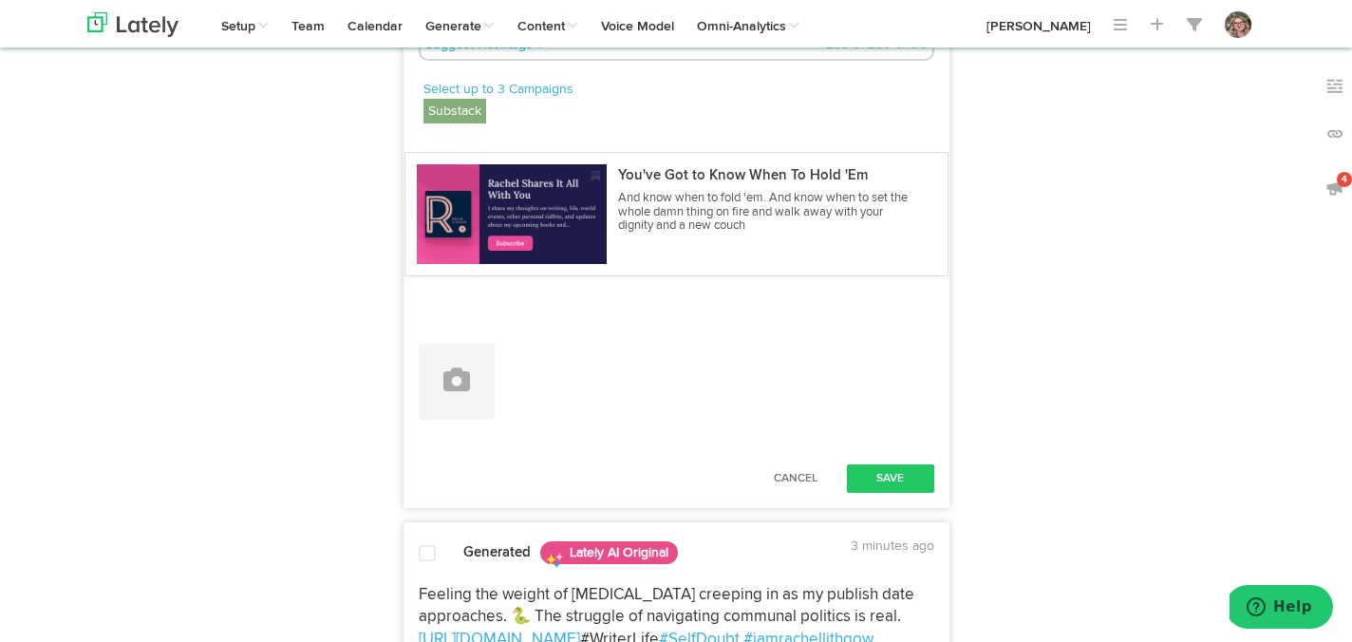
scroll to position [1368, 0]
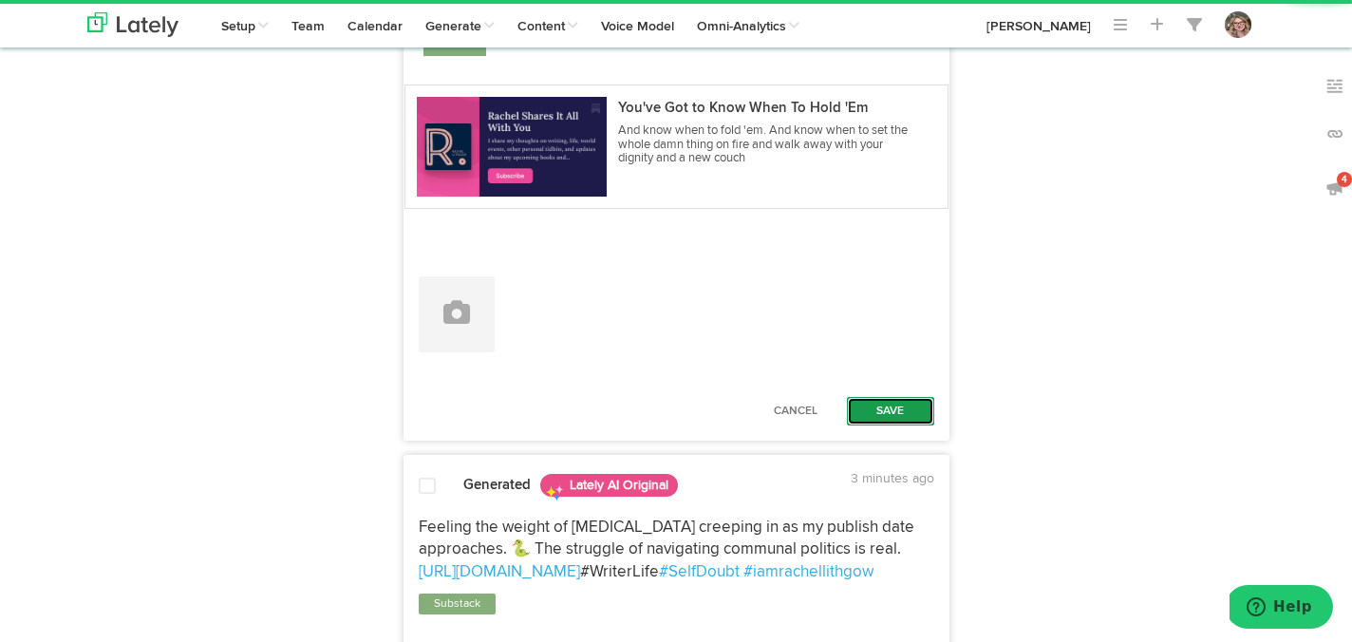
click at [898, 425] on button "Save" at bounding box center [890, 411] width 87 height 28
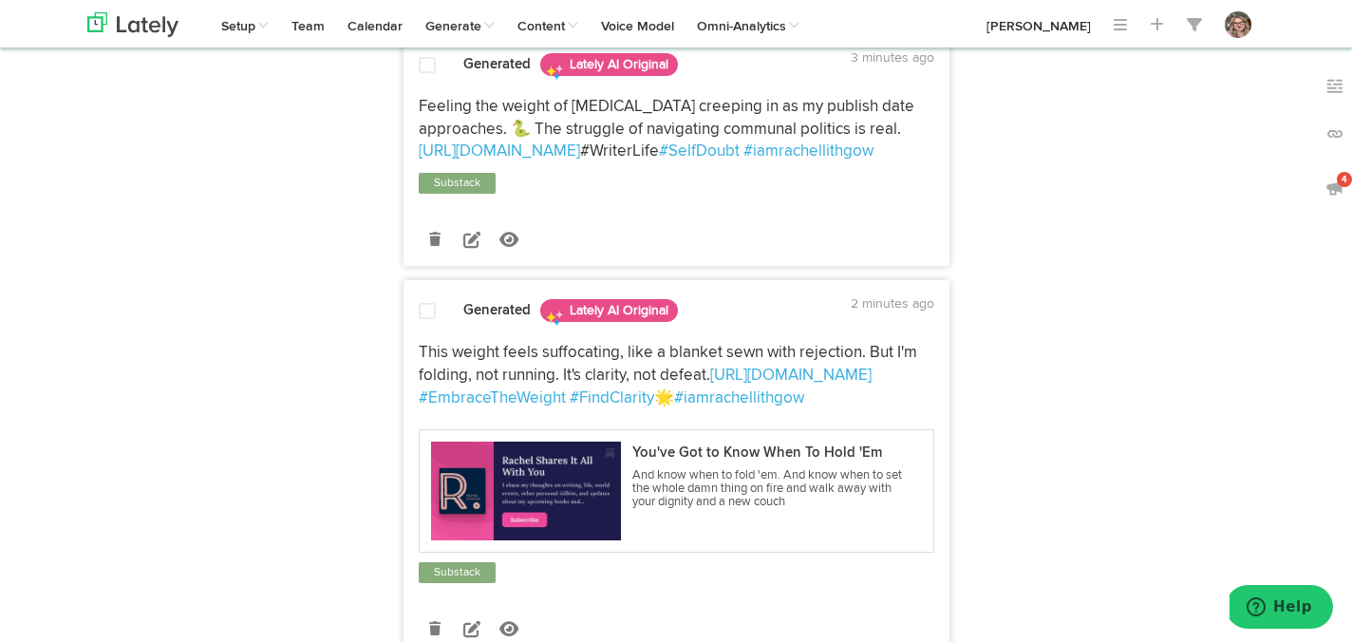
scroll to position [1623, 0]
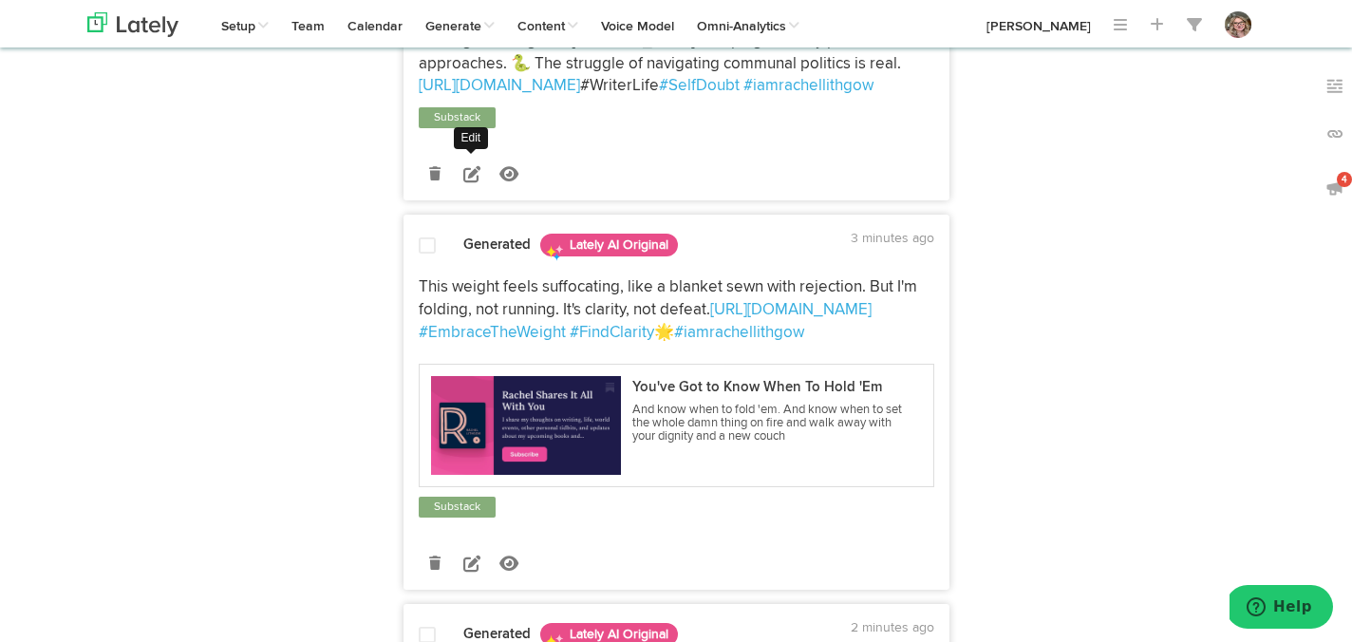
click at [474, 182] on icon at bounding box center [471, 173] width 17 height 17
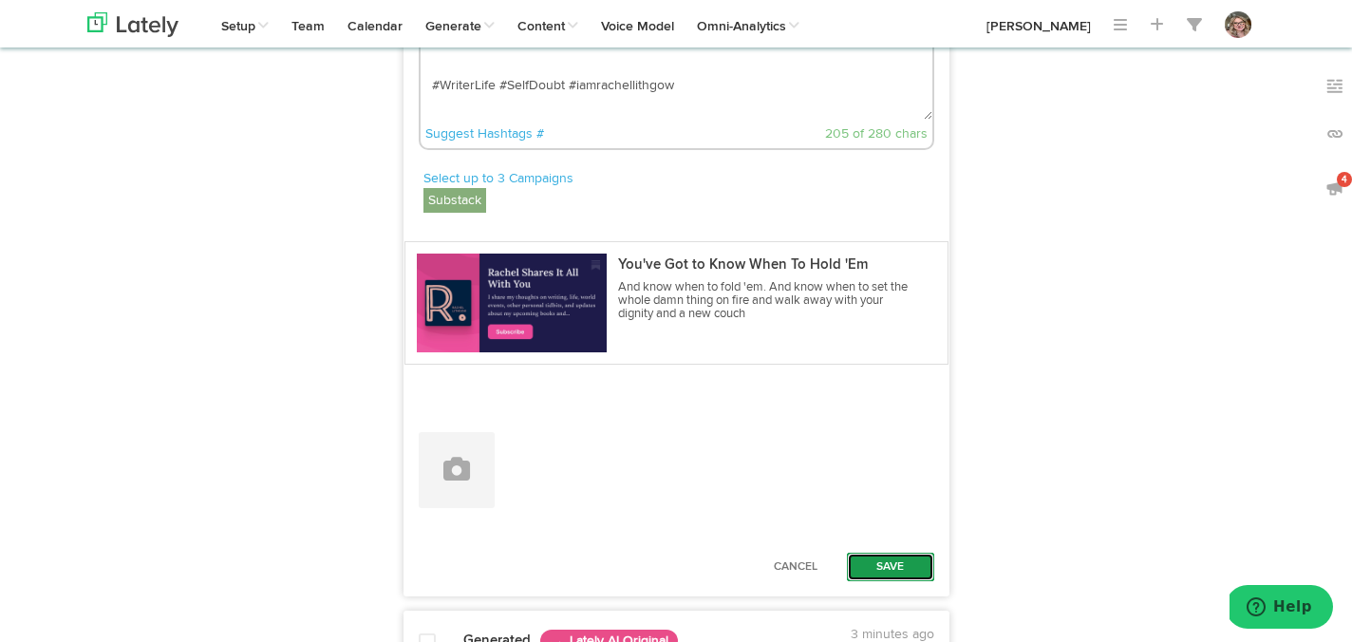
click at [873, 581] on button "Save" at bounding box center [890, 567] width 87 height 28
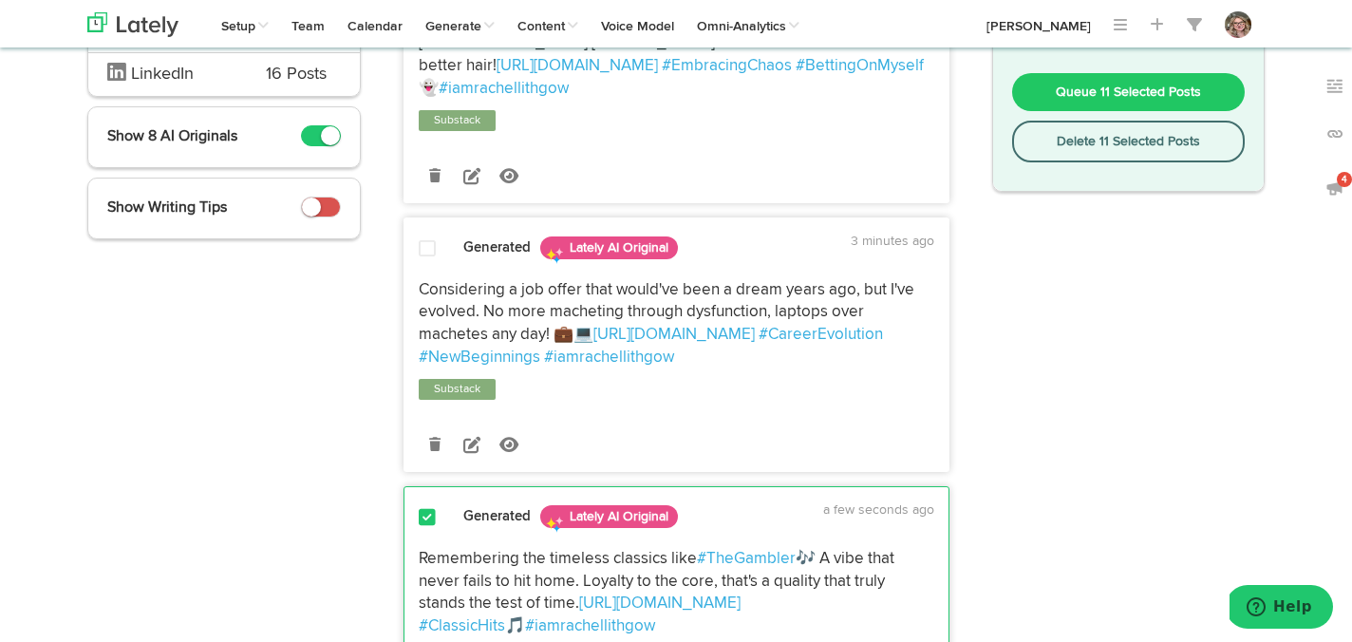
scroll to position [230, 0]
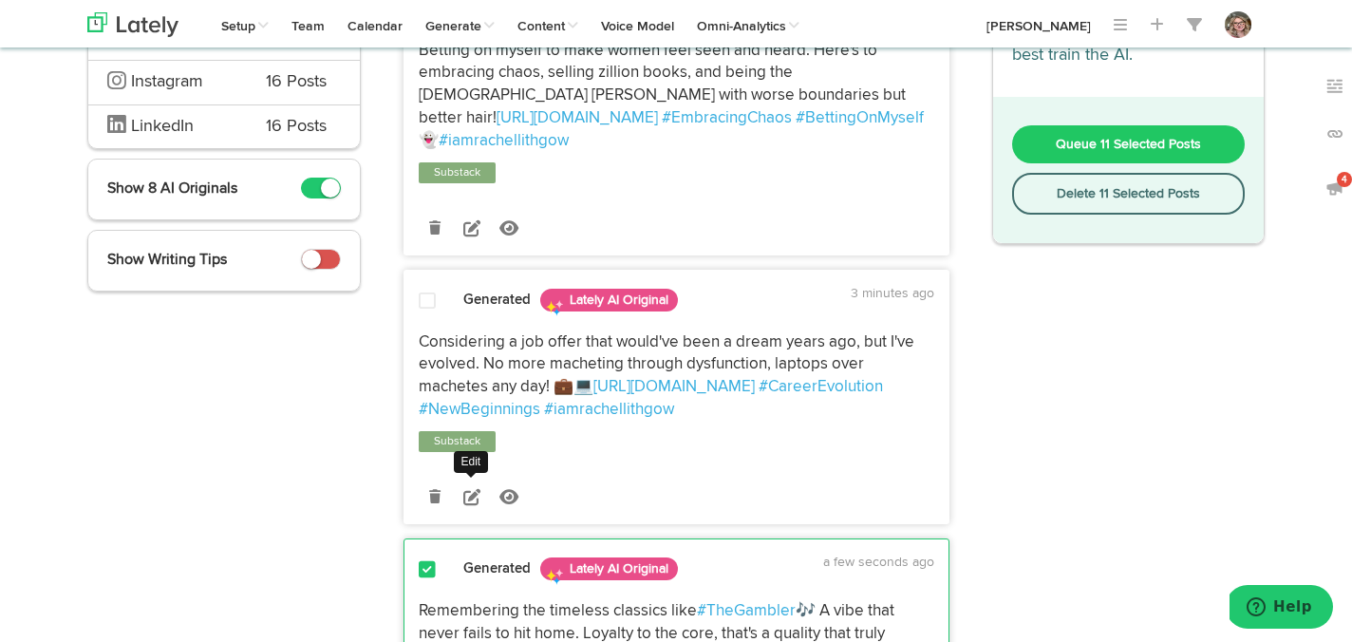
click at [463, 505] on icon at bounding box center [471, 496] width 17 height 17
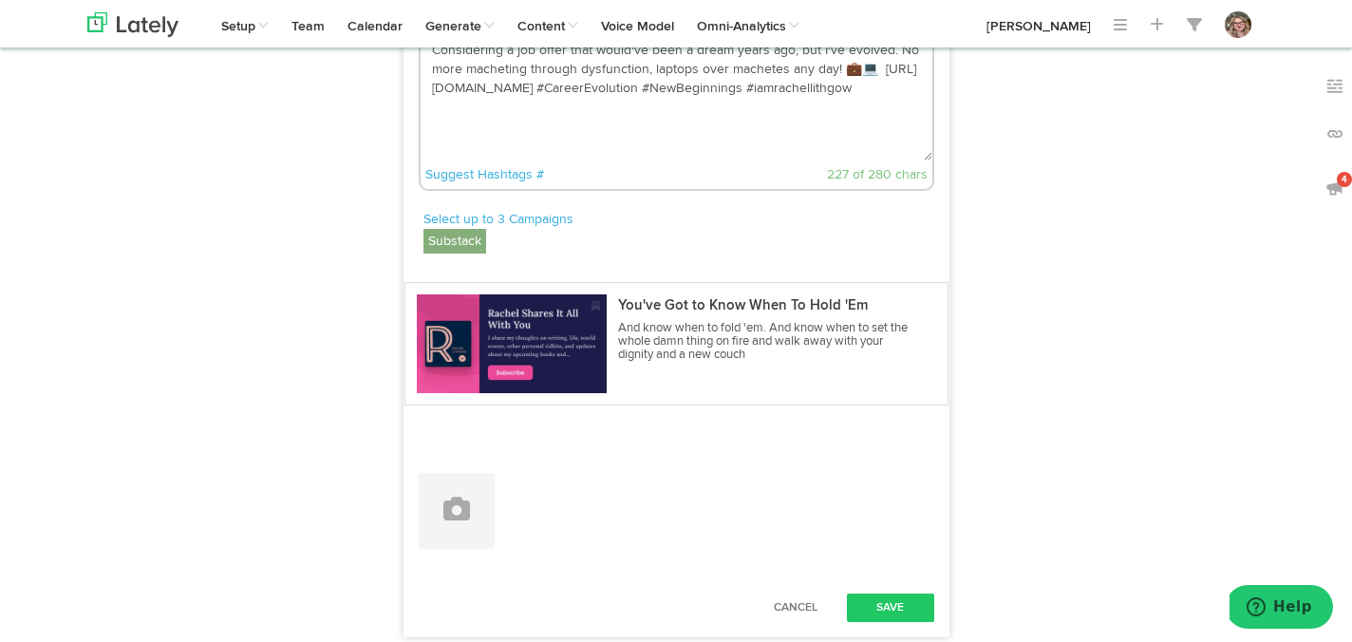
scroll to position [593, 0]
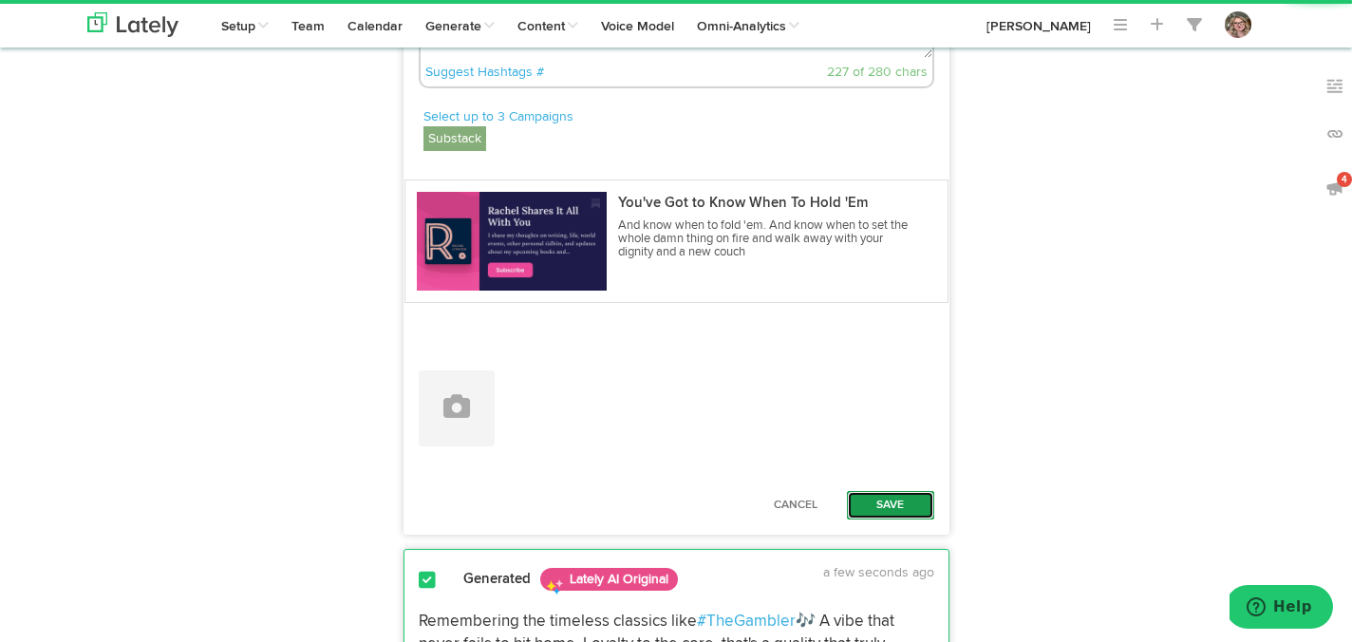
click at [874, 511] on button "Save" at bounding box center [890, 505] width 87 height 28
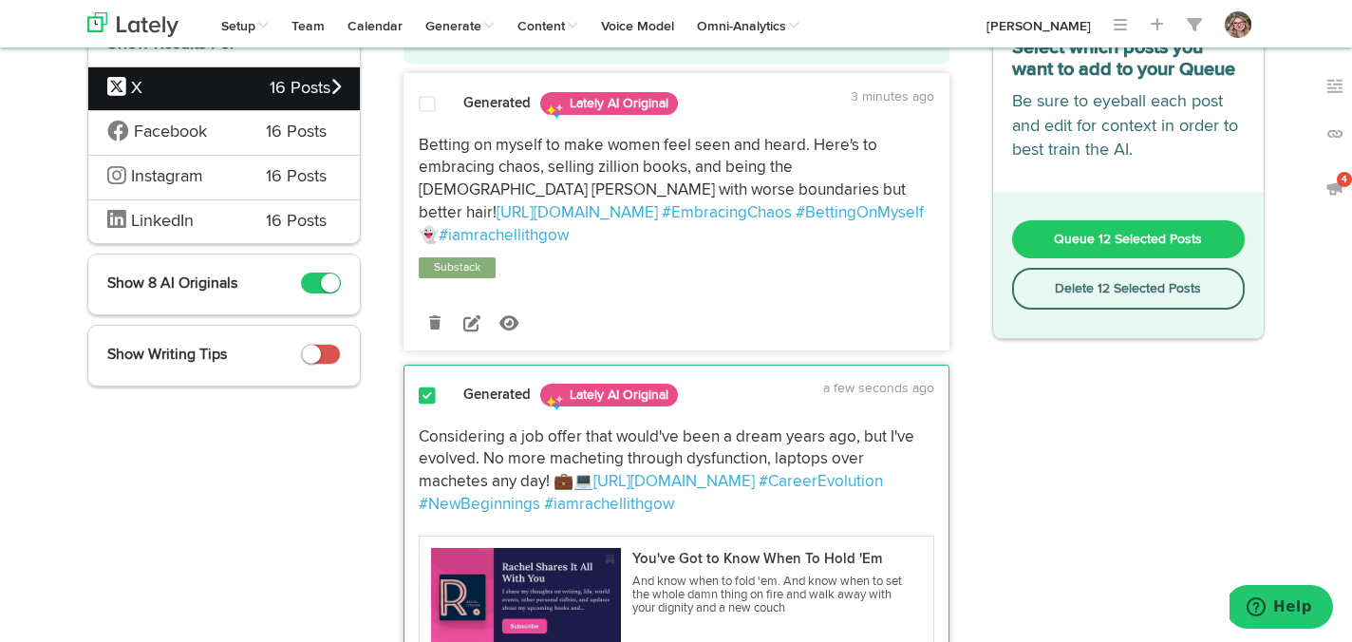
scroll to position [103, 0]
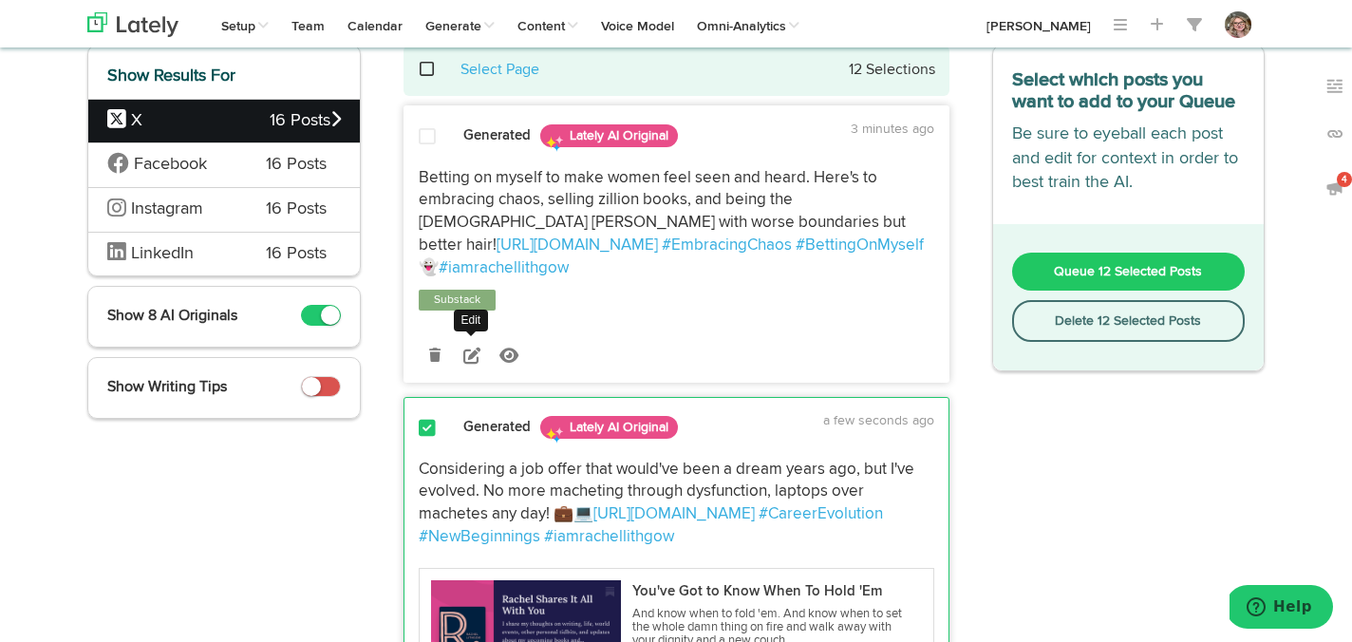
click at [474, 355] on icon at bounding box center [471, 355] width 17 height 17
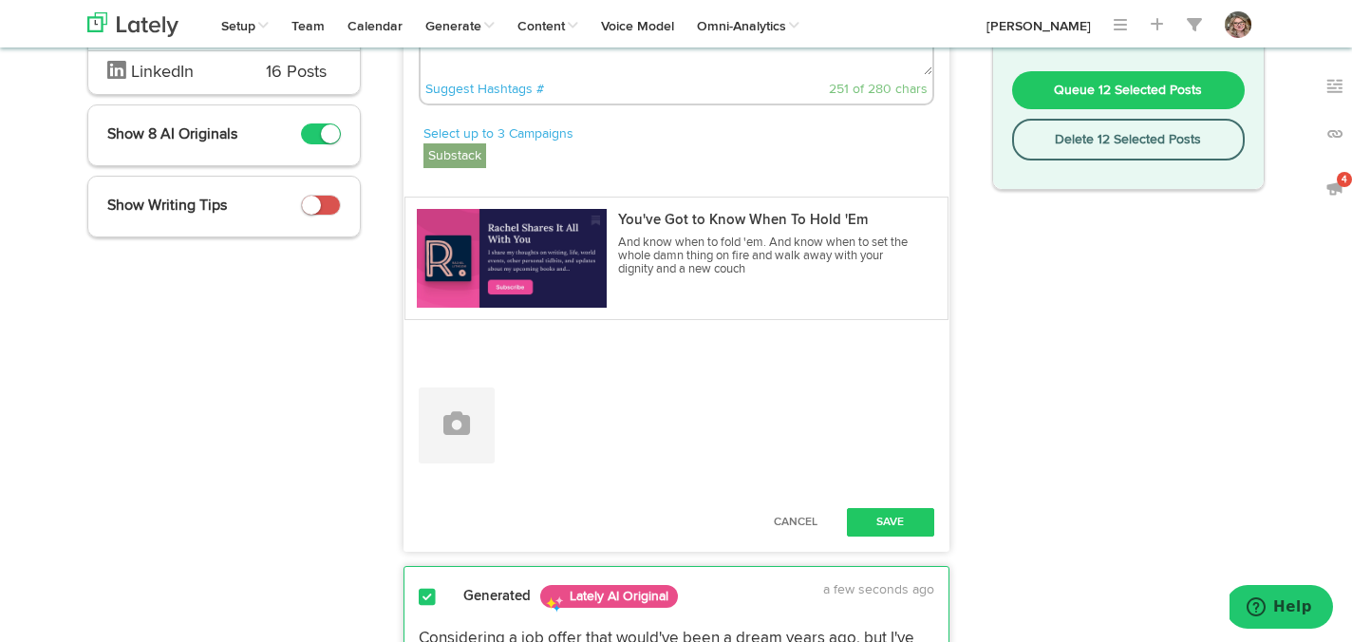
scroll to position [368, 0]
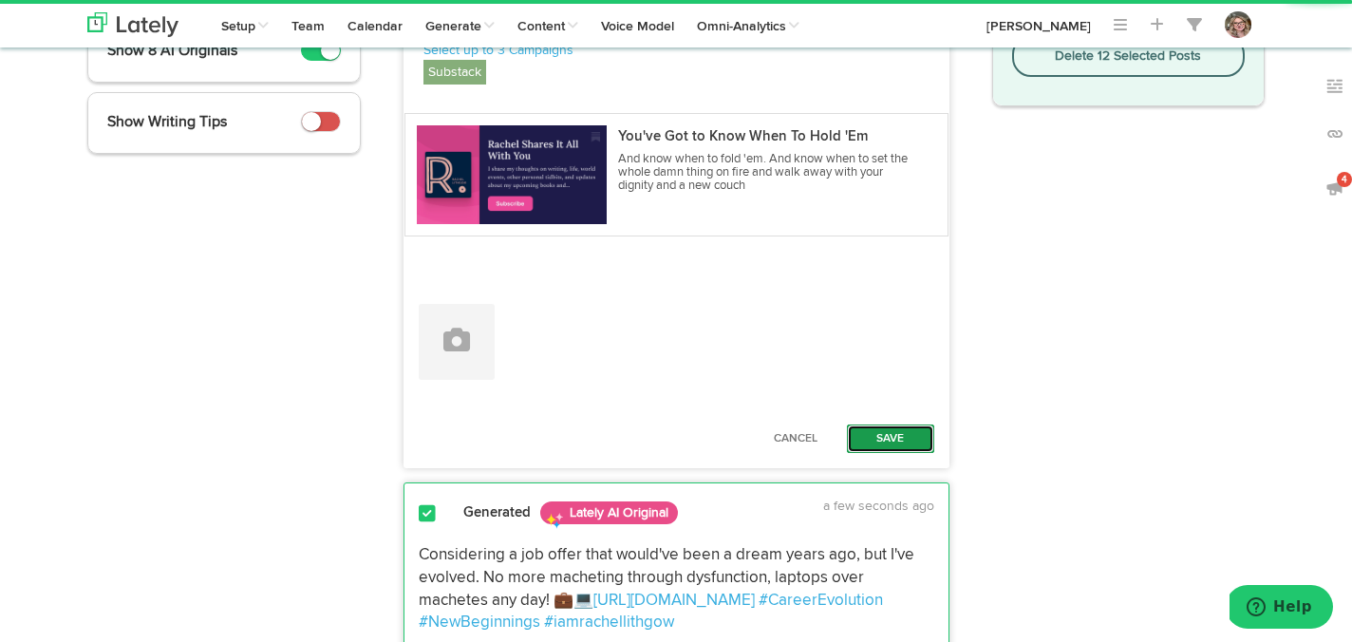
click at [893, 434] on button "Save" at bounding box center [890, 439] width 87 height 28
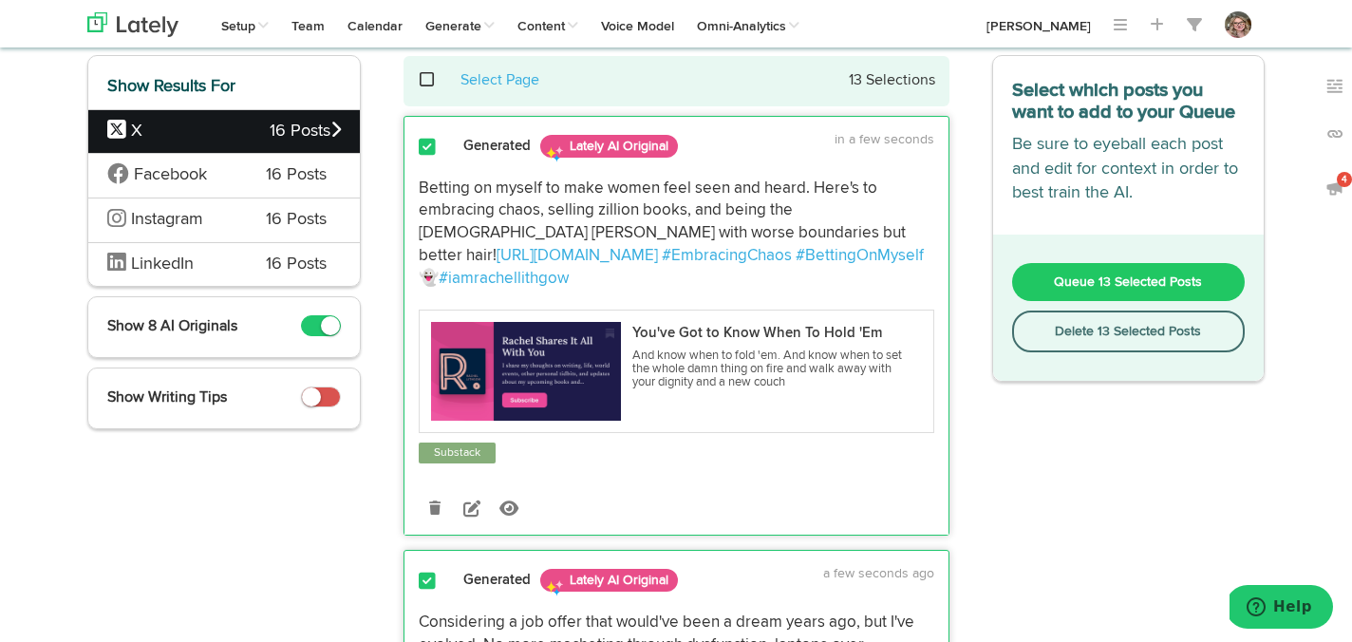
scroll to position [0, 0]
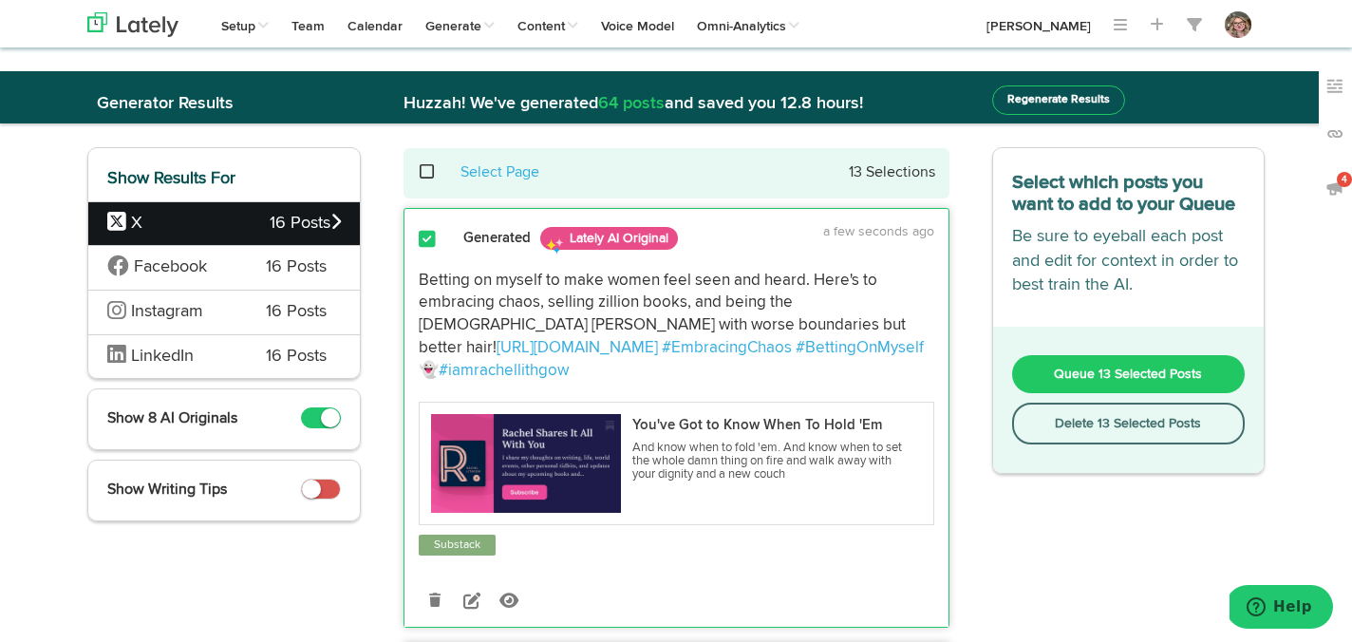
click at [425, 173] on span at bounding box center [437, 172] width 39 height 1
click at [1025, 361] on button "Queue 19 Selected Posts" at bounding box center [1129, 374] width 234 height 38
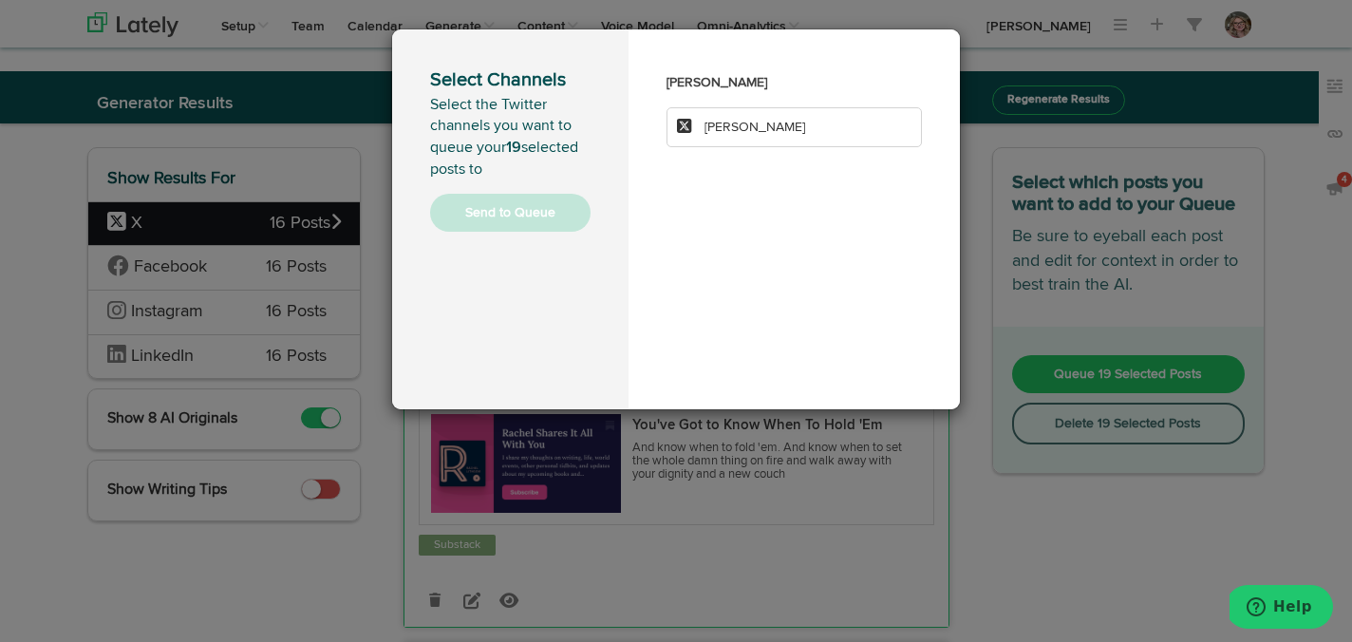
click at [790, 129] on span "[PERSON_NAME]" at bounding box center [755, 127] width 101 height 13
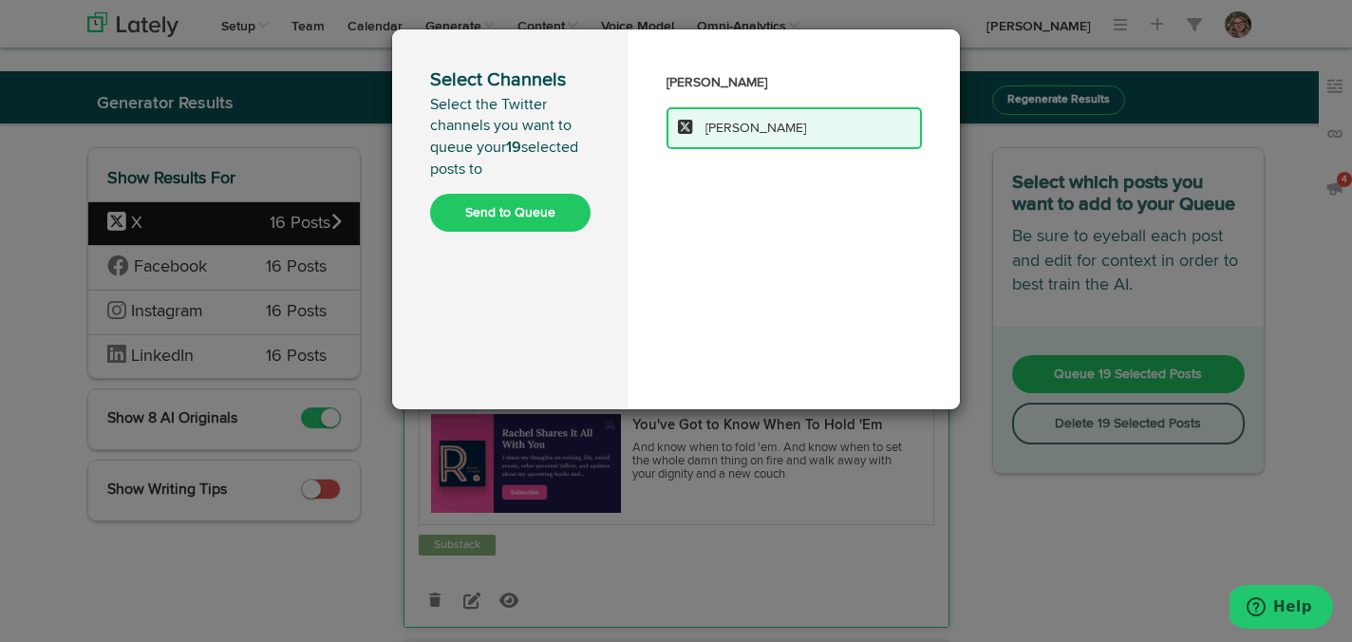
click at [511, 219] on button "Send to Queue" at bounding box center [510, 213] width 161 height 38
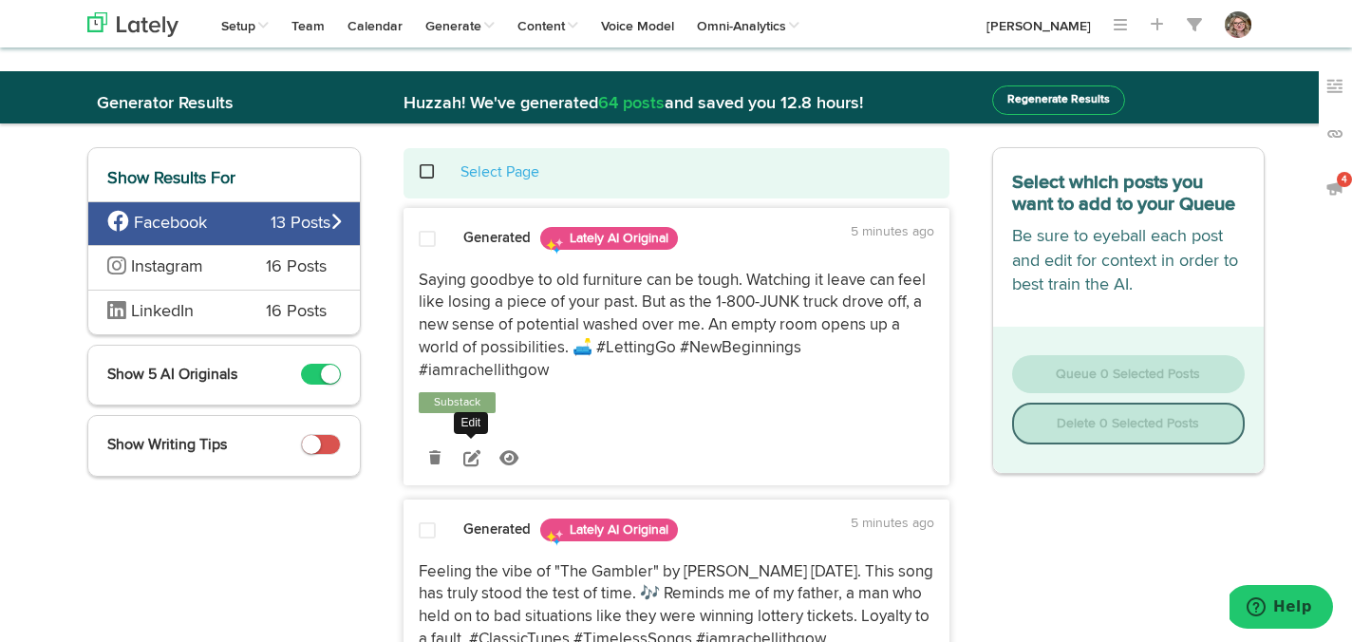
click at [470, 449] on icon at bounding box center [471, 457] width 17 height 17
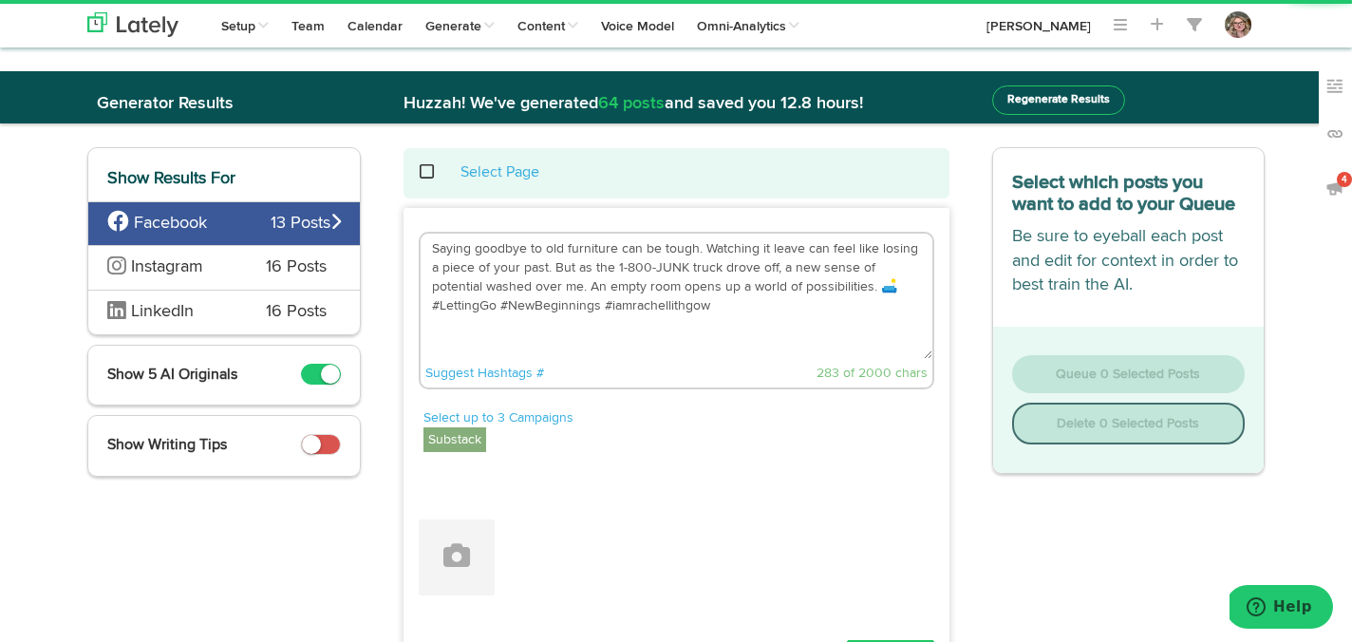
click at [822, 287] on textarea "Saying goodbye to old furniture can be tough. Watching it leave can feel like l…" at bounding box center [677, 296] width 512 height 125
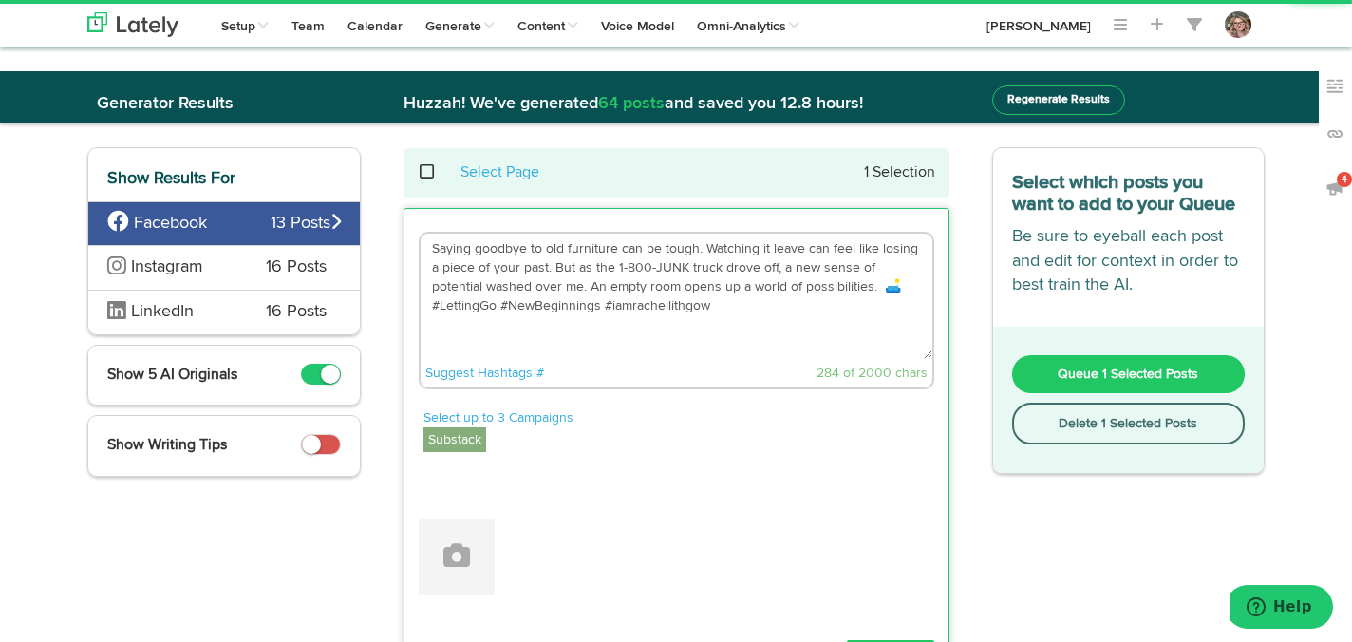
paste textarea "[URL][DOMAIN_NAME]"
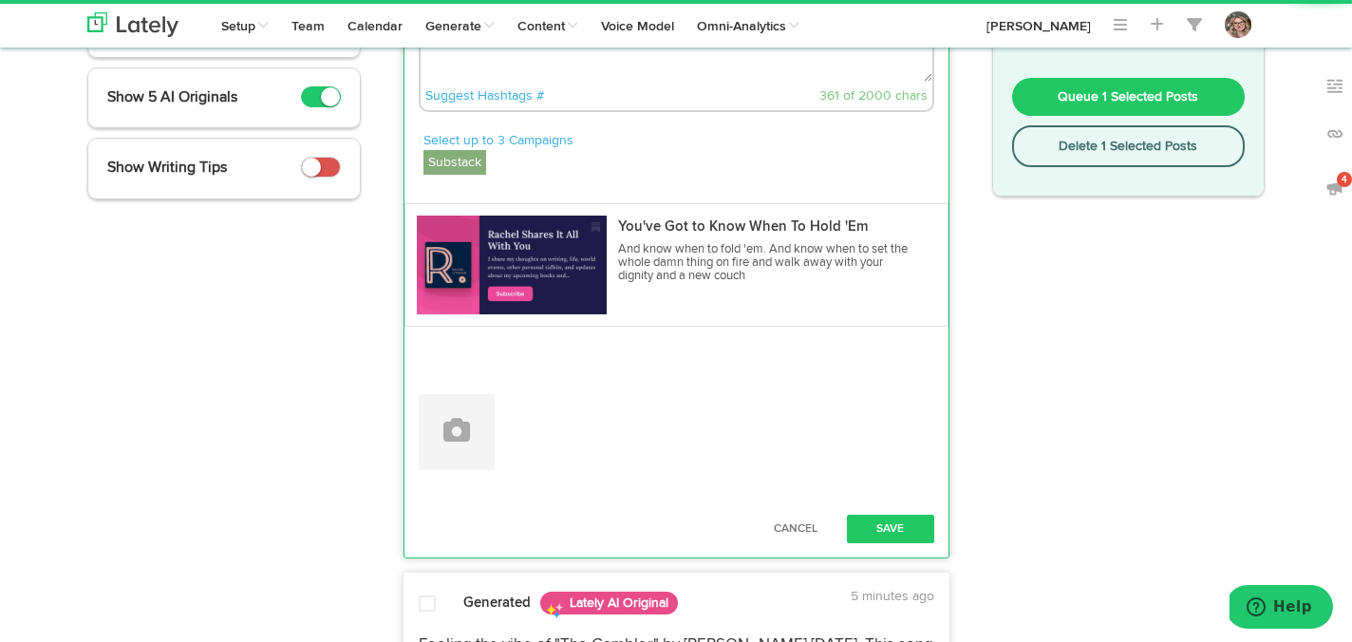
scroll to position [294, 0]
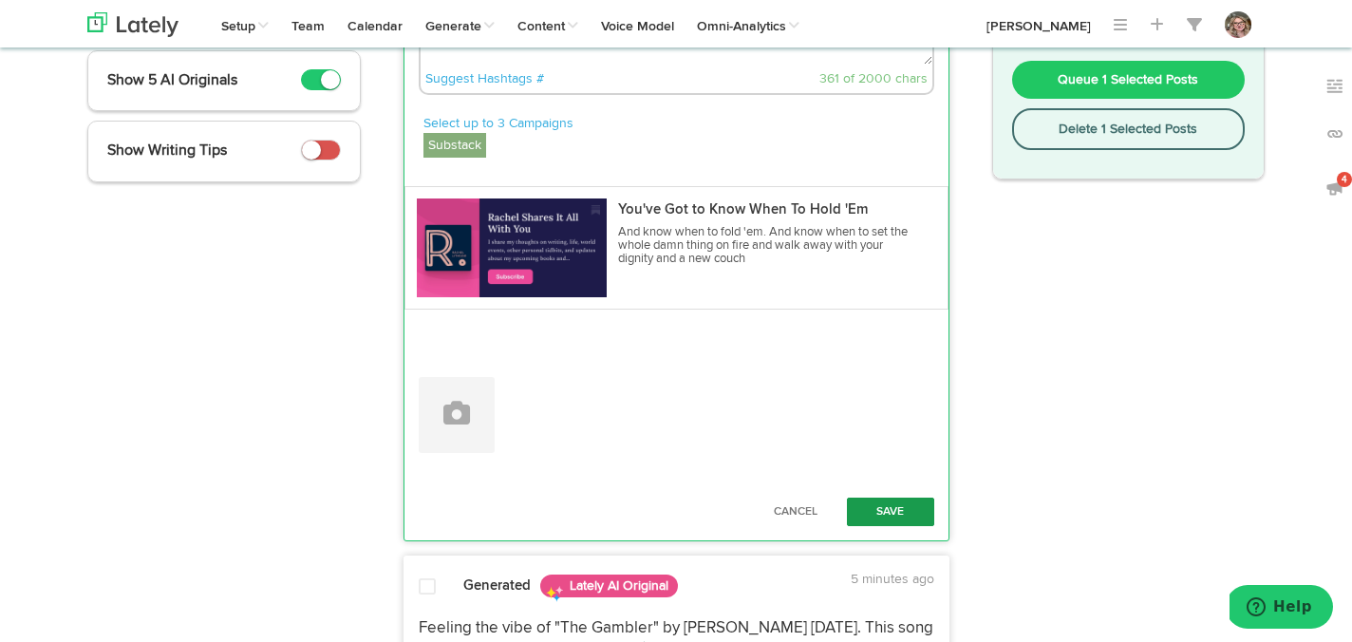
type textarea "Saying goodbye to old furniture can be tough. Watching it leave can feel like l…"
click at [891, 519] on button "Save" at bounding box center [890, 512] width 87 height 28
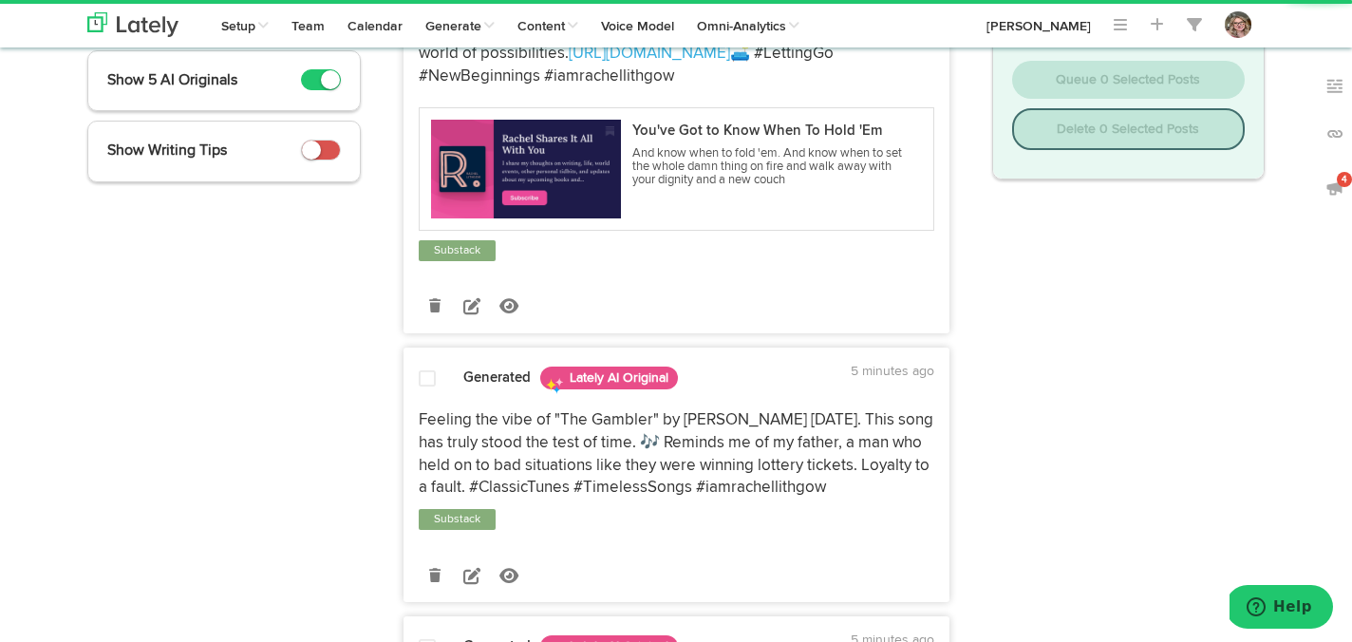
scroll to position [415, 0]
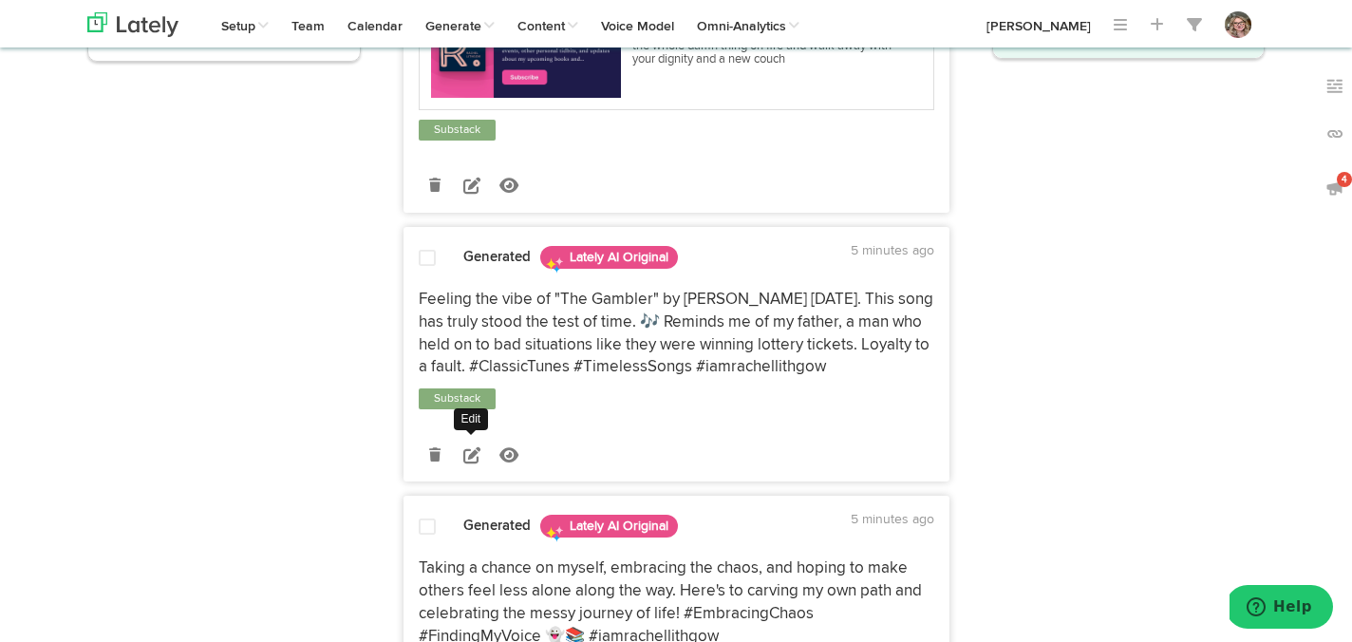
click at [471, 463] on icon at bounding box center [471, 454] width 17 height 17
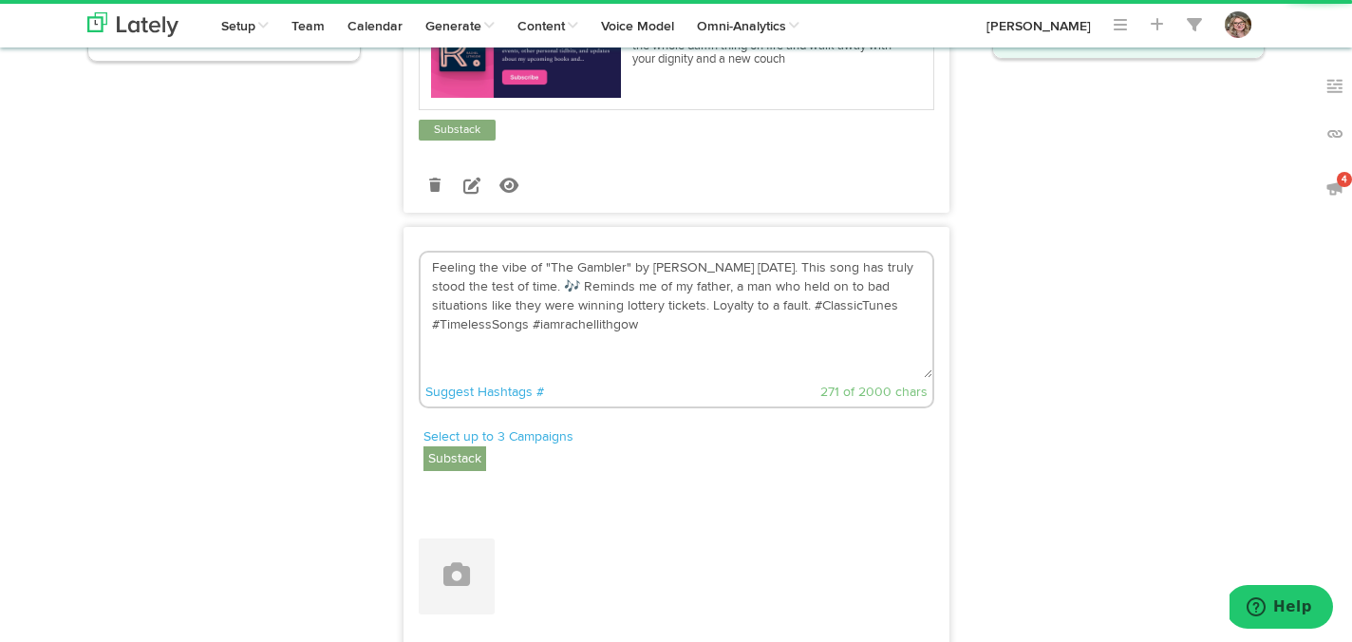
click at [753, 333] on textarea "Feeling the vibe of "The Gambler" by [PERSON_NAME] [DATE]. This song has truly …" at bounding box center [677, 315] width 512 height 125
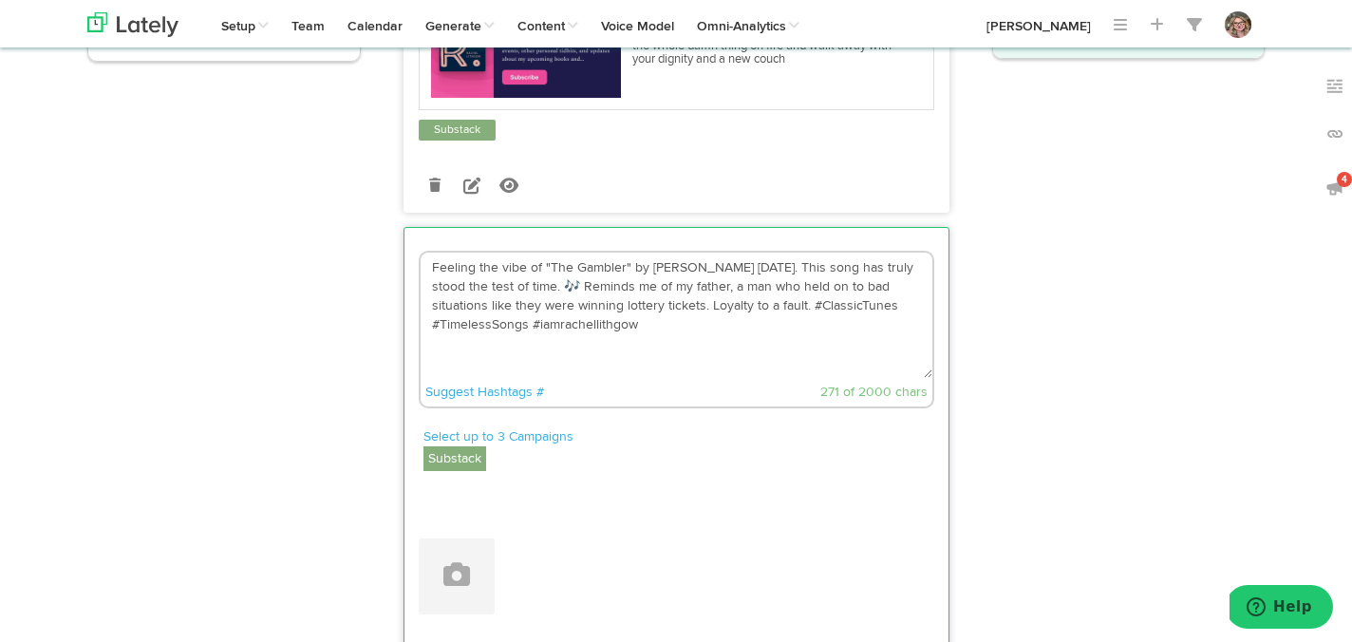
paste textarea "[URL][DOMAIN_NAME]"
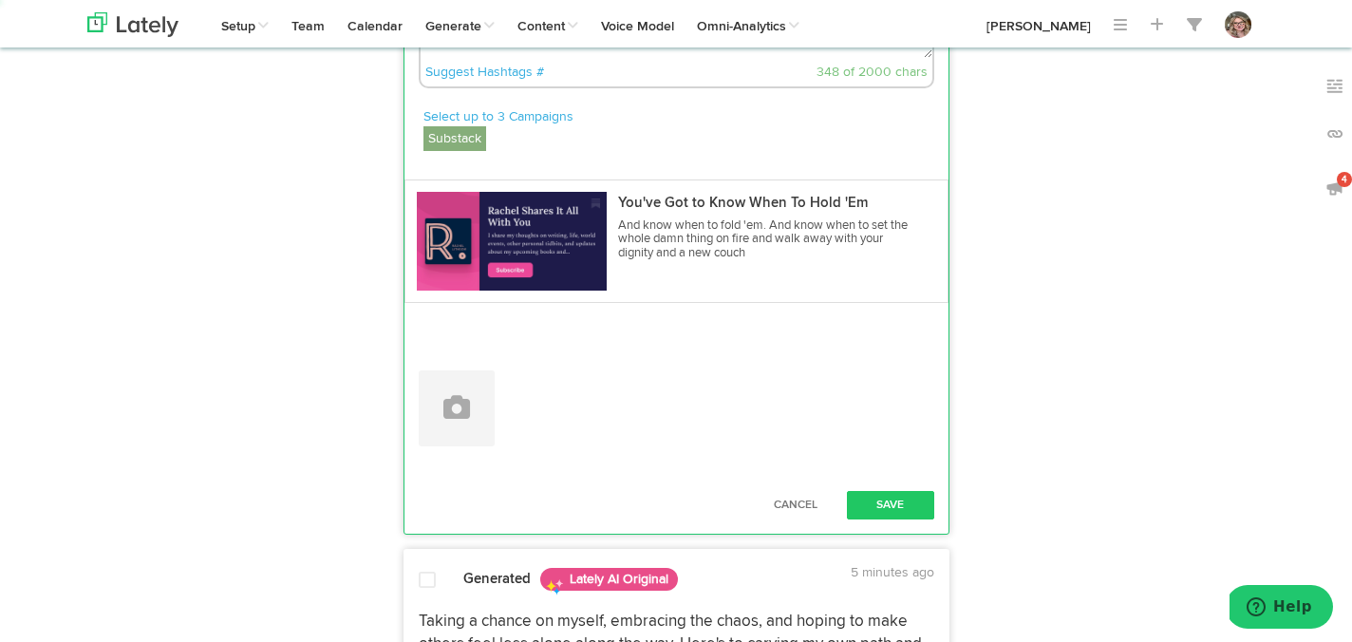
scroll to position [785, 0]
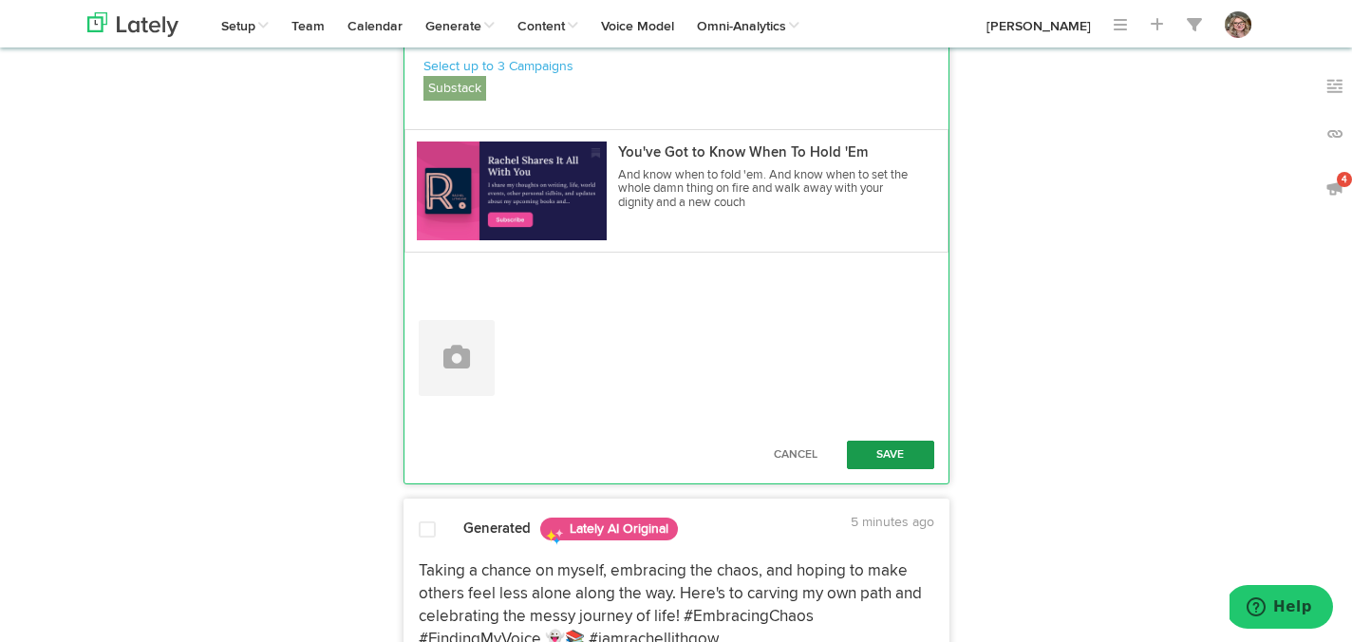
type textarea "Feeling the vibe of "The Gambler" by [PERSON_NAME] [DATE]. This song has truly …"
click at [866, 468] on button "Save" at bounding box center [890, 455] width 87 height 28
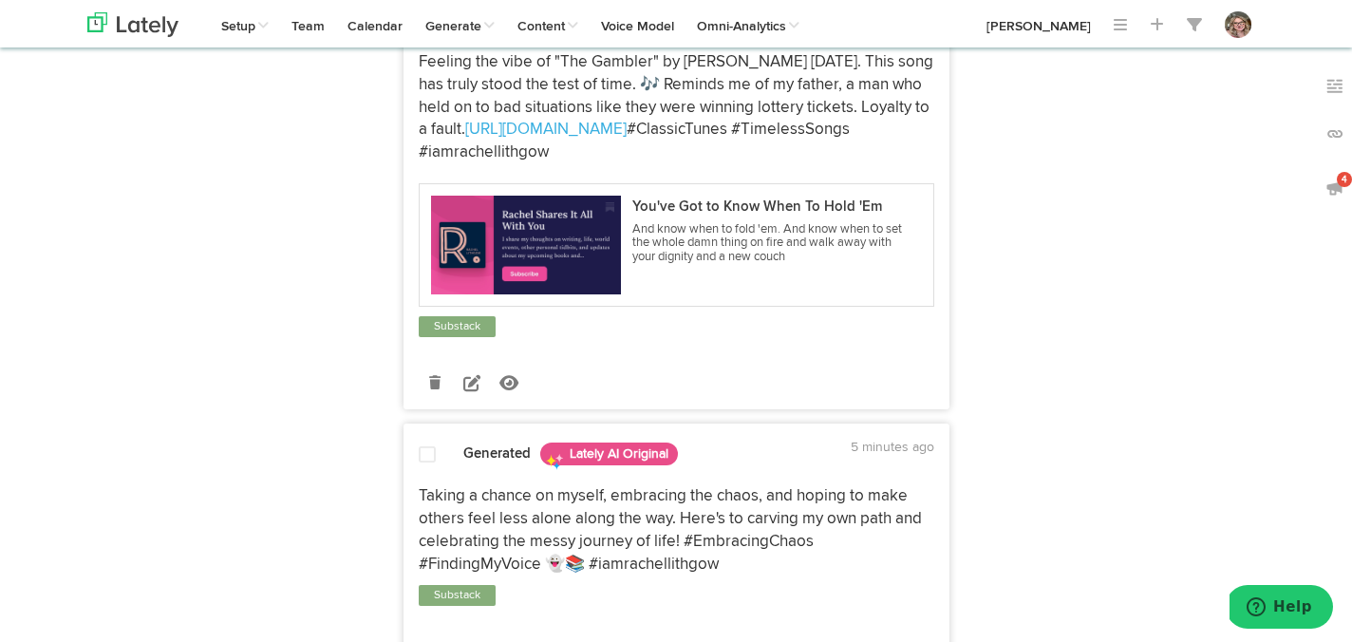
scroll to position [521, 0]
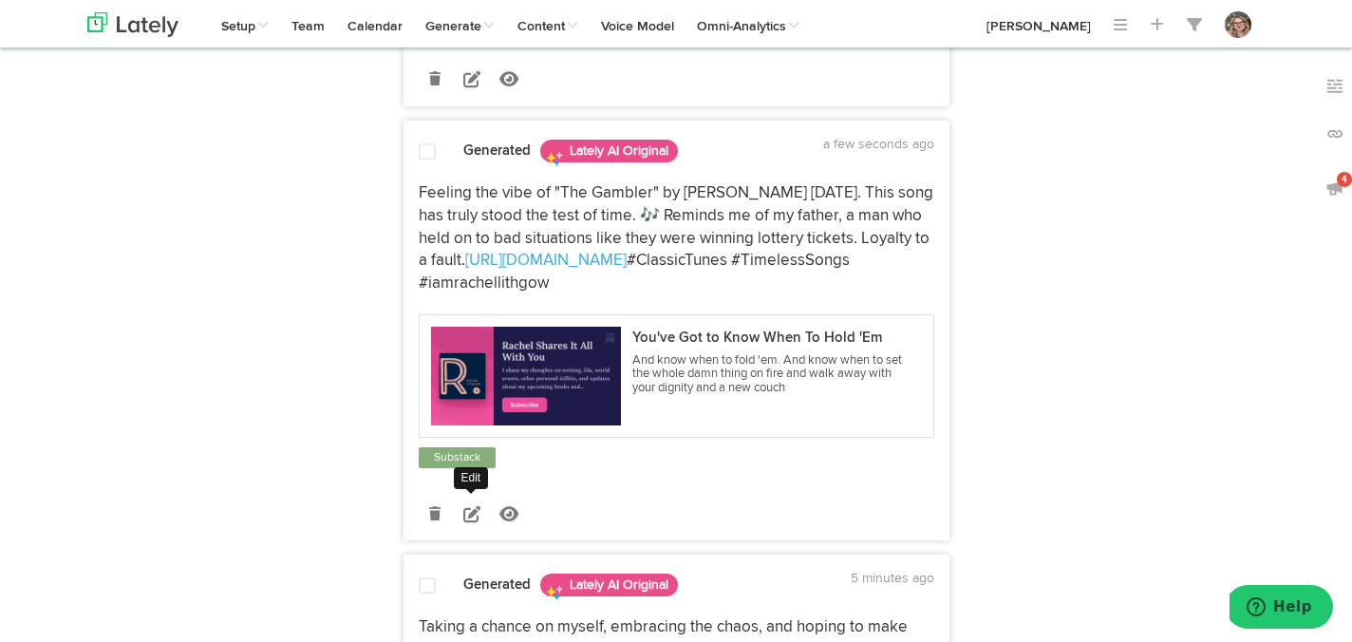
click at [464, 522] on icon at bounding box center [471, 513] width 17 height 17
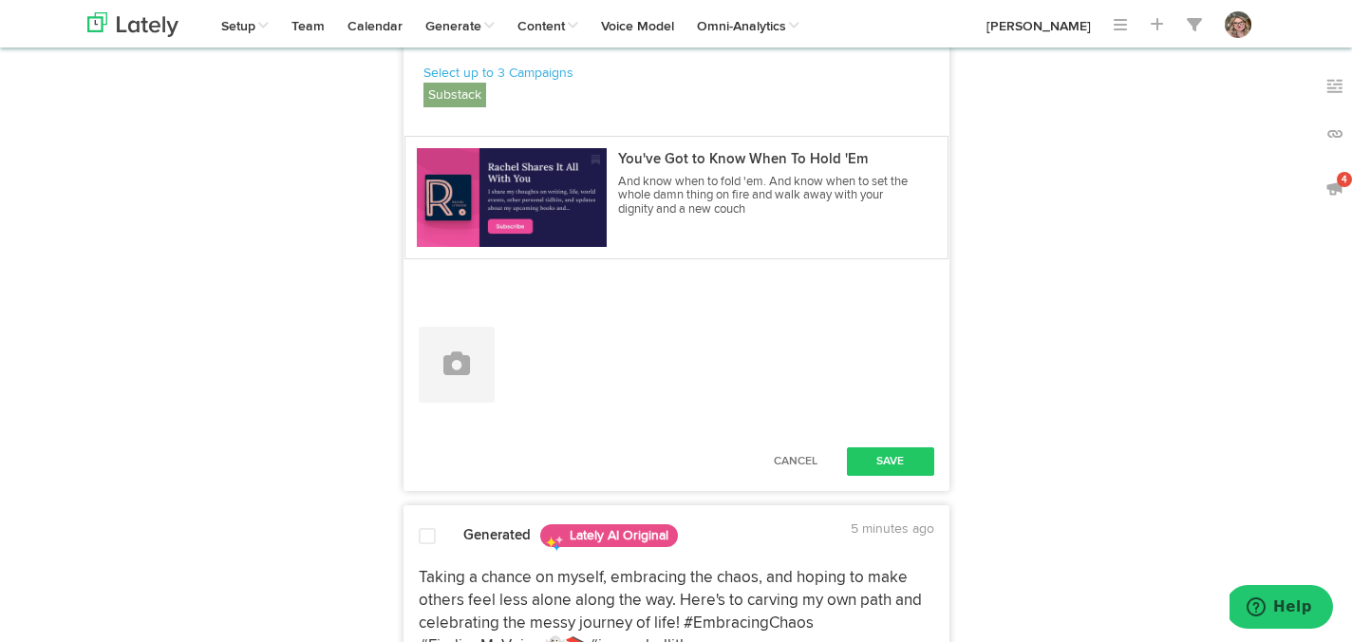
scroll to position [808, 0]
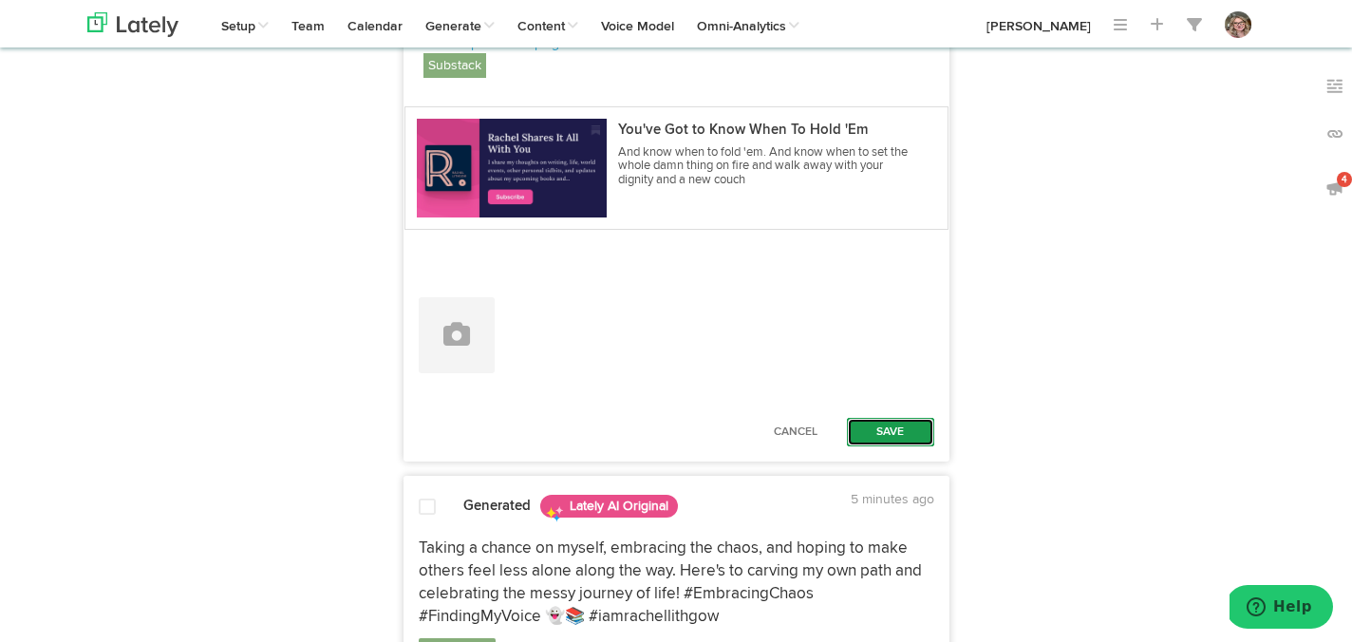
click at [867, 446] on button "Save" at bounding box center [890, 432] width 87 height 28
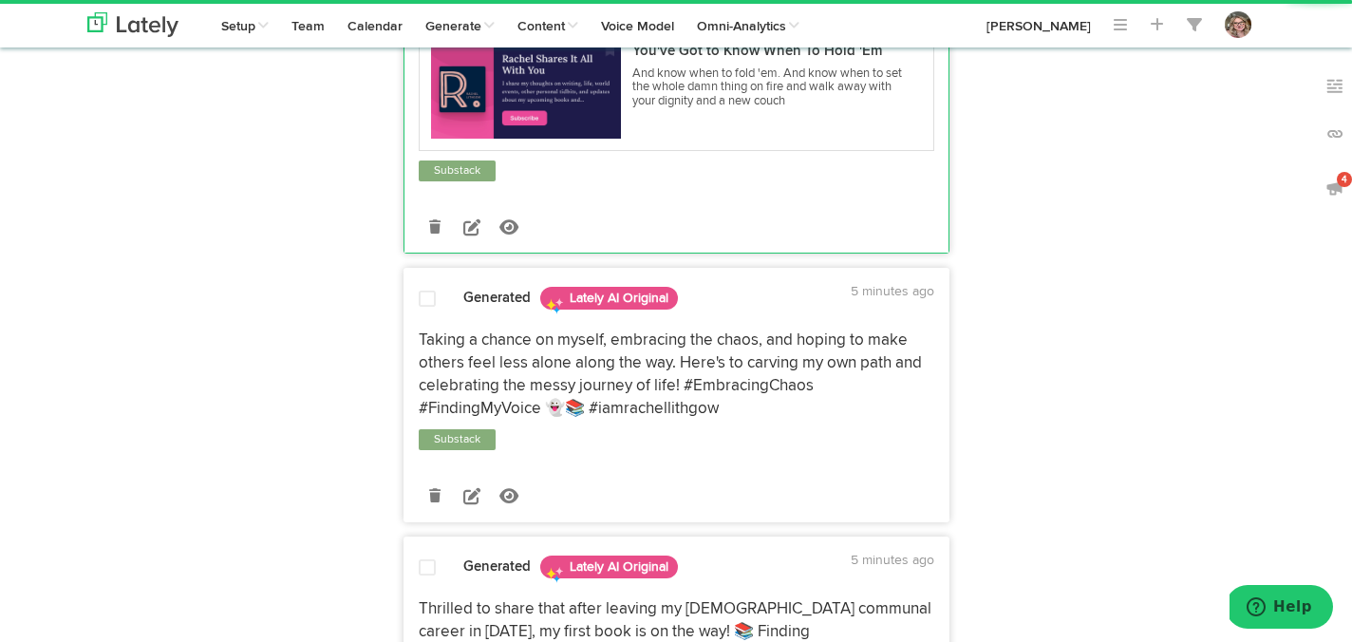
scroll to position [824, 0]
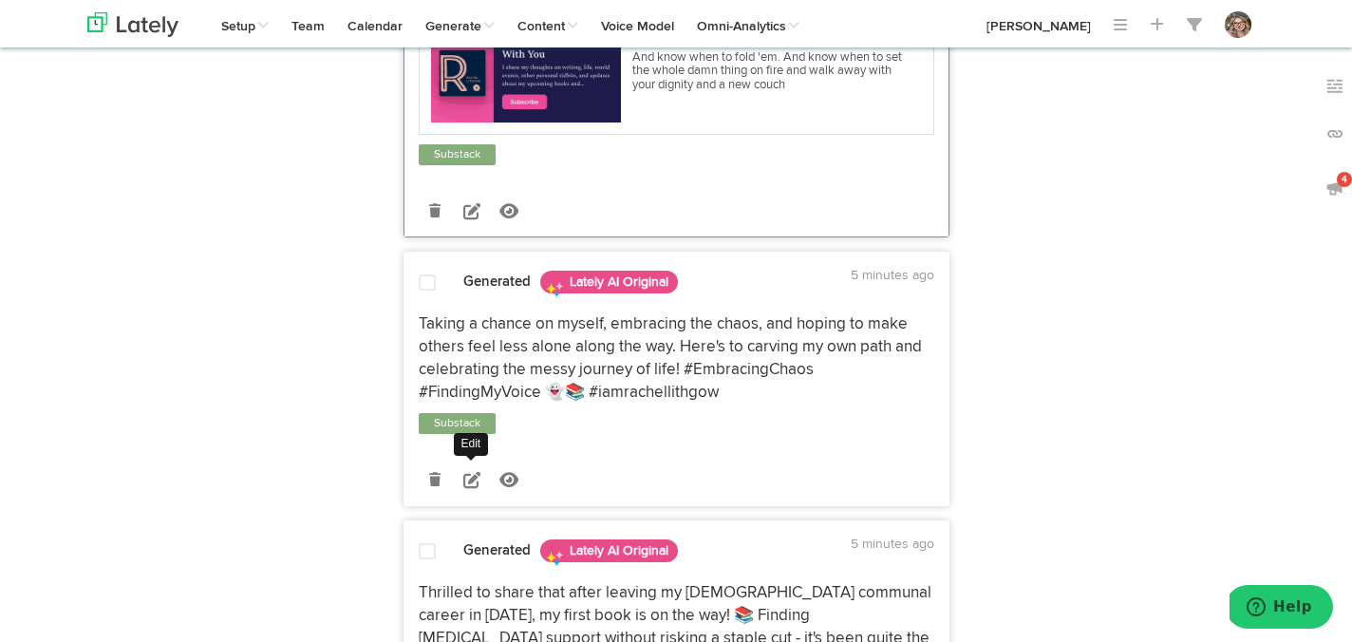
click at [470, 488] on icon at bounding box center [471, 479] width 17 height 17
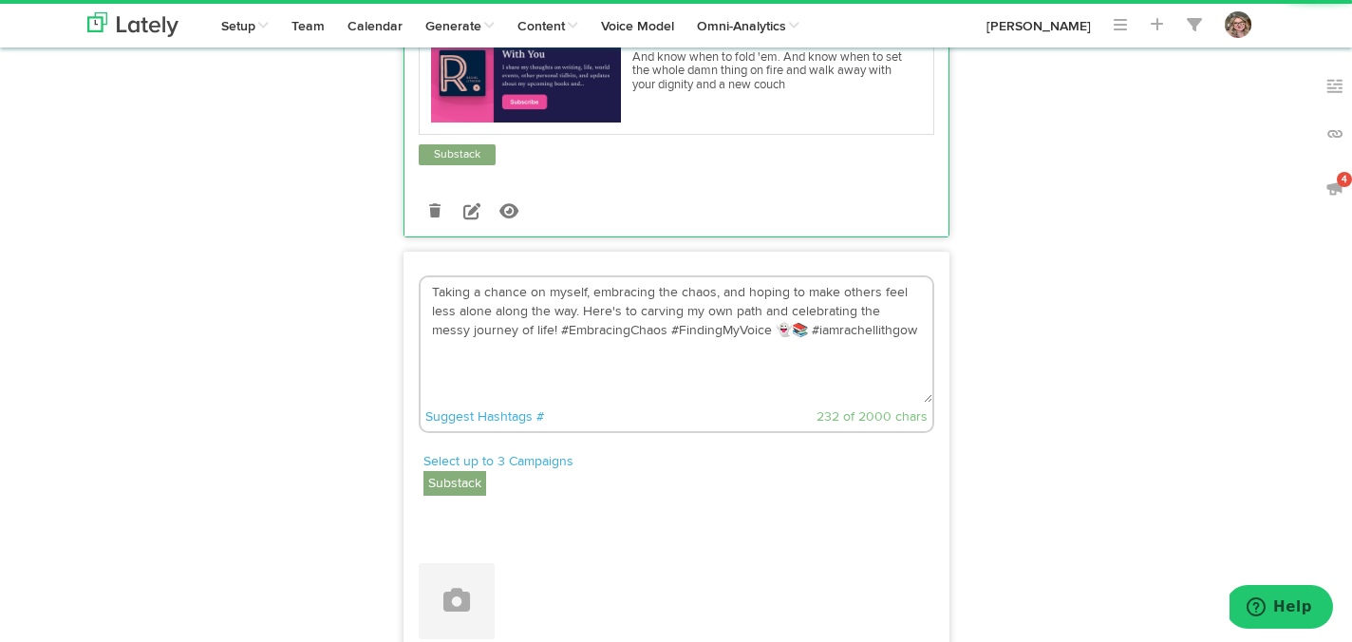
click at [519, 355] on textarea "Taking a chance on myself, embracing the chaos, and hoping to make others feel …" at bounding box center [677, 339] width 512 height 125
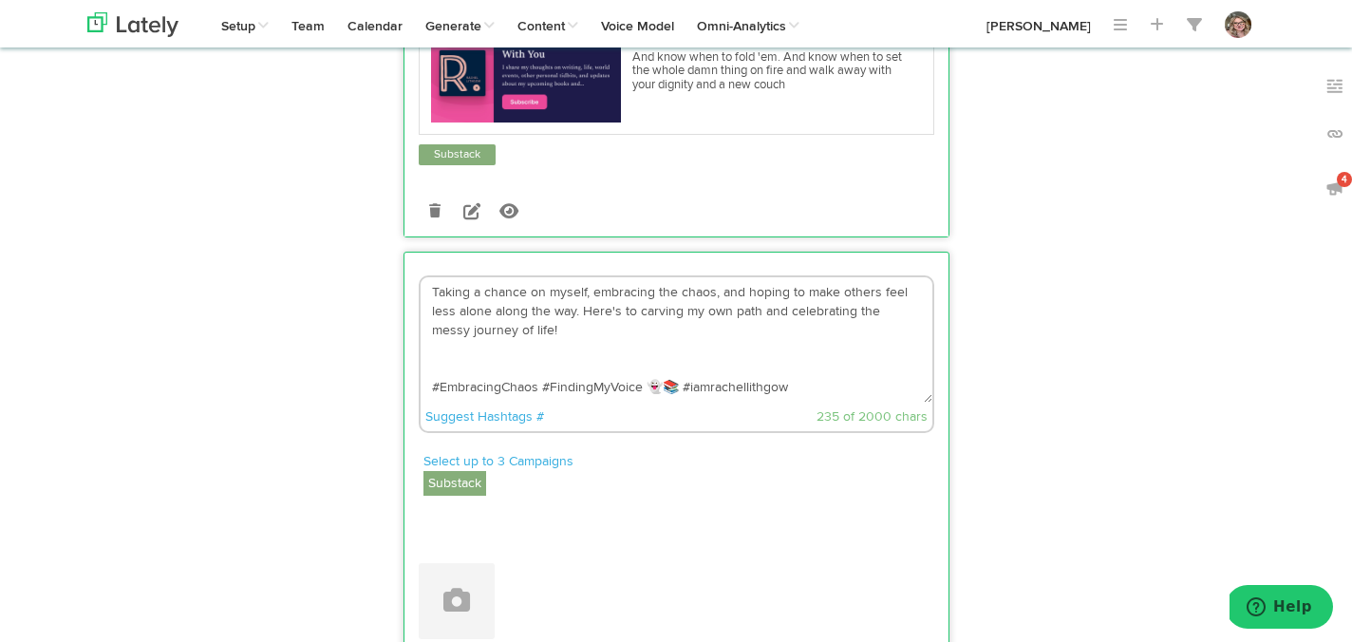
click at [611, 350] on textarea "Taking a chance on myself, embracing the chaos, and hoping to make others feel …" at bounding box center [677, 339] width 512 height 125
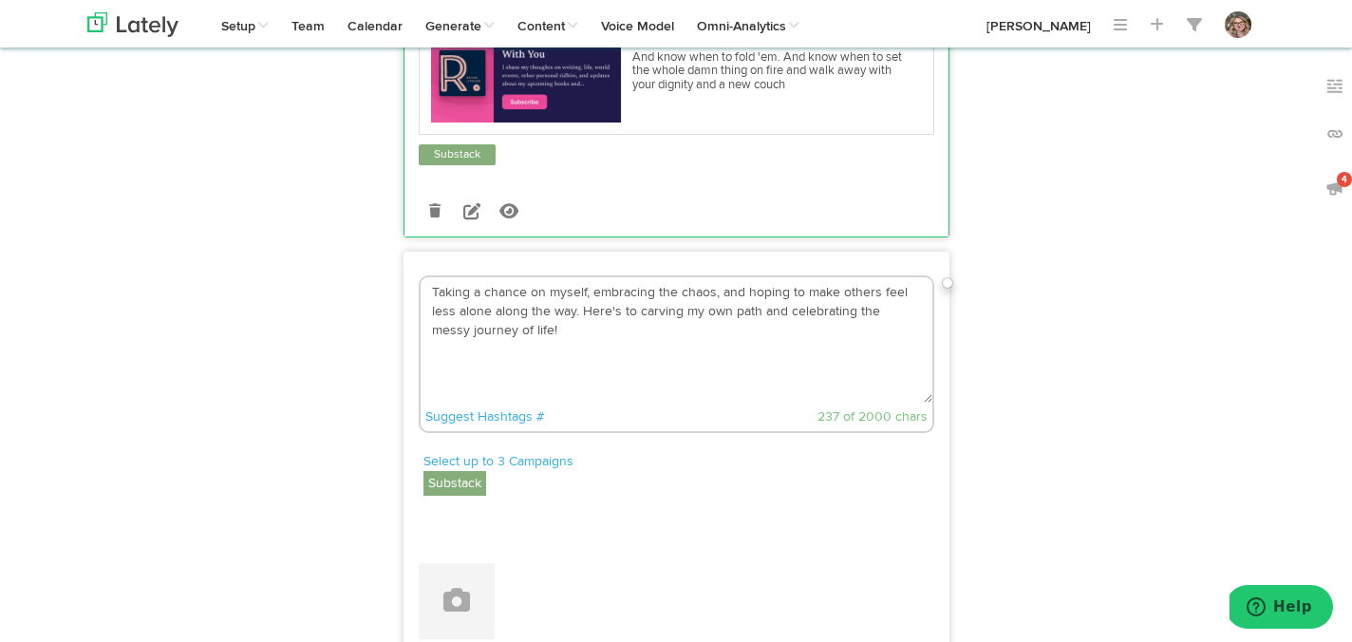
paste textarea "[URL][DOMAIN_NAME]"
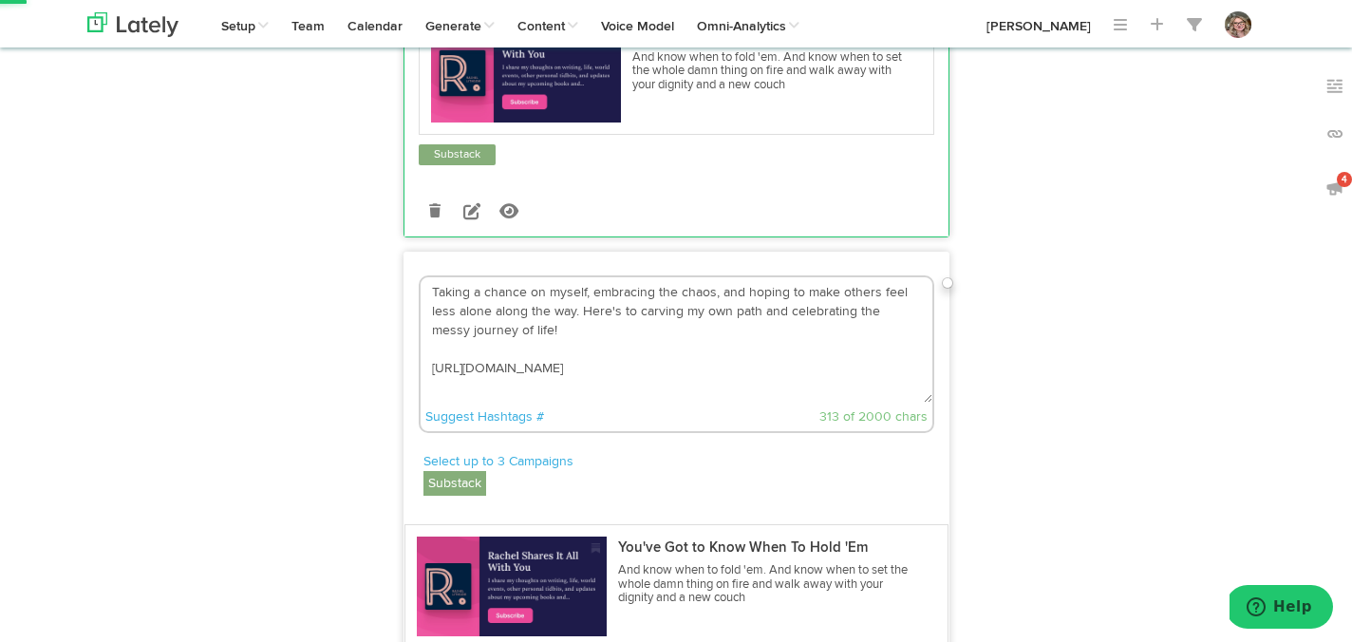
click at [434, 388] on textarea "Taking a chance on myself, embracing the chaos, and hoping to make others feel …" at bounding box center [677, 339] width 512 height 125
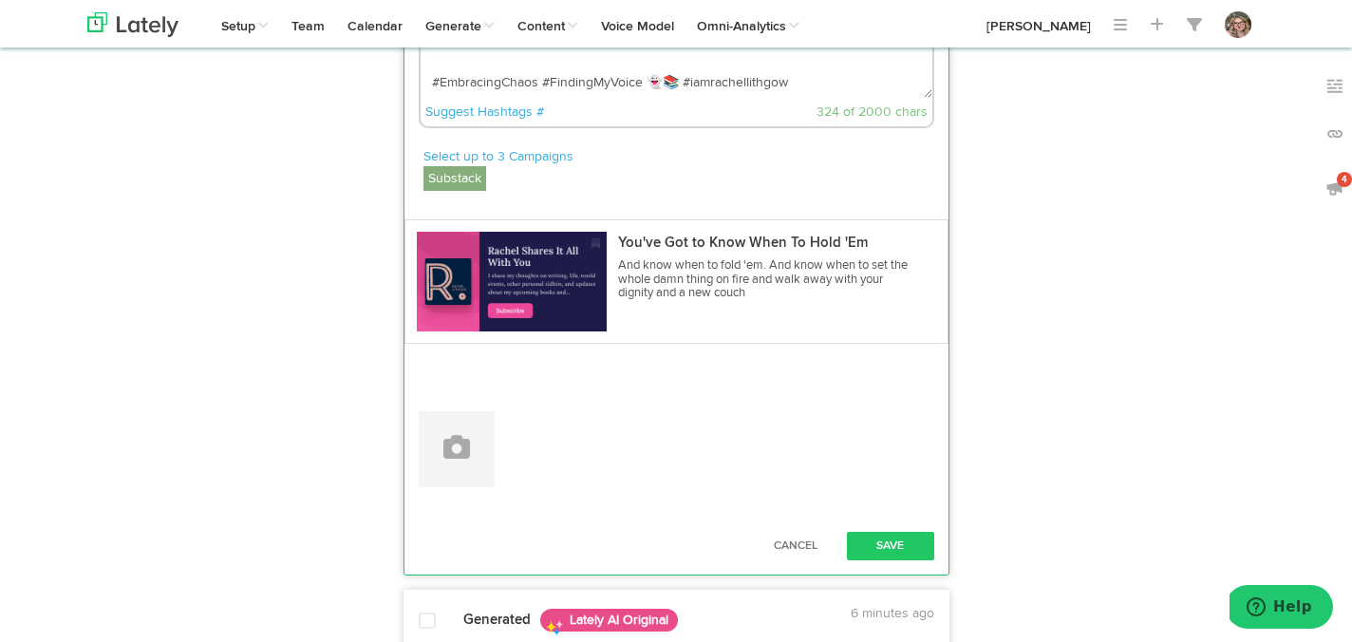
scroll to position [1207, 0]
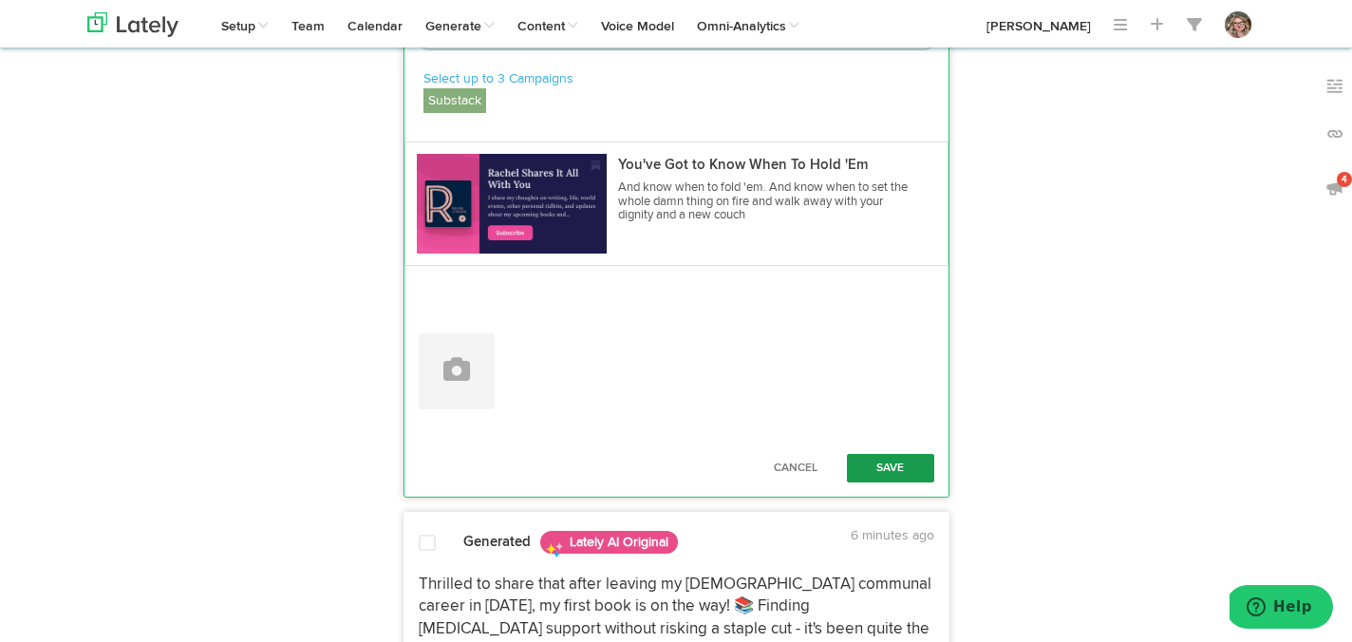
type textarea "Taking a chance on myself, embracing the chaos, and hoping to make others feel …"
click at [869, 482] on button "Save" at bounding box center [890, 468] width 87 height 28
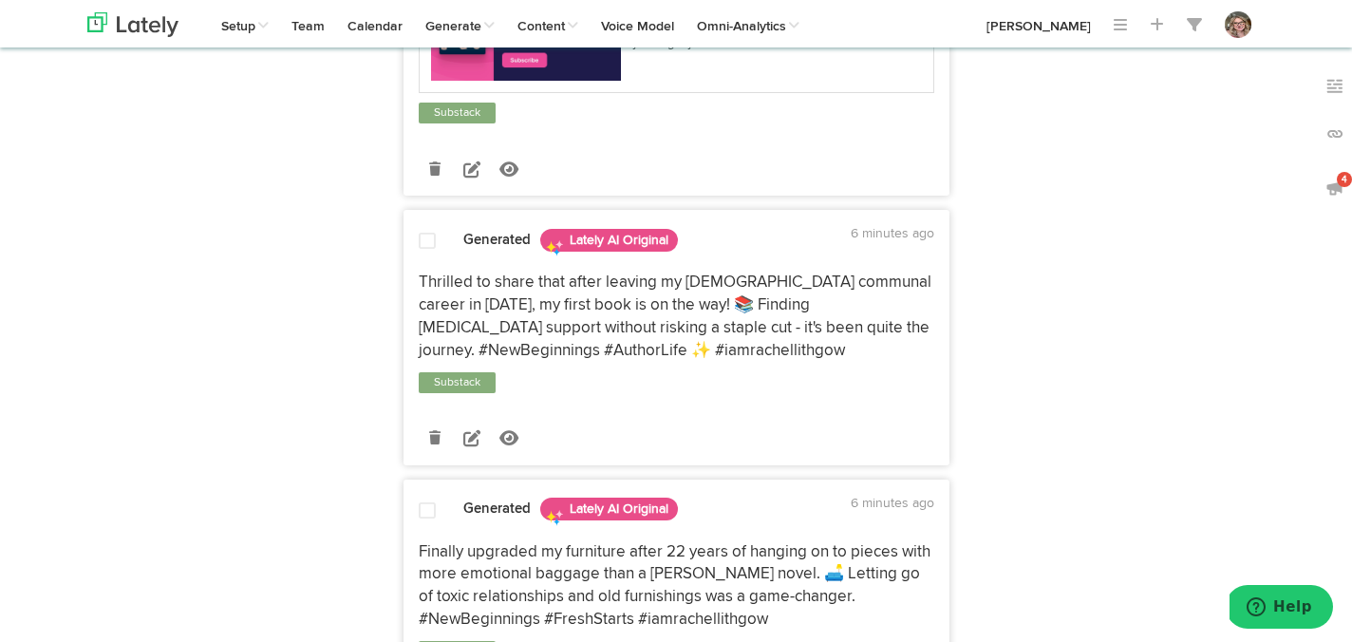
scroll to position [1338, 0]
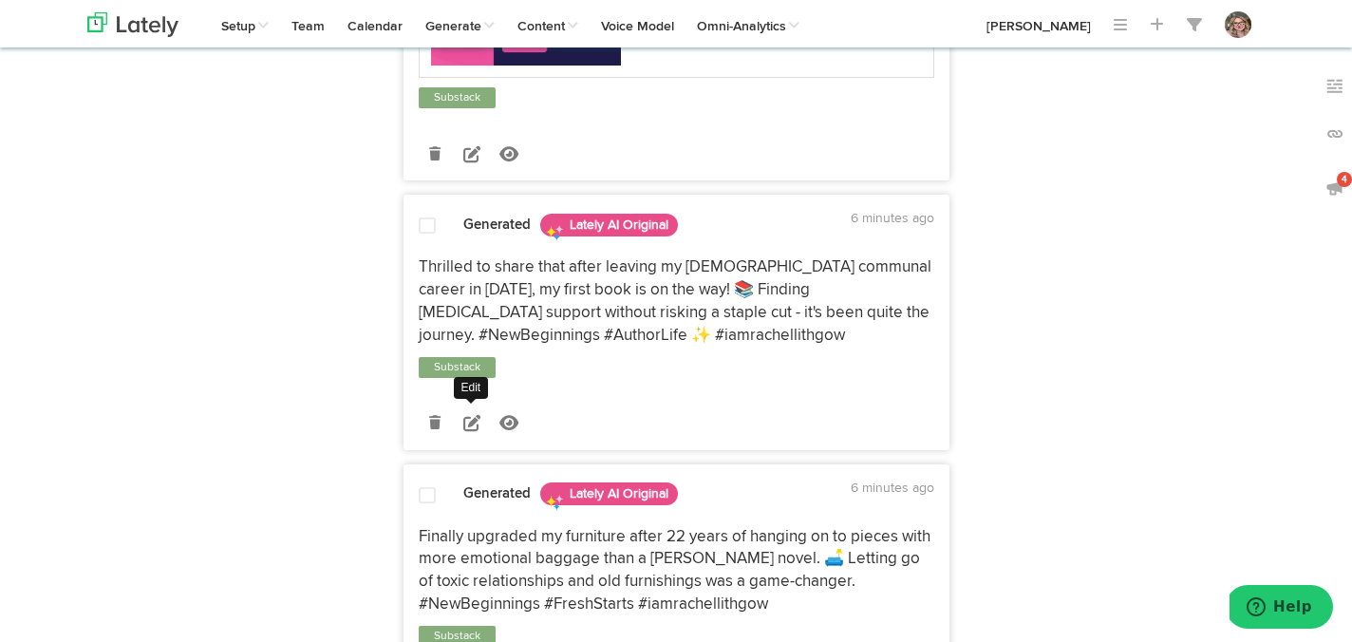
click at [464, 431] on icon at bounding box center [471, 422] width 17 height 17
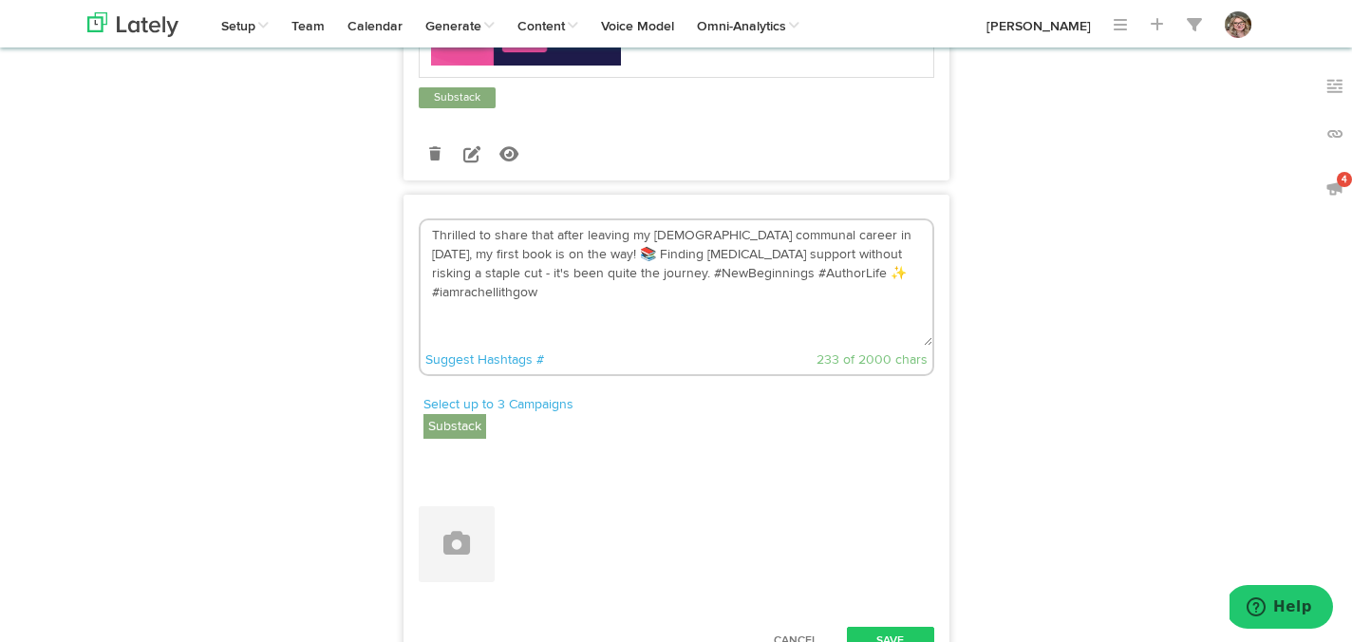
click at [533, 346] on textarea "Thrilled to share that after leaving my [DEMOGRAPHIC_DATA] communal career in […" at bounding box center [677, 282] width 512 height 125
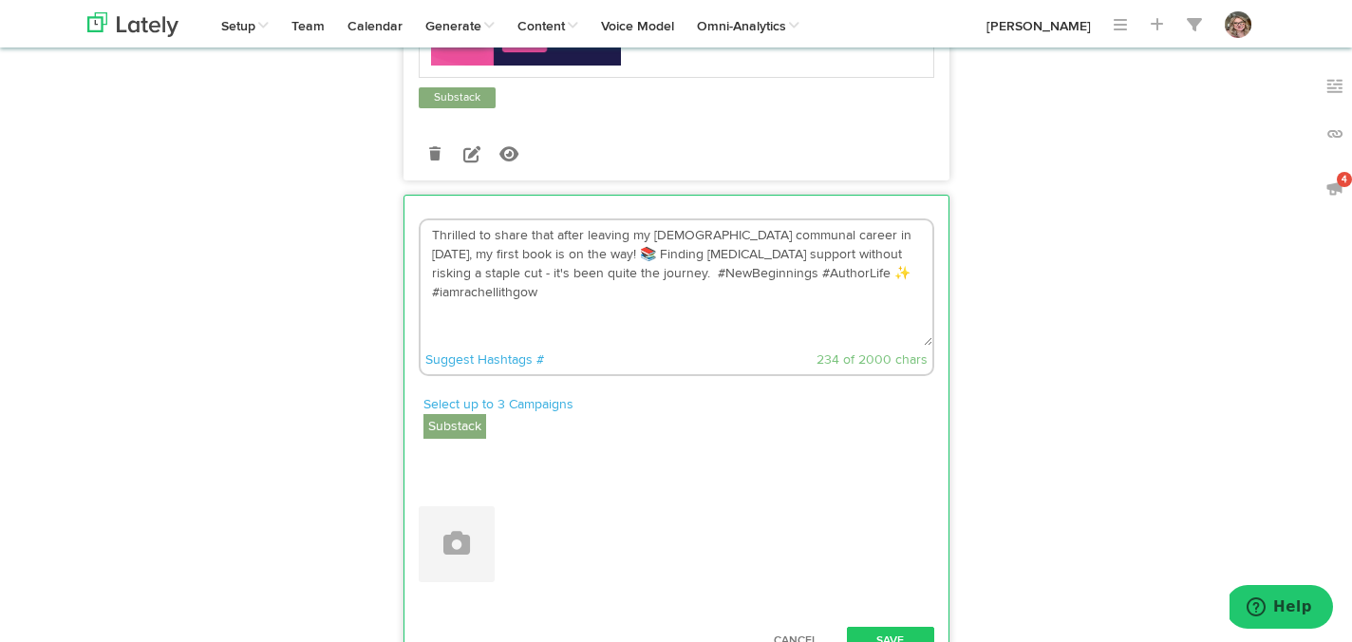
paste textarea "[URL][DOMAIN_NAME]"
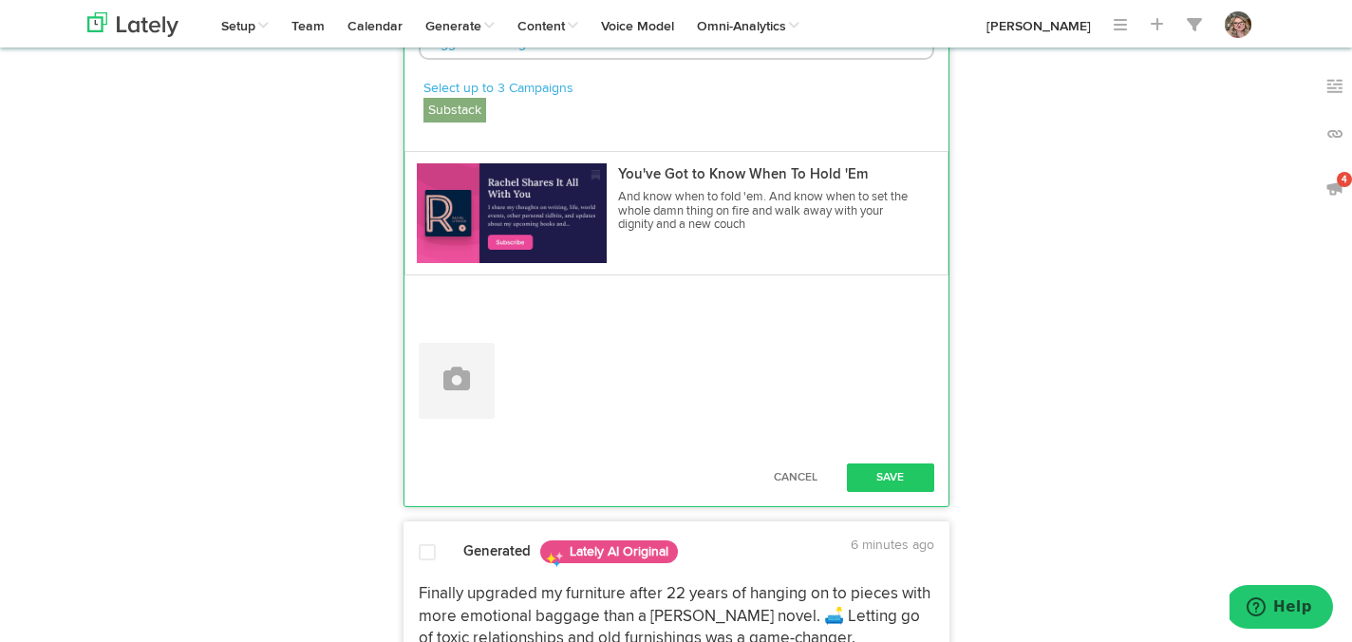
scroll to position [1769, 0]
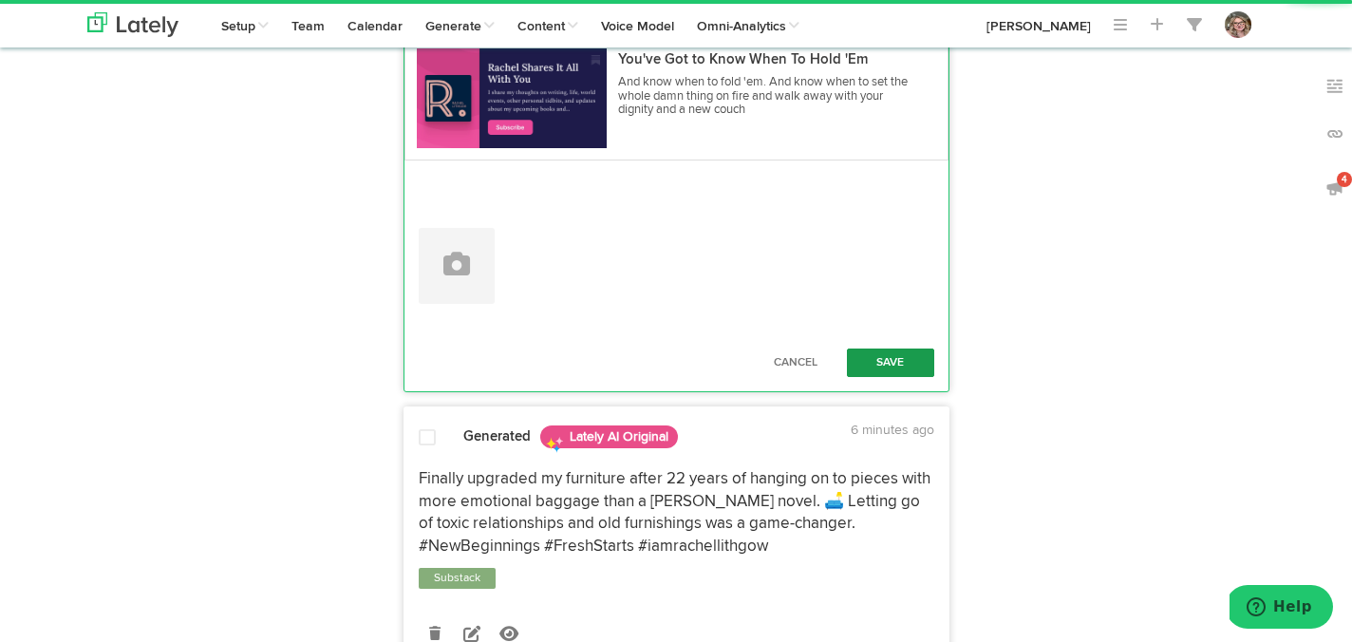
type textarea "Thrilled to share that after leaving my [DEMOGRAPHIC_DATA] communal career in […"
click at [880, 377] on button "Save" at bounding box center [890, 363] width 87 height 28
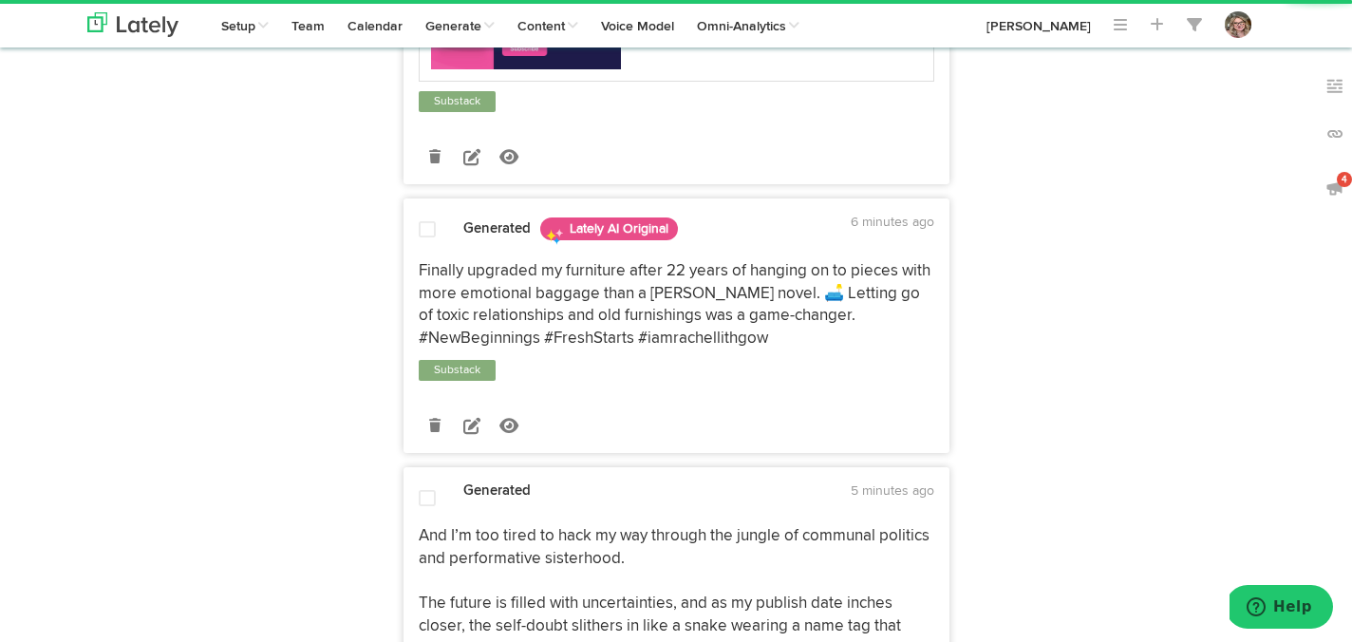
scroll to position [1834, 0]
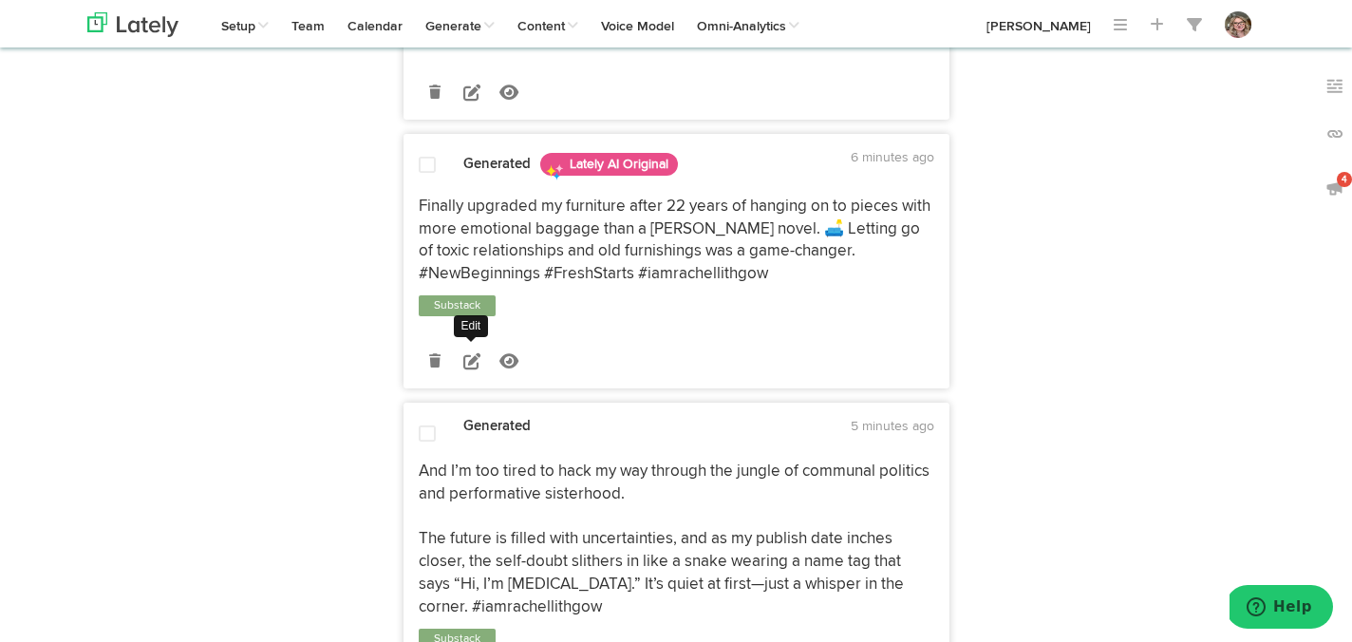
click at [470, 369] on icon at bounding box center [471, 360] width 17 height 17
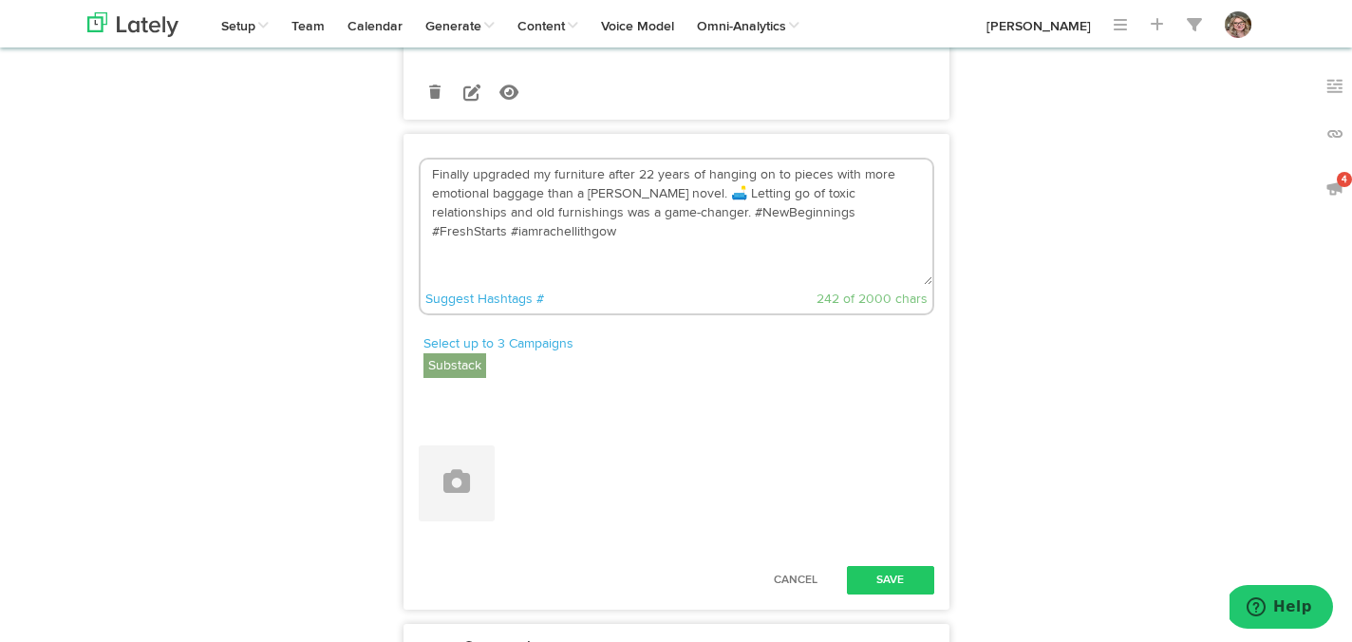
click at [646, 285] on textarea "Finally upgraded my furniture after 22 years of hanging on to pieces with more …" at bounding box center [677, 222] width 512 height 125
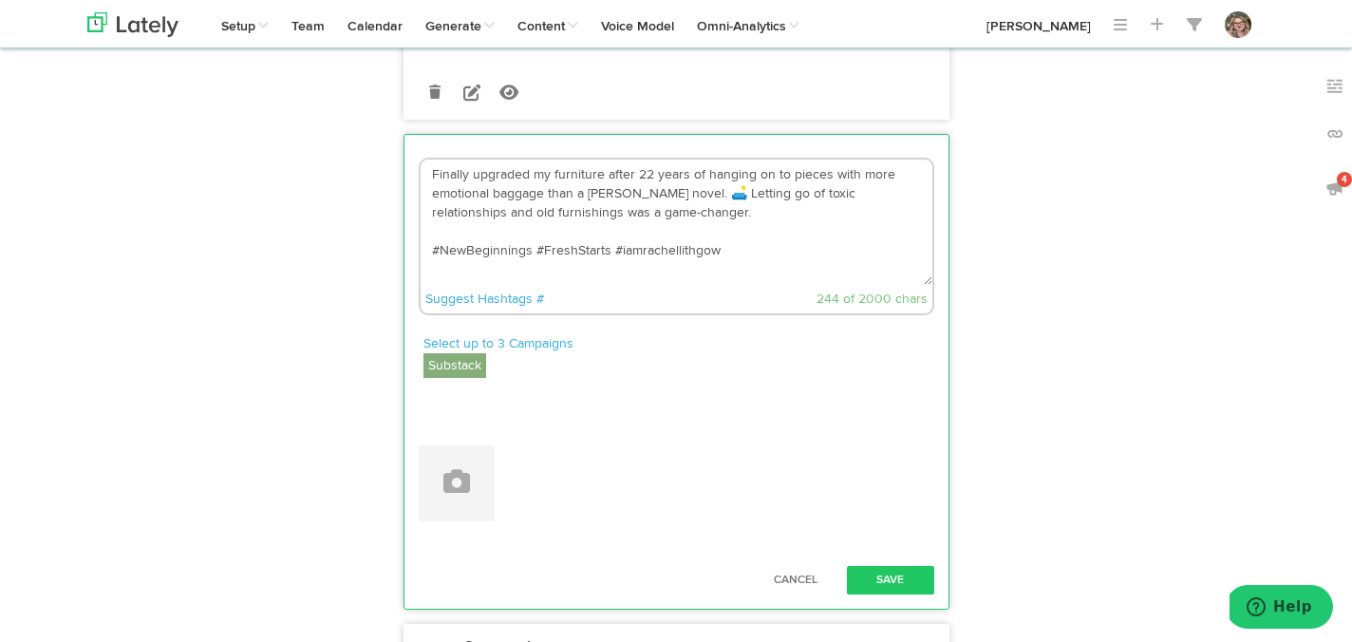
click at [694, 285] on textarea "Finally upgraded my furniture after 22 years of hanging on to pieces with more …" at bounding box center [677, 222] width 512 height 125
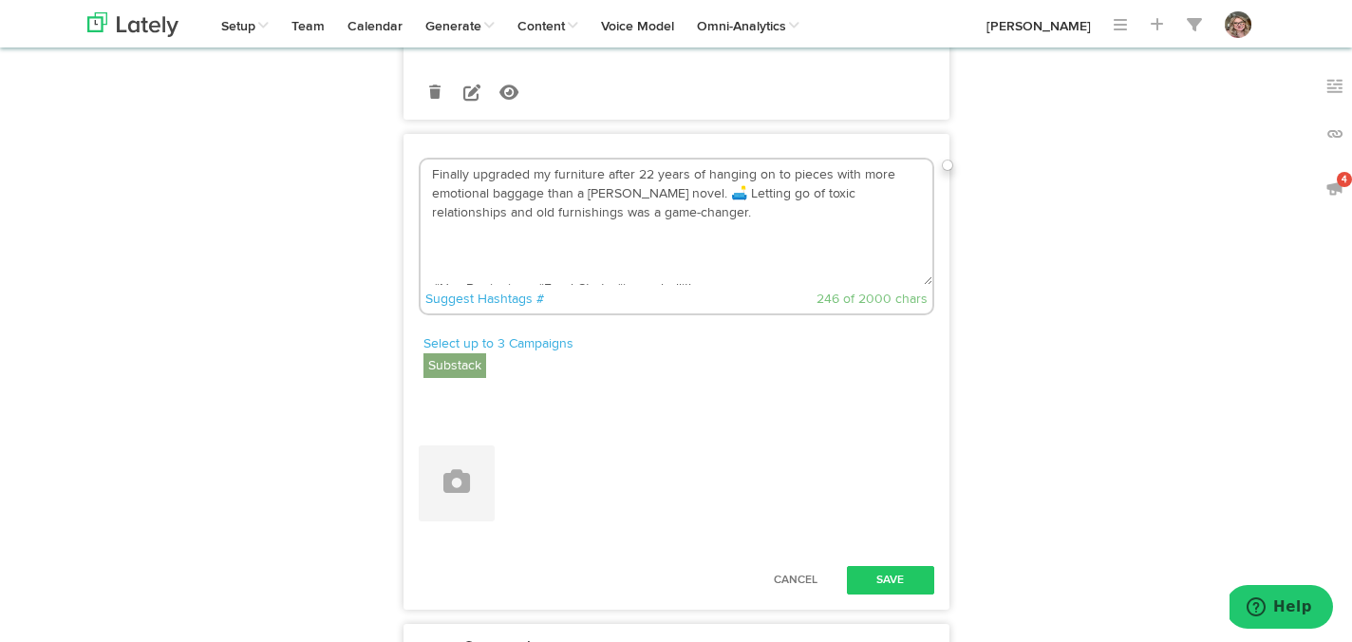
paste textarea "[URL][DOMAIN_NAME]"
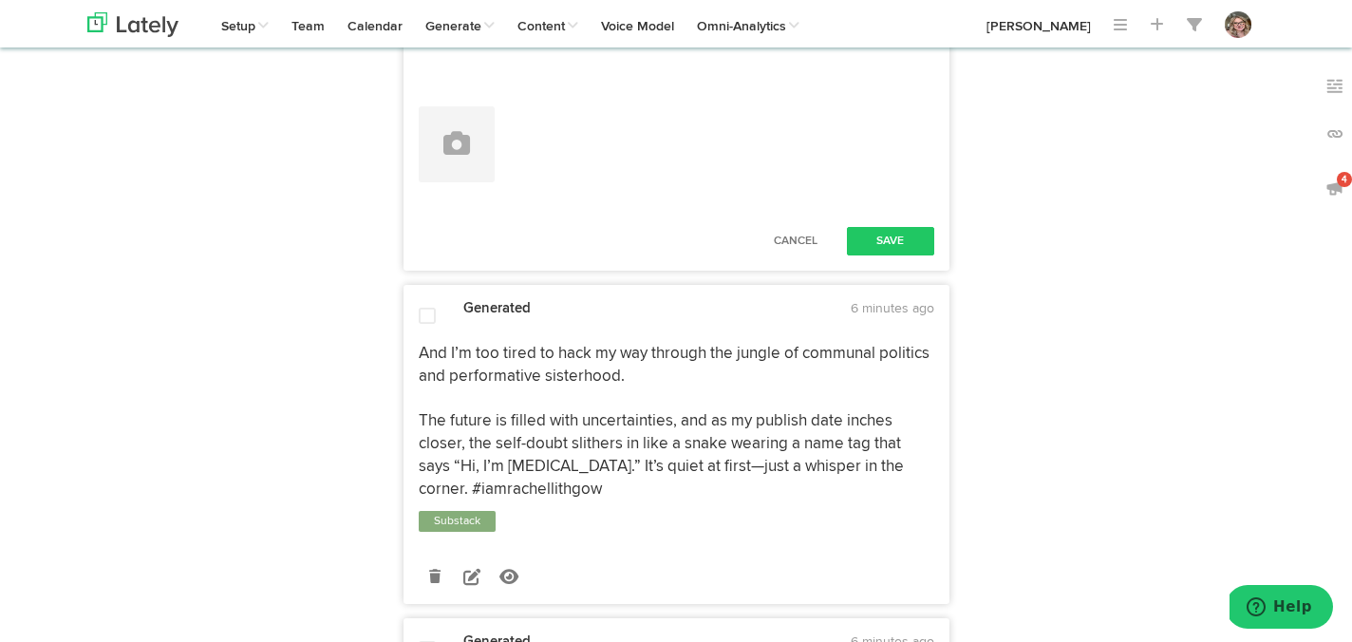
scroll to position [2372, 0]
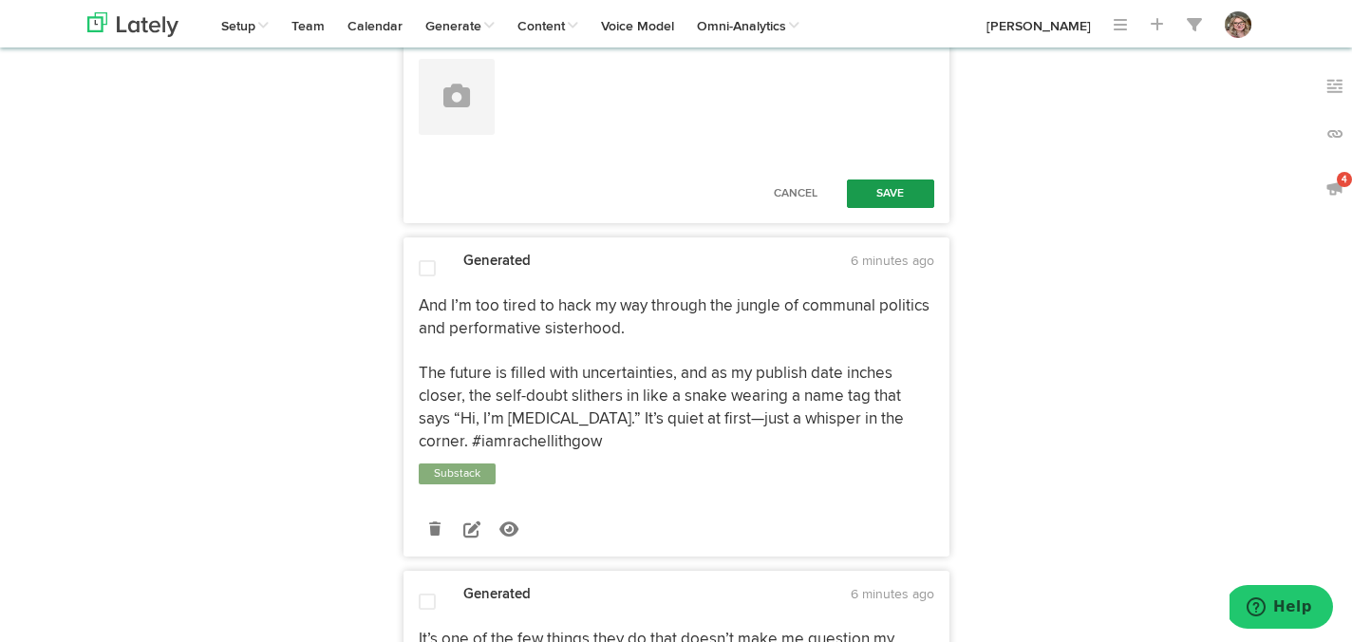
type textarea "Finally upgraded my furniture after 22 years of hanging on to pieces with more …"
click at [874, 208] on button "Save" at bounding box center [890, 194] width 87 height 28
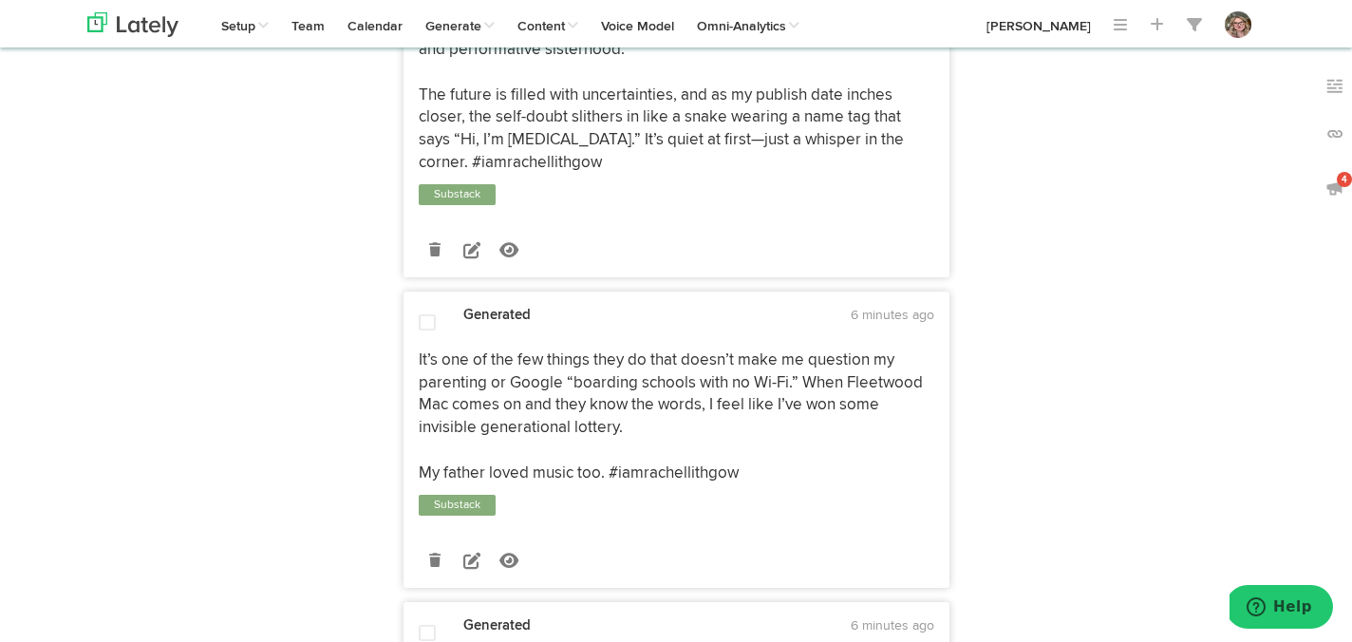
scroll to position [2453, 0]
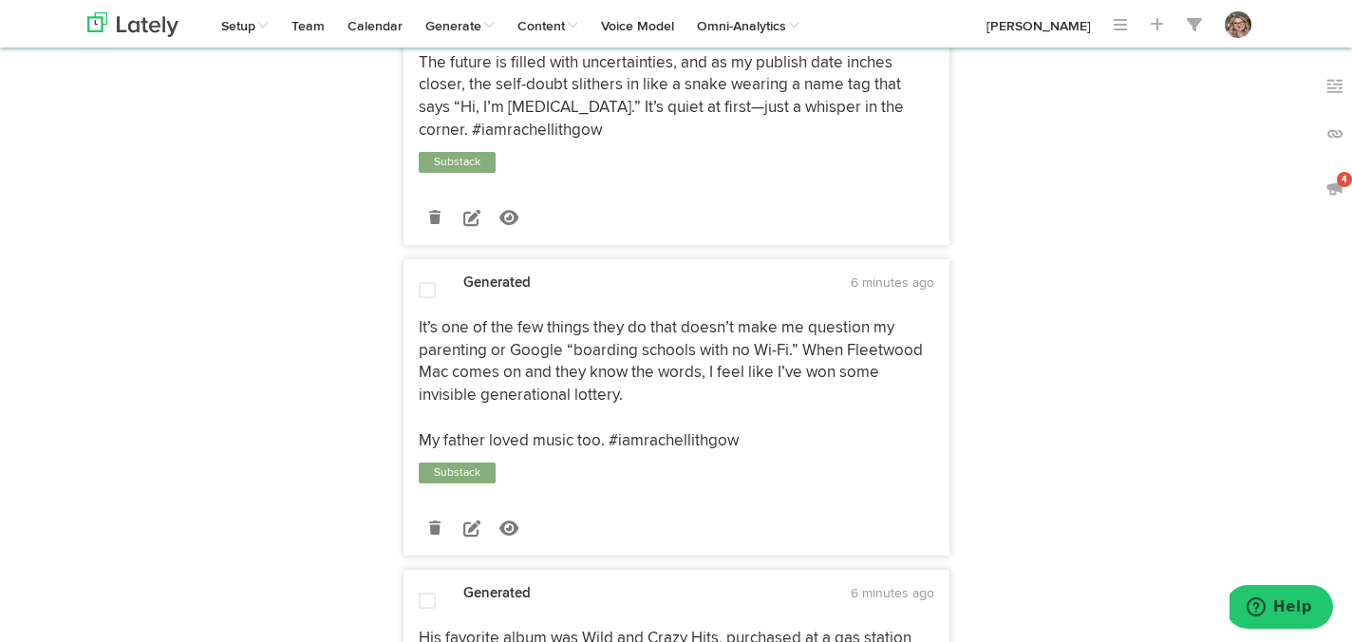
click at [477, 226] on icon at bounding box center [471, 217] width 17 height 17
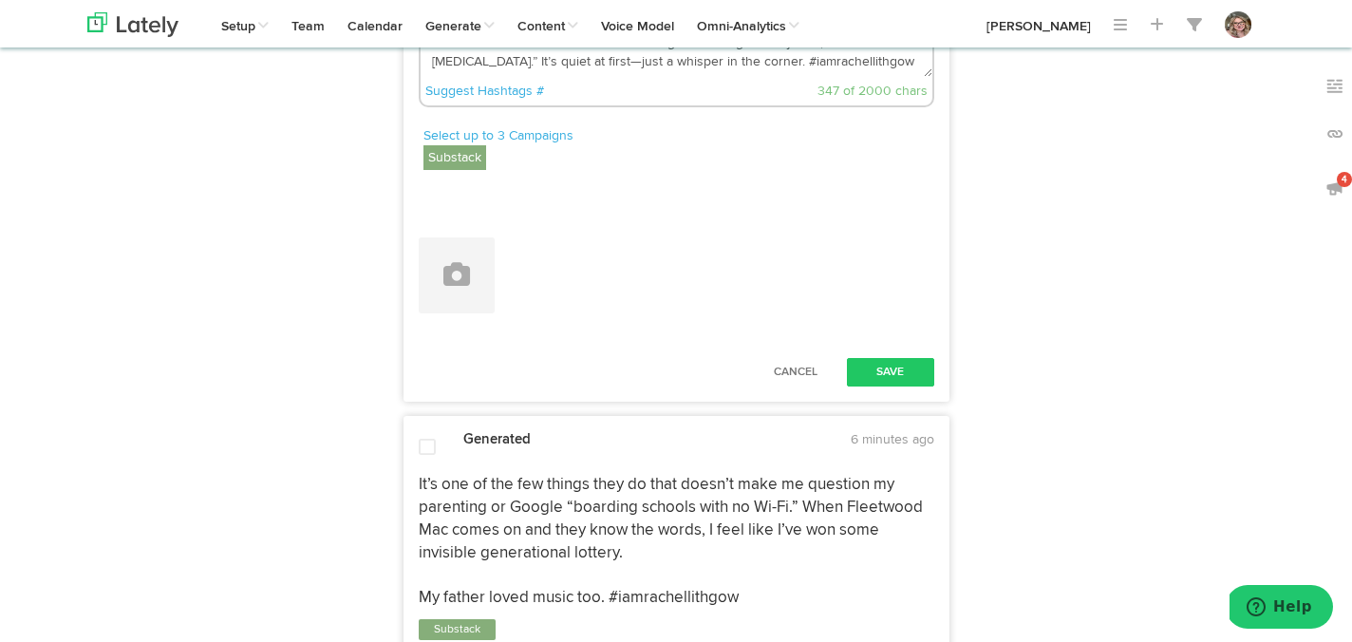
click at [762, 77] on textarea "And I’m too tired to hack my way through the jungle of communal politics and pe…" at bounding box center [677, 14] width 512 height 125
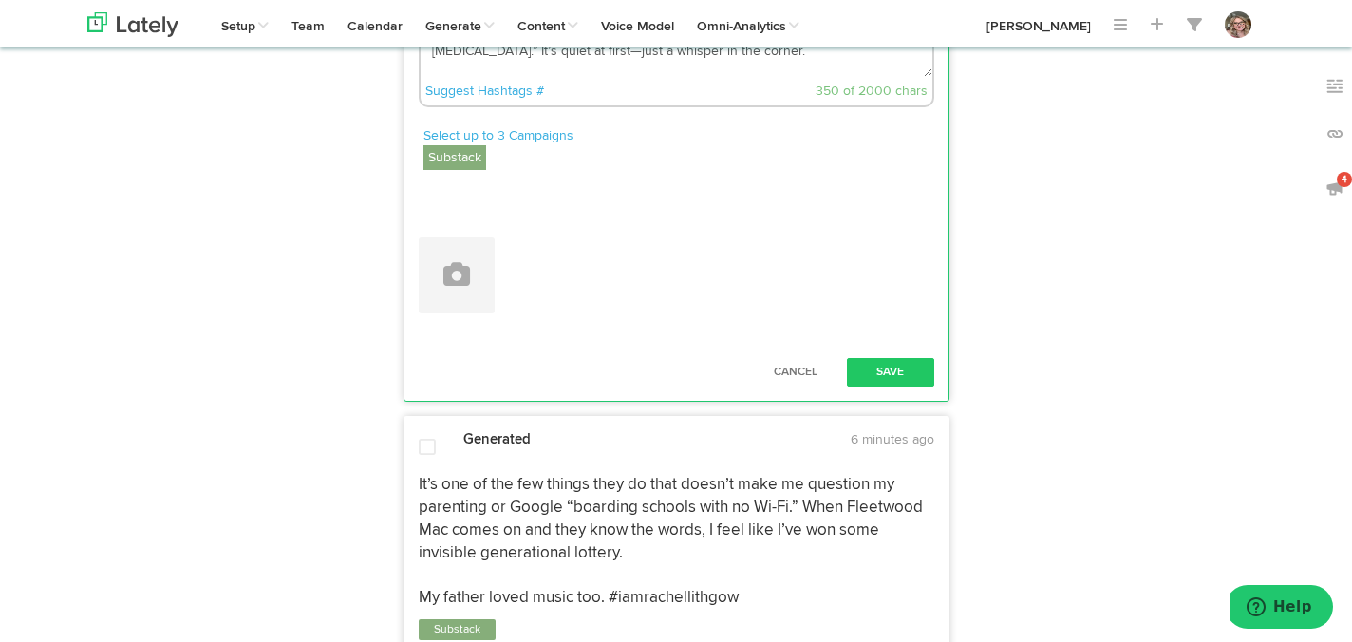
scroll to position [29, 0]
click at [819, 77] on textarea "And I’m too tired to hack my way through the jungle of communal politics and pe…" at bounding box center [677, 14] width 512 height 125
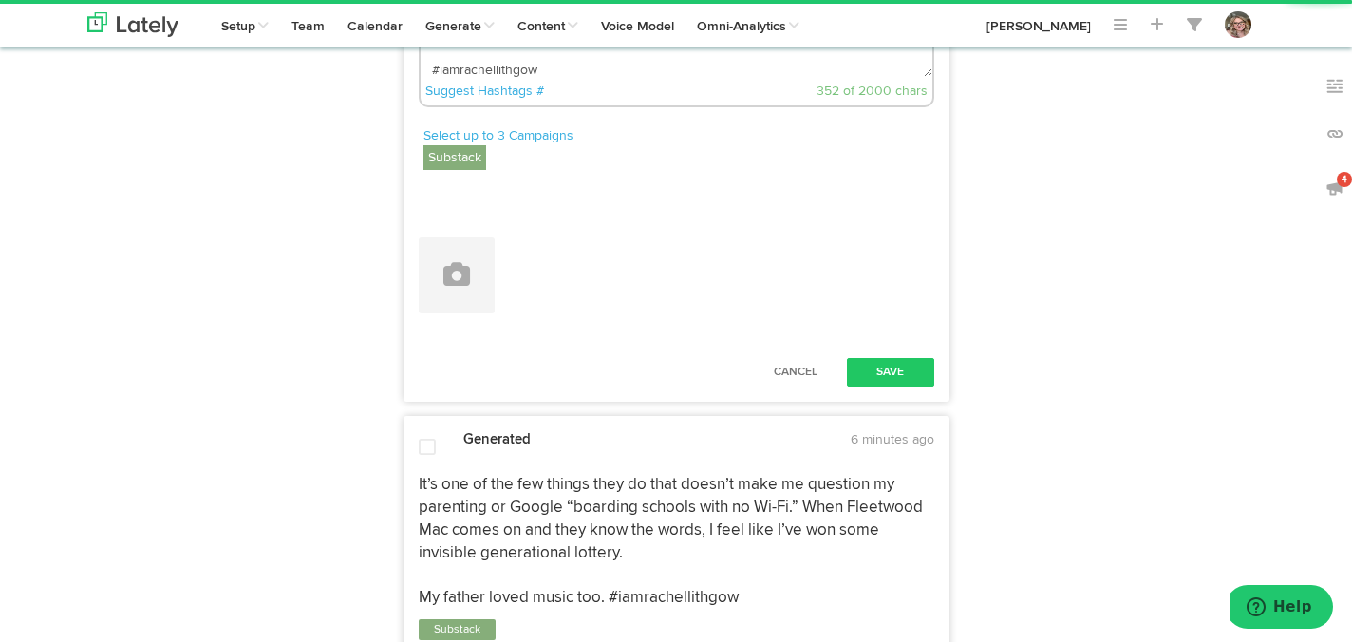
paste textarea "[URL][DOMAIN_NAME]"
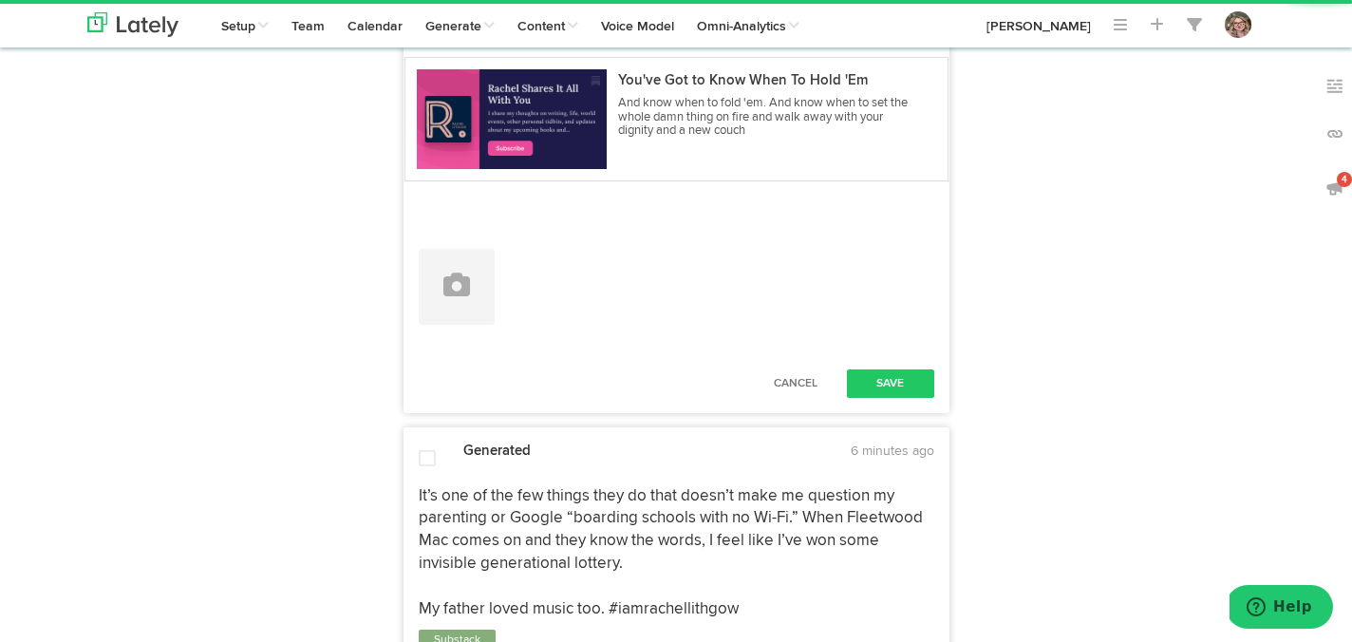
scroll to position [2778, 0]
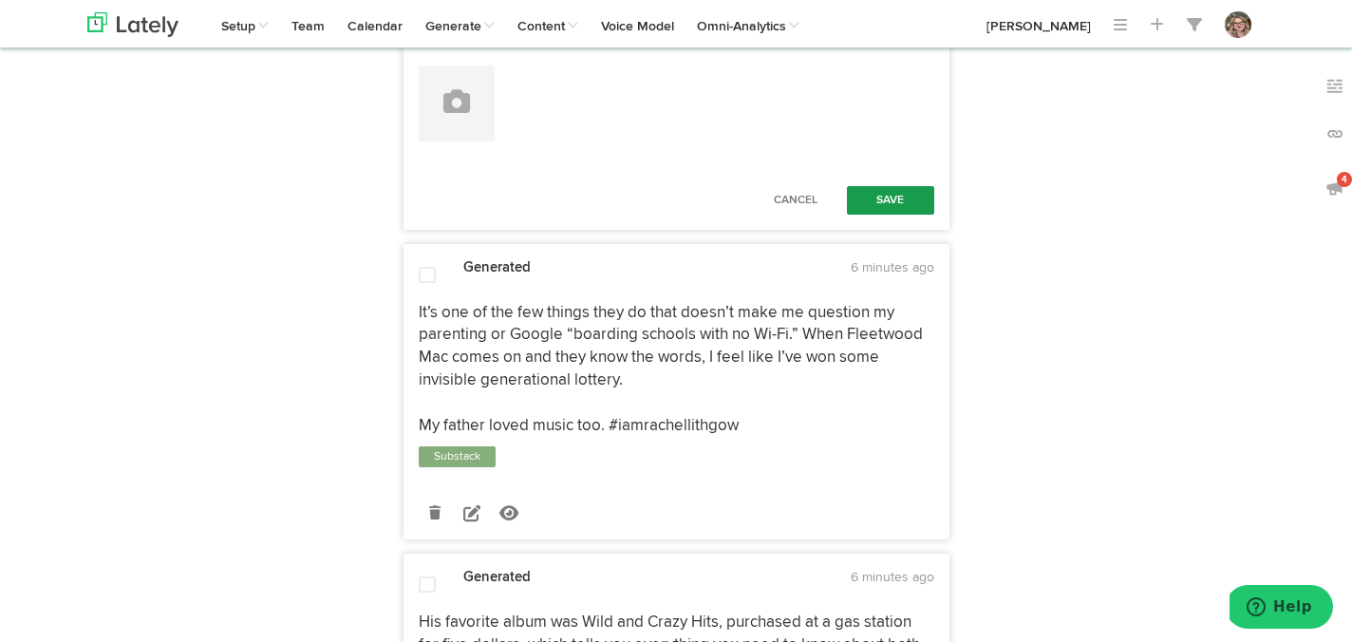
type textarea "And I’m too tired to hack my way through the jungle of communal politics and pe…"
click at [884, 215] on button "Save" at bounding box center [890, 200] width 87 height 28
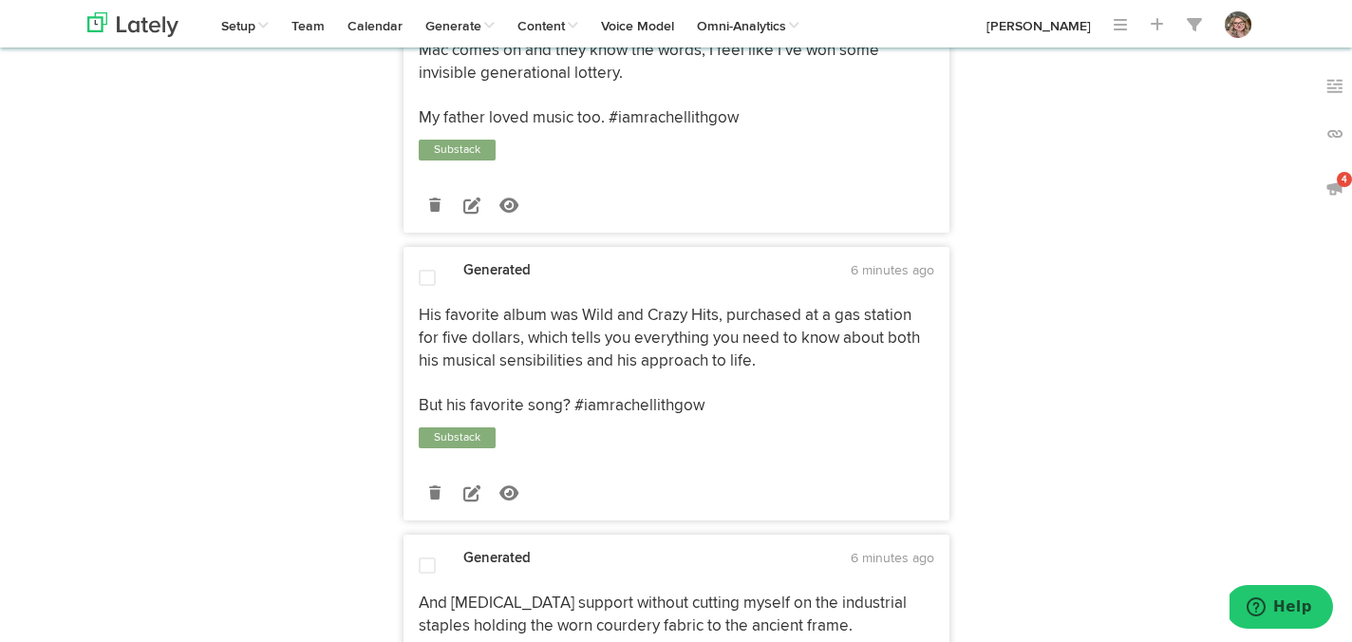
scroll to position [2938, 0]
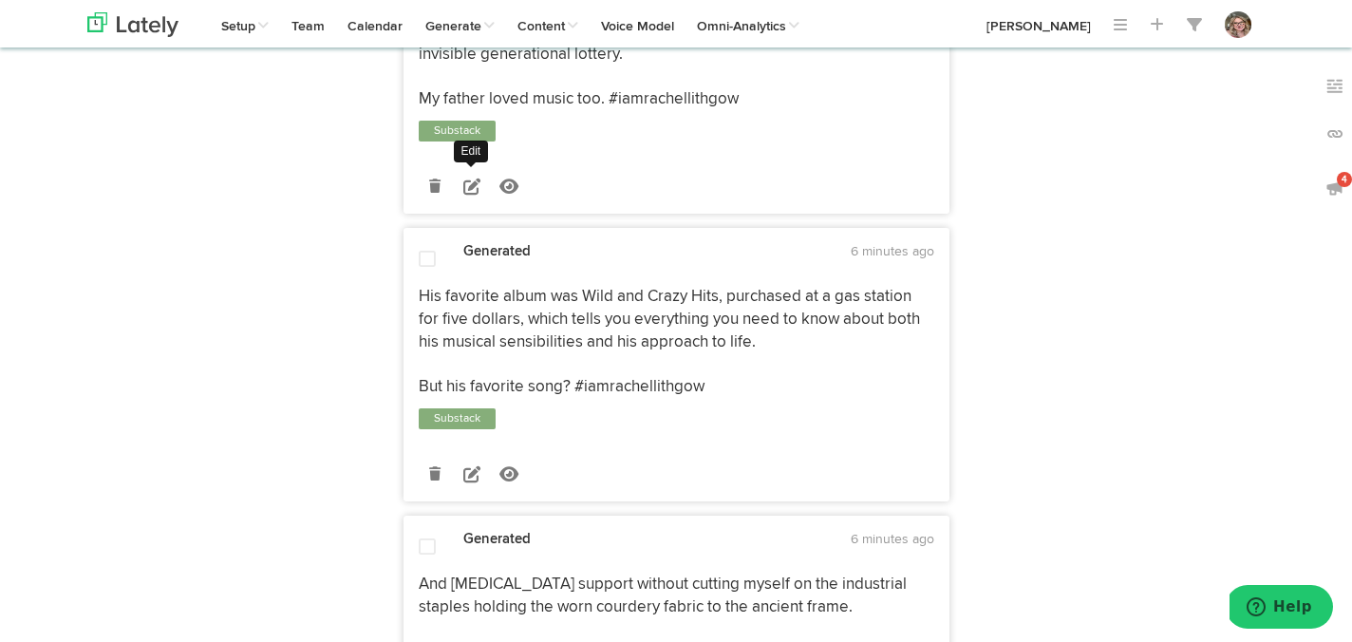
click at [475, 195] on icon at bounding box center [471, 186] width 17 height 17
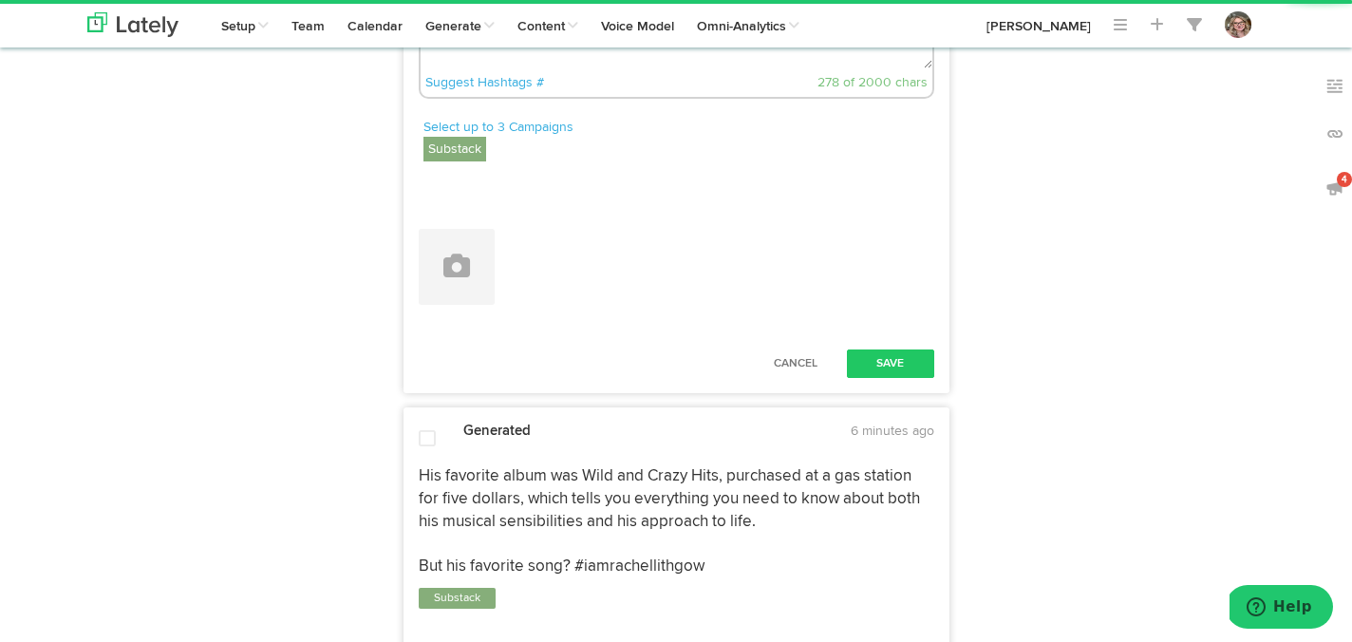
click at [588, 68] on textarea "It’s one of the few things they do that doesn’t make me question my parenting o…" at bounding box center [677, 5] width 512 height 125
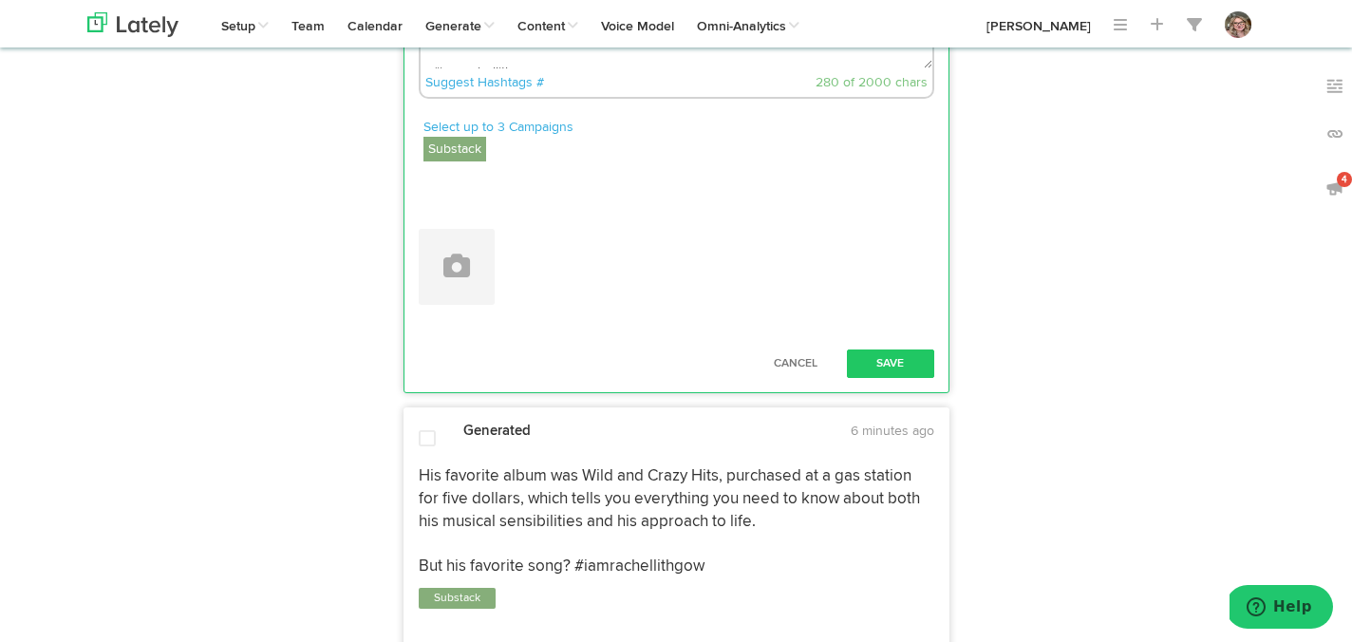
scroll to position [10, 0]
click at [621, 68] on textarea "It’s one of the few things they do that doesn’t make me question my parenting o…" at bounding box center [677, 5] width 512 height 125
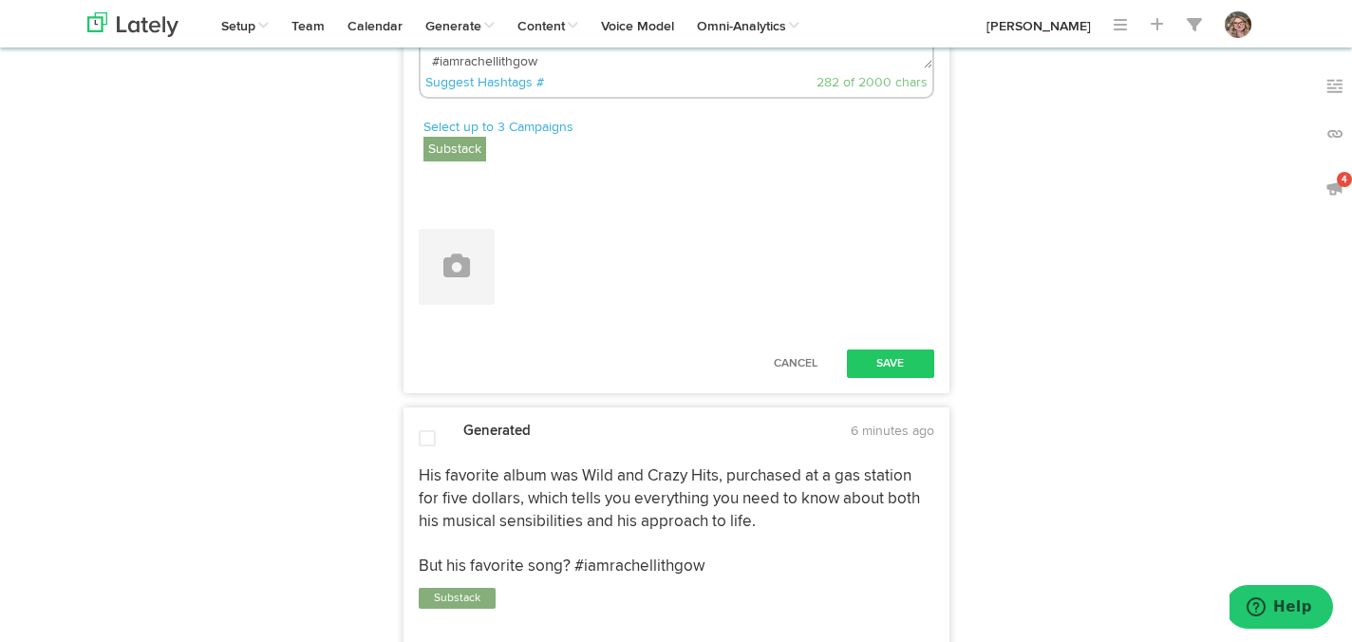
paste textarea "[URL][DOMAIN_NAME]"
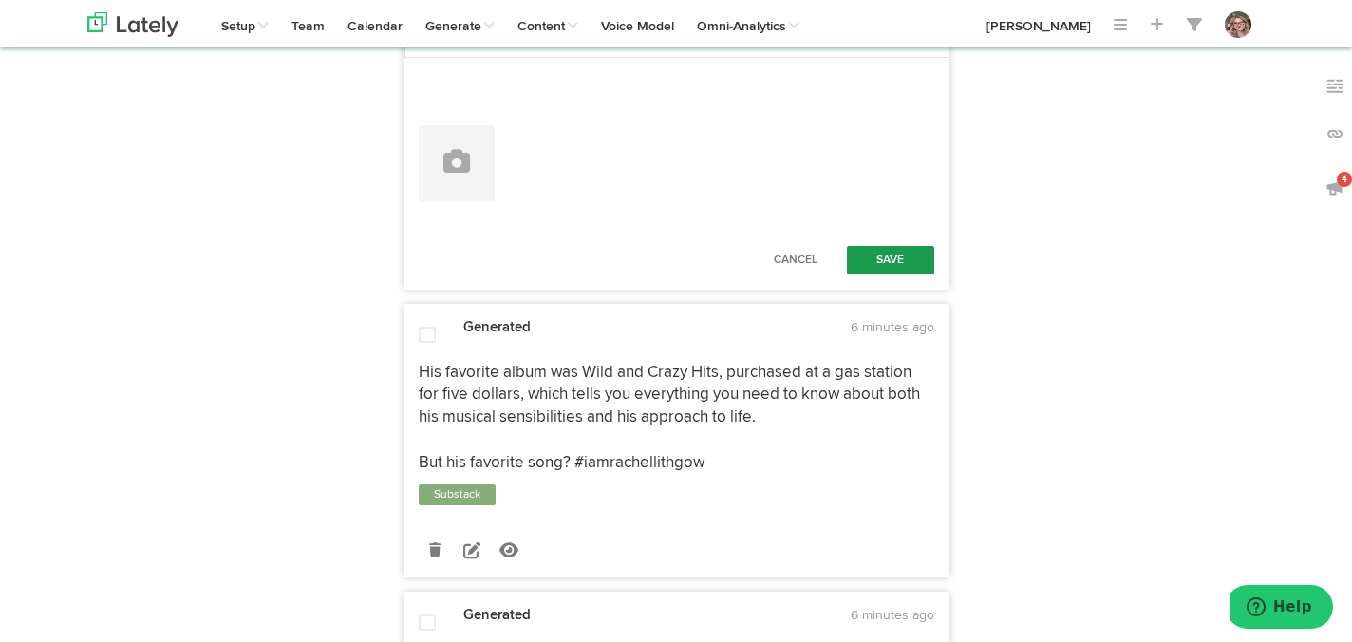
type textarea "It’s one of the few things they do that doesn’t make me question my parenting o…"
click at [884, 274] on button "Save" at bounding box center [890, 260] width 87 height 28
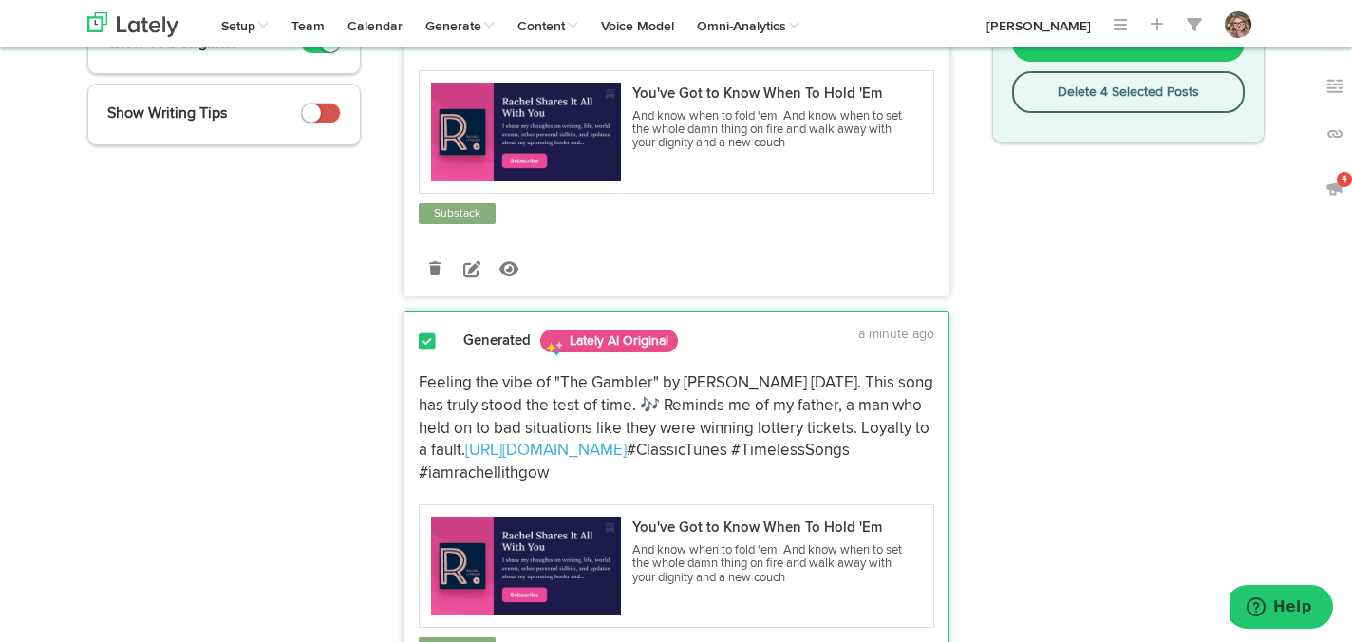
scroll to position [0, 0]
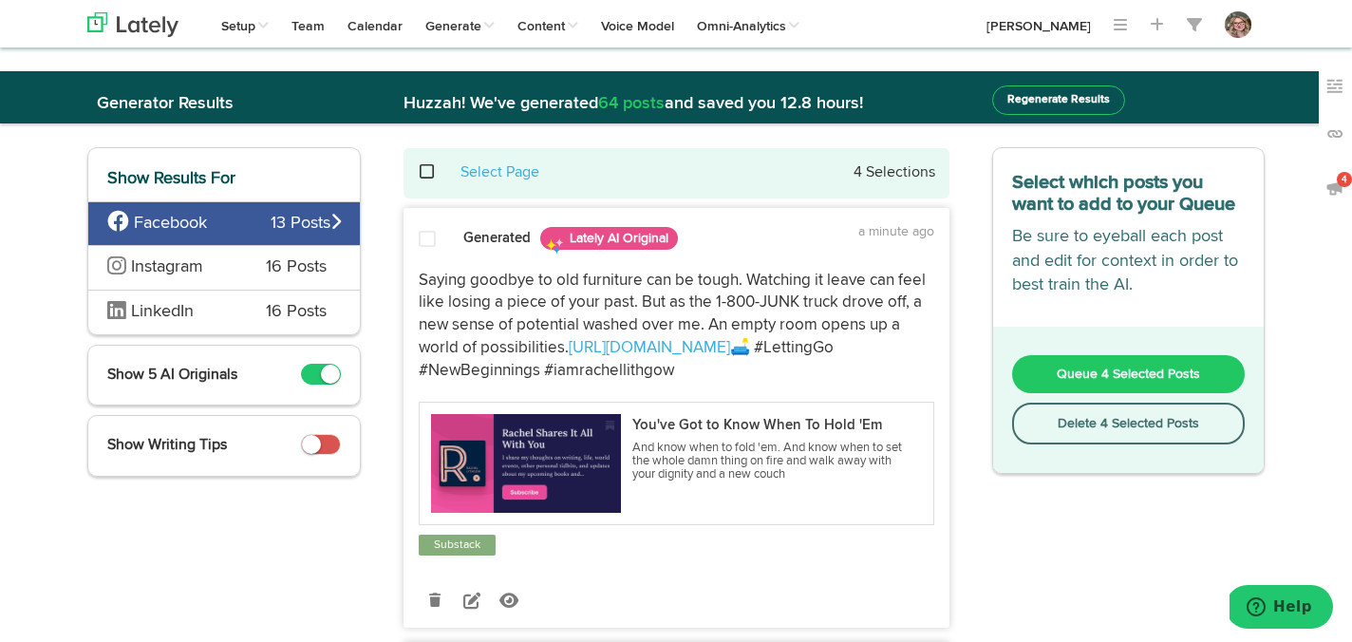
click at [417, 234] on div at bounding box center [428, 243] width 46 height 26
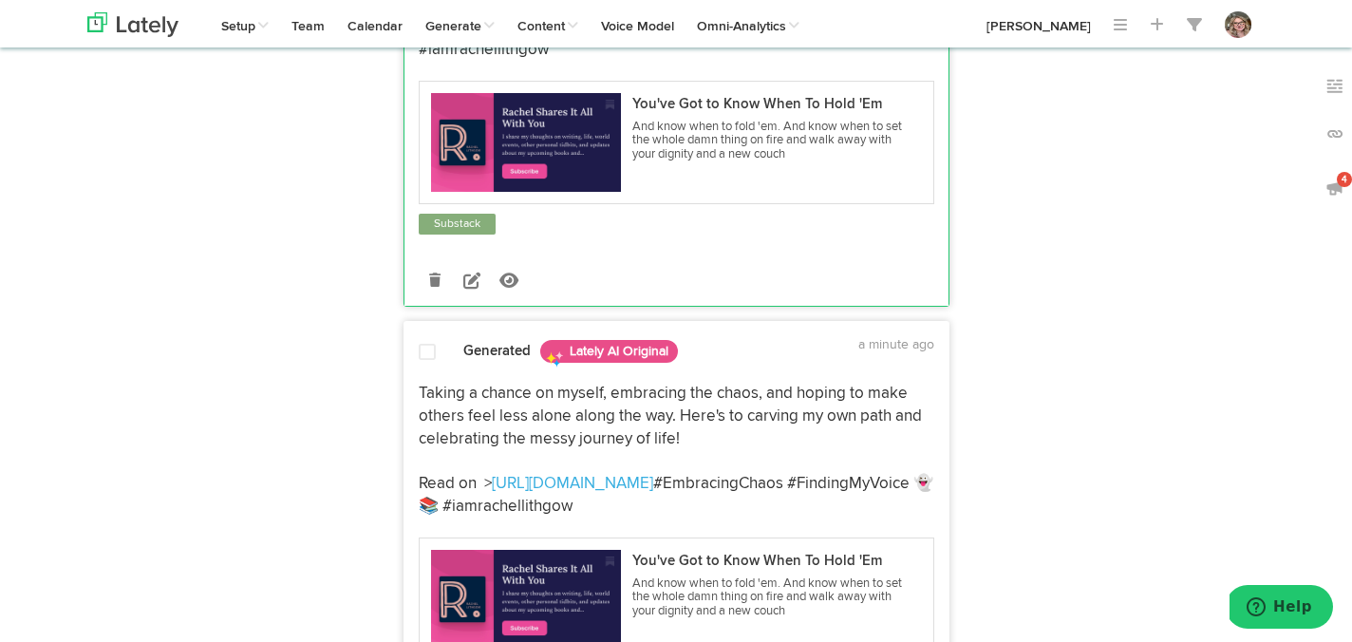
click at [439, 369] on div at bounding box center [428, 356] width 46 height 26
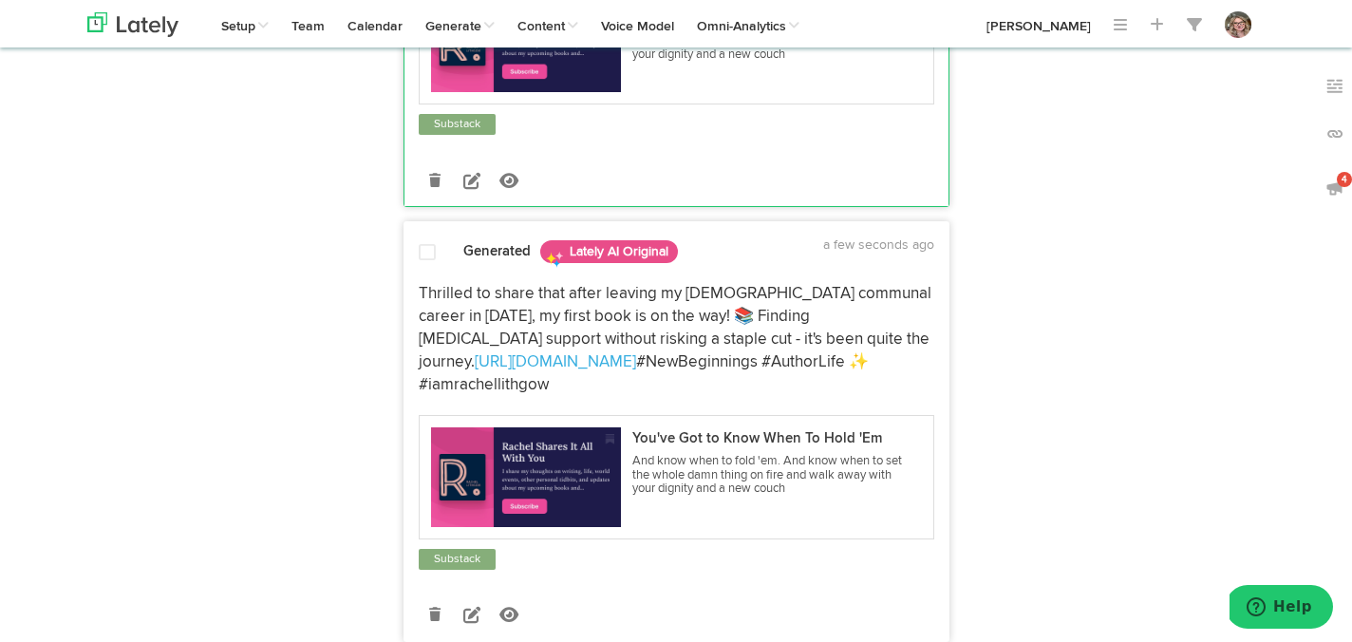
click at [432, 262] on span at bounding box center [427, 252] width 17 height 19
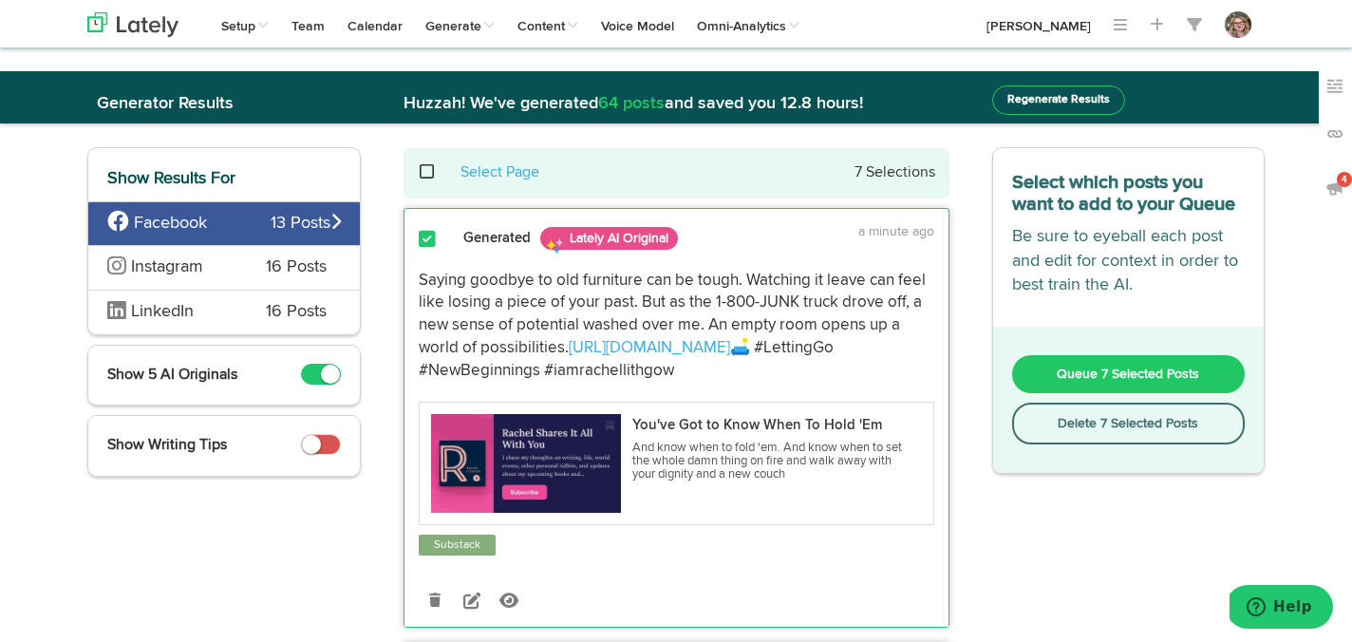
click at [1075, 369] on span "Queue 7 Selected Posts" at bounding box center [1128, 374] width 142 height 13
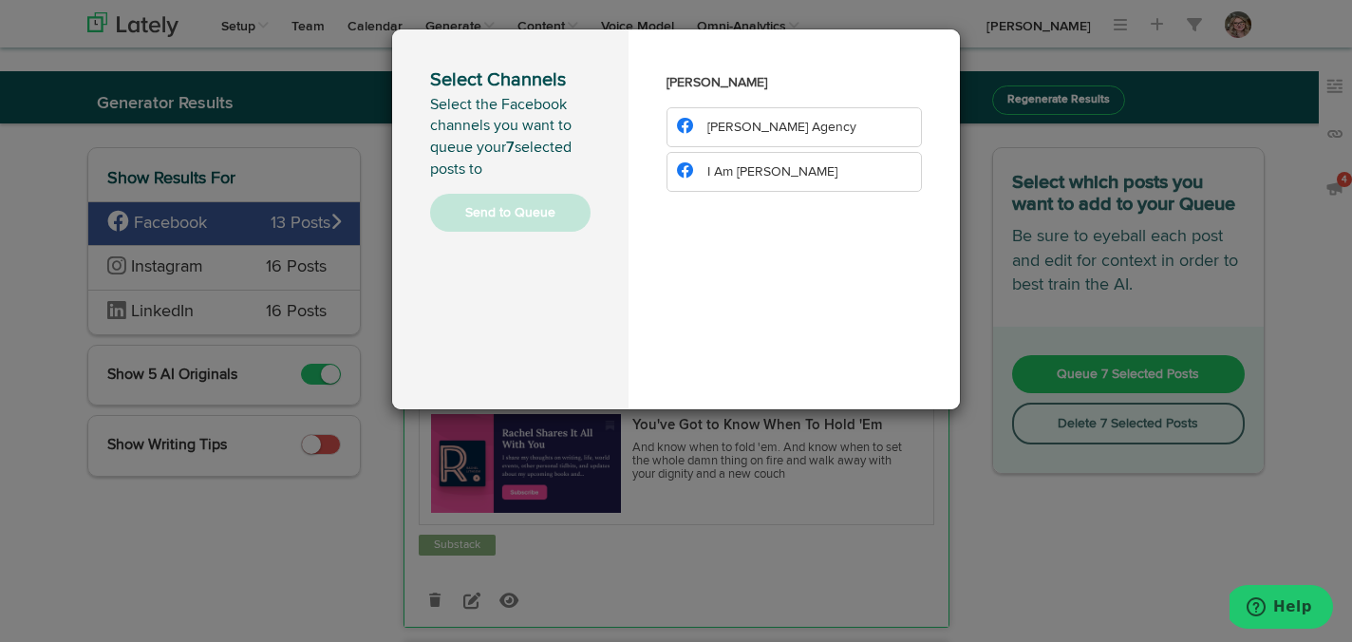
click at [795, 182] on li "I Am [PERSON_NAME]" at bounding box center [794, 172] width 255 height 40
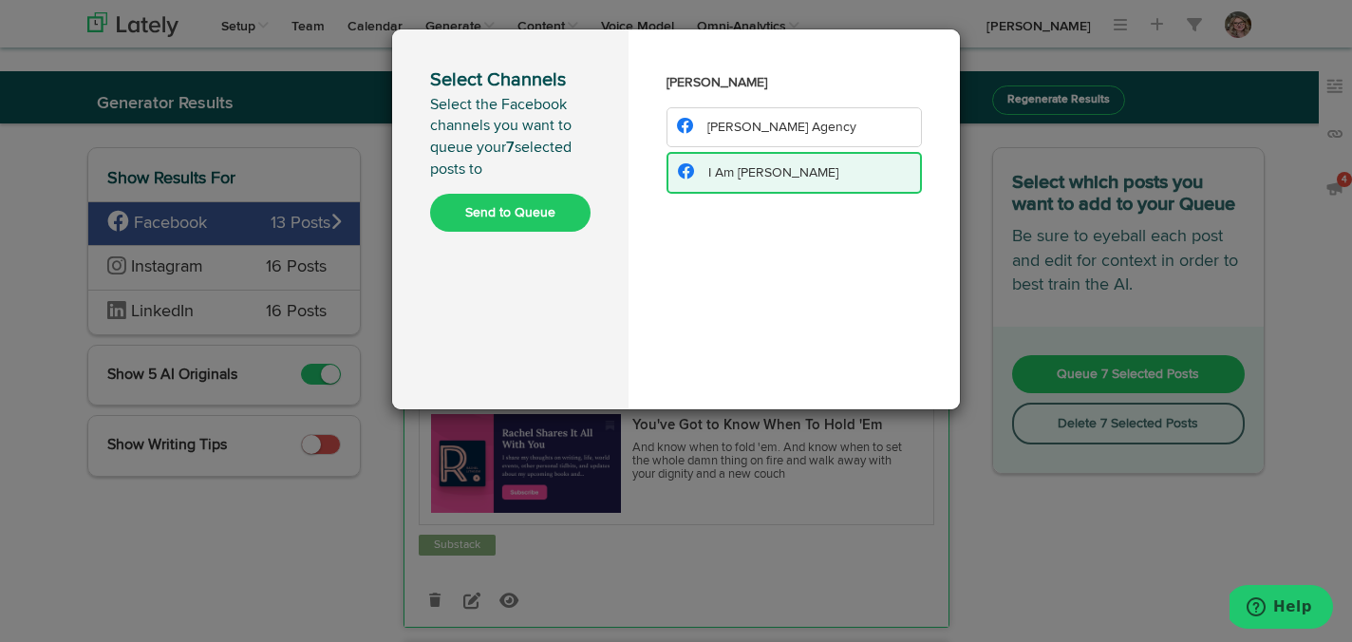
click at [523, 208] on button "Send to Queue" at bounding box center [510, 213] width 161 height 38
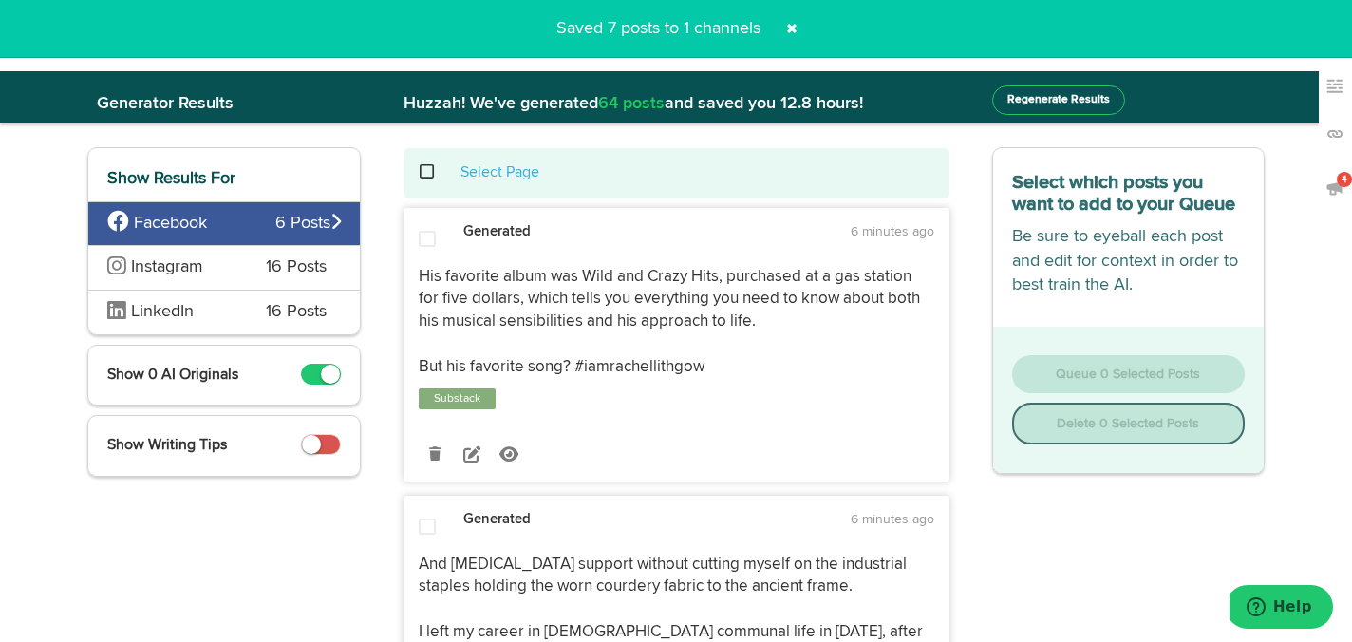
click at [422, 172] on span at bounding box center [437, 172] width 39 height 1
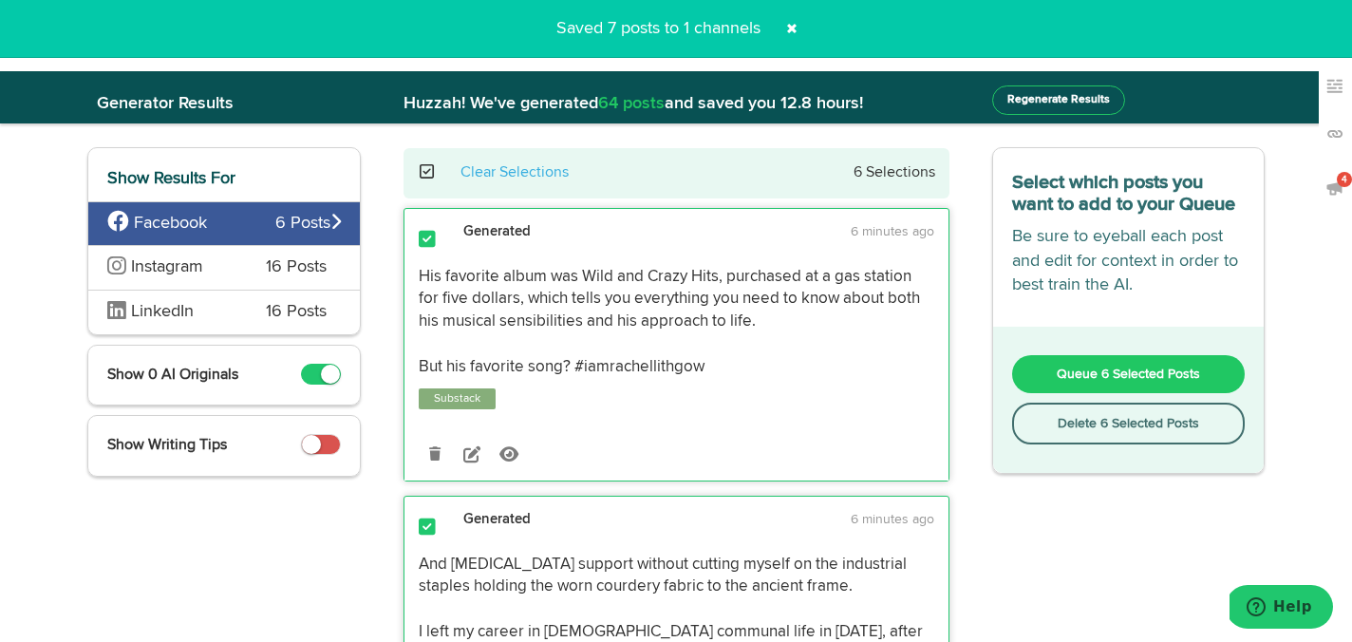
click at [1035, 432] on button "Delete 6 Selected Posts" at bounding box center [1129, 424] width 234 height 42
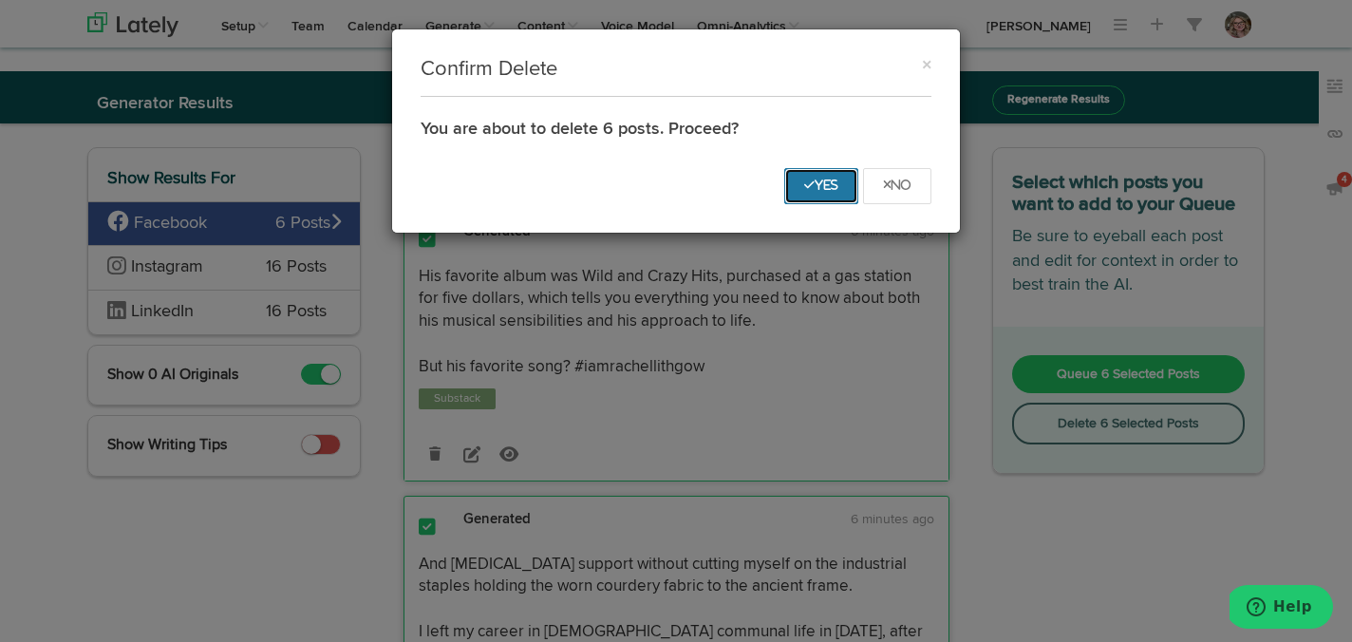
click at [822, 181] on icon "Yes" at bounding box center [821, 185] width 34 height 11
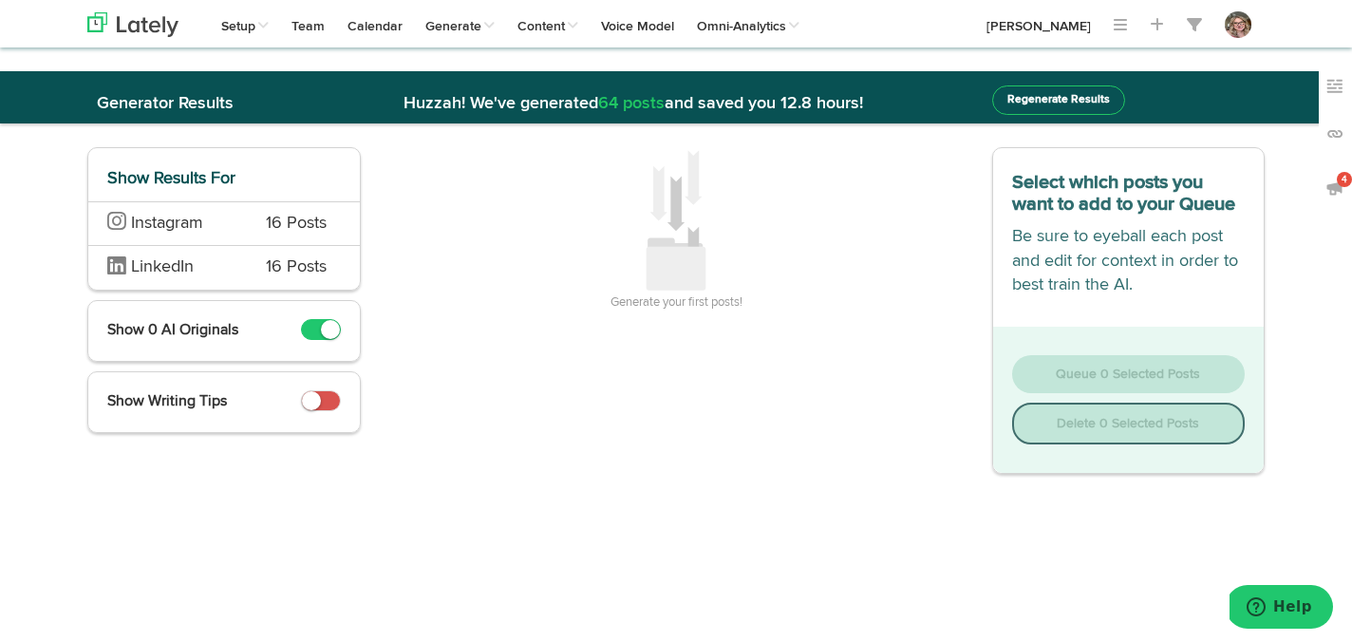
click at [254, 233] on div "Instagram 16 Posts" at bounding box center [224, 223] width 272 height 45
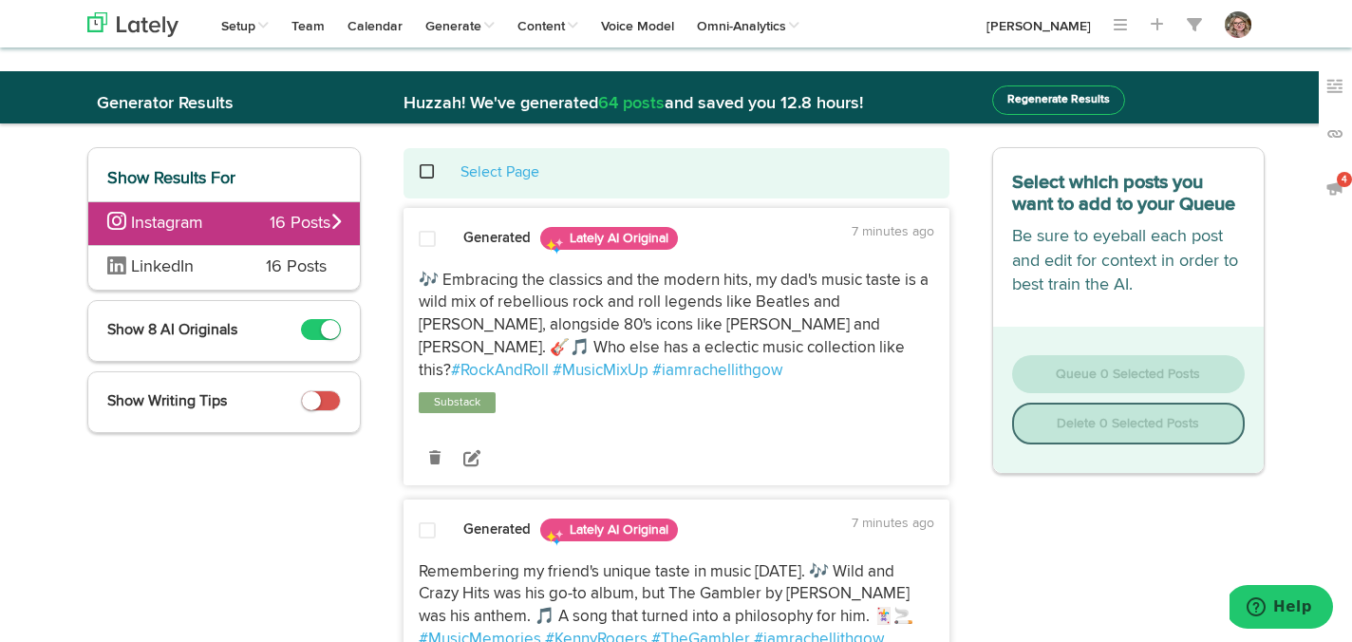
click at [426, 173] on span at bounding box center [437, 172] width 39 height 1
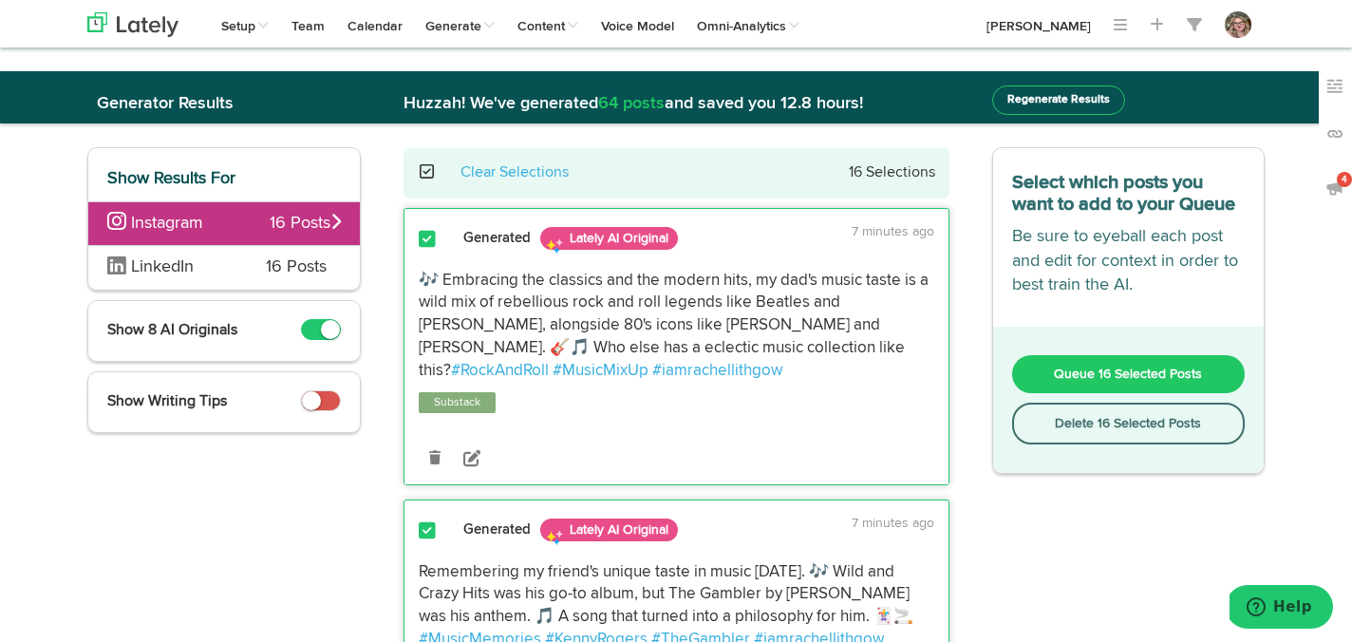
click at [1027, 419] on button "Delete 16 Selected Posts" at bounding box center [1129, 424] width 234 height 42
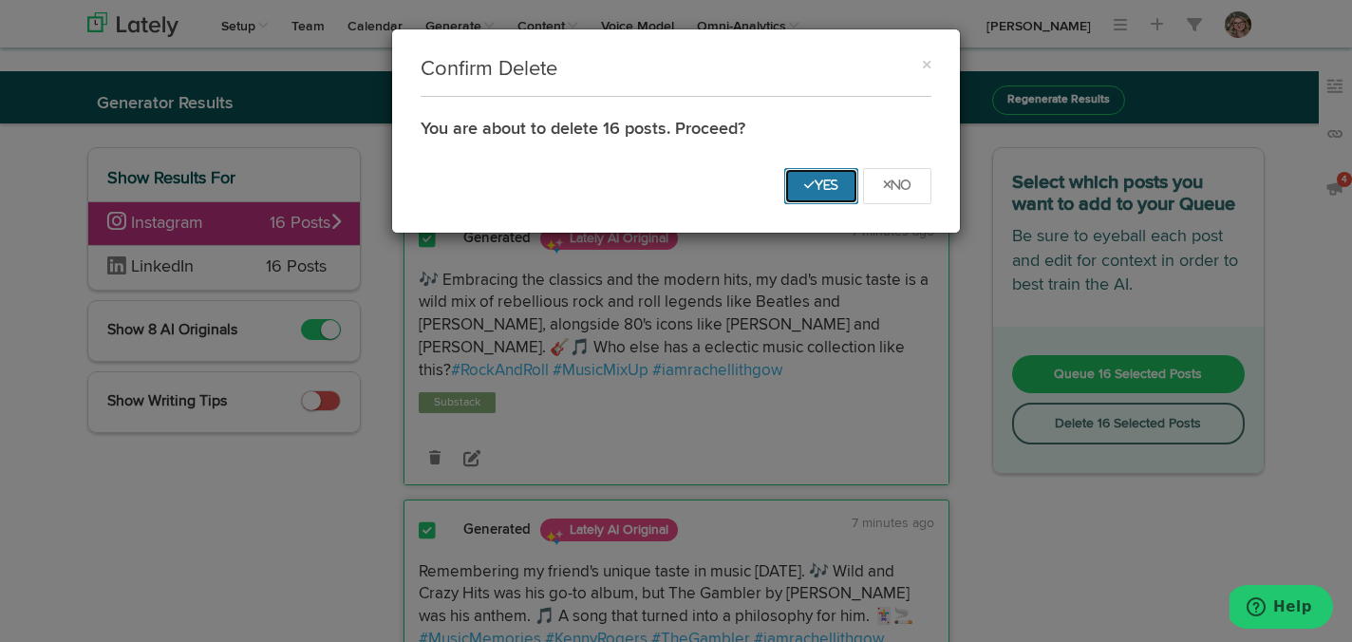
click at [810, 192] on button "Yes" at bounding box center [822, 186] width 74 height 36
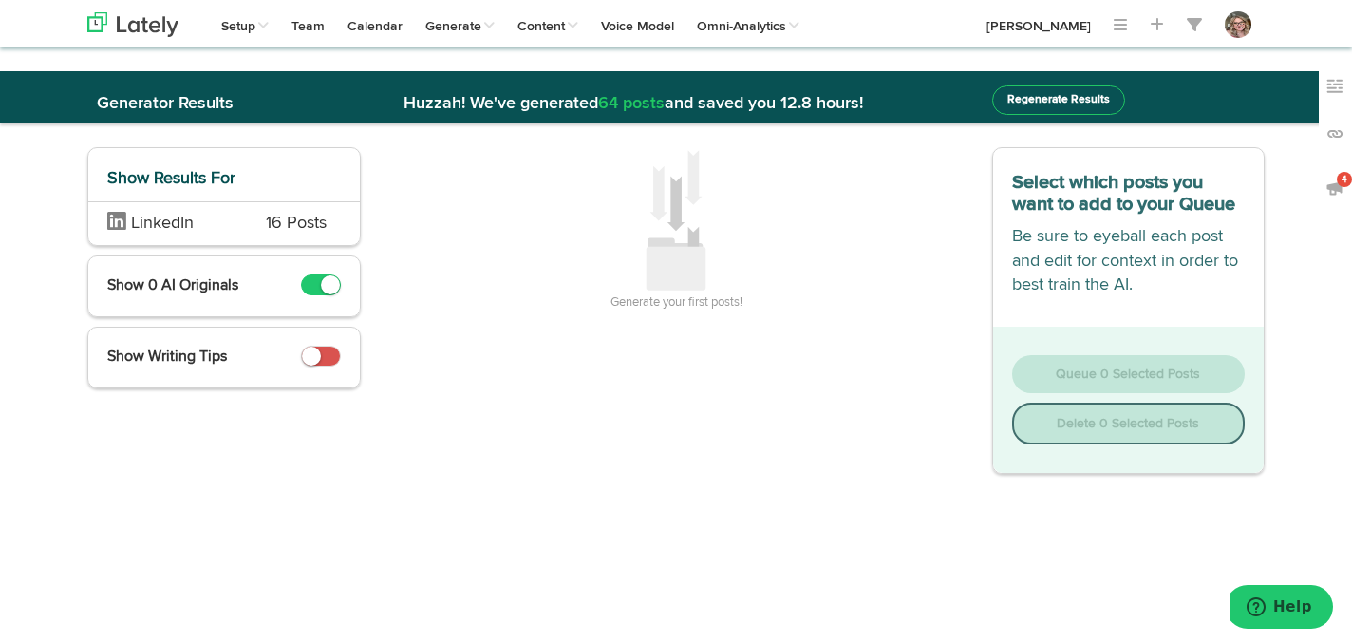
click at [211, 216] on span "LinkedIn" at bounding box center [172, 224] width 130 height 25
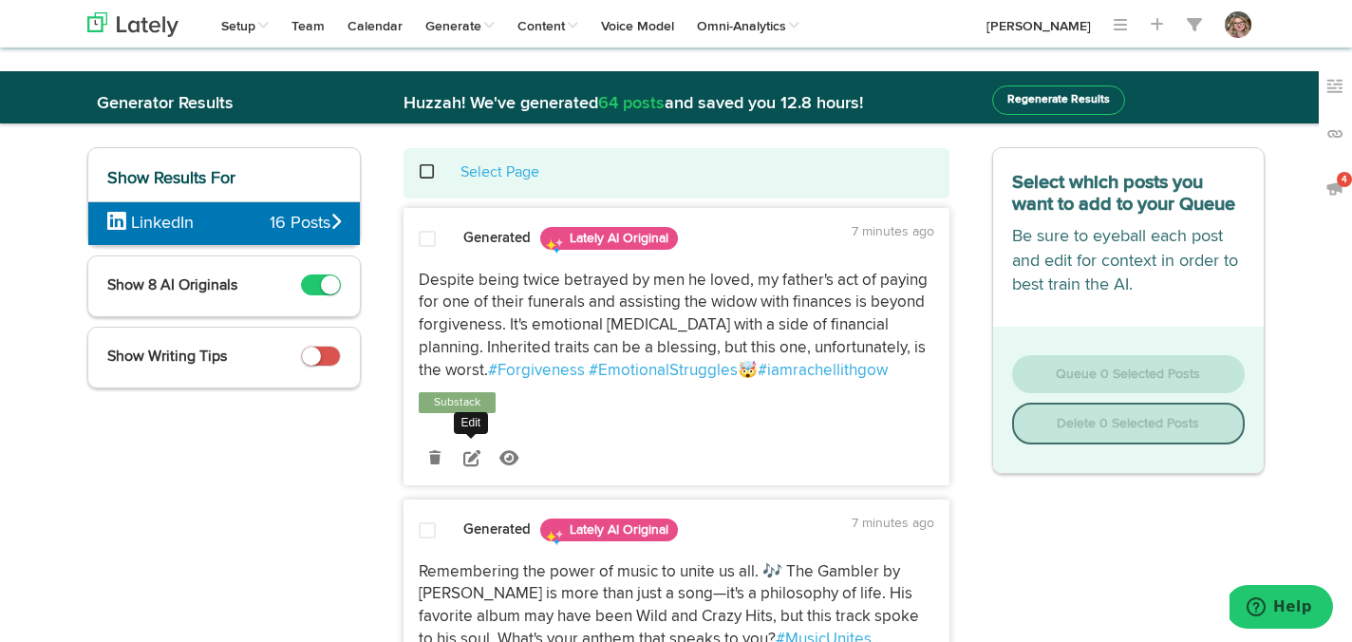
click at [471, 463] on icon at bounding box center [471, 457] width 17 height 17
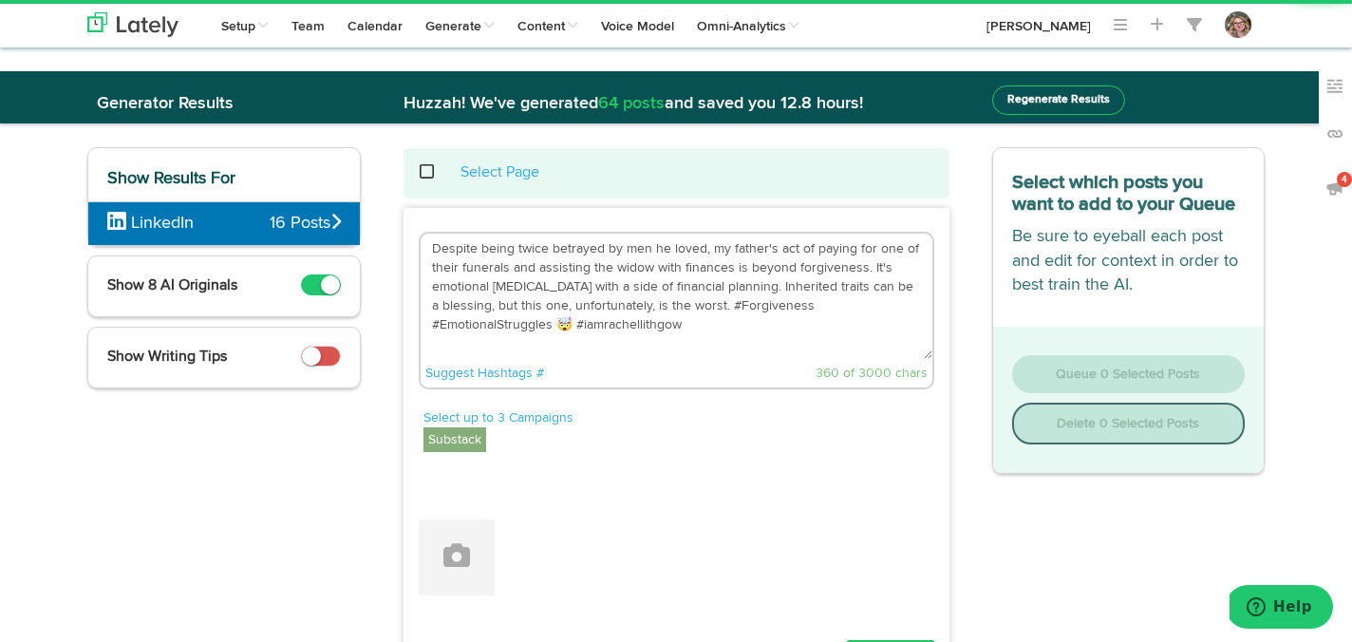
click at [750, 307] on textarea "Despite being twice betrayed by men he loved, my father's act of paying for one…" at bounding box center [677, 296] width 512 height 125
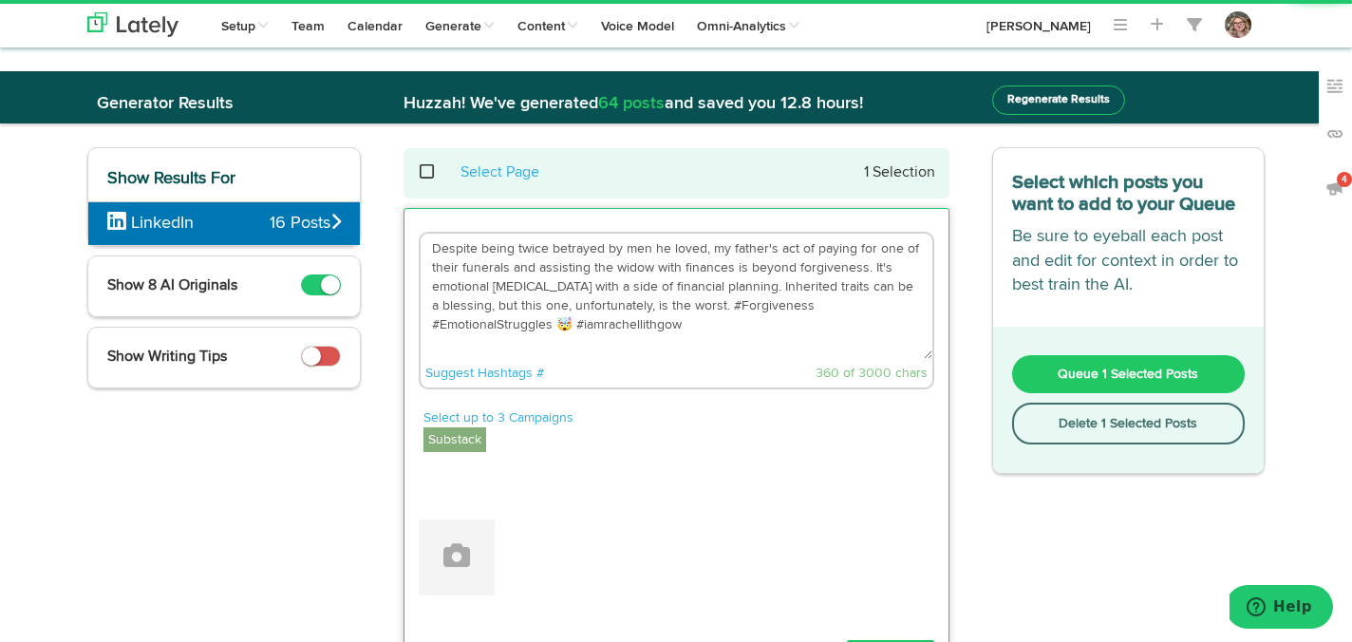
click at [747, 309] on textarea "Despite being twice betrayed by men he loved, my father's act of paying for one…" at bounding box center [677, 296] width 512 height 125
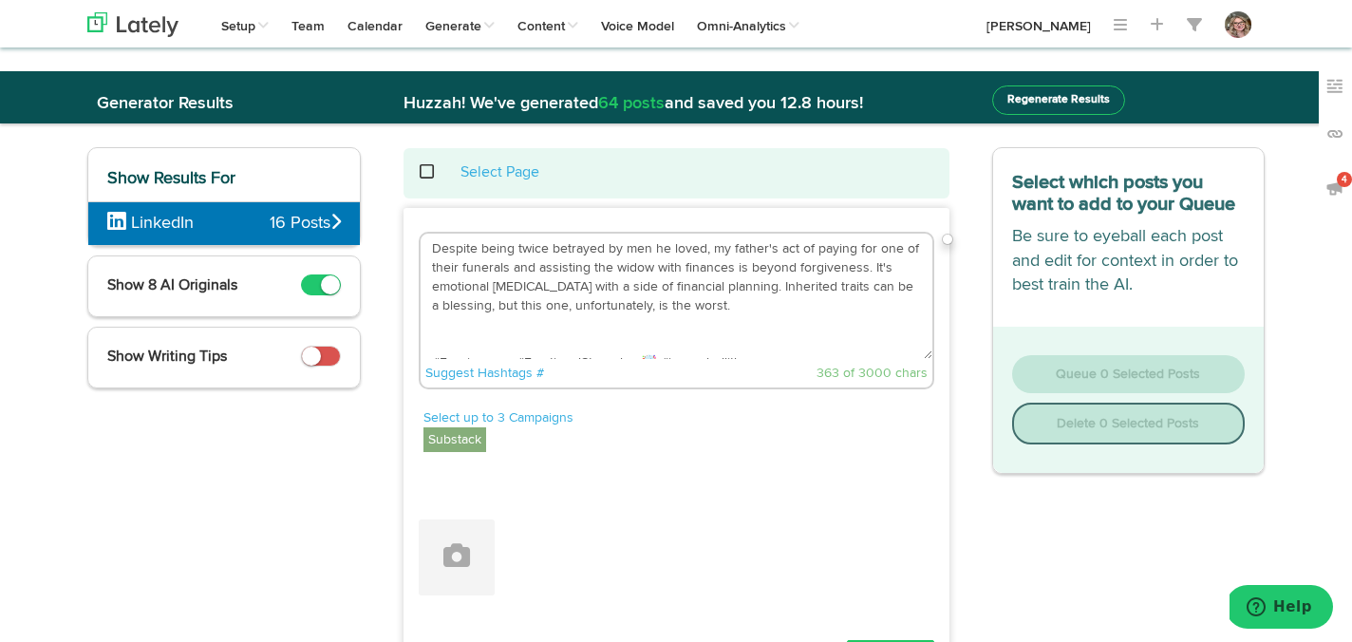
scroll to position [10, 0]
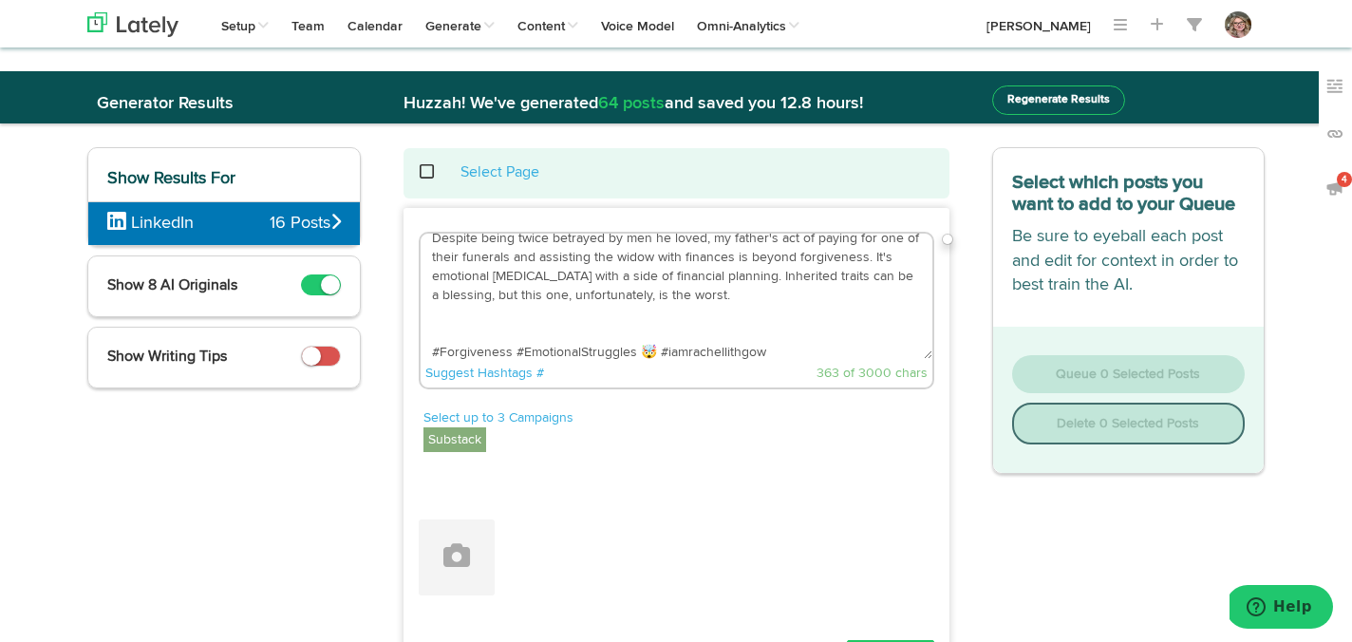
click at [802, 298] on textarea "Despite being twice betrayed by men he loved, my father's act of paying for one…" at bounding box center [677, 296] width 512 height 125
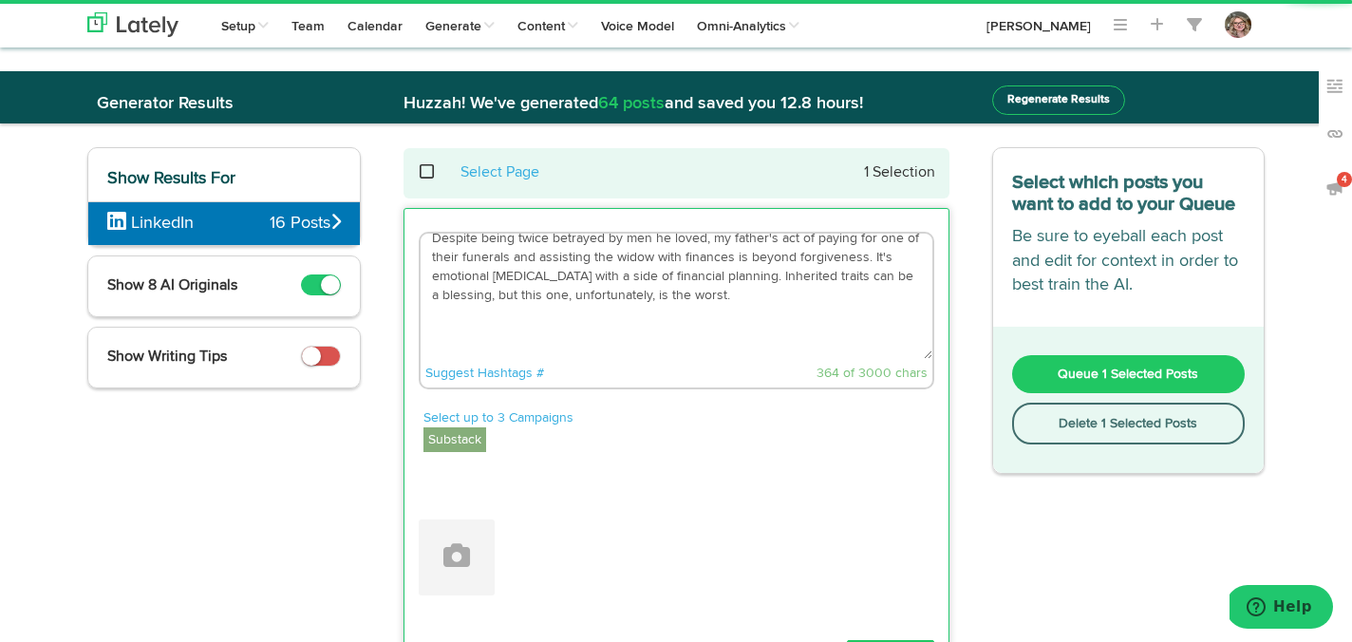
scroll to position [48, 0]
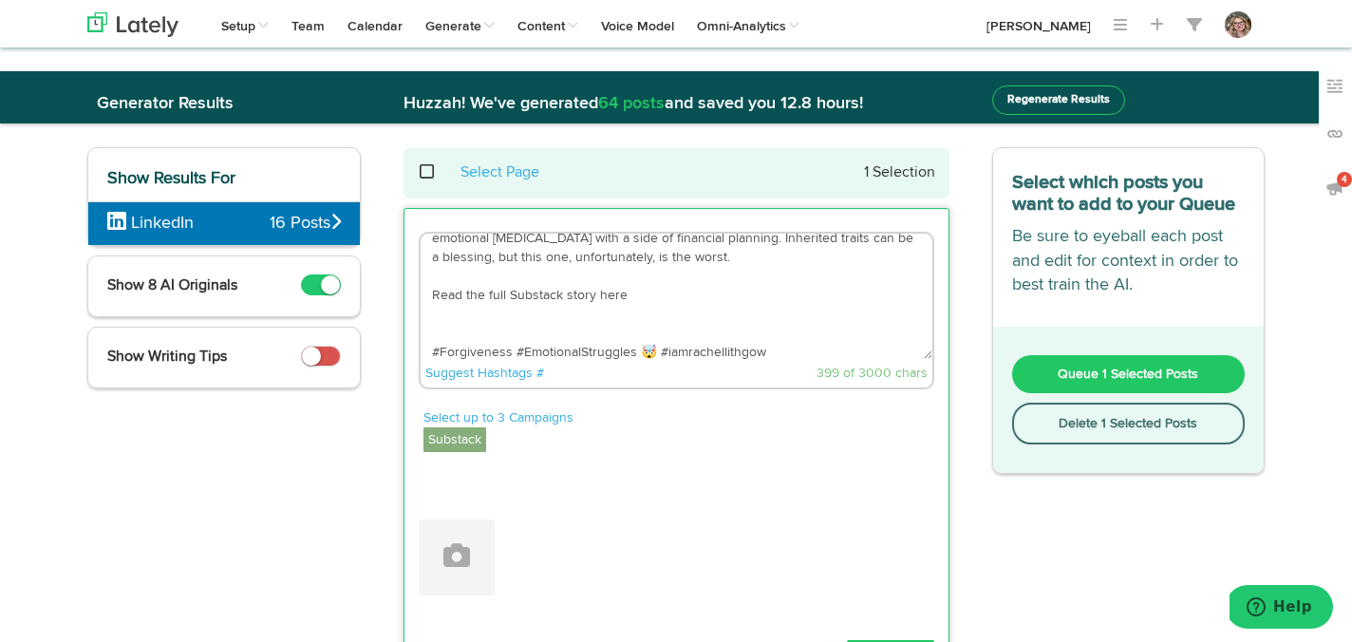
paste textarea "[URL][DOMAIN_NAME]"
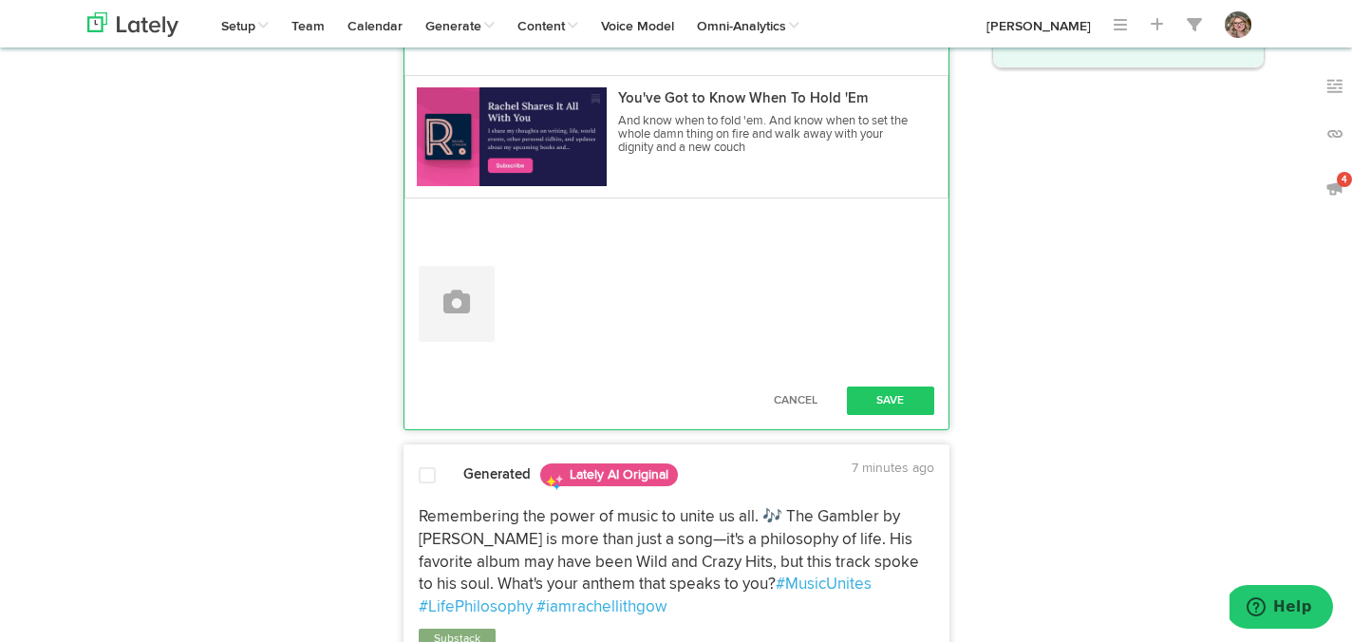
scroll to position [437, 0]
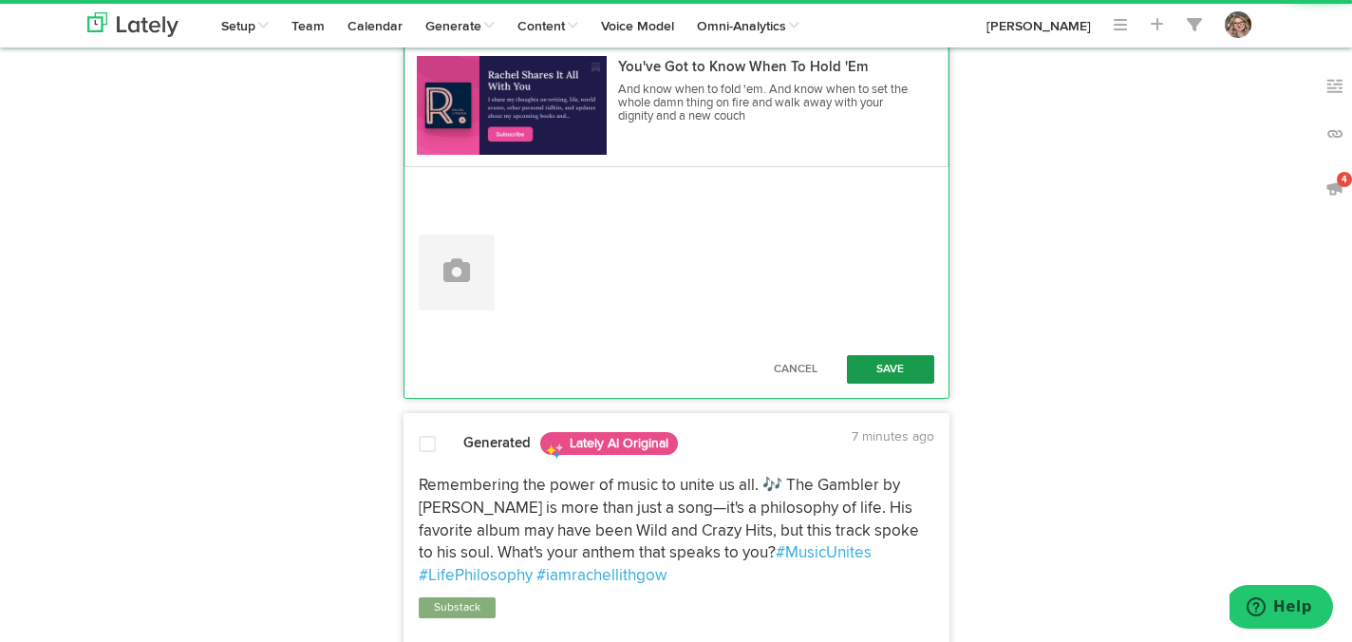
type textarea "Despite being twice betrayed by men he loved, my father's act of paying for one…"
click at [884, 363] on button "Save" at bounding box center [890, 369] width 87 height 28
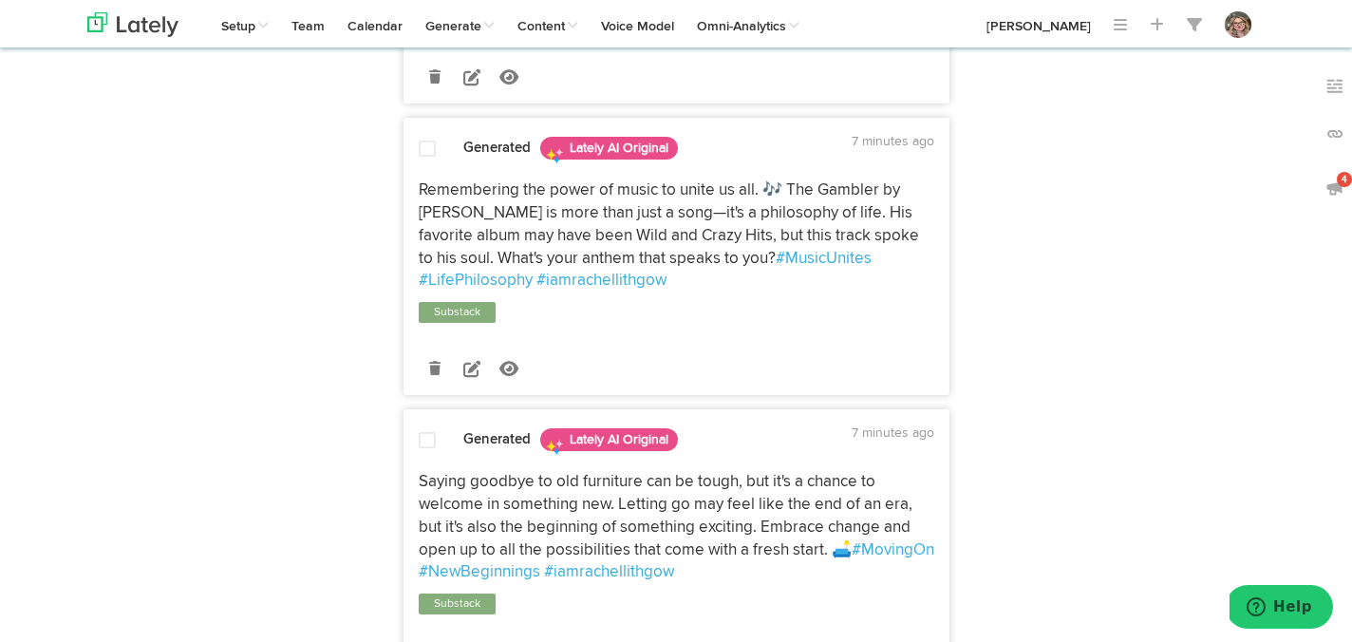
scroll to position [652, 0]
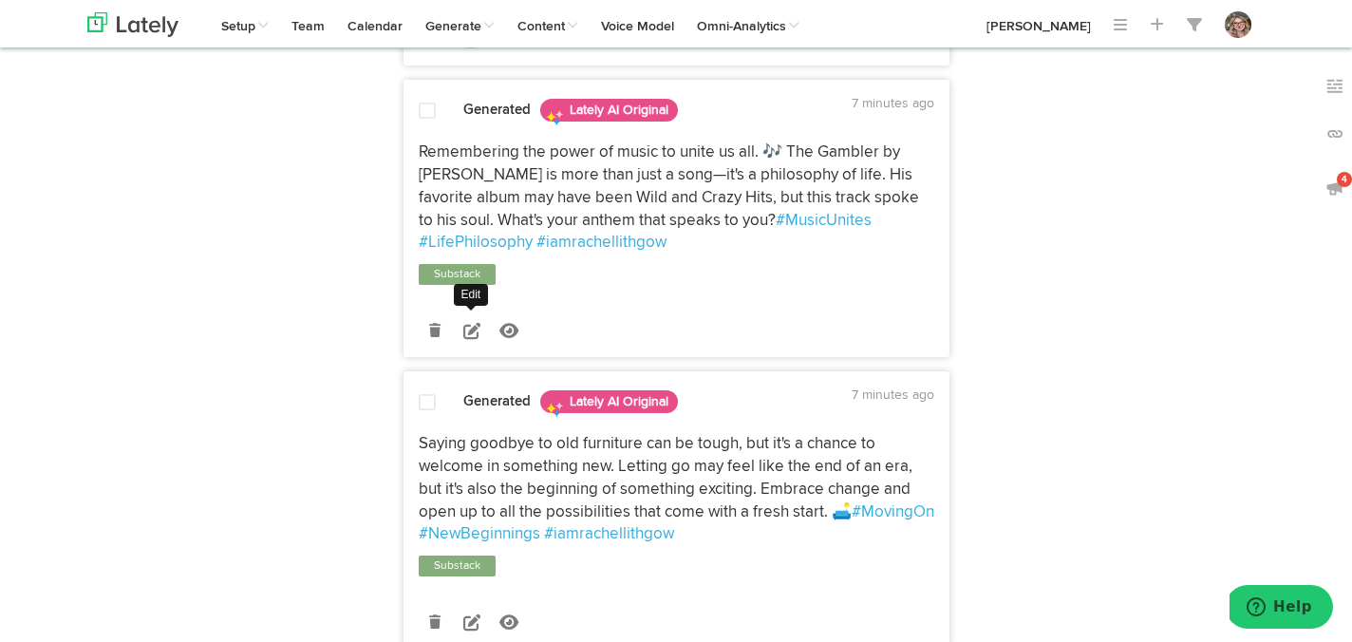
click at [476, 339] on icon at bounding box center [471, 330] width 17 height 17
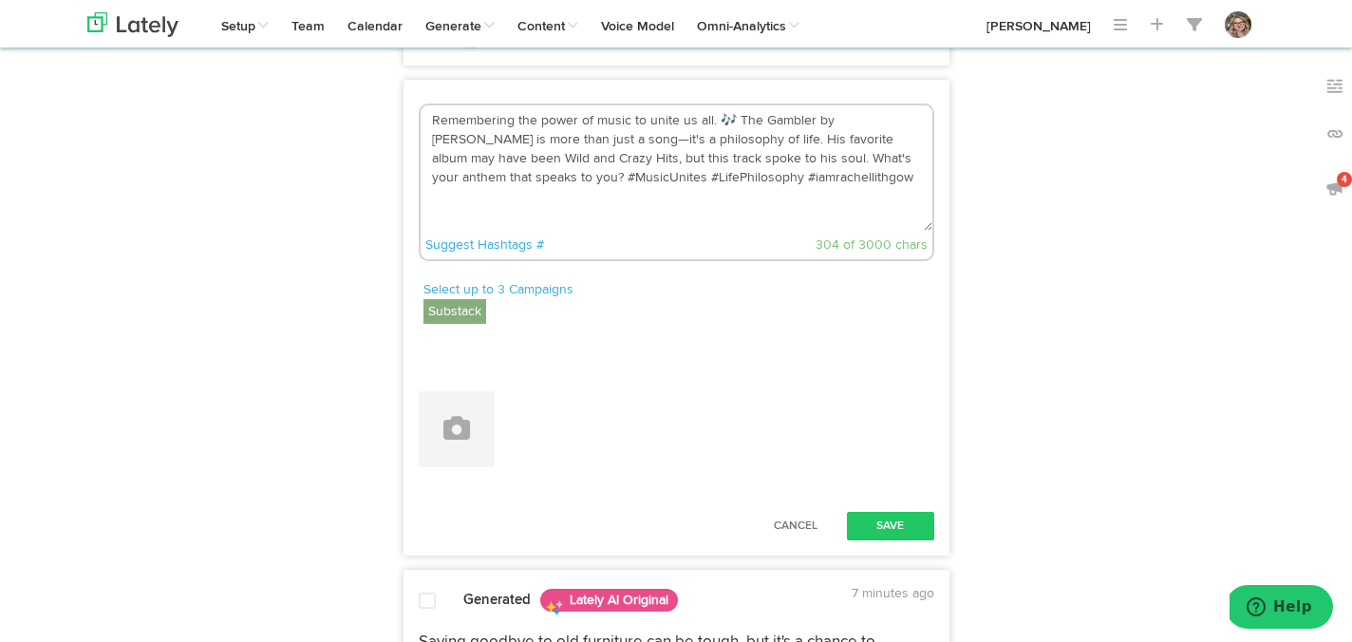
click at [481, 231] on textarea "Remembering the power of music to unite us all. 🎶 The Gambler by [PERSON_NAME] …" at bounding box center [677, 167] width 512 height 125
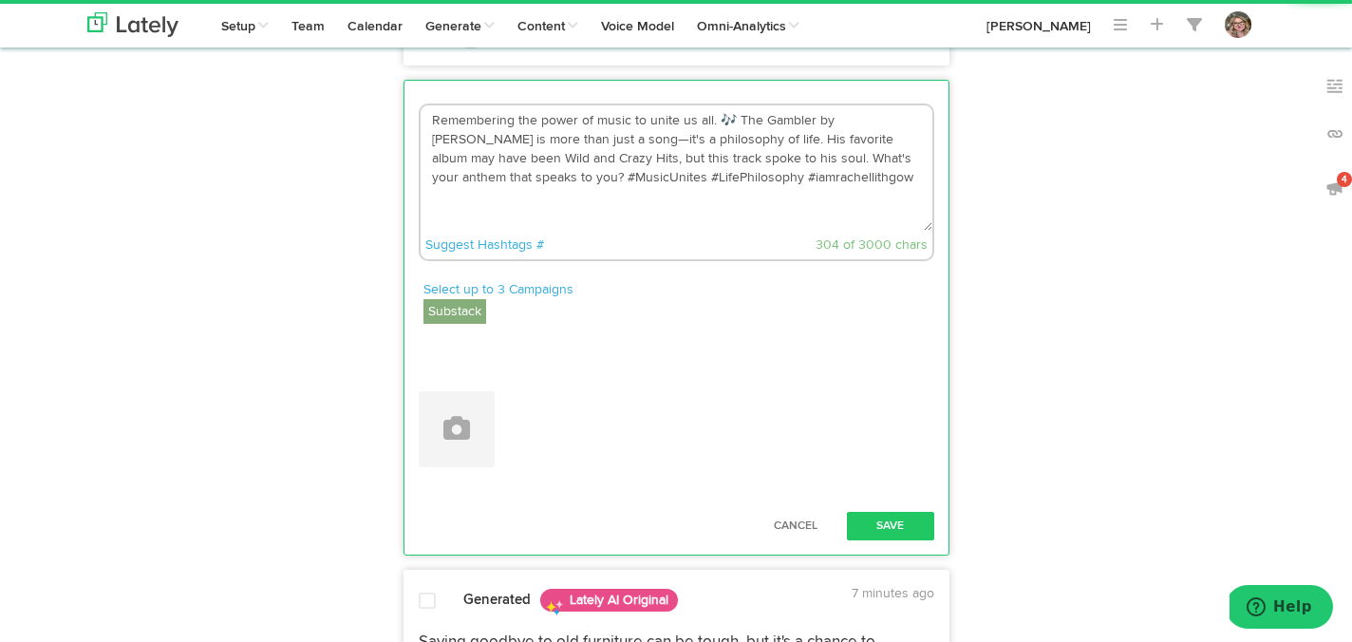
click at [481, 231] on textarea "Remembering the power of music to unite us all. 🎶 The Gambler by [PERSON_NAME] …" at bounding box center [677, 167] width 512 height 125
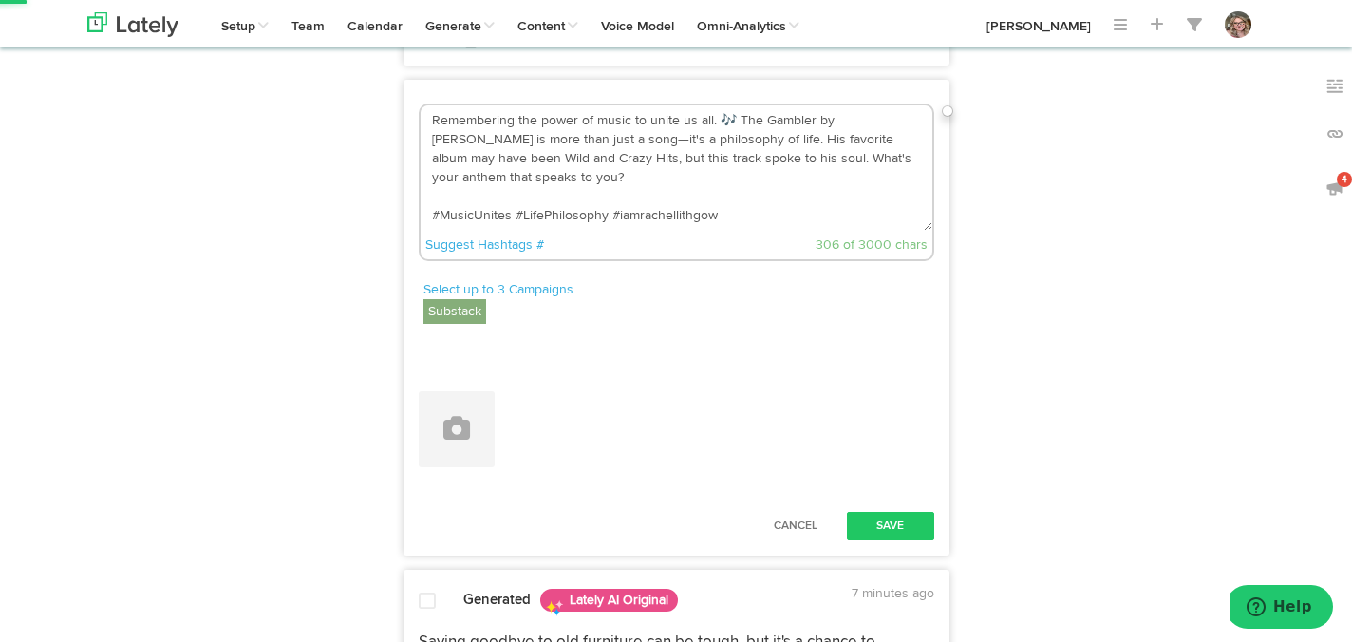
click at [499, 231] on textarea "Remembering the power of music to unite us all. 🎶 The Gambler by [PERSON_NAME] …" at bounding box center [677, 167] width 512 height 125
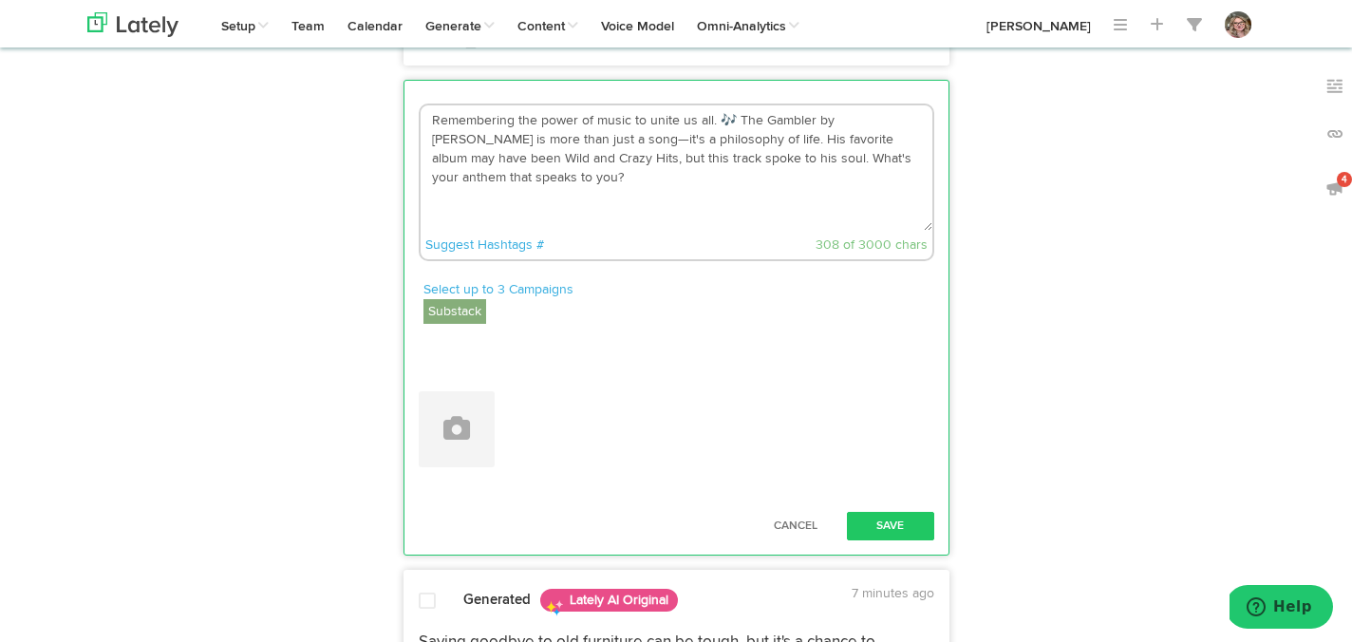
paste textarea "[URL][DOMAIN_NAME]"
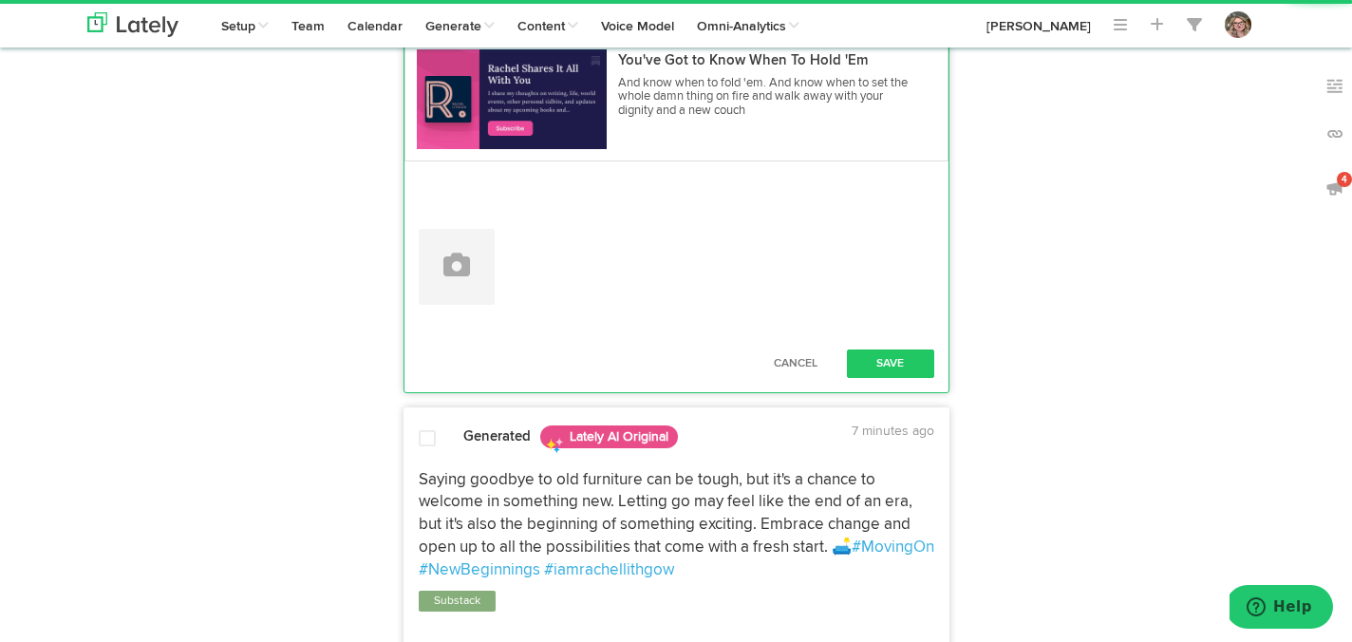
scroll to position [1018, 0]
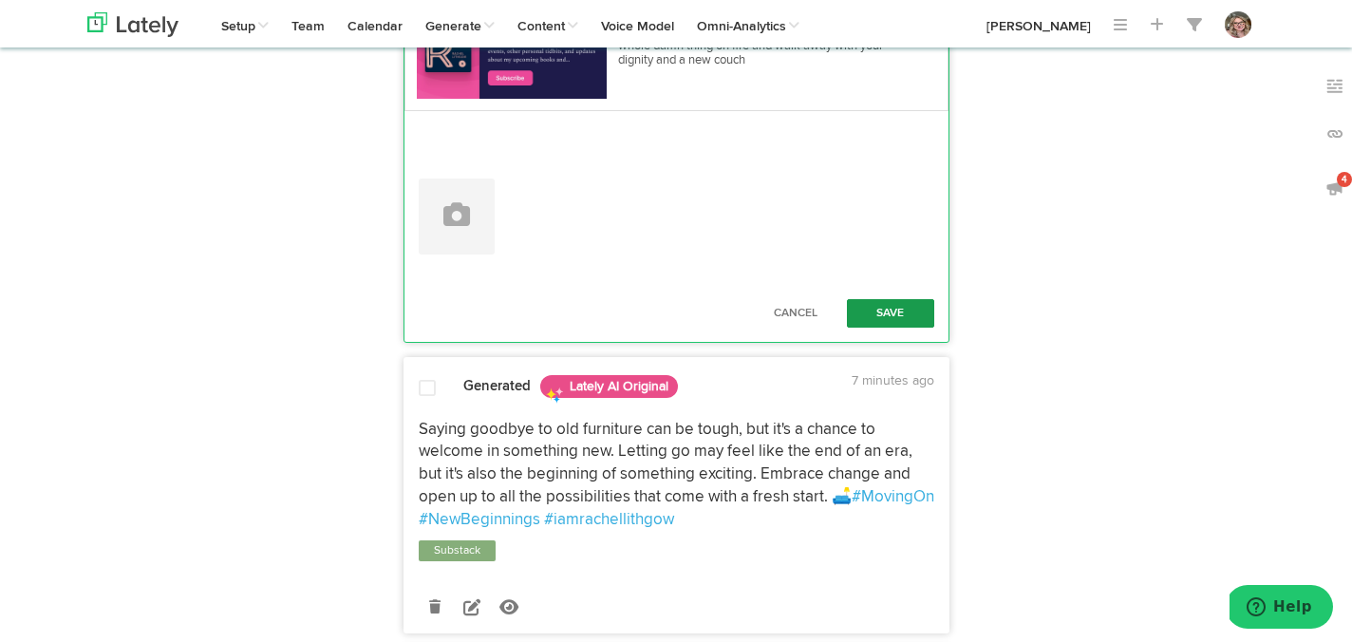
type textarea "Remembering the power of music to unite us all. 🎶 The Gambler by [PERSON_NAME] …"
click at [880, 328] on button "Save" at bounding box center [890, 313] width 87 height 28
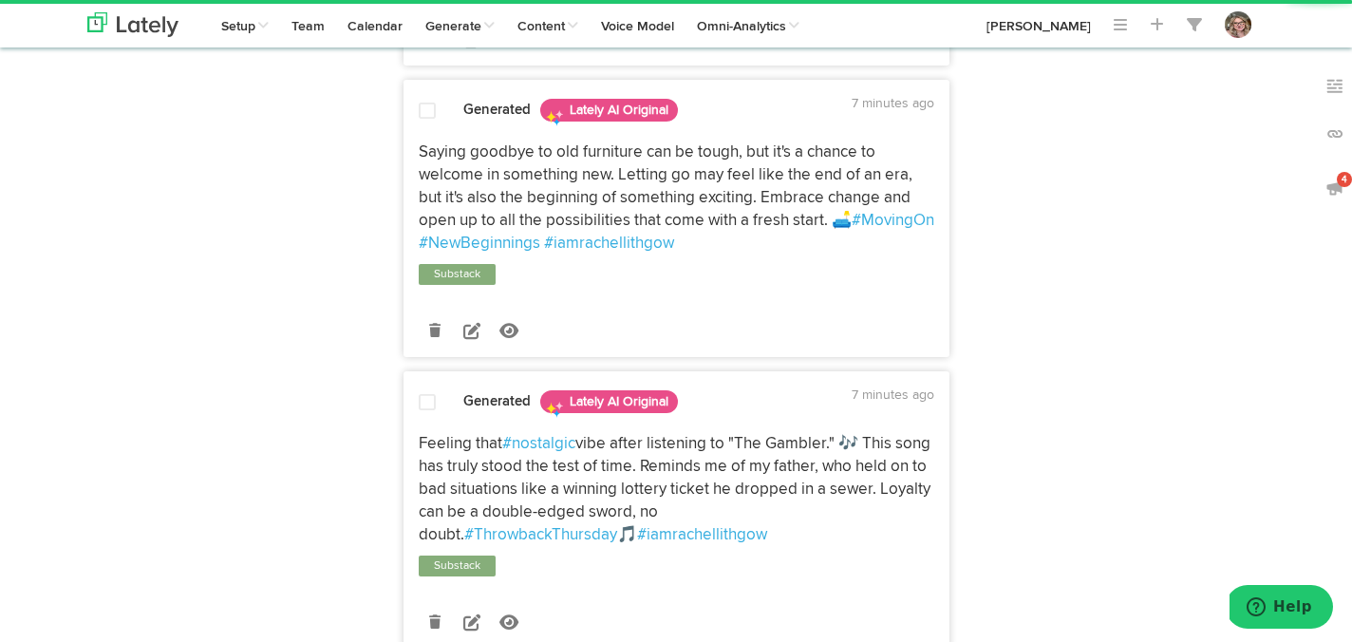
scroll to position [1120, 0]
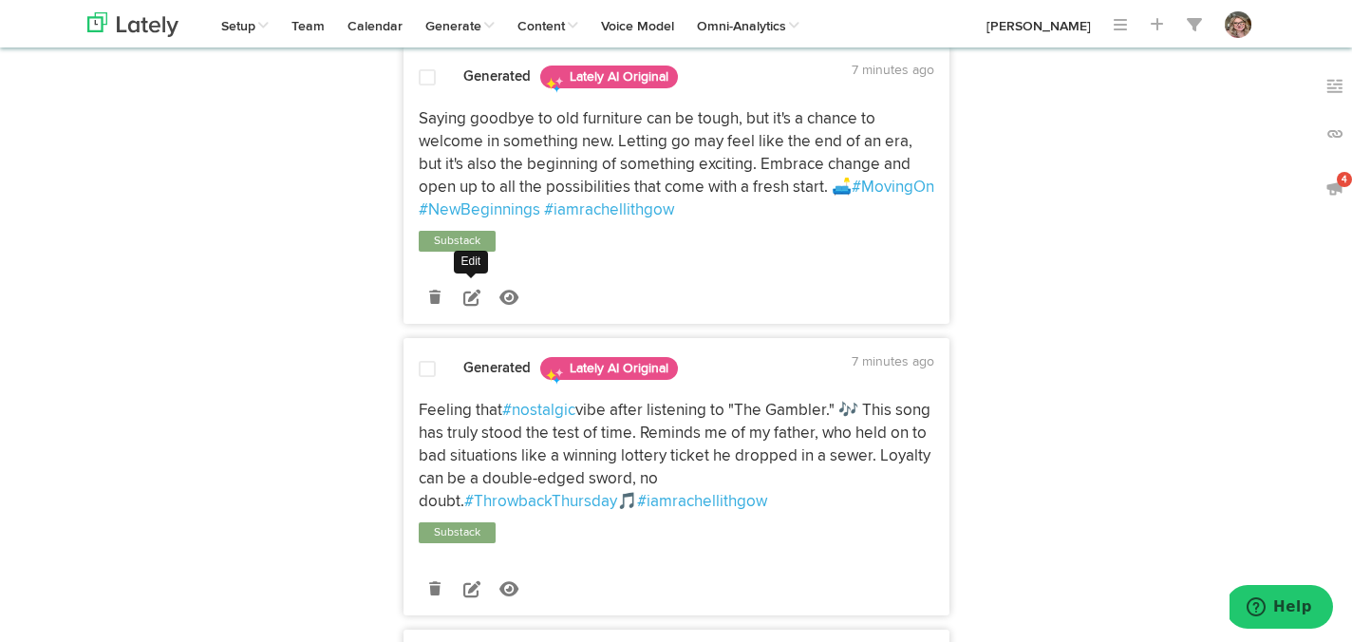
click at [467, 306] on icon at bounding box center [471, 297] width 17 height 17
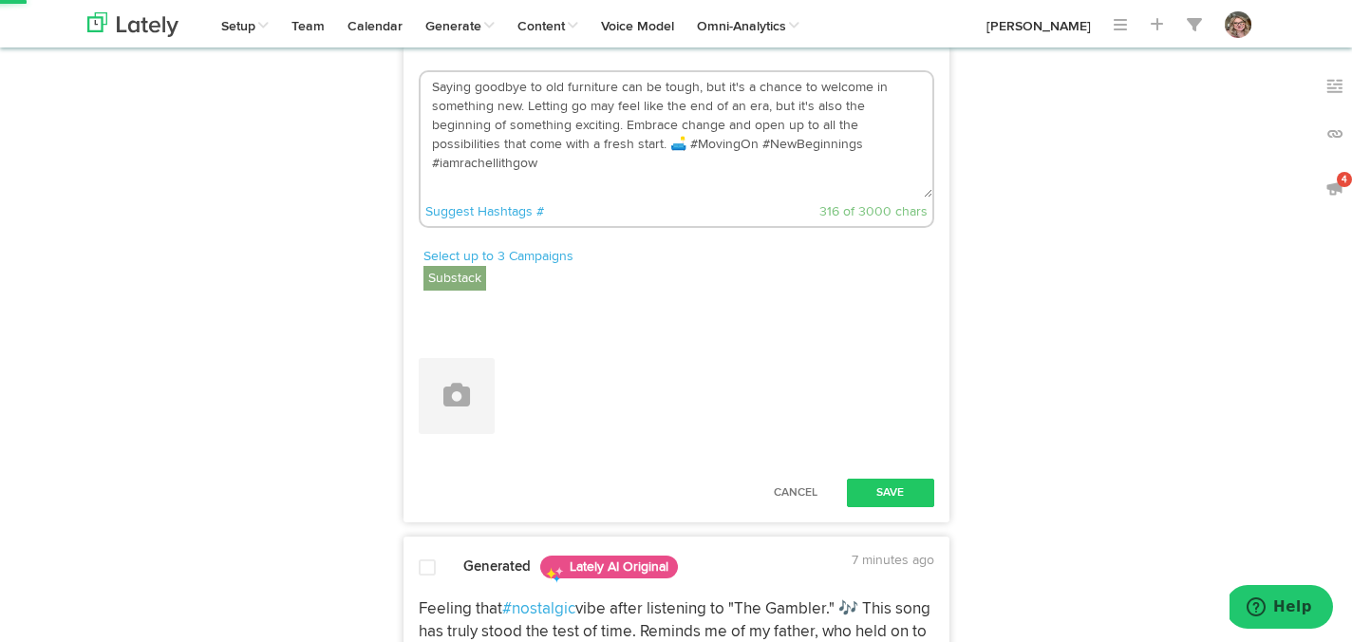
click at [568, 198] on textarea "Saying goodbye to old furniture can be tough, but it's a chance to welcome in s…" at bounding box center [677, 134] width 512 height 125
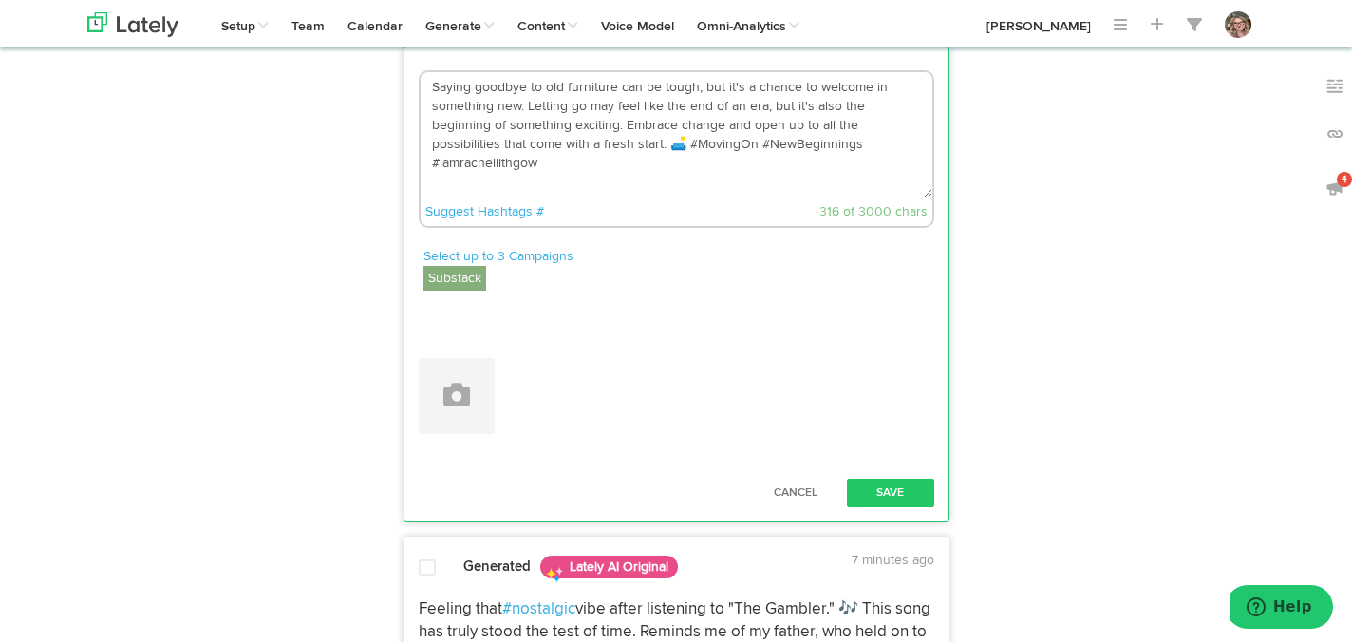
click at [589, 198] on textarea "Saying goodbye to old furniture can be tough, but it's a chance to welcome in s…" at bounding box center [677, 134] width 512 height 125
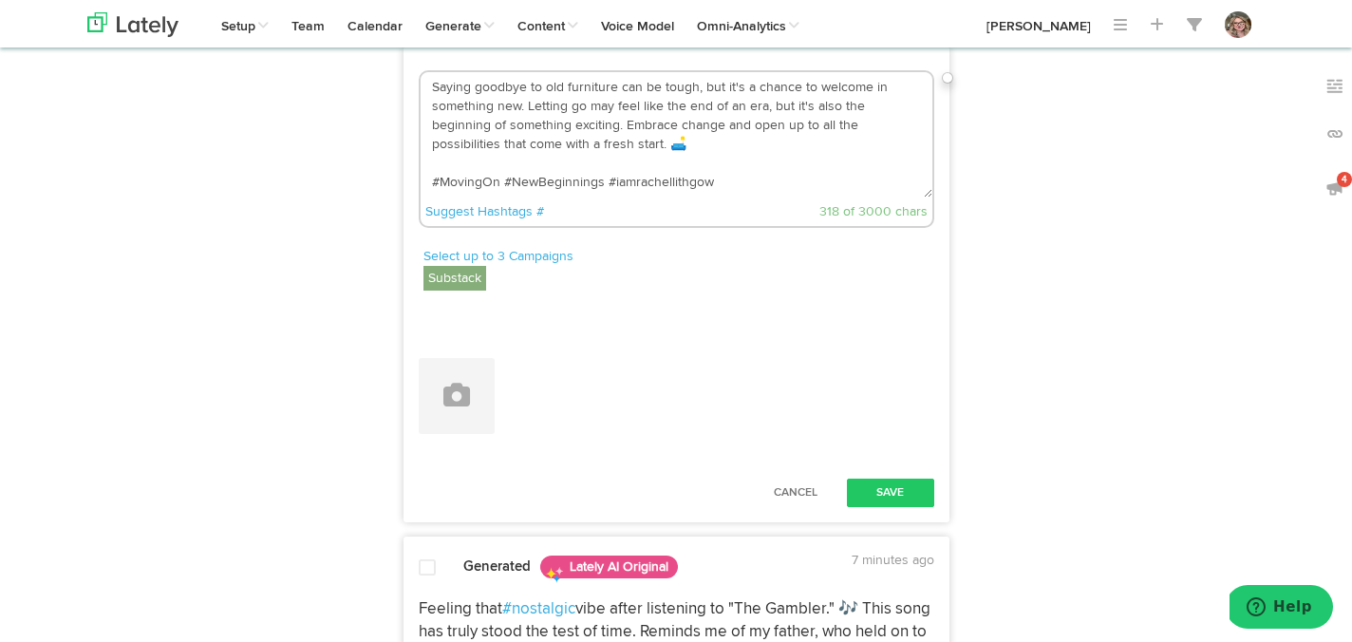
click at [643, 198] on textarea "Saying goodbye to old furniture can be tough, but it's a chance to welcome in s…" at bounding box center [677, 134] width 512 height 125
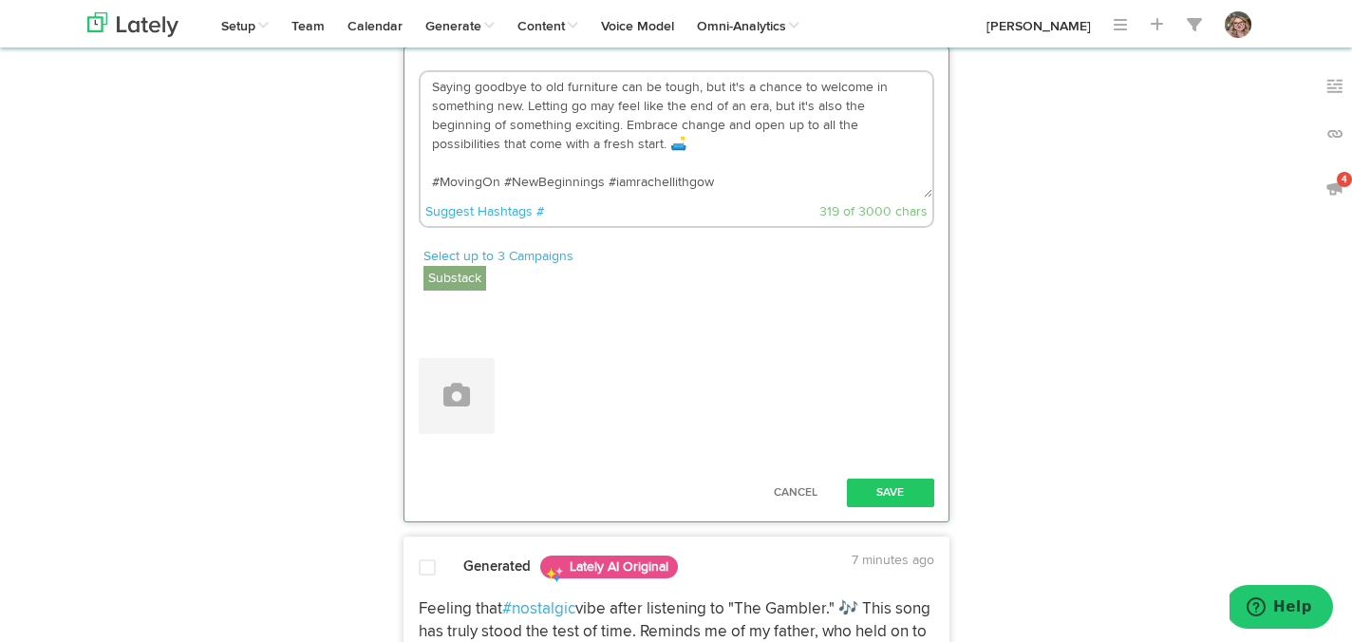
paste textarea "[URL][DOMAIN_NAME]"
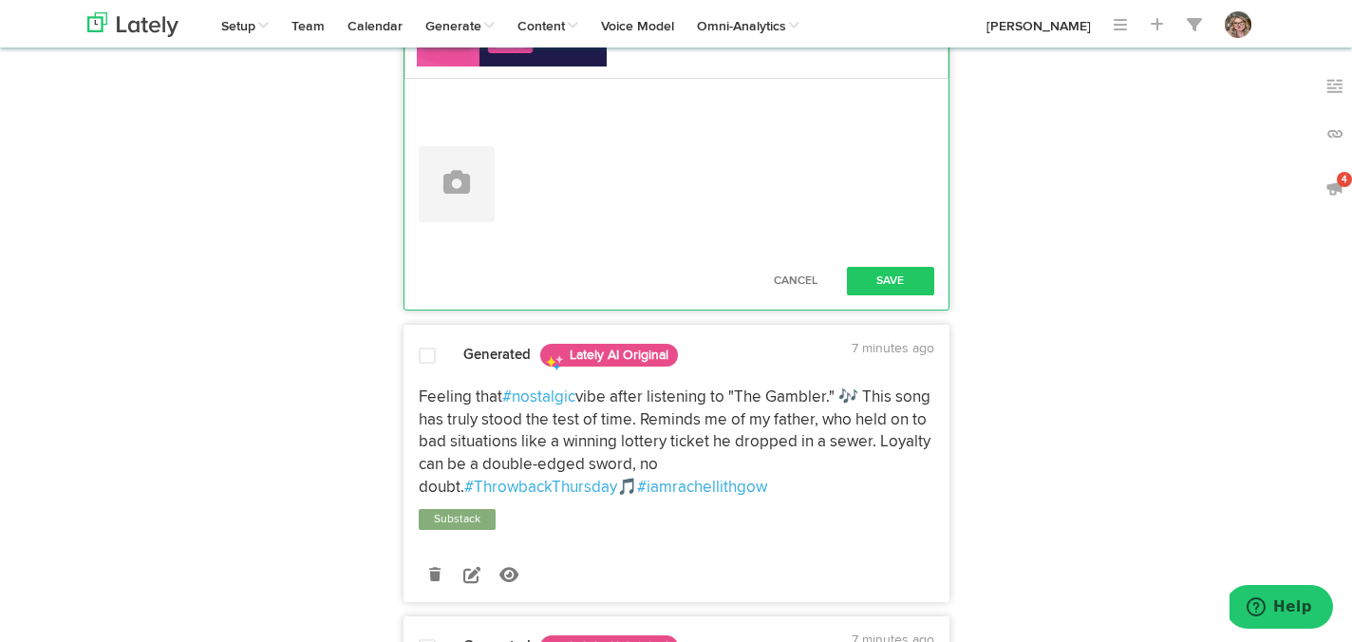
scroll to position [1494, 0]
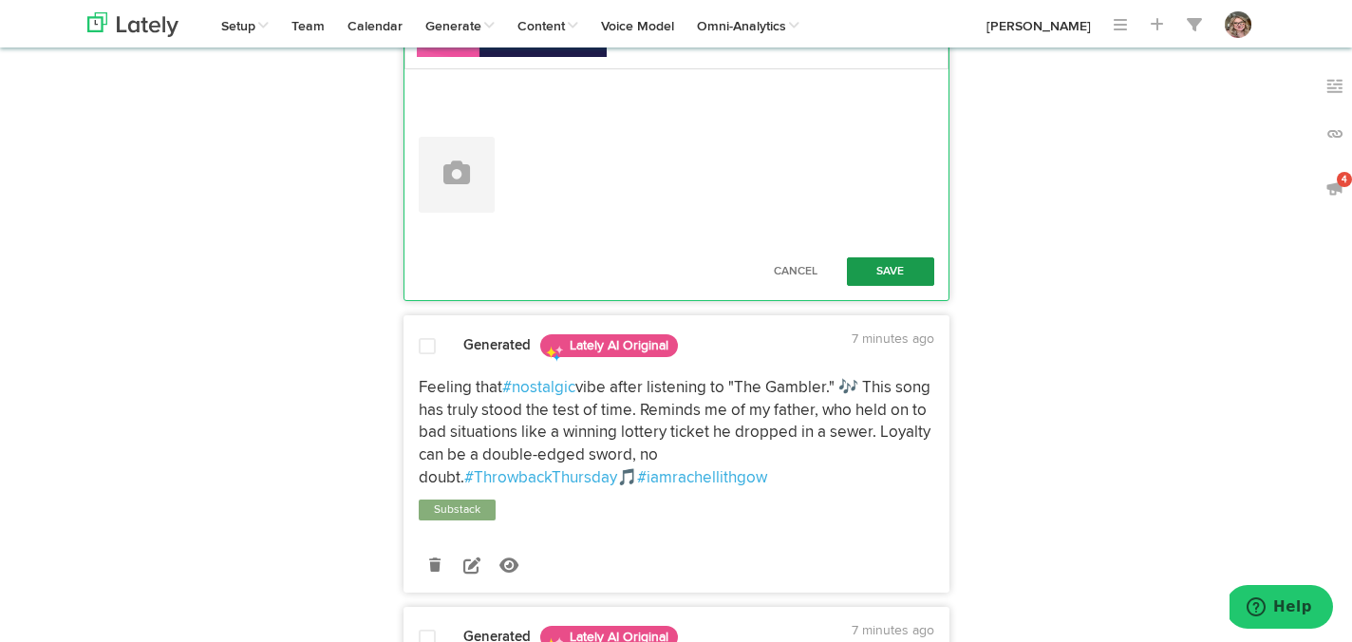
type textarea "Saying goodbye to old furniture can be tough, but it's a chance to welcome in s…"
click at [864, 286] on button "Save" at bounding box center [890, 271] width 87 height 28
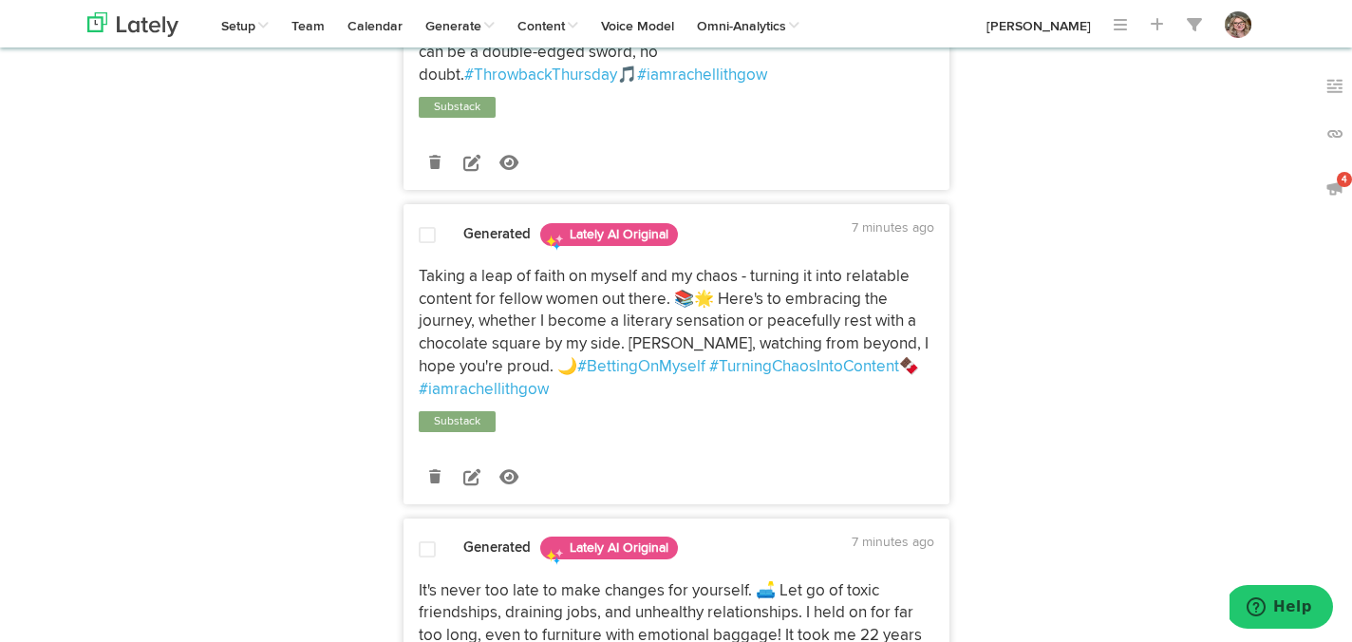
scroll to position [1708, 0]
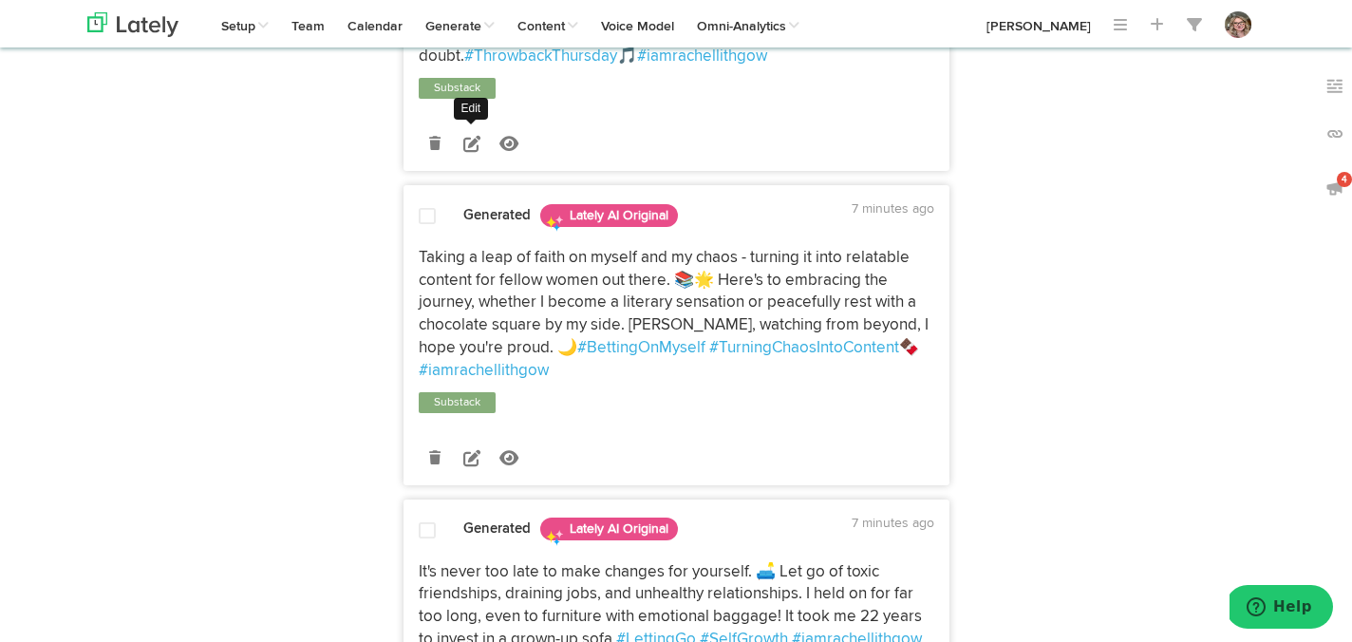
click at [468, 152] on icon at bounding box center [471, 143] width 17 height 17
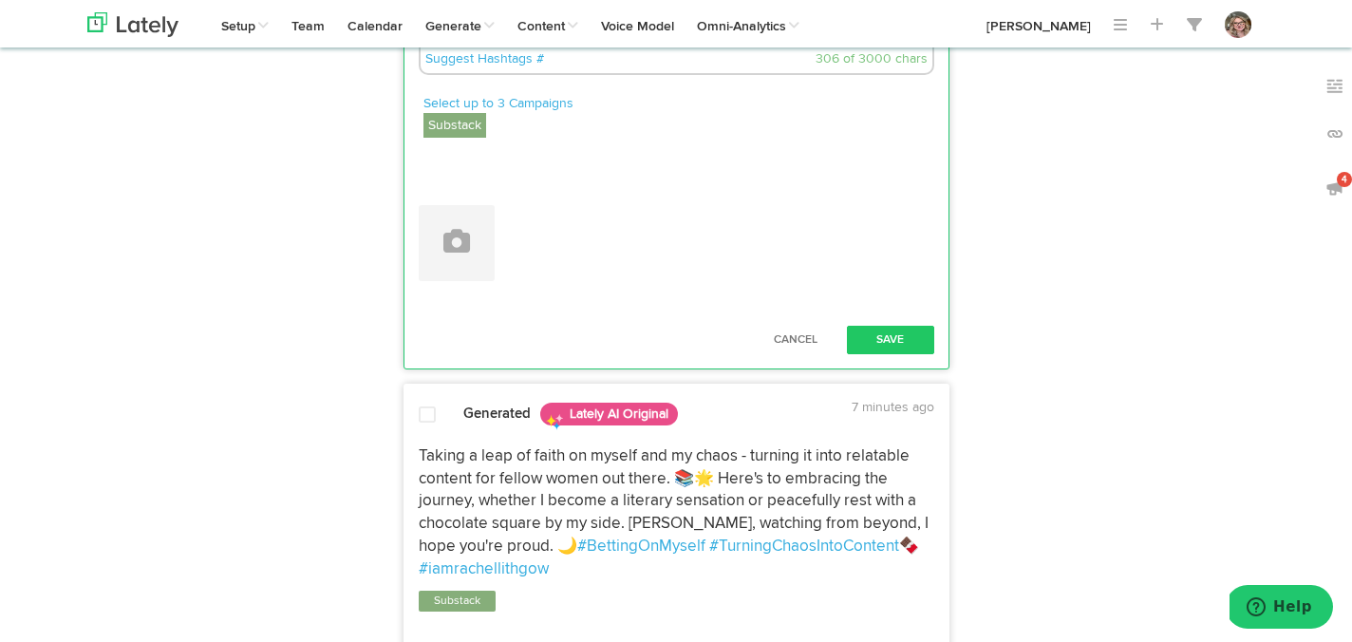
scroll to position [10, 0]
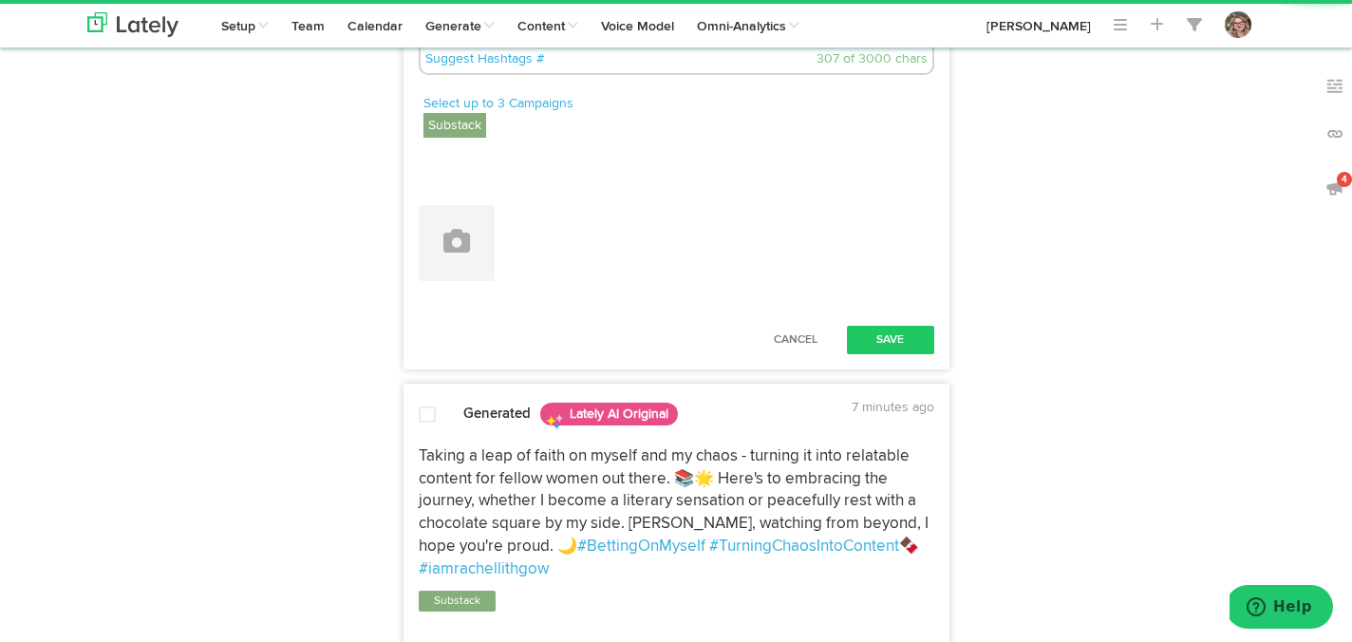
paste textarea "[URL][DOMAIN_NAME]"
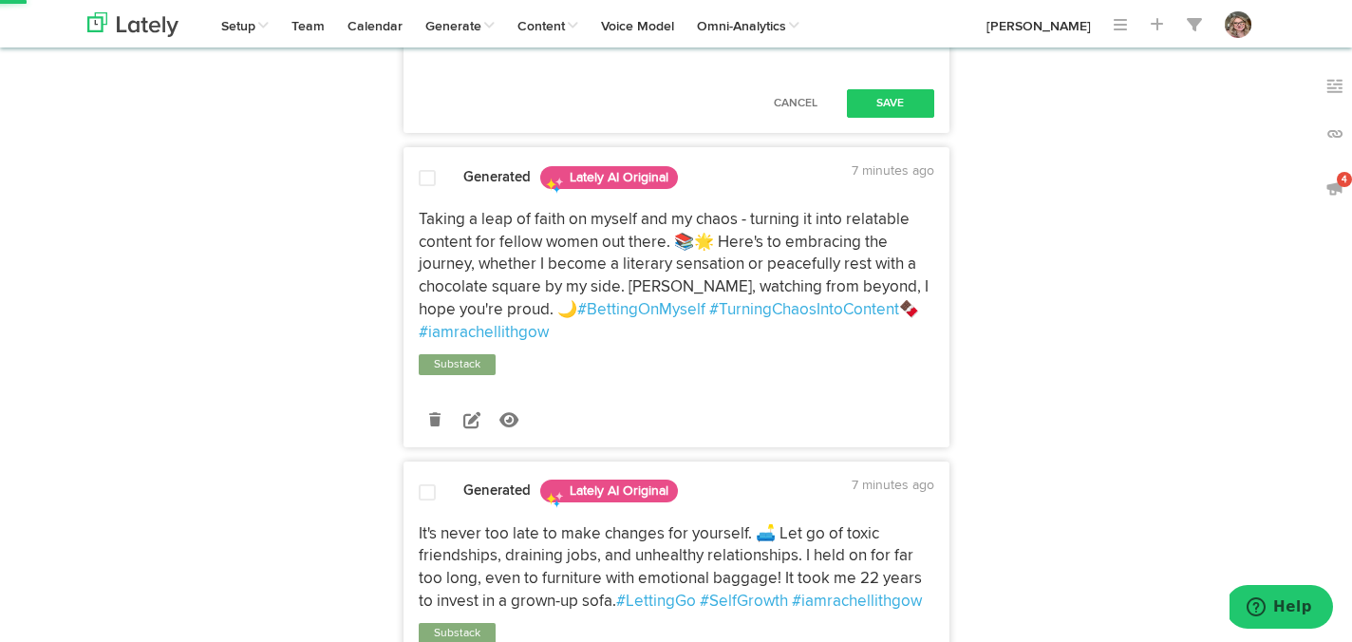
scroll to position [1957, 0]
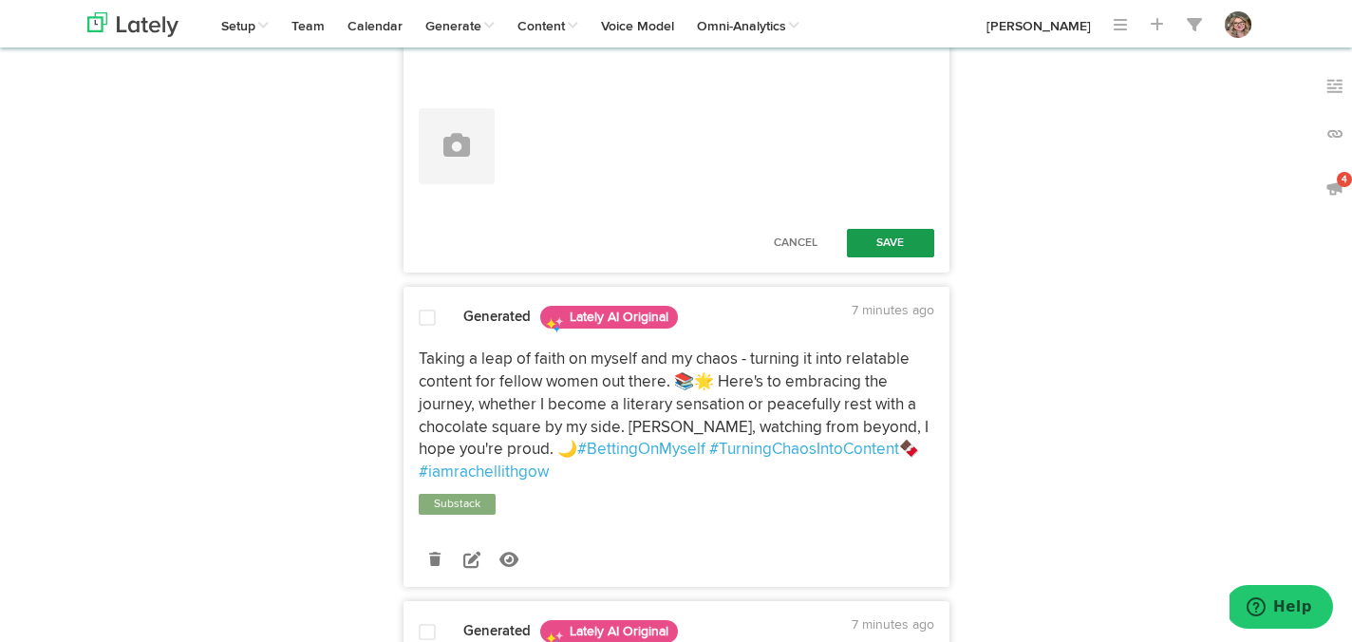
type textarea "Feeling that #nostalgic vibe after listening to "The Gambler." 🎶 This song has …"
click at [866, 257] on button "Save" at bounding box center [890, 243] width 87 height 28
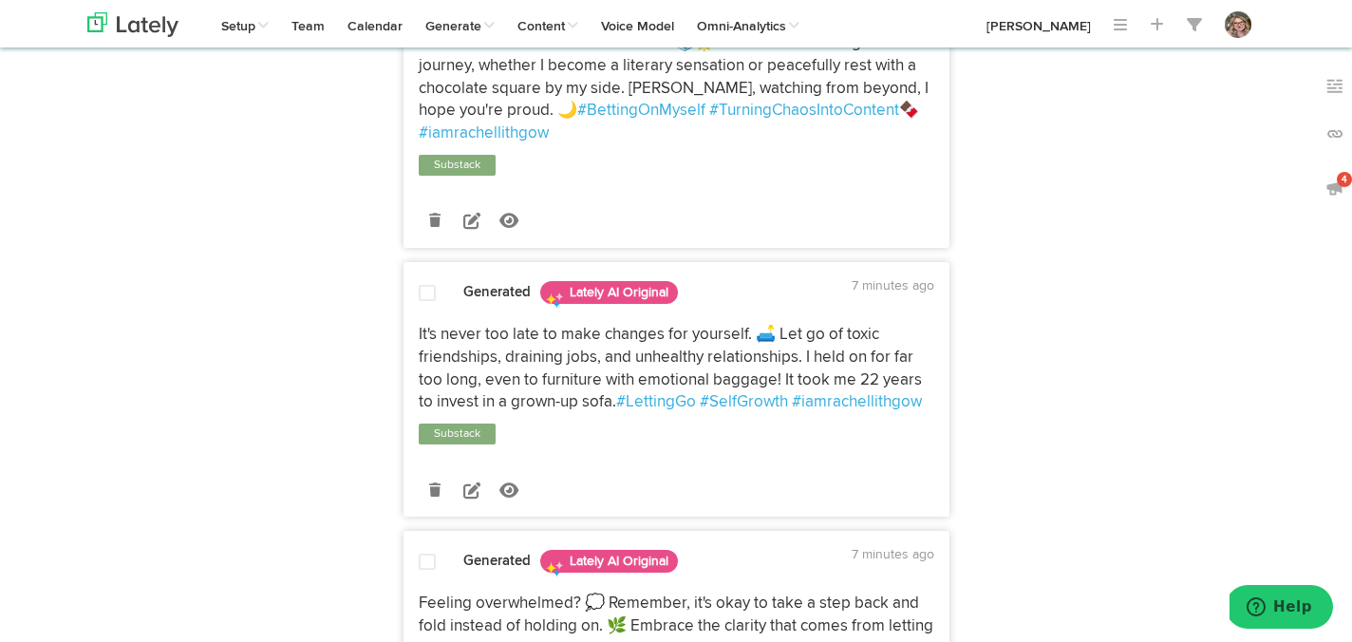
scroll to position [2120, 0]
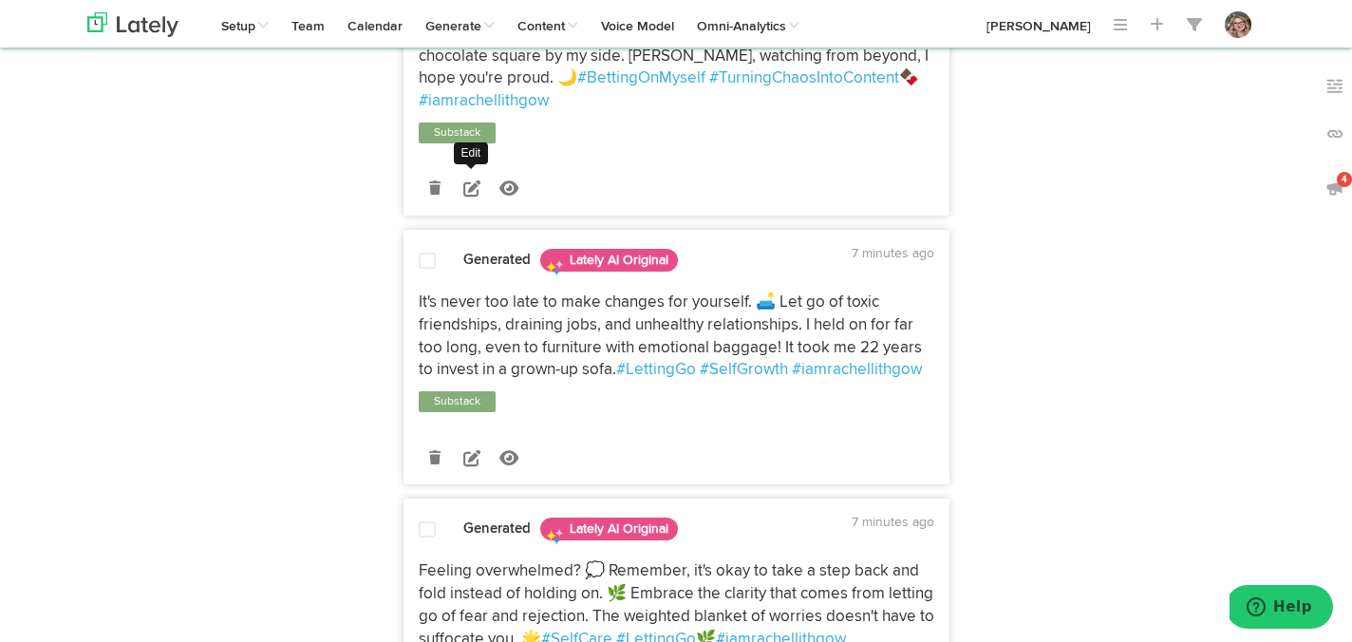
click at [477, 197] on icon at bounding box center [471, 188] width 17 height 17
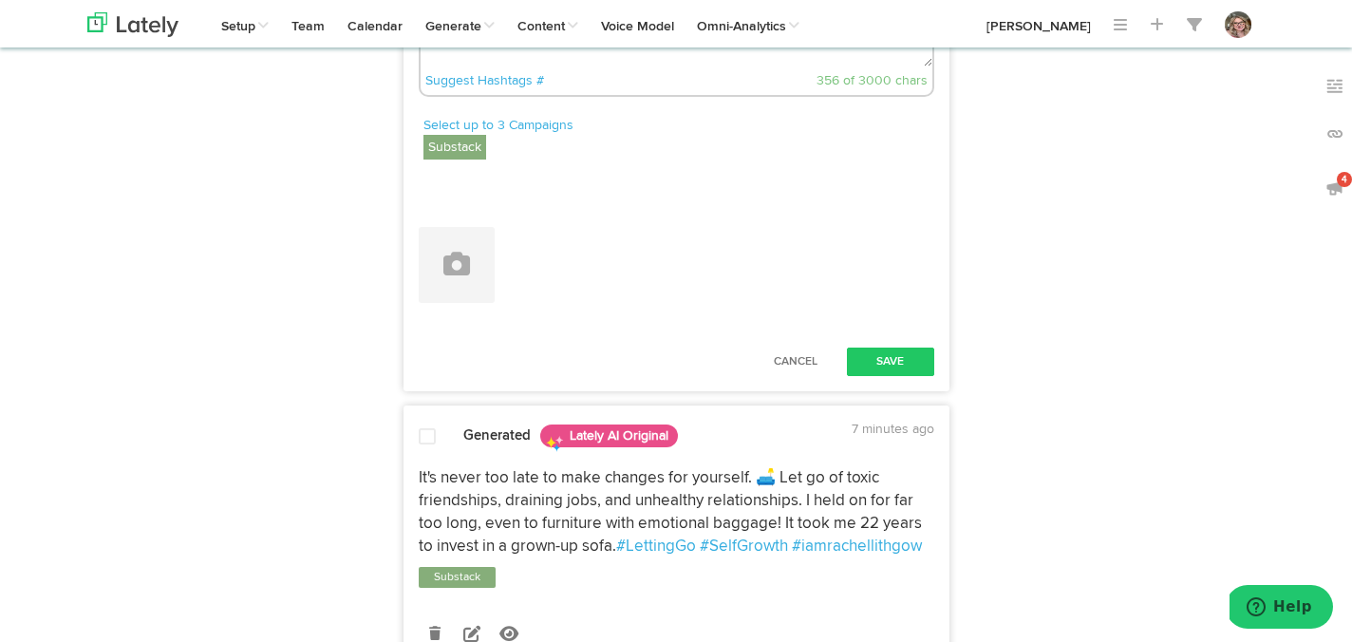
click at [707, 66] on textarea "Taking a leap of faith on myself and my chaos - turning it into relatable conte…" at bounding box center [677, 3] width 512 height 125
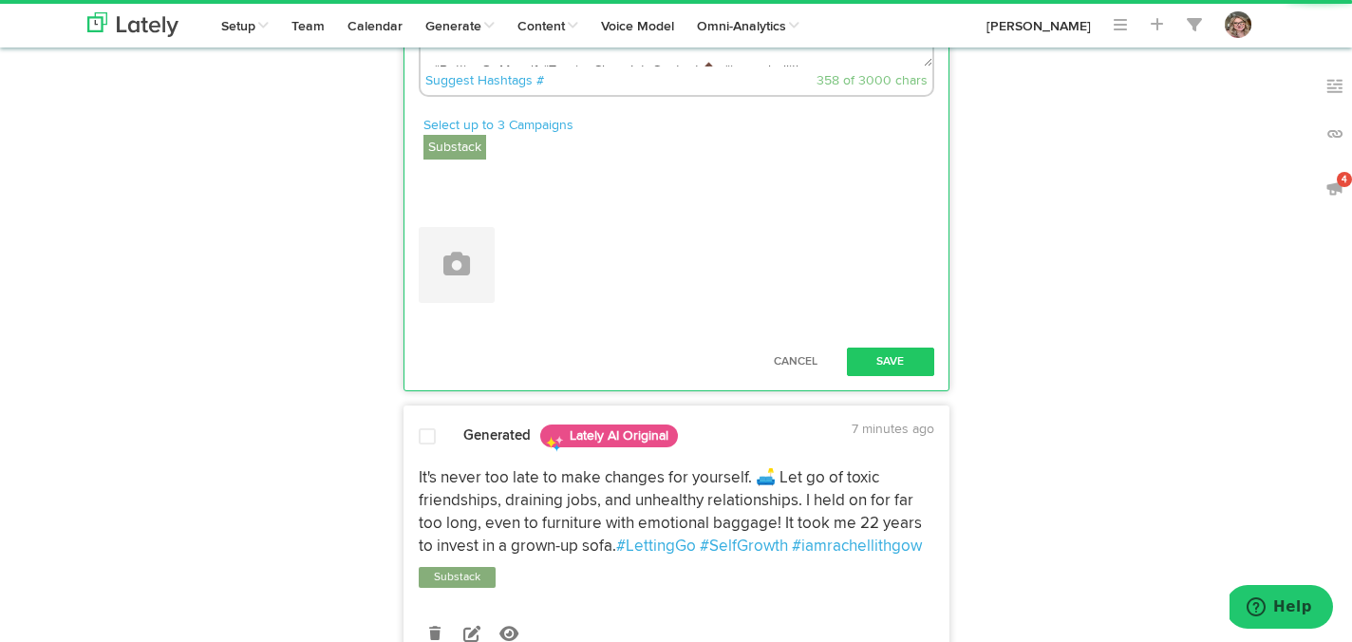
scroll to position [10, 0]
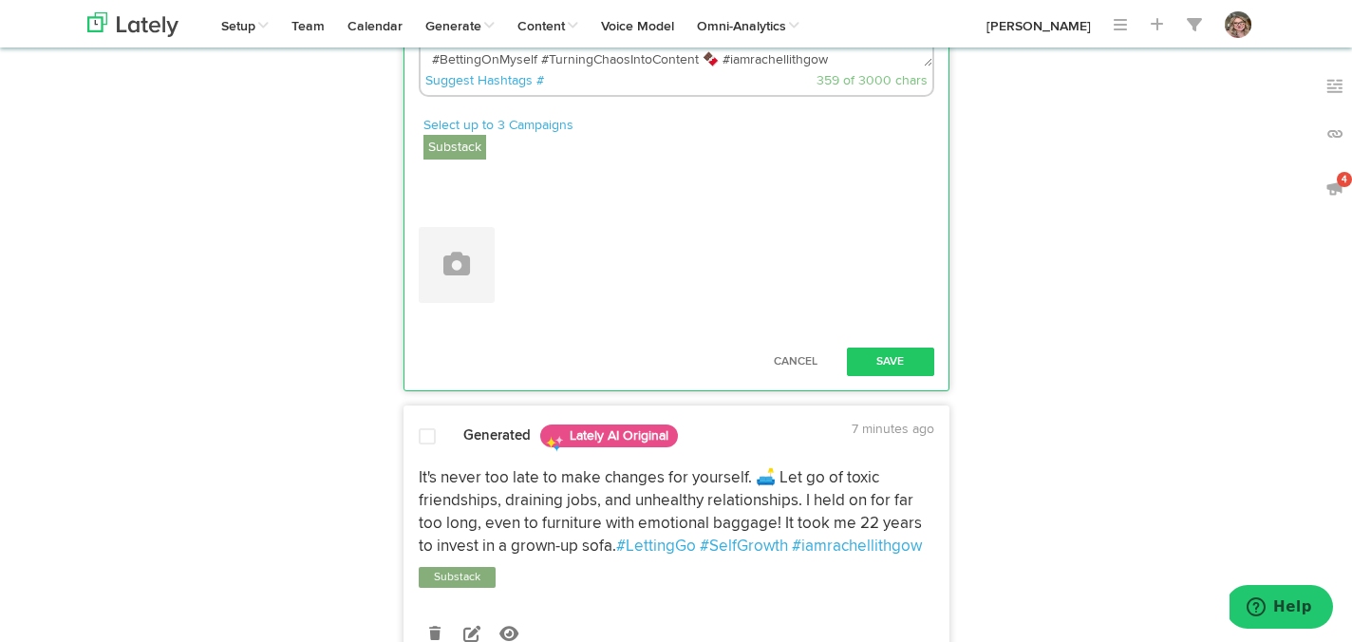
click at [739, 66] on textarea "Taking a leap of faith on myself and my chaos - turning it into relatable conte…" at bounding box center [677, 3] width 512 height 125
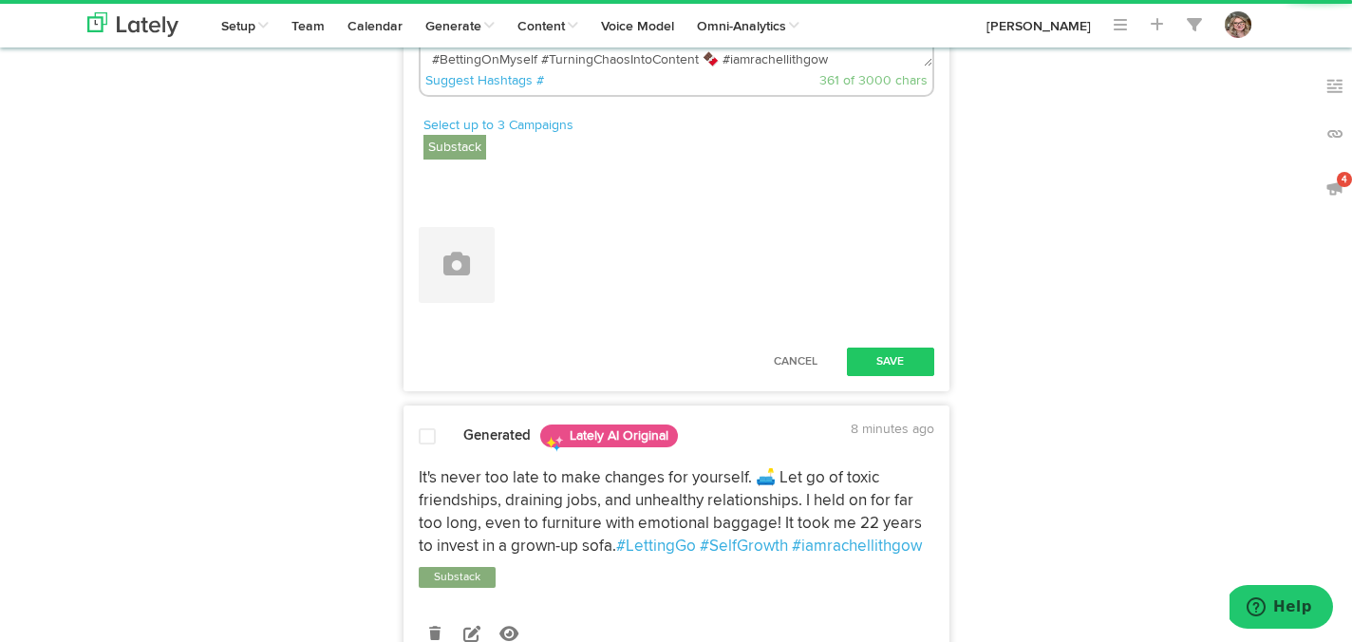
paste textarea "[URL][DOMAIN_NAME]"
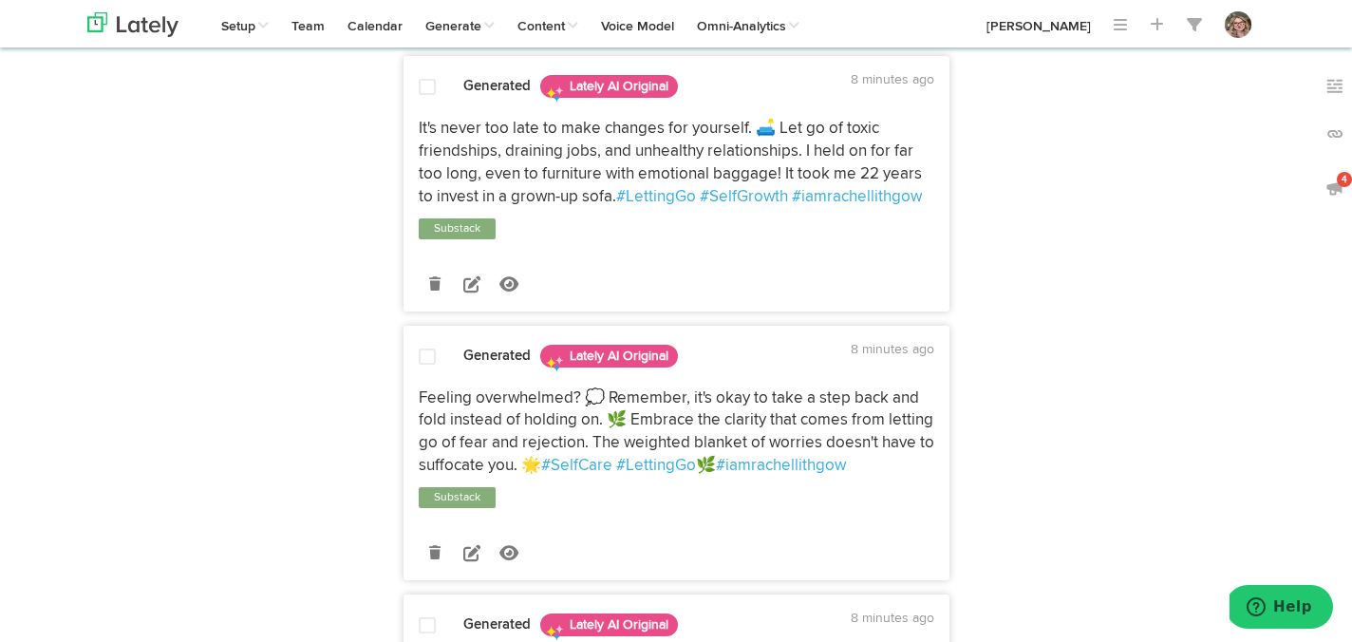
scroll to position [2623, 0]
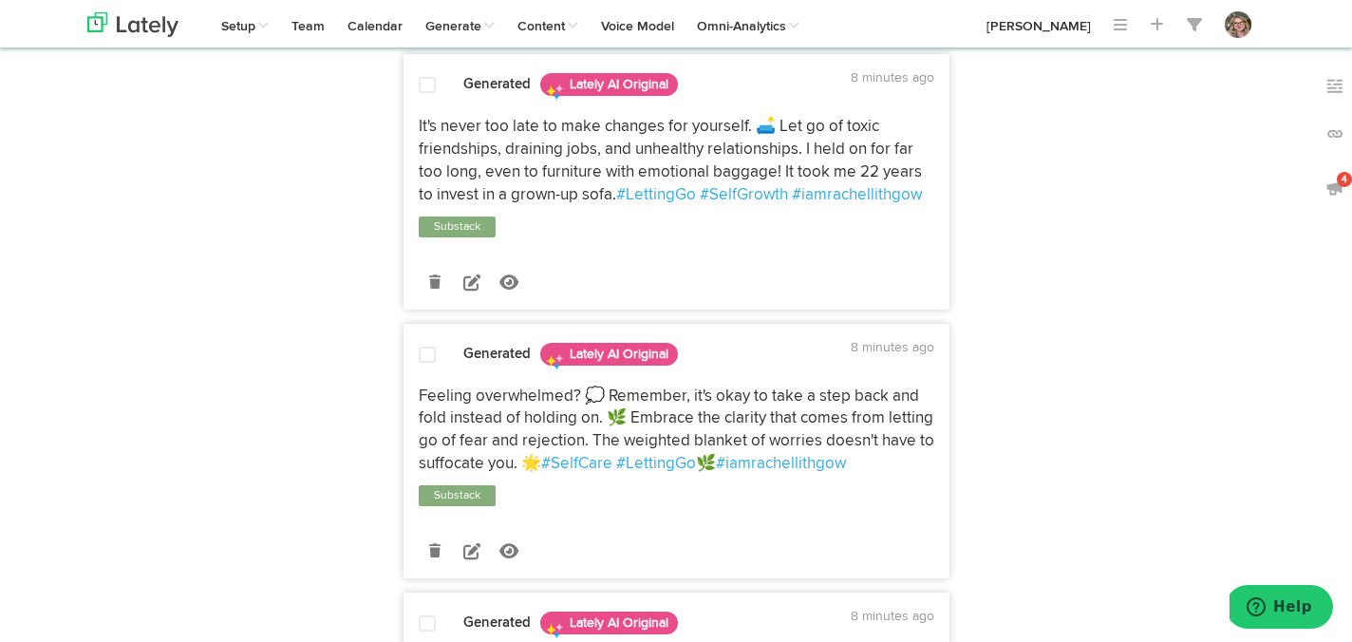
type textarea "Taking a leap of faith on myself and my chaos - turning it into relatable conte…"
click at [896, 25] on button "Save" at bounding box center [890, 10] width 87 height 28
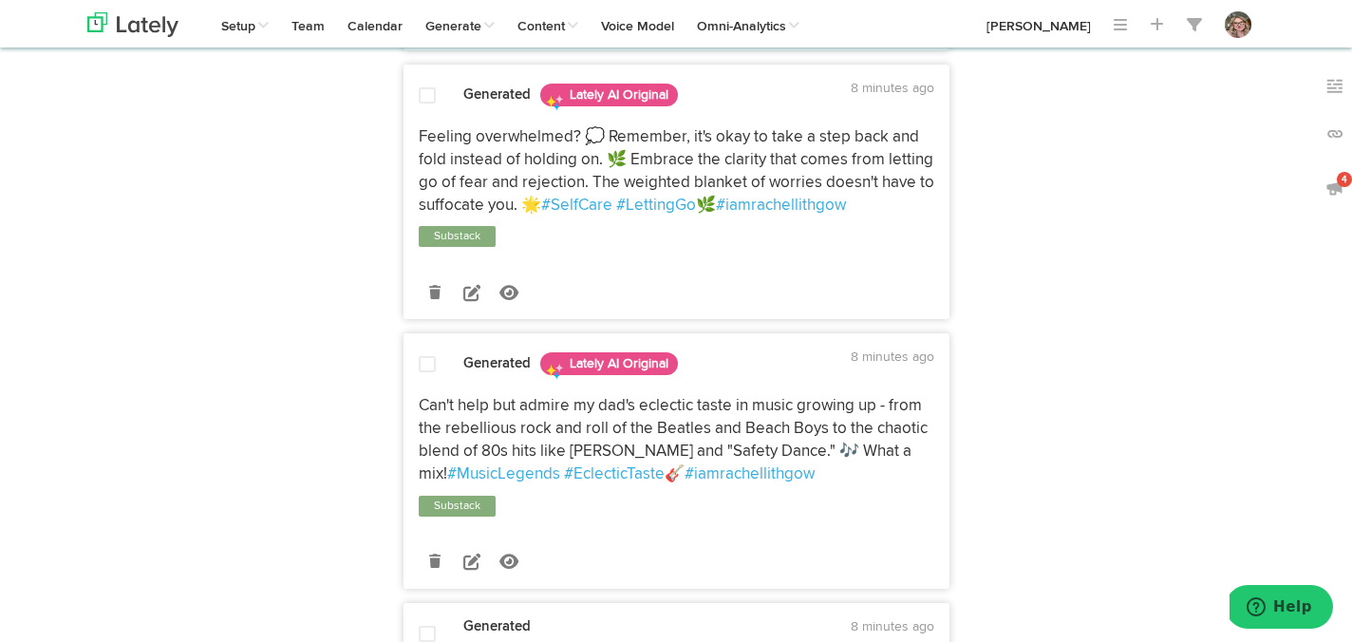
scroll to position [2733, 0]
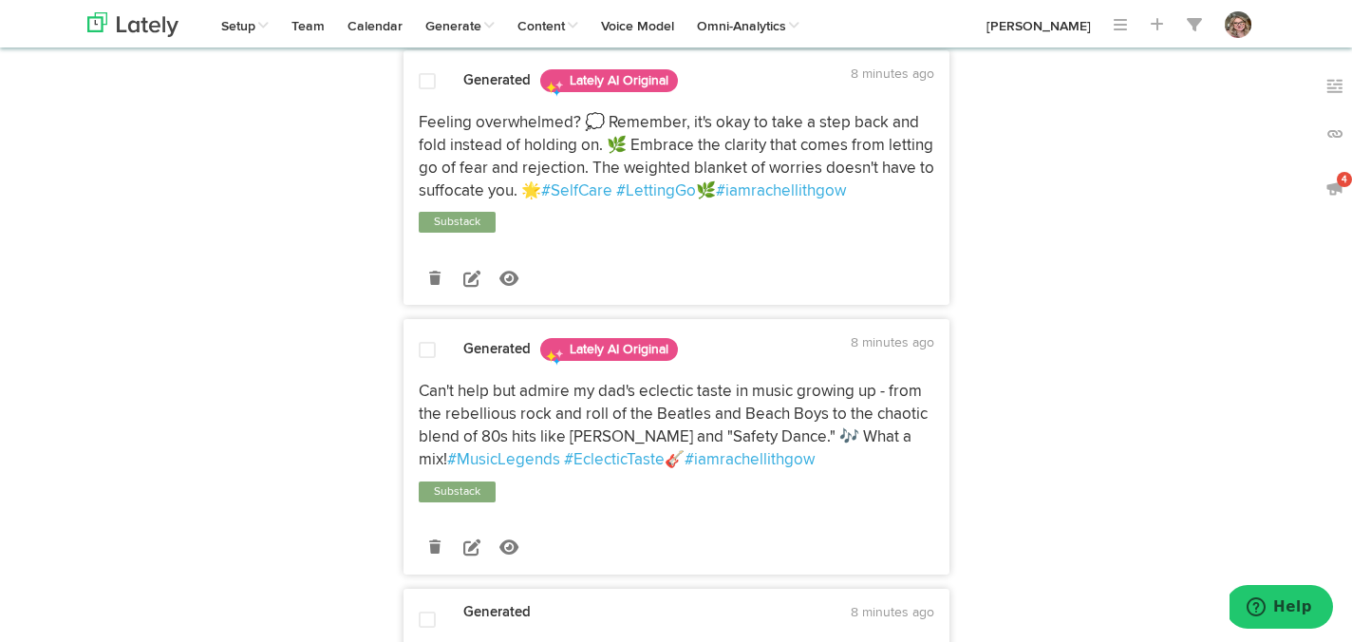
click at [481, 26] on link at bounding box center [472, 8] width 33 height 33
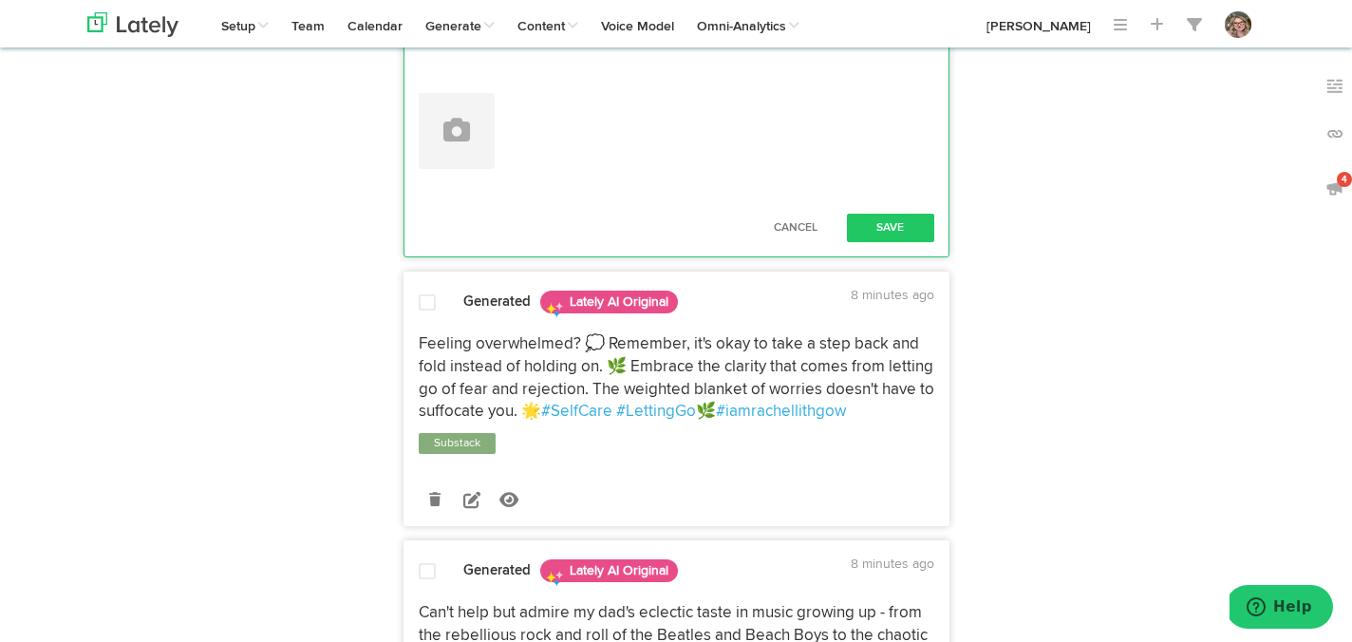
paste textarea "[URL][DOMAIN_NAME]"
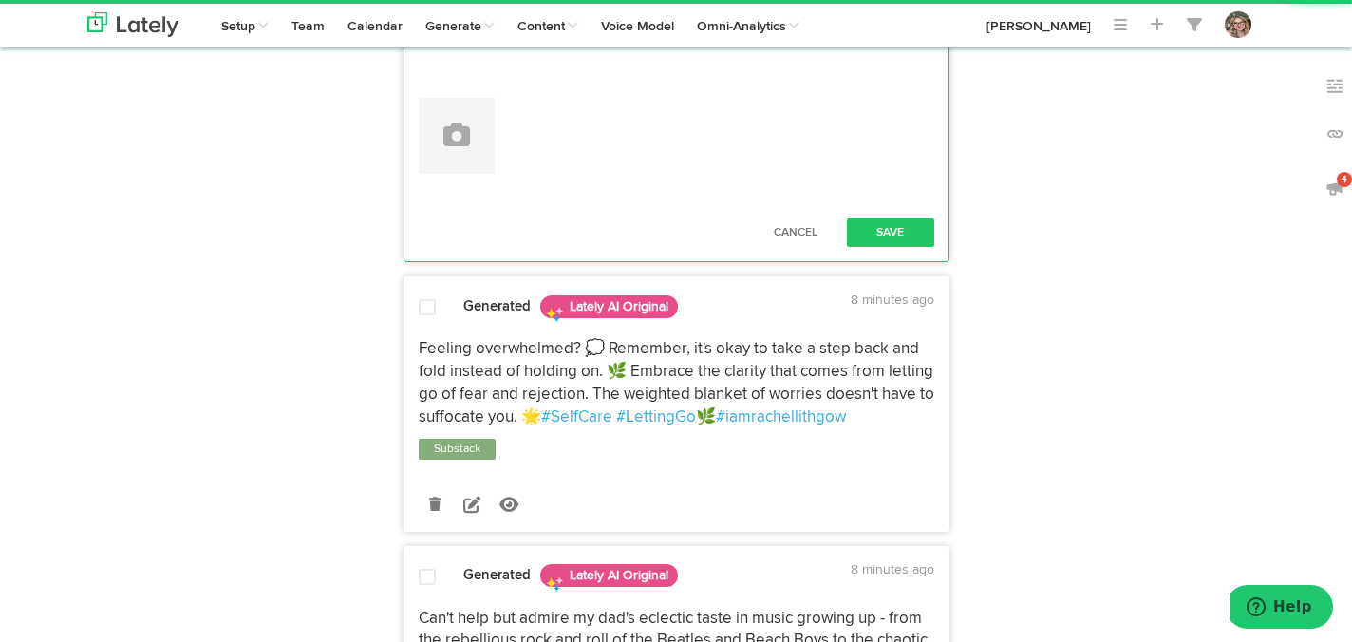
scroll to position [2934, 0]
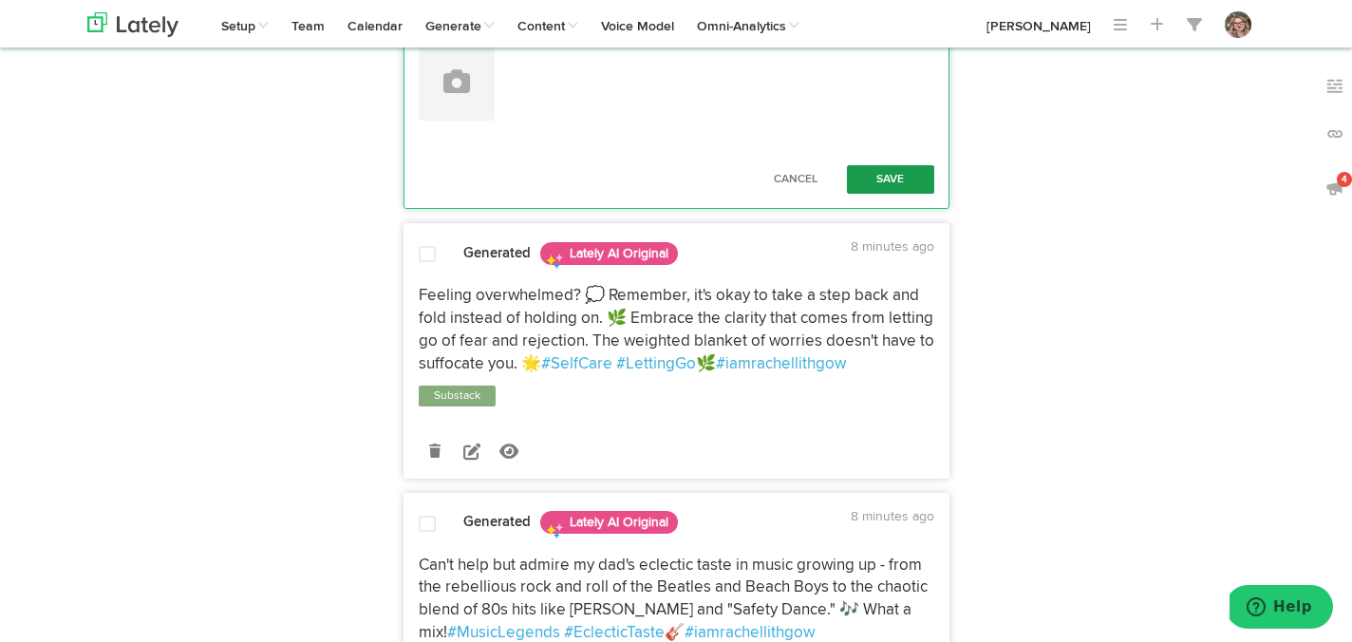
type textarea "It's never too late to make changes for yourself. 🛋️ Let go of toxic friendship…"
click at [871, 194] on button "Save" at bounding box center [890, 179] width 87 height 28
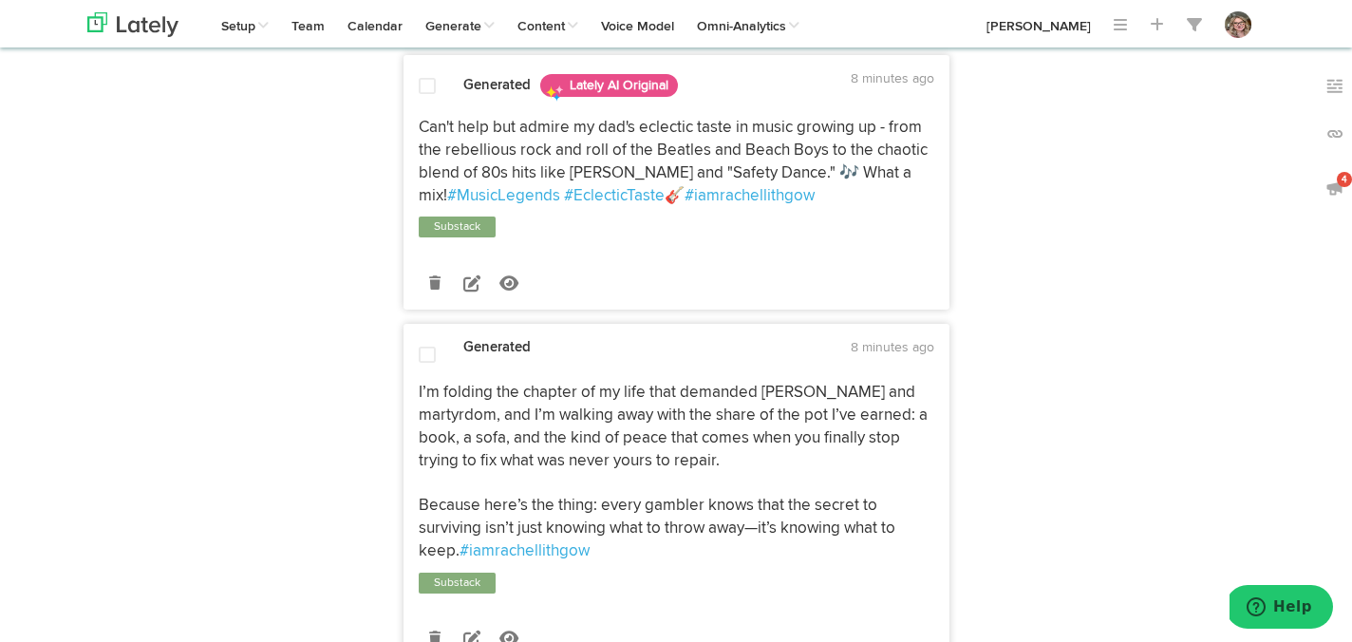
scroll to position [3239, 0]
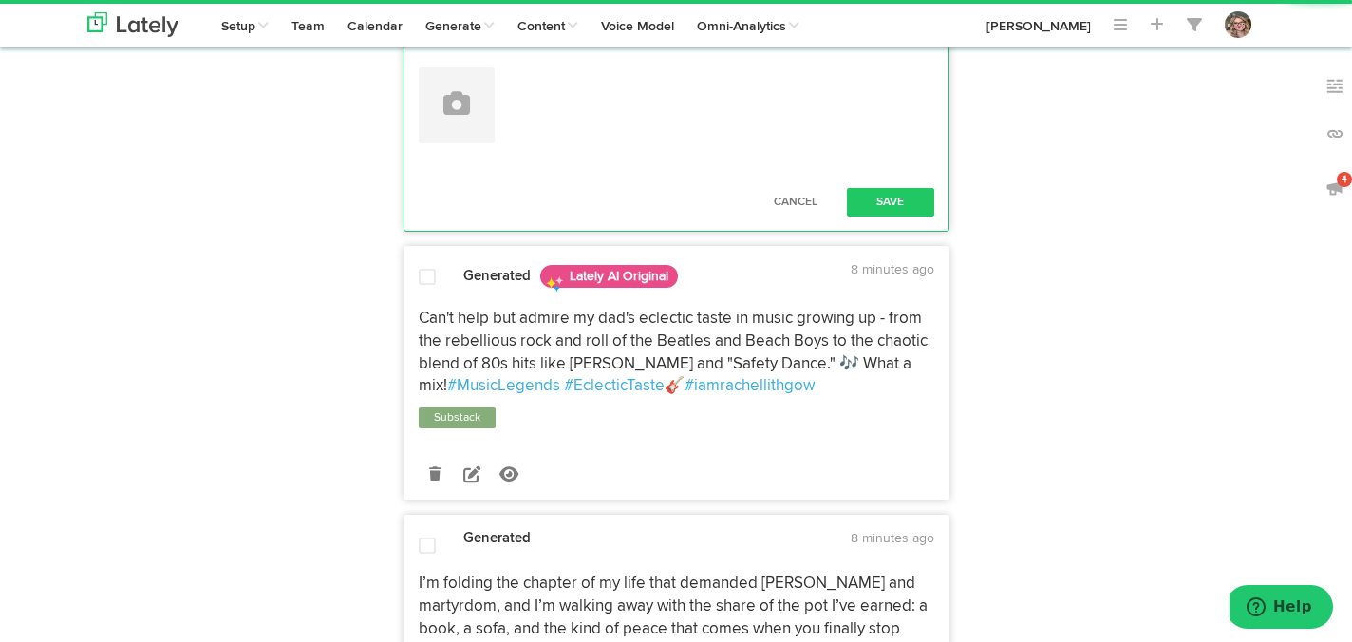
paste textarea "[URL][DOMAIN_NAME]"
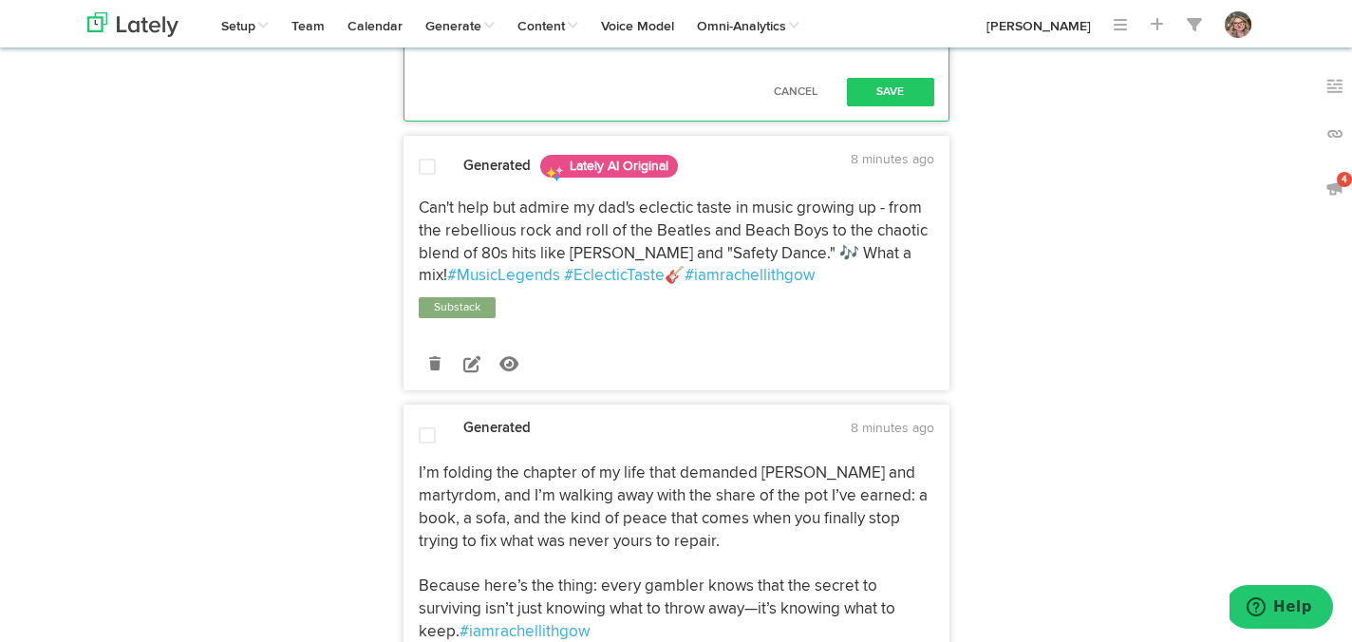
scroll to position [3504, 0]
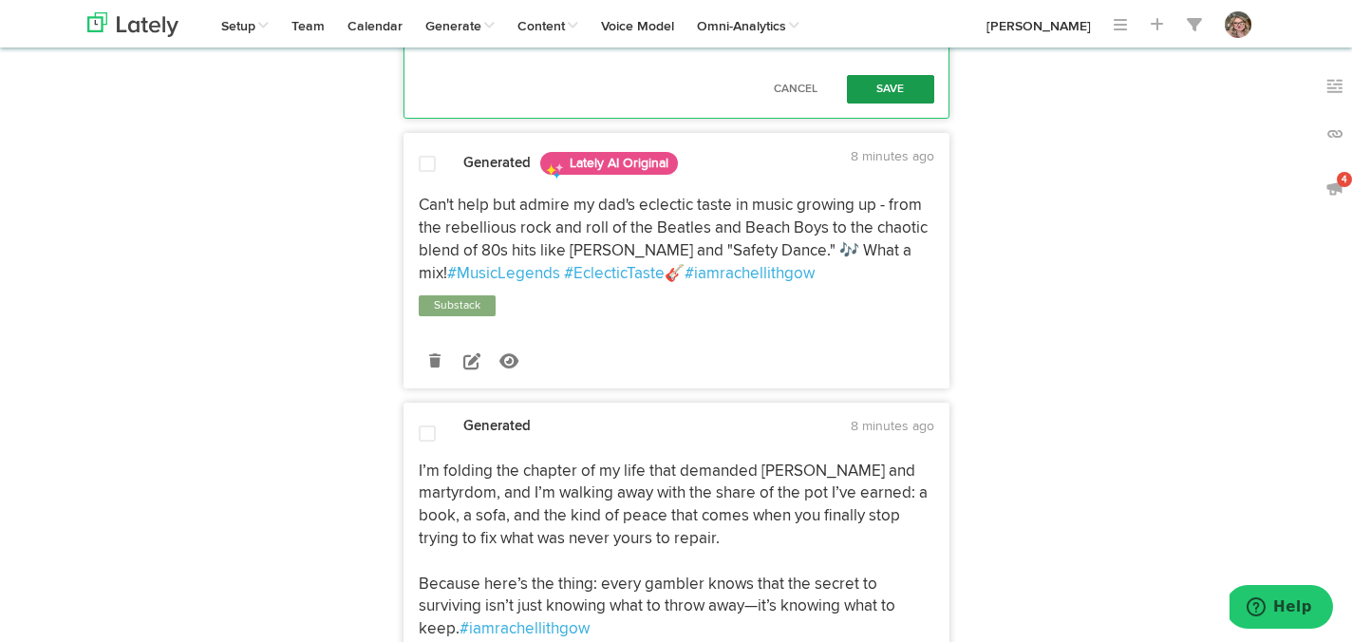
type textarea "Feeling overwhelmed? 💭 Remember, it's okay to take a step back and fold instead…"
click at [895, 104] on button "Save" at bounding box center [890, 89] width 87 height 28
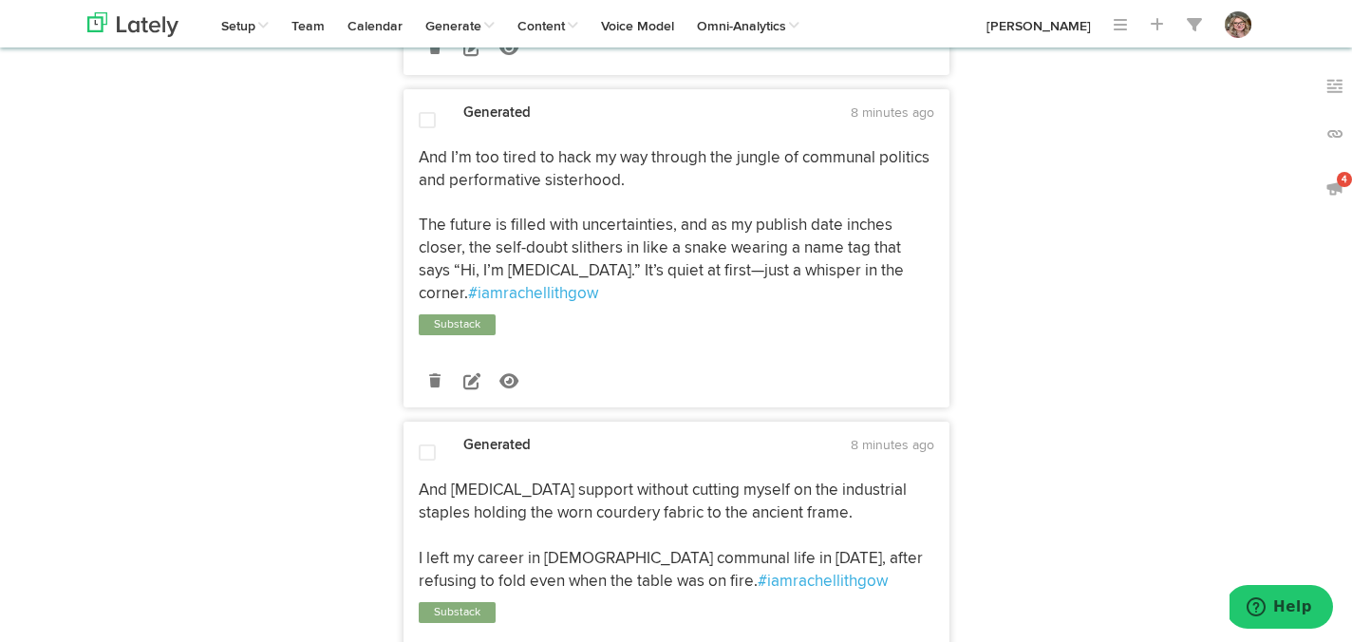
scroll to position [3971, 0]
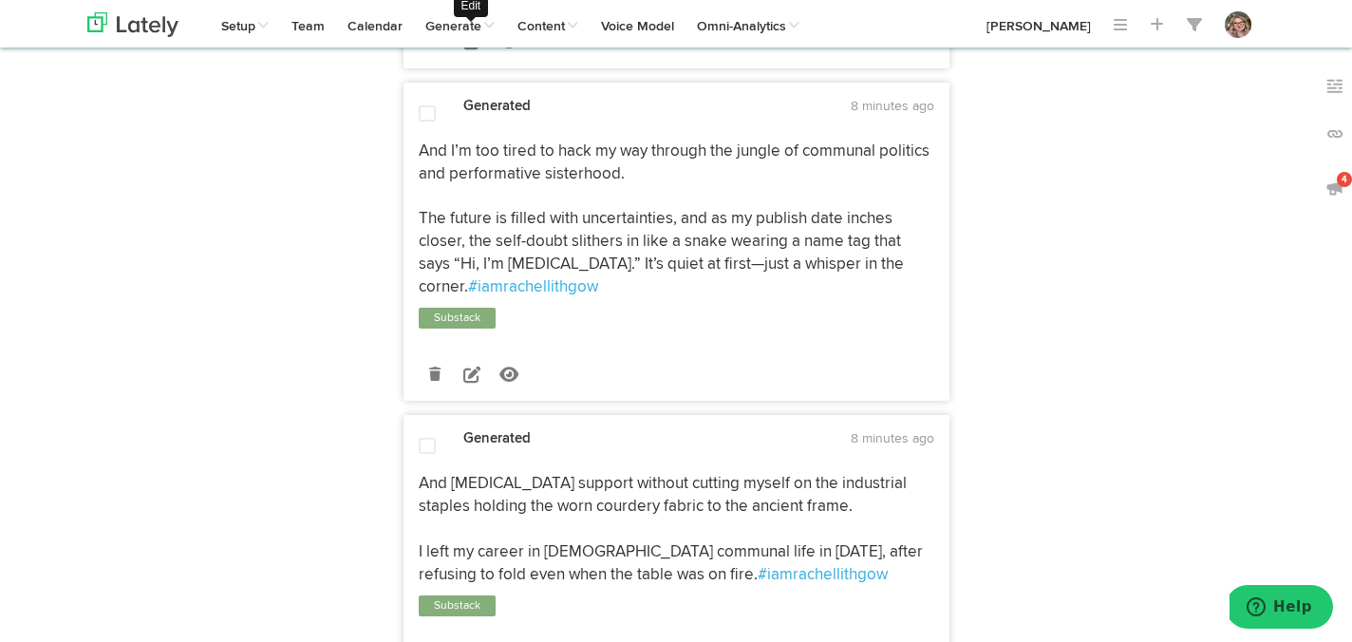
click at [476, 49] on icon at bounding box center [471, 40] width 17 height 17
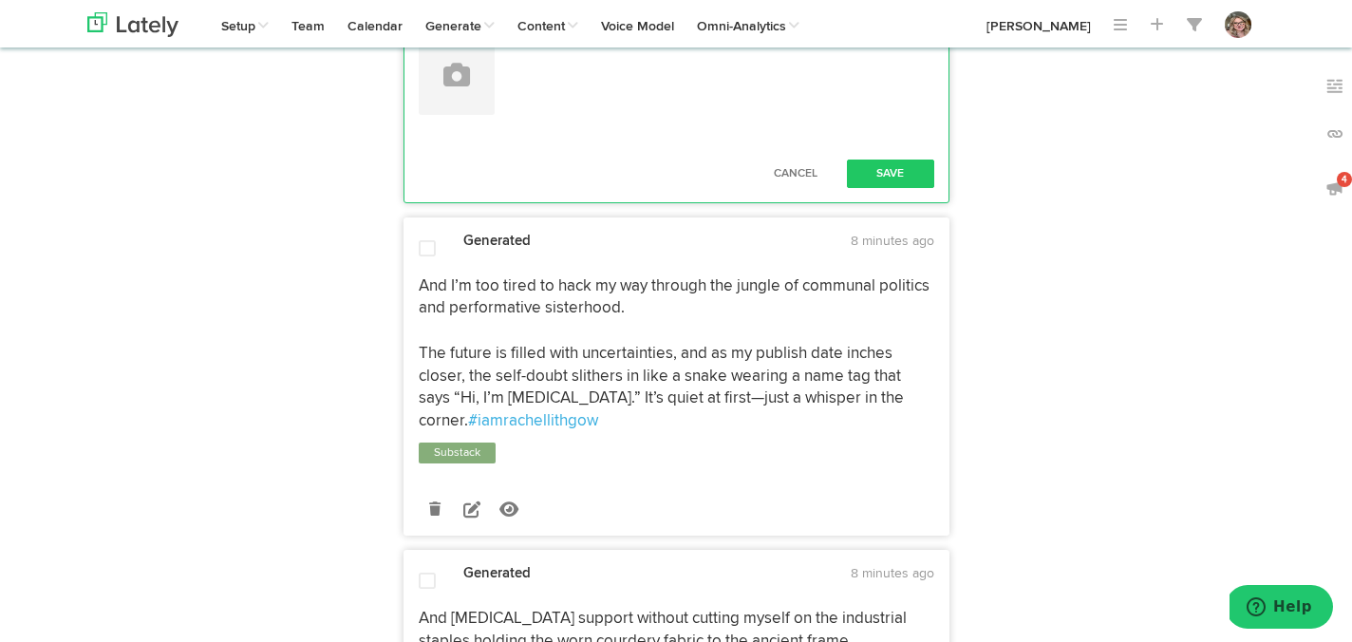
scroll to position [48, 0]
paste textarea "[URL][DOMAIN_NAME]"
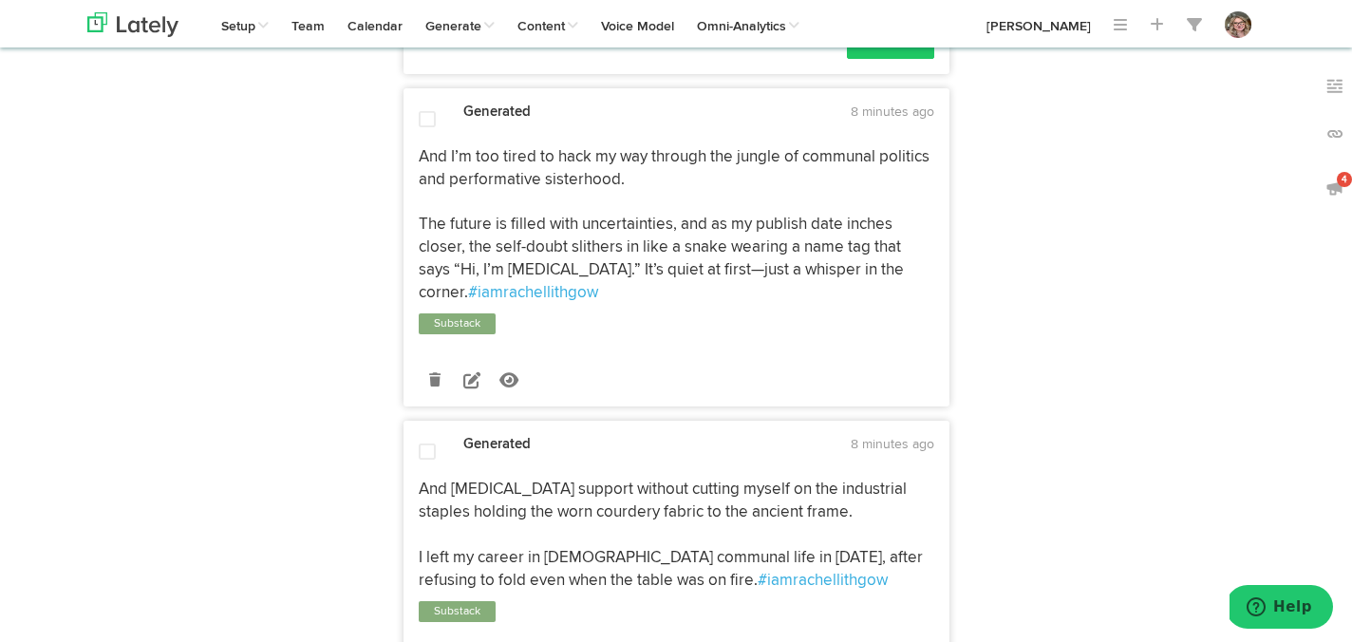
scroll to position [4309, 0]
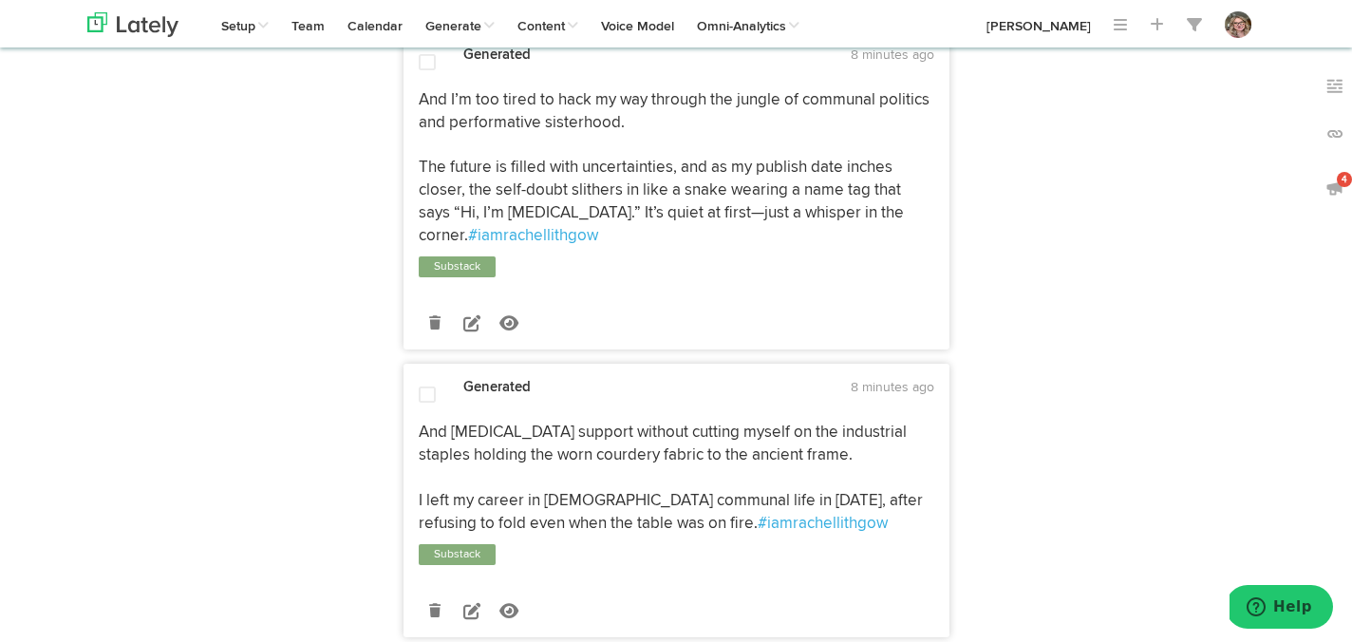
type textarea "I’m folding the chapter of my life that demanded [PERSON_NAME] and martyrdom, a…"
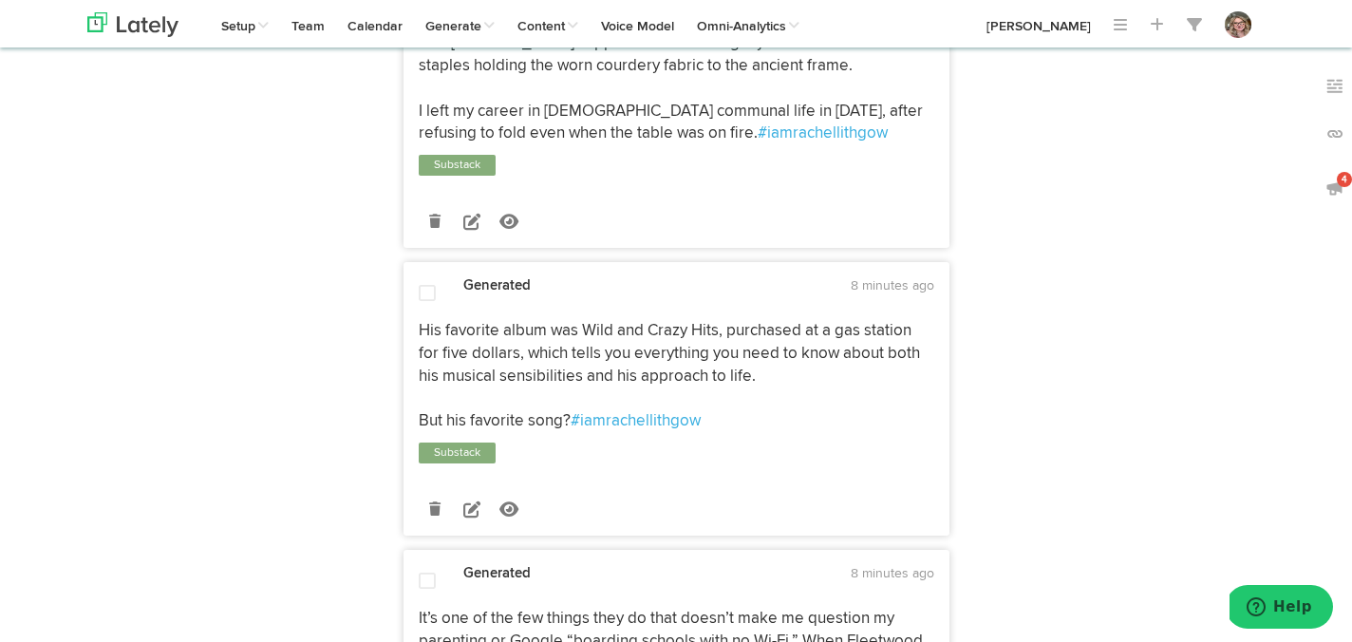
scroll to position [4663, 0]
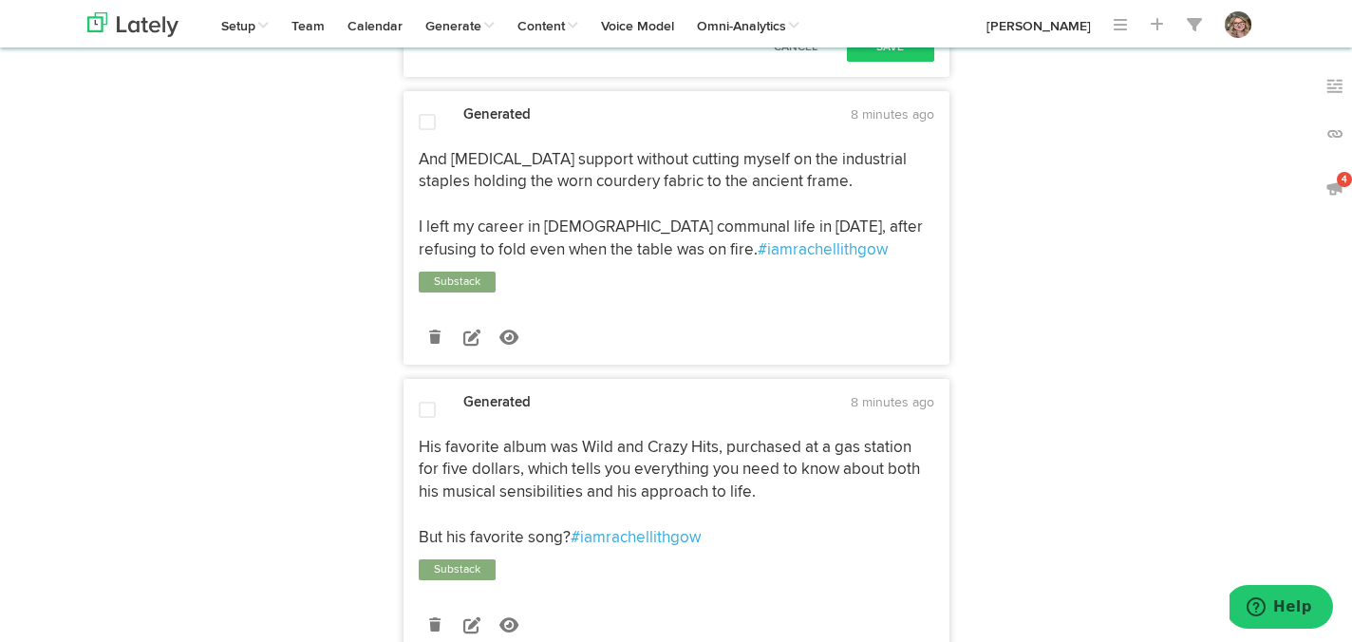
scroll to position [29, 0]
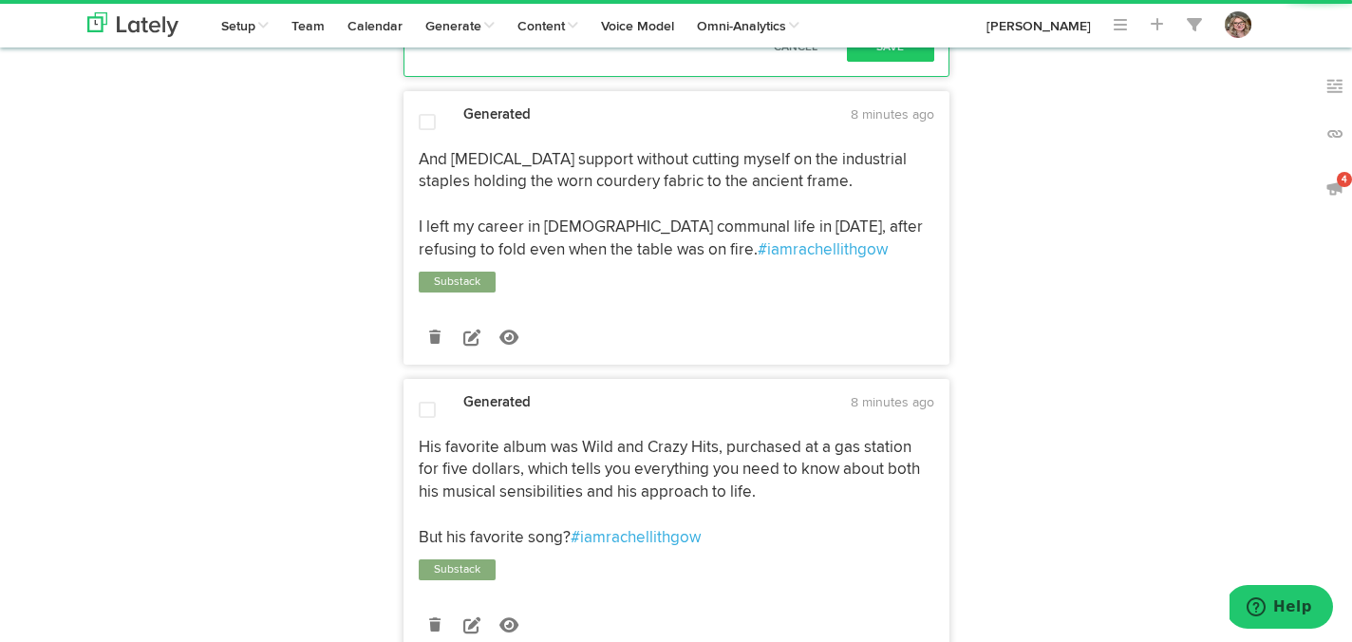
paste textarea "[URL][DOMAIN_NAME]"
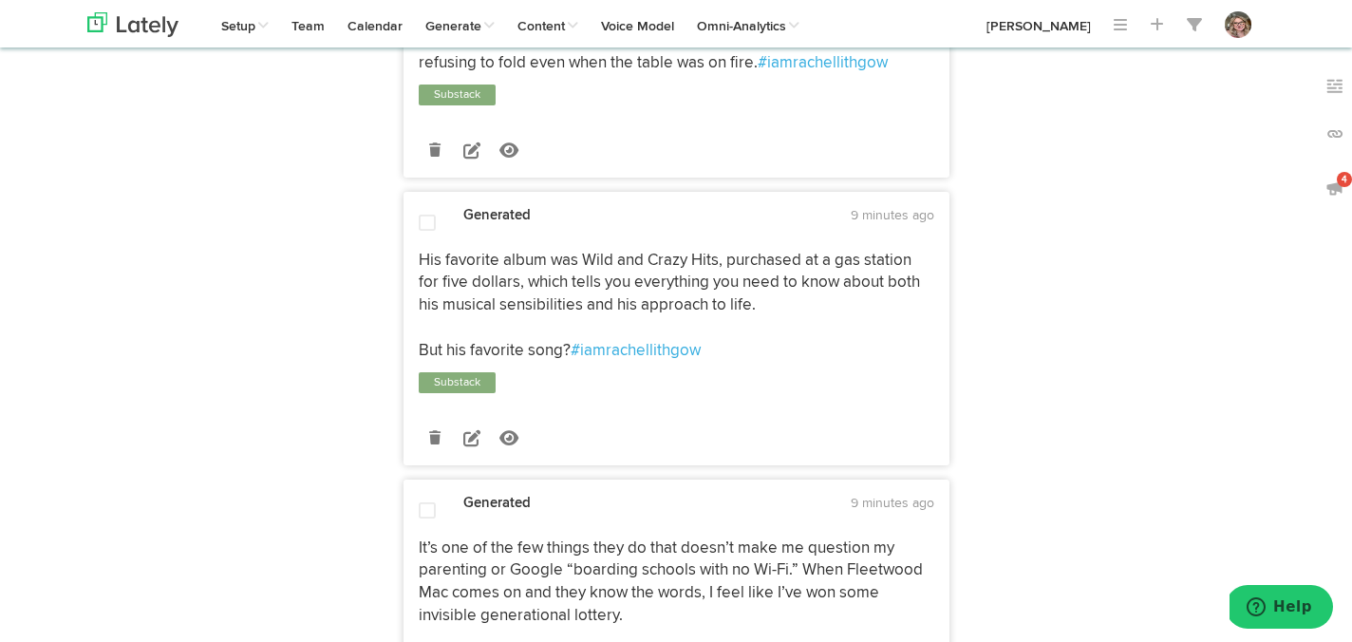
scroll to position [4851, 0]
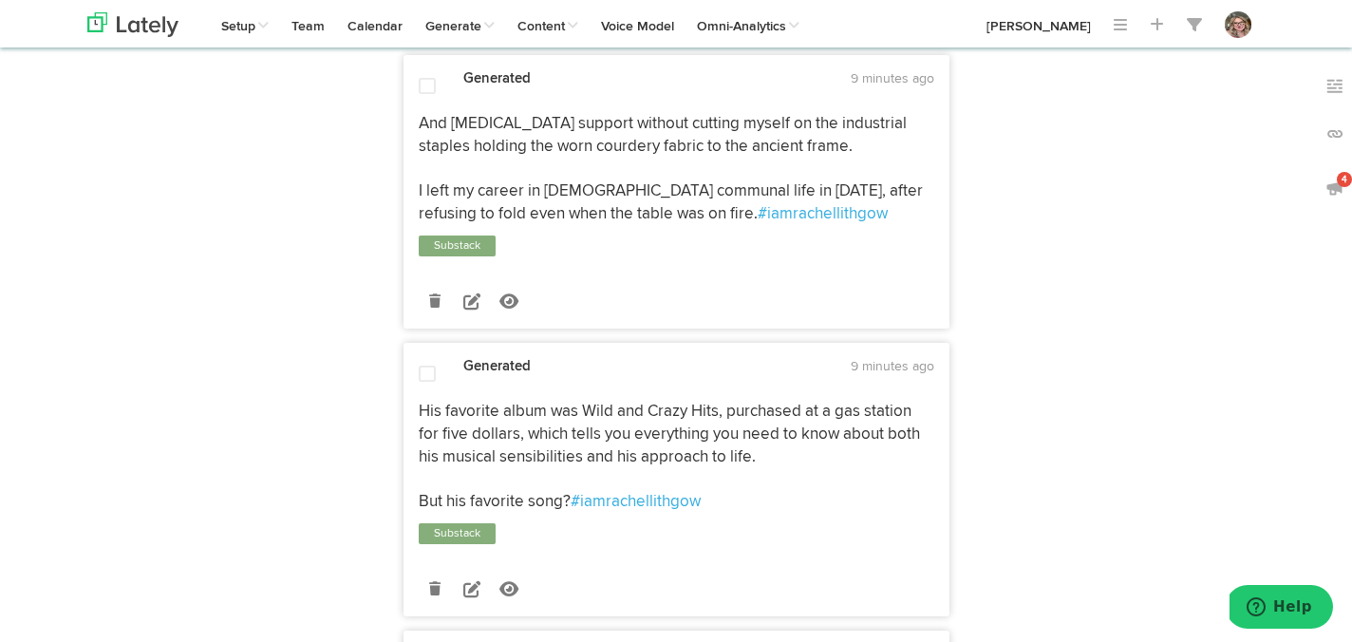
type textarea "And I’m too tired to hack my way through the jungle of communal politics and pe…"
click at [882, 26] on button "Save" at bounding box center [890, 11] width 87 height 28
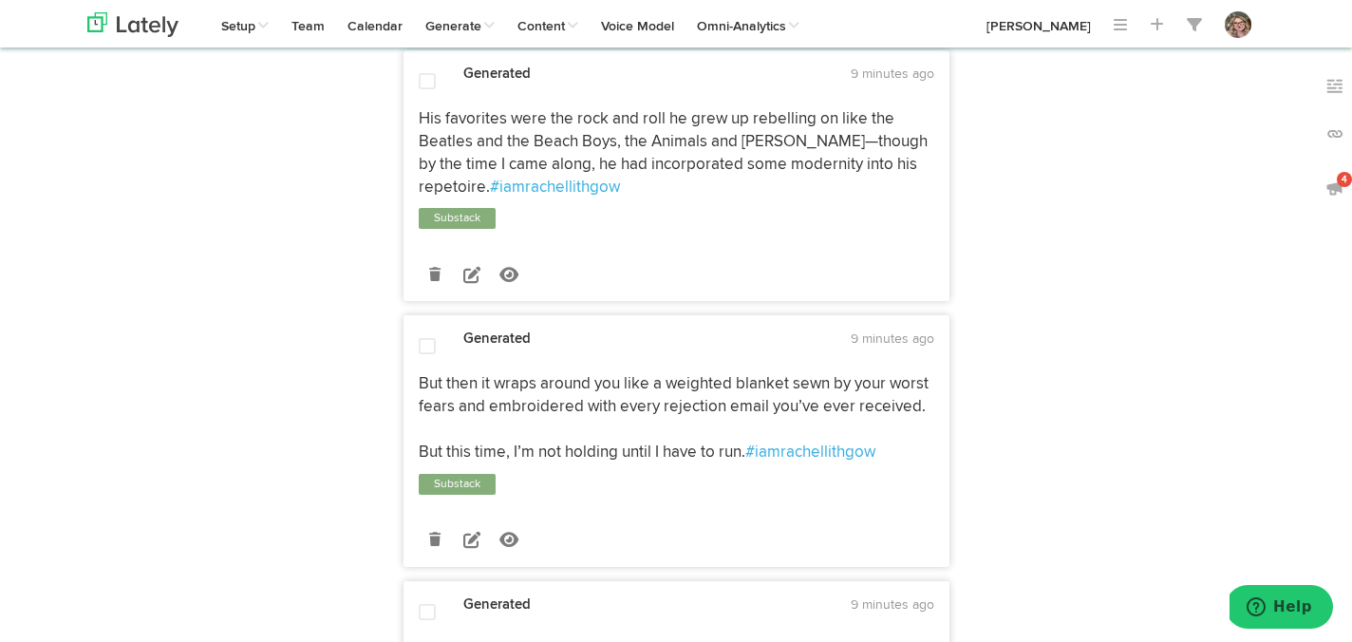
scroll to position [5617, 0]
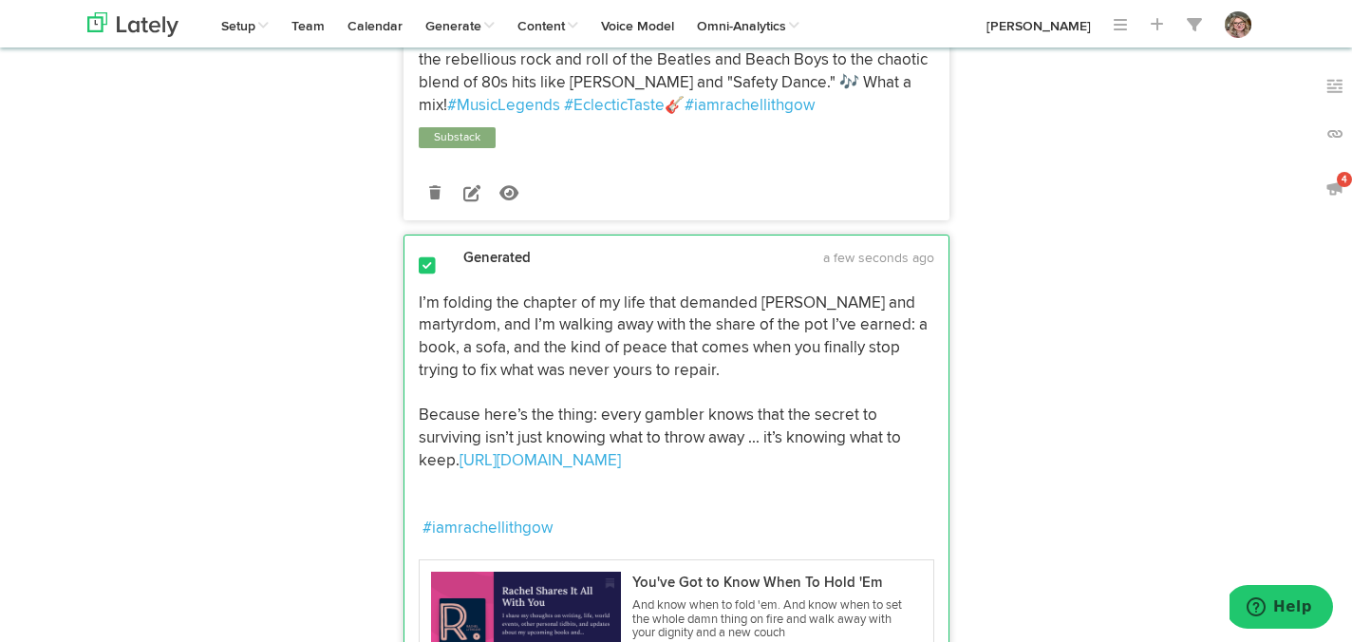
scroll to position [3416, 0]
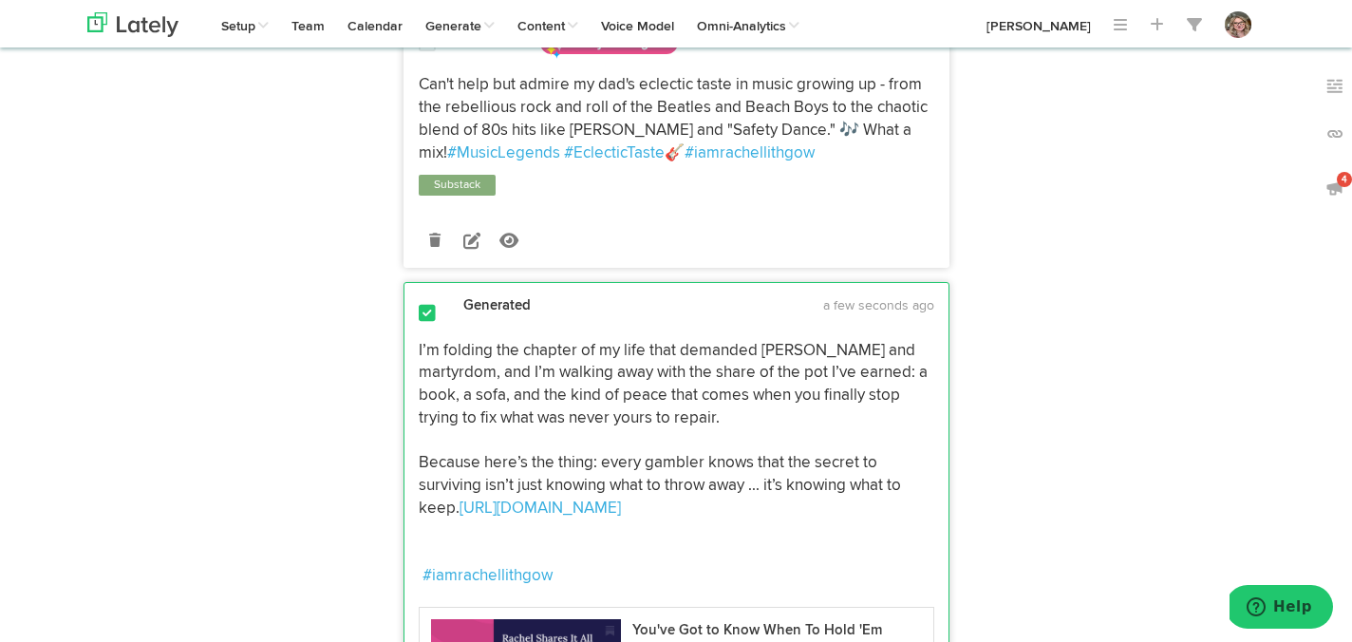
click at [422, 53] on span at bounding box center [427, 43] width 17 height 19
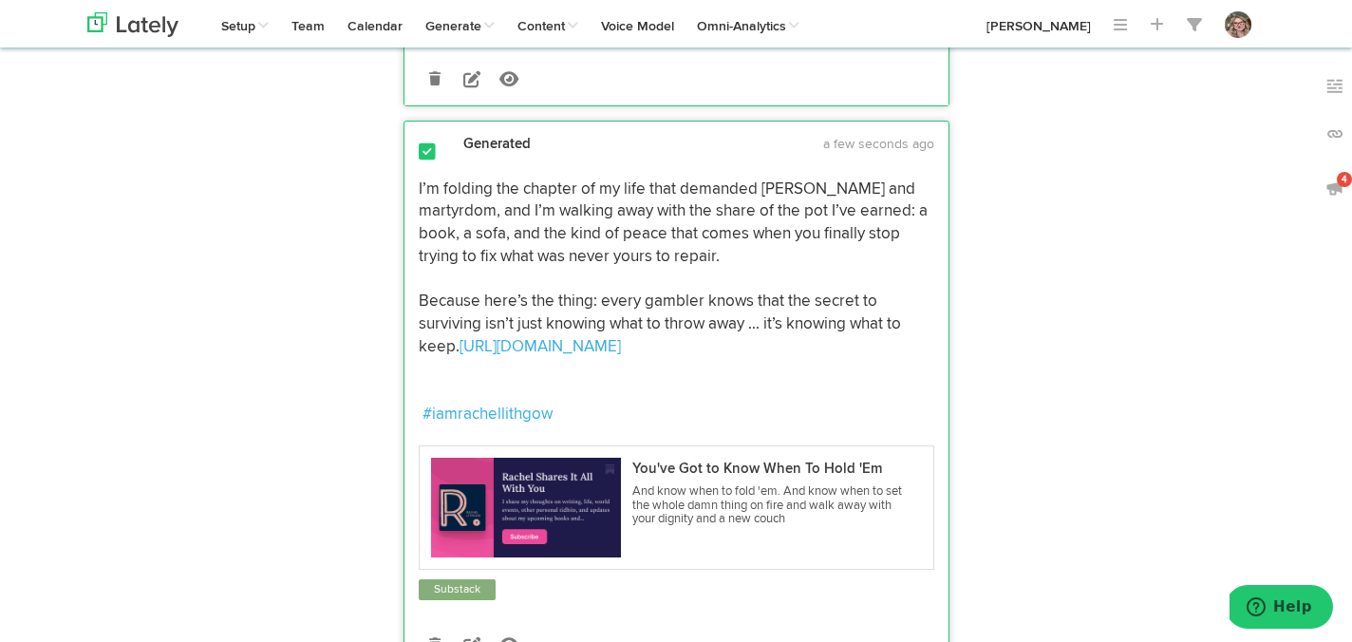
scroll to position [3739, 0]
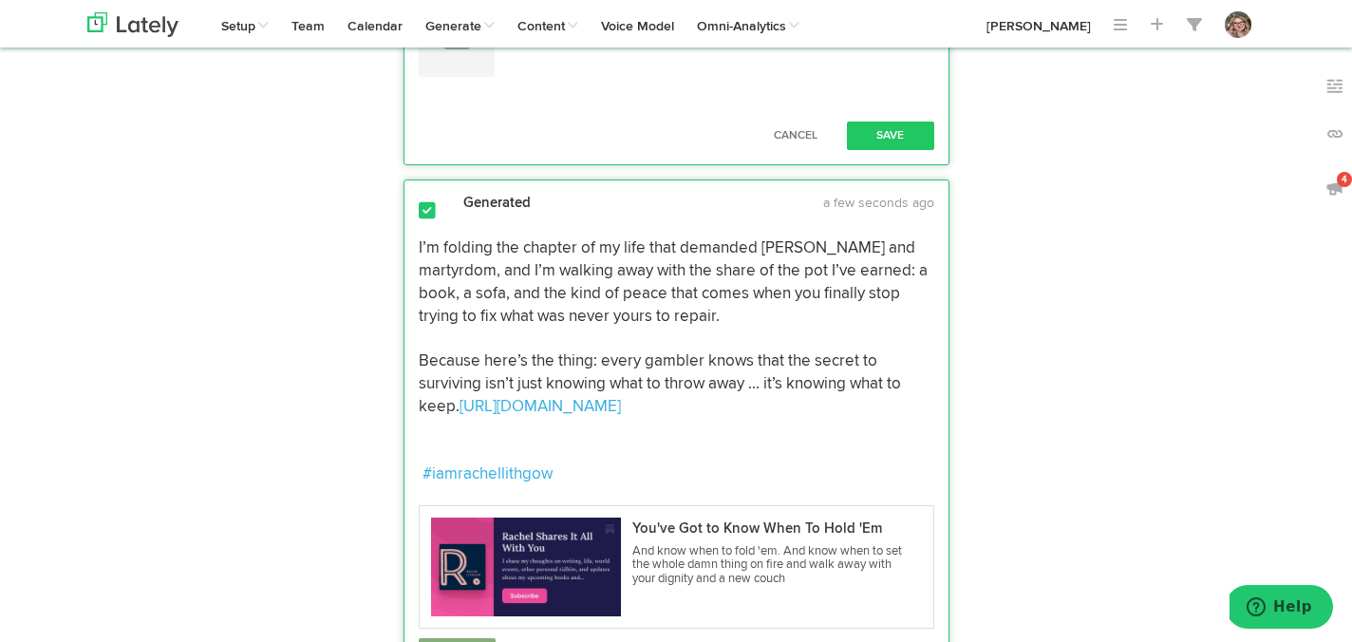
paste textarea "[URL][DOMAIN_NAME]"
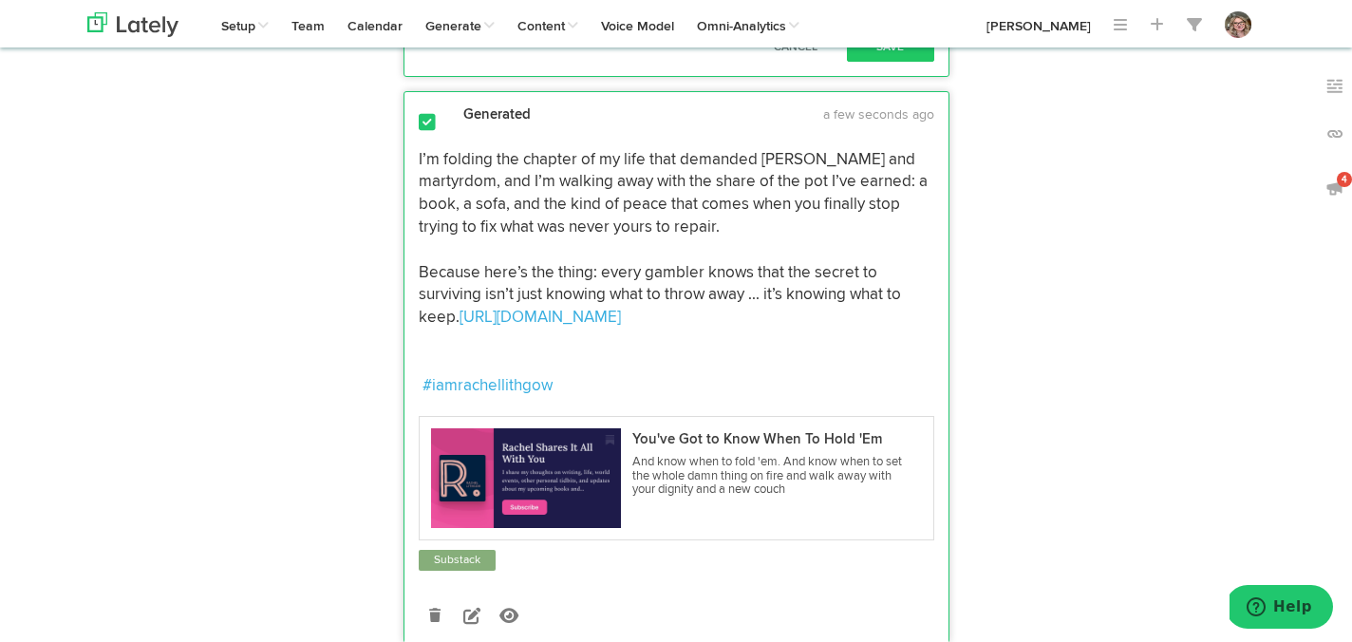
scroll to position [4038, 0]
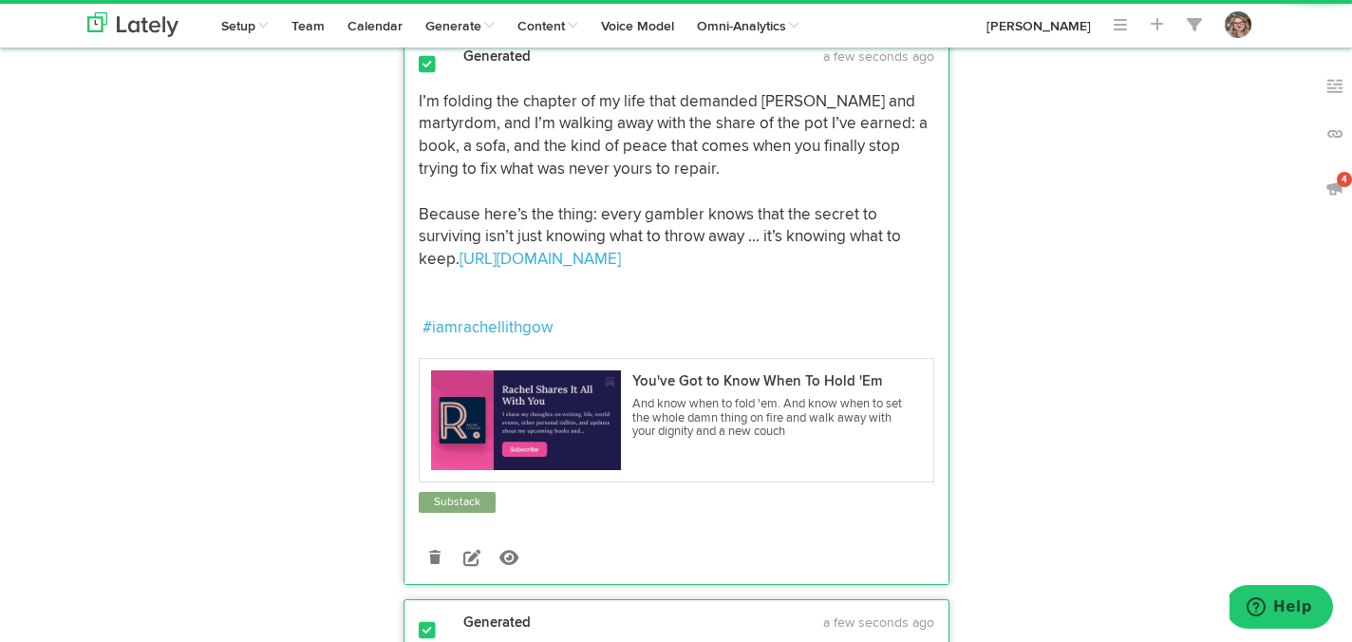
type textarea "Can't help but admire my dad's eclectic taste in music growing up - from the re…"
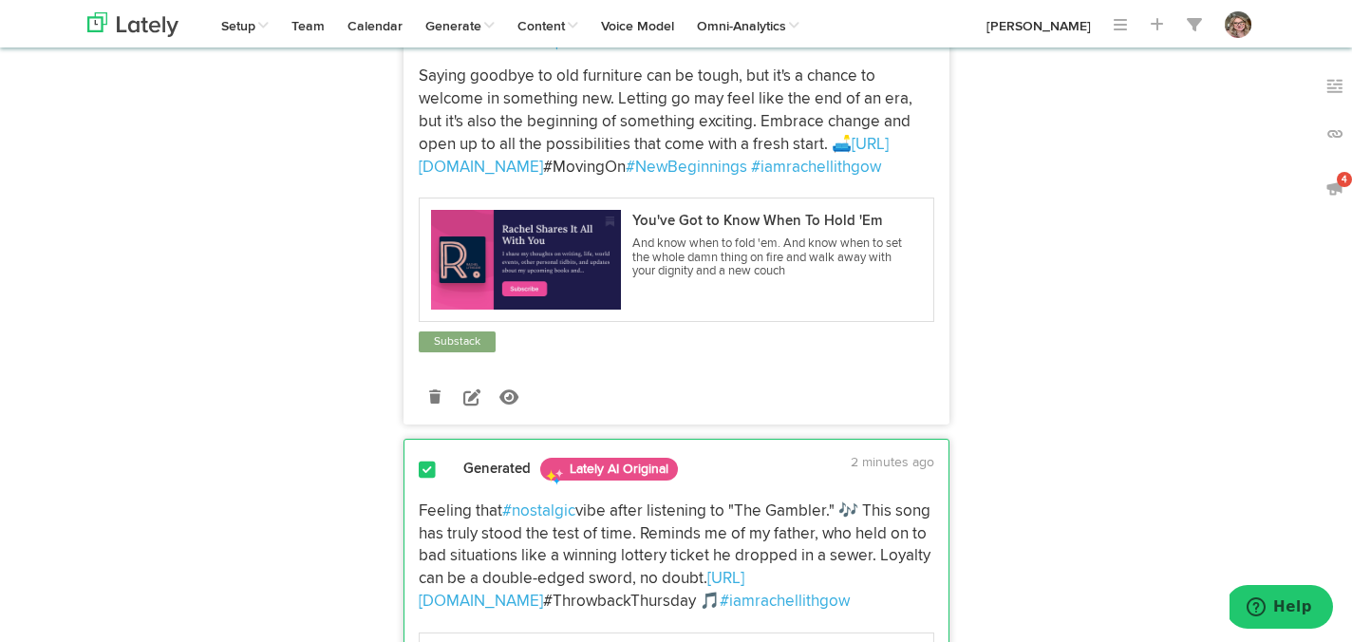
click at [424, 218] on div "Saying goodbye to old furniture can be tough, but it's a chance to welcome in s…" at bounding box center [677, 205] width 544 height 298
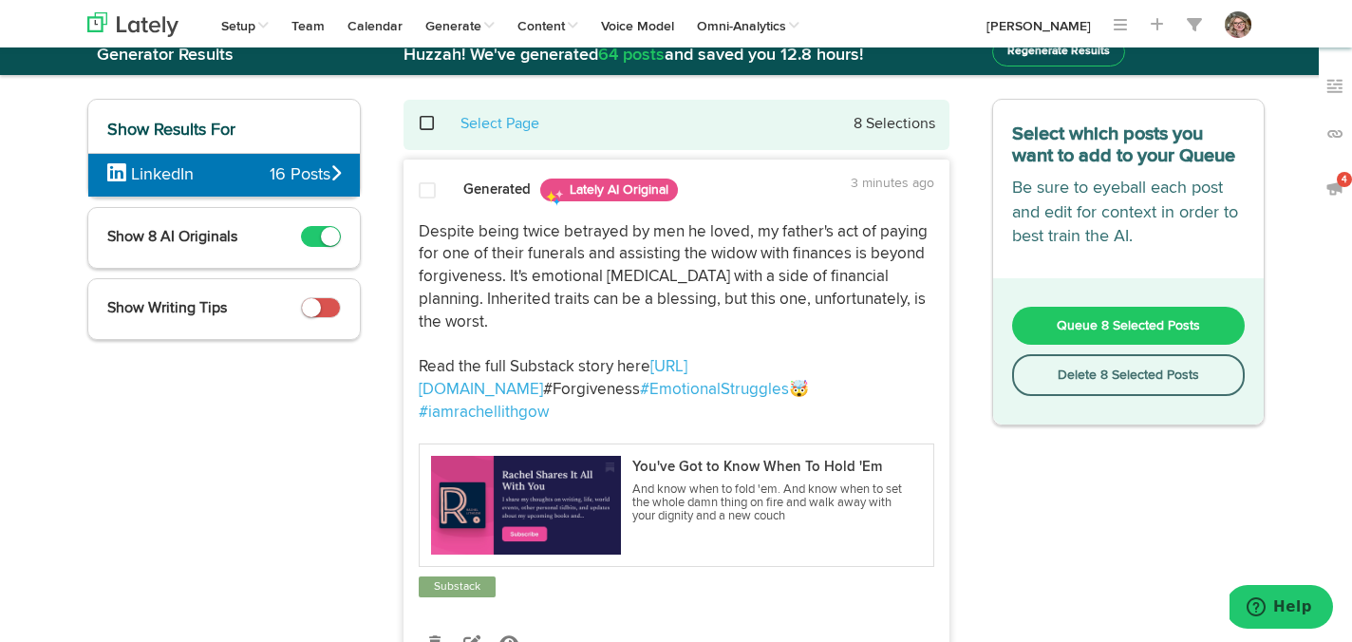
scroll to position [0, 0]
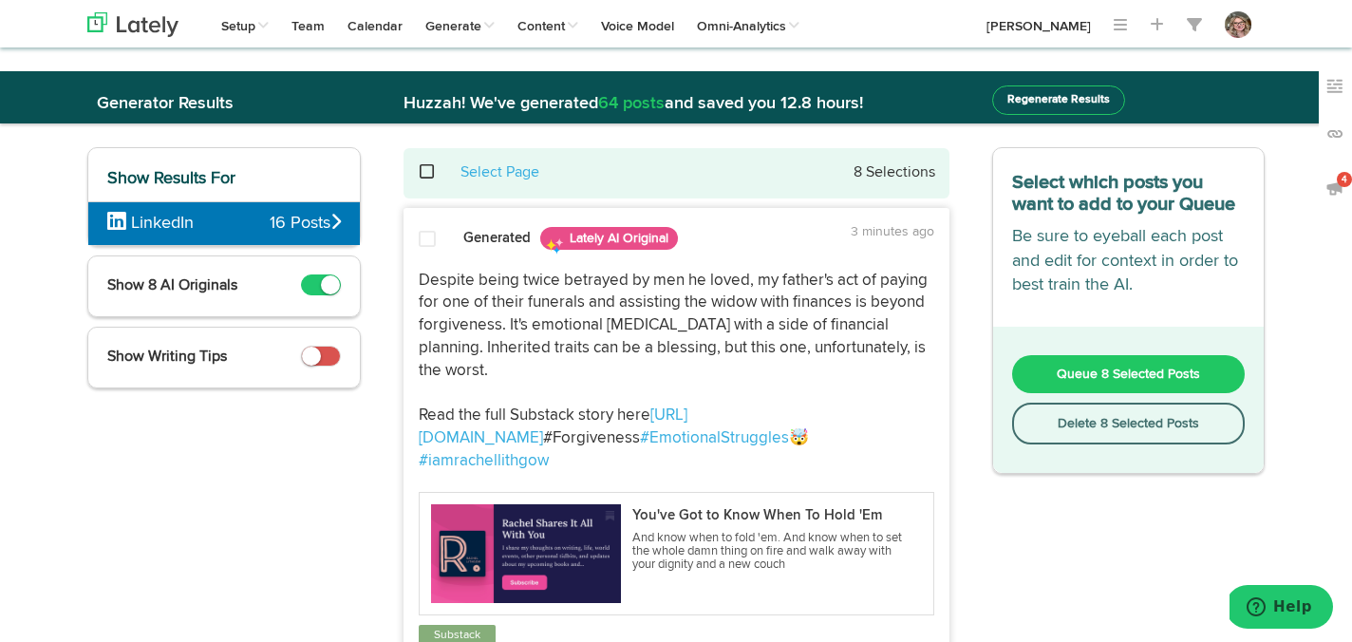
click at [425, 245] on span at bounding box center [427, 239] width 17 height 19
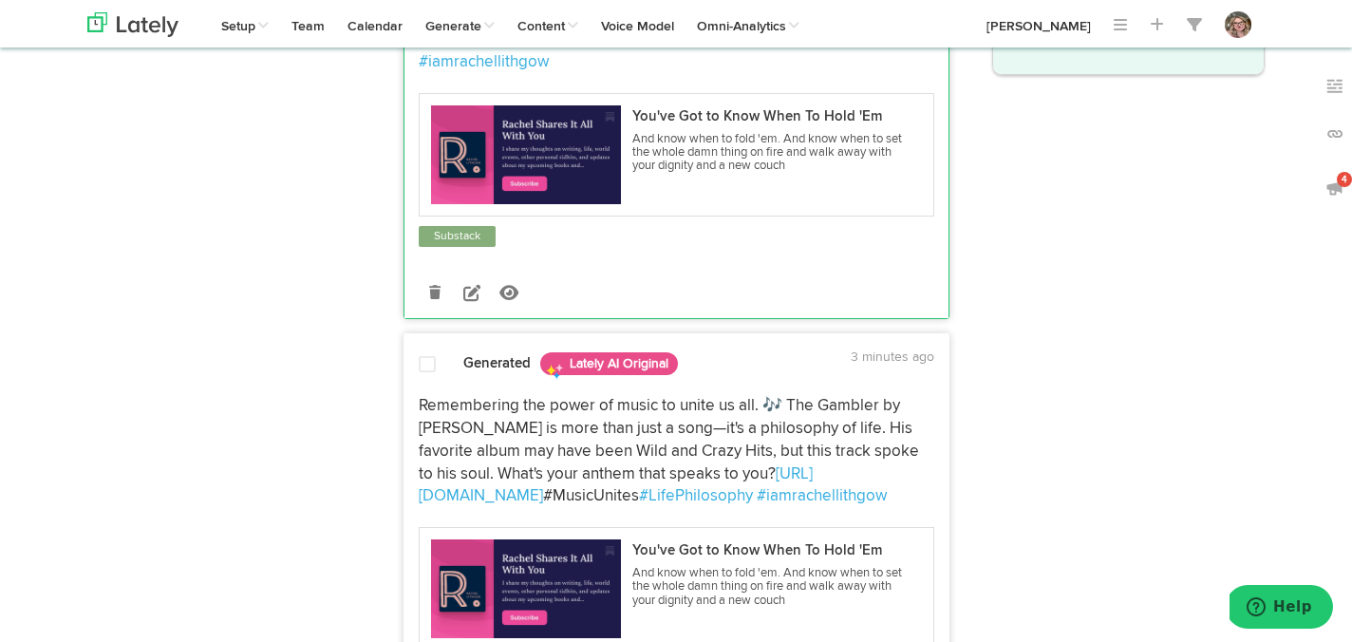
scroll to position [496, 0]
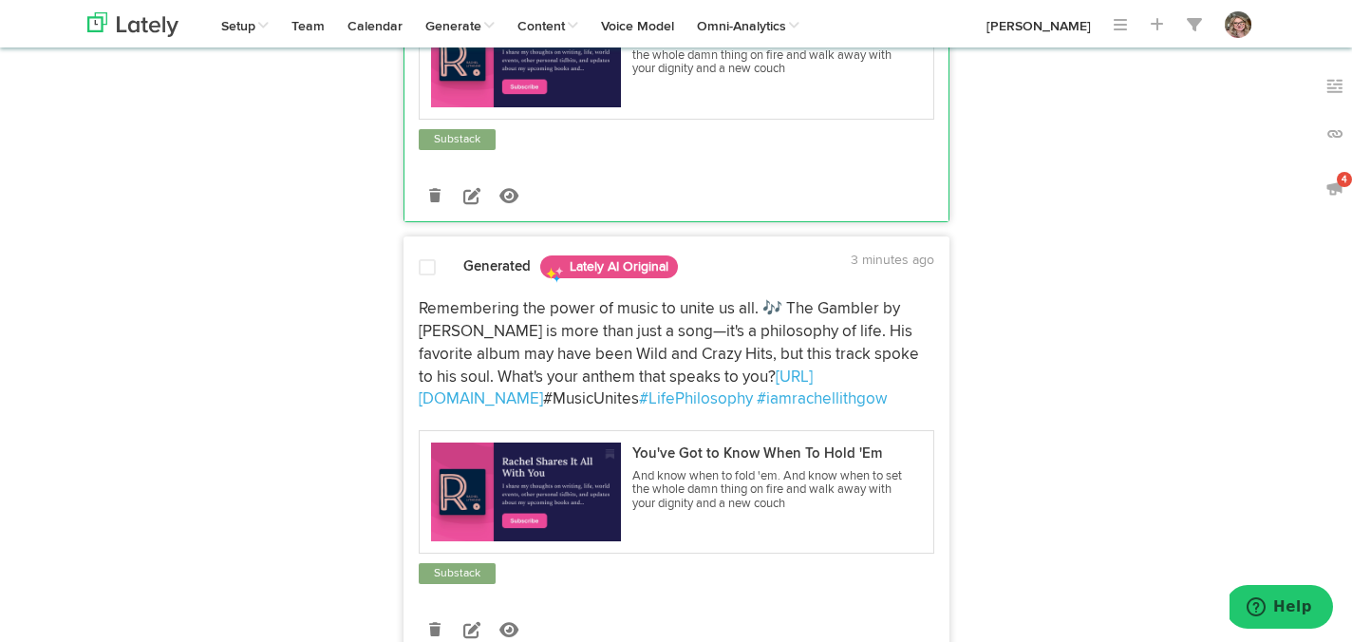
click at [443, 284] on div at bounding box center [428, 271] width 46 height 26
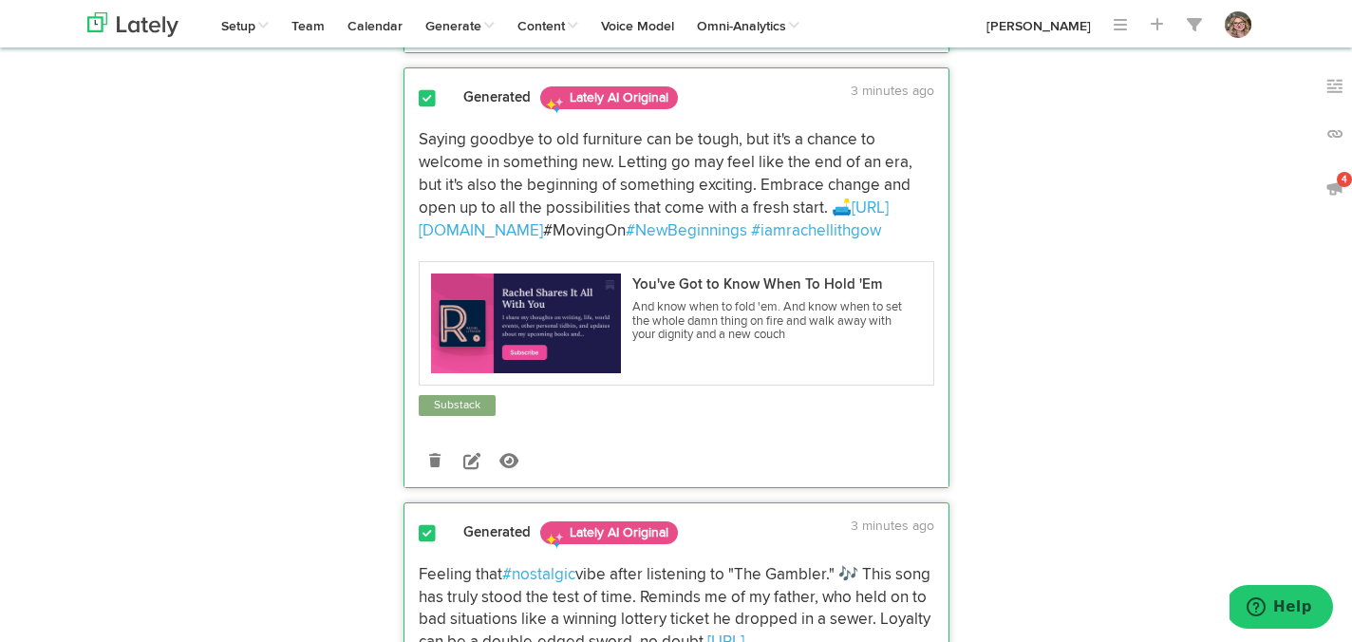
scroll to position [0, 0]
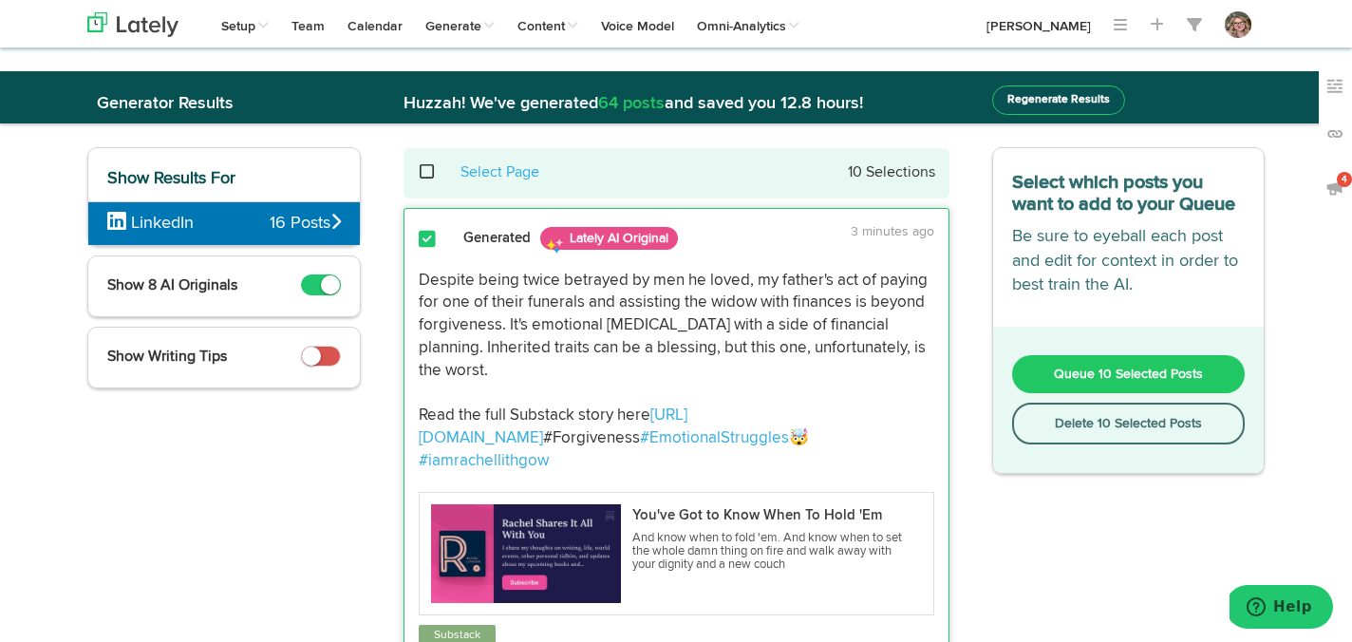
click at [1030, 362] on button "Queue 10 Selected Posts" at bounding box center [1129, 374] width 234 height 38
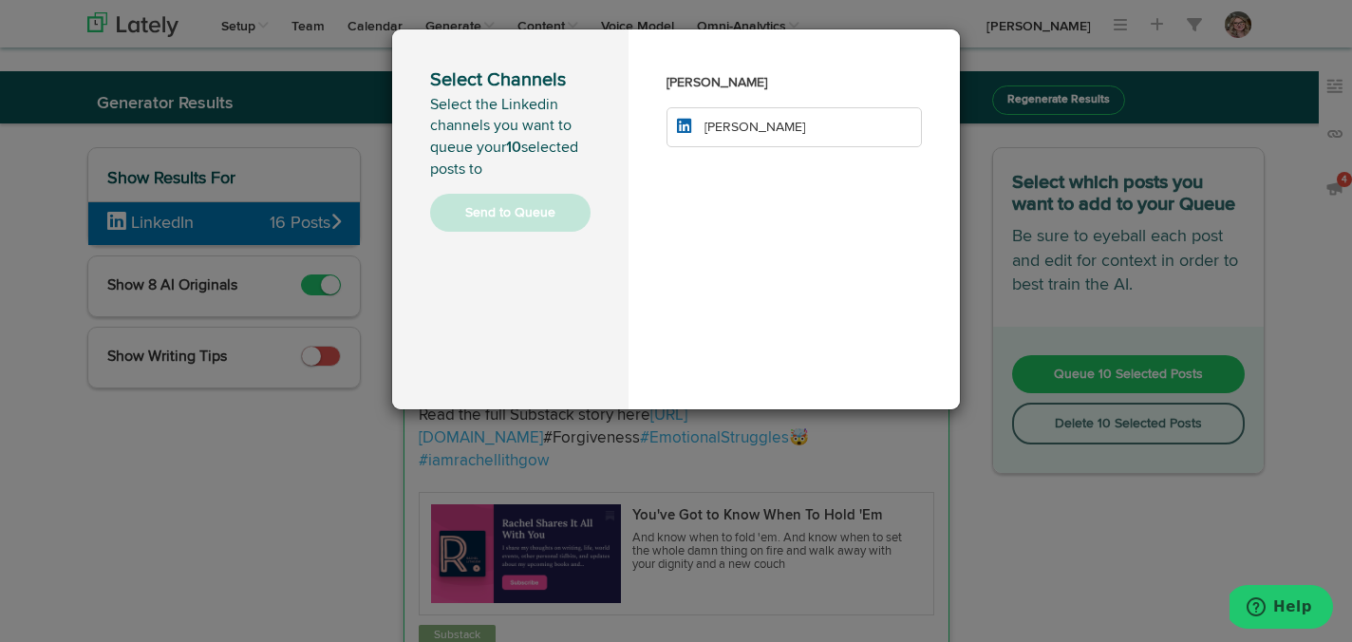
click at [726, 126] on span "[PERSON_NAME]" at bounding box center [755, 127] width 101 height 13
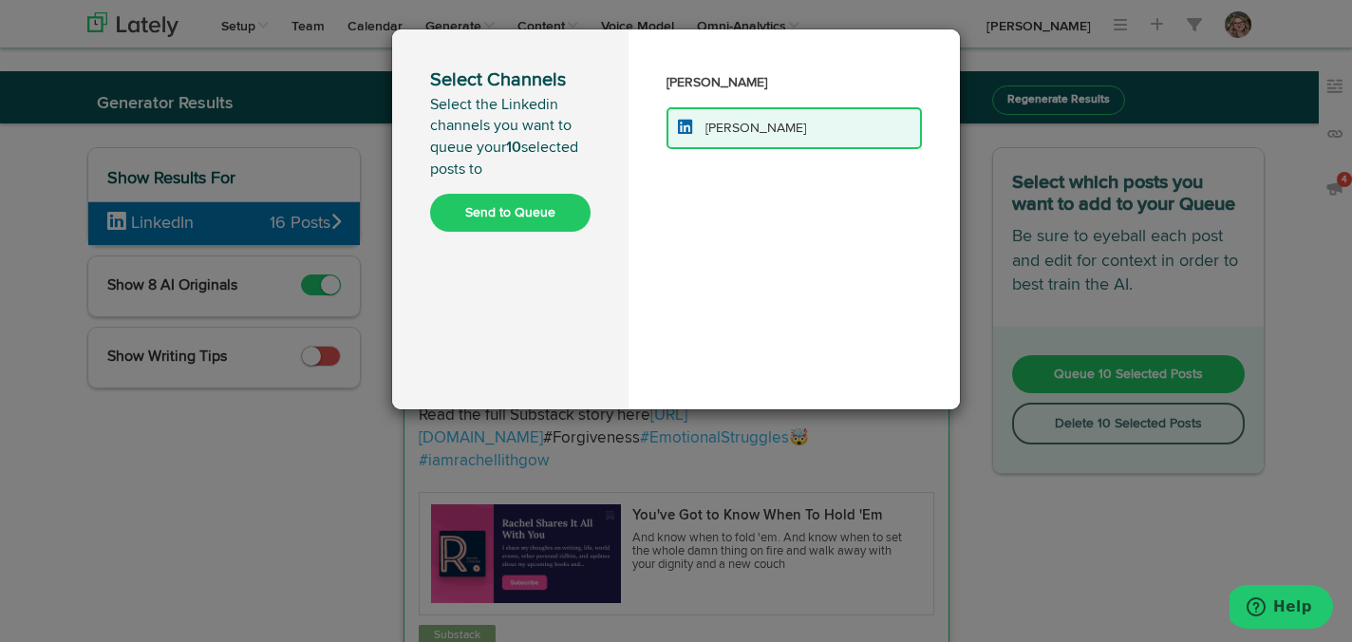
click at [519, 216] on button "Send to Queue" at bounding box center [510, 213] width 161 height 38
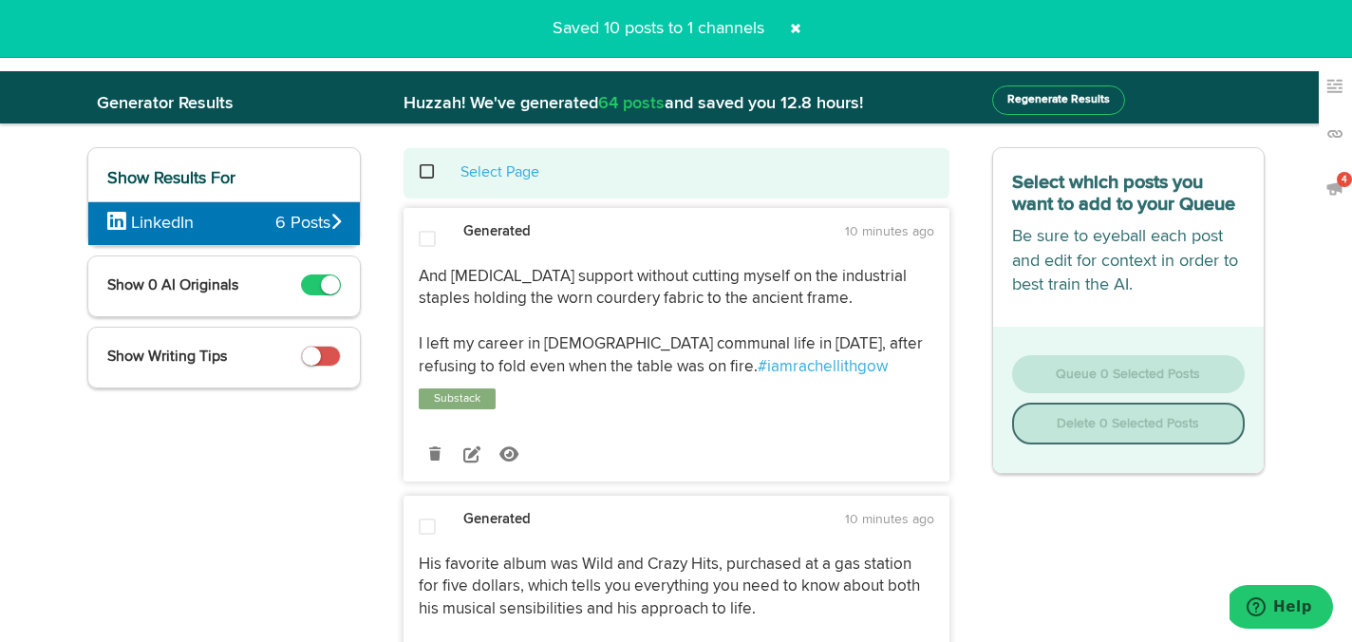
click at [425, 180] on div "Select Page" at bounding box center [677, 173] width 518 height 22
click at [426, 173] on span at bounding box center [437, 172] width 39 height 1
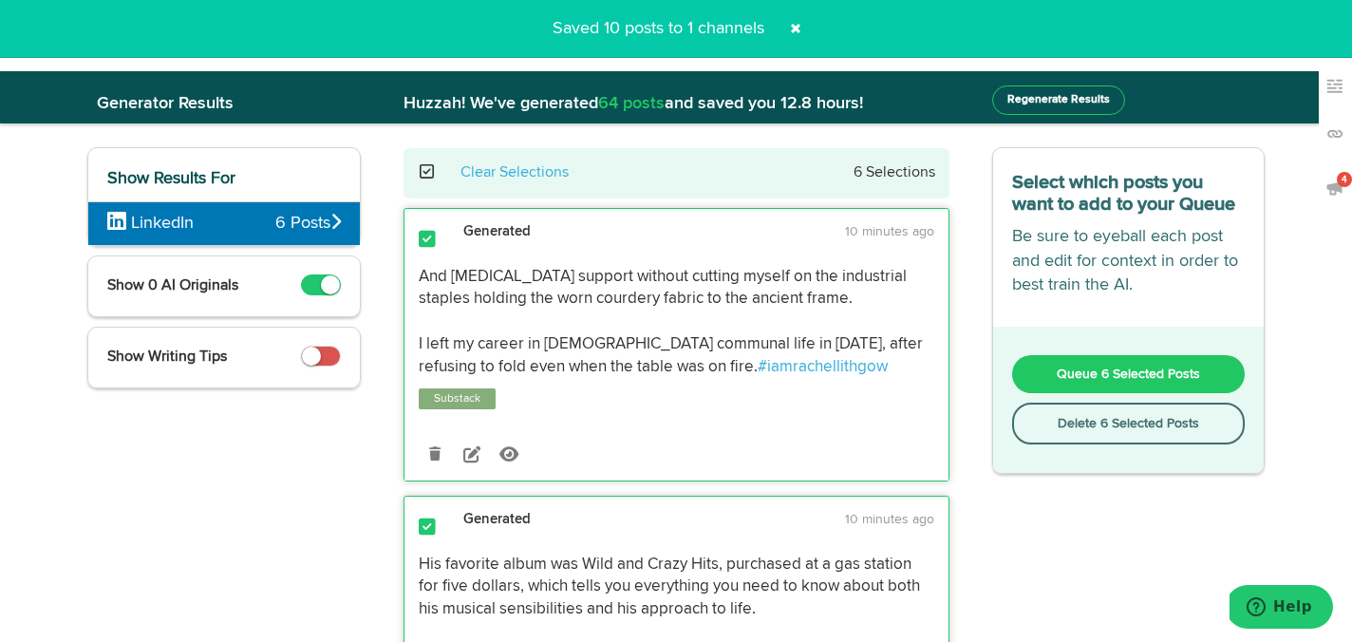
click at [1026, 424] on button "Delete 6 Selected Posts" at bounding box center [1129, 424] width 234 height 42
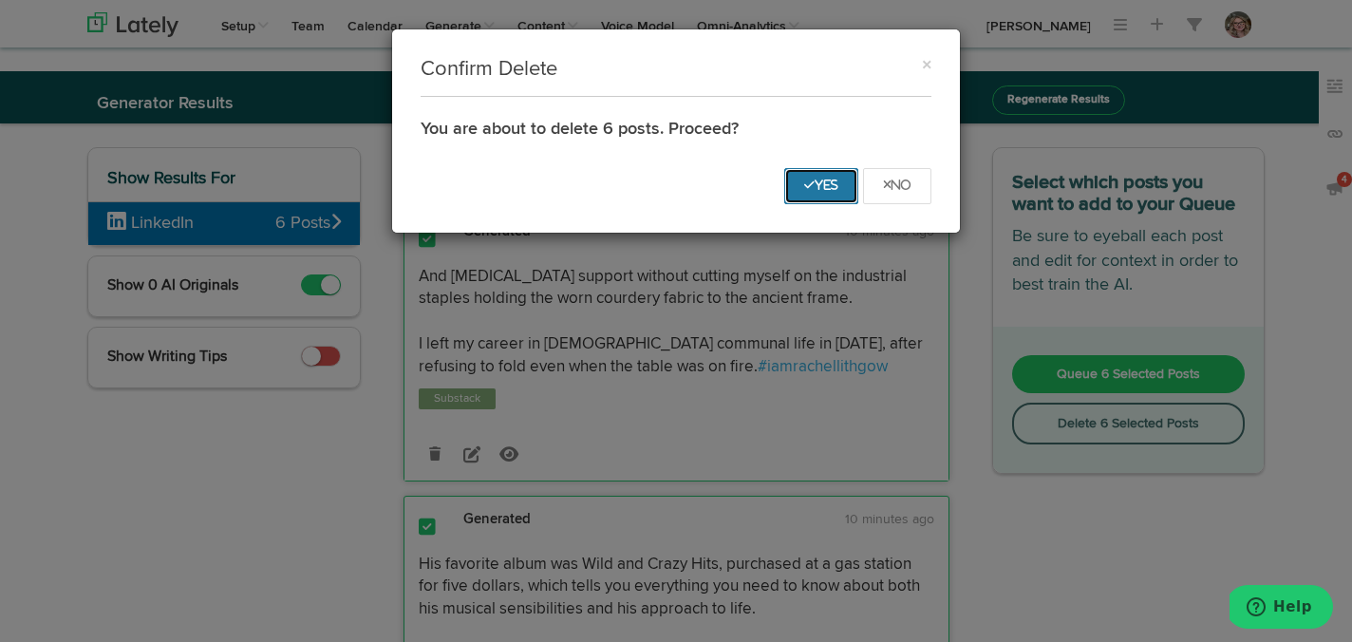
click at [821, 190] on icon "Yes" at bounding box center [821, 185] width 34 height 11
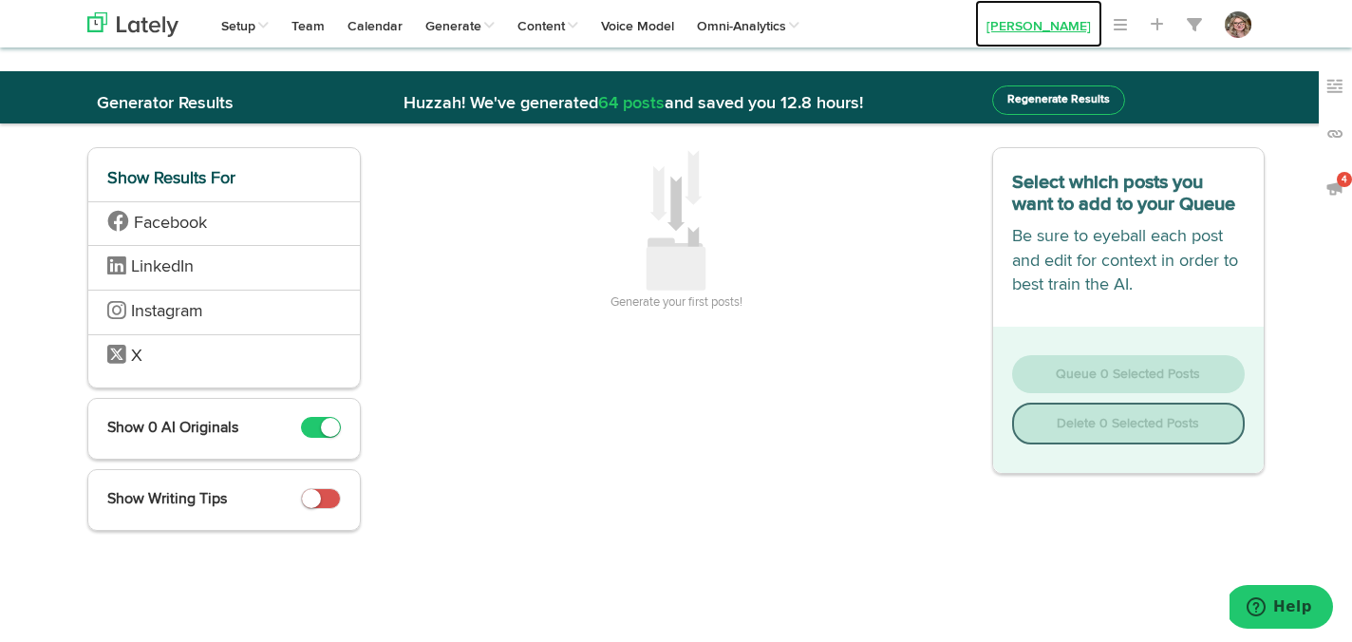
click at [1030, 28] on link "[PERSON_NAME]" at bounding box center [1038, 23] width 127 height 47
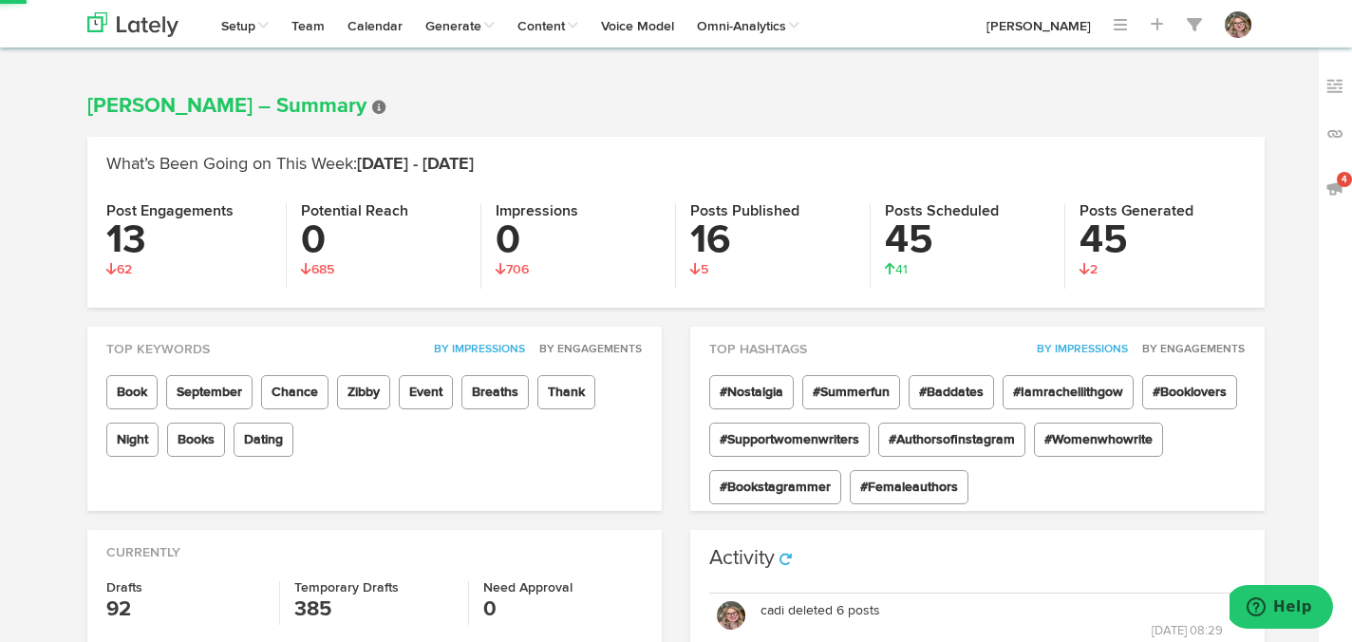
click at [941, 26] on div "Channels Create Generate Pipeline Team Basic Analytics (limited on mobile) Dash…" at bounding box center [676, 23] width 1206 height 47
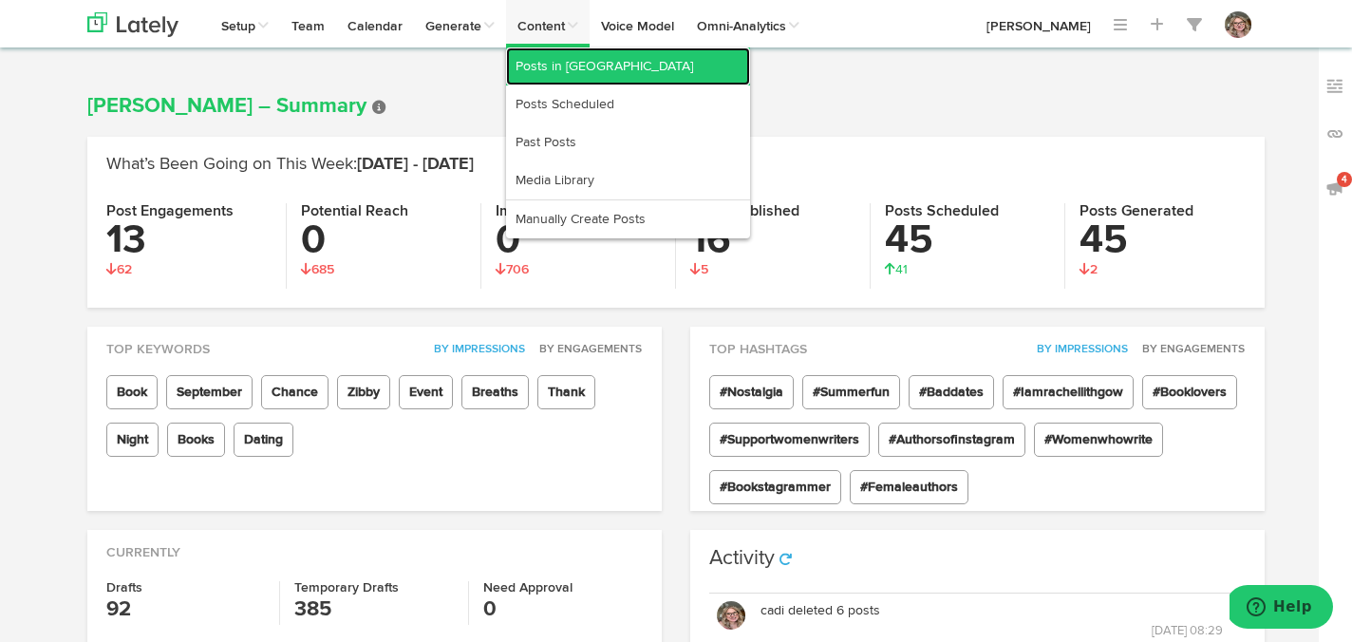
click at [536, 66] on link "Posts in [GEOGRAPHIC_DATA]" at bounding box center [628, 66] width 244 height 38
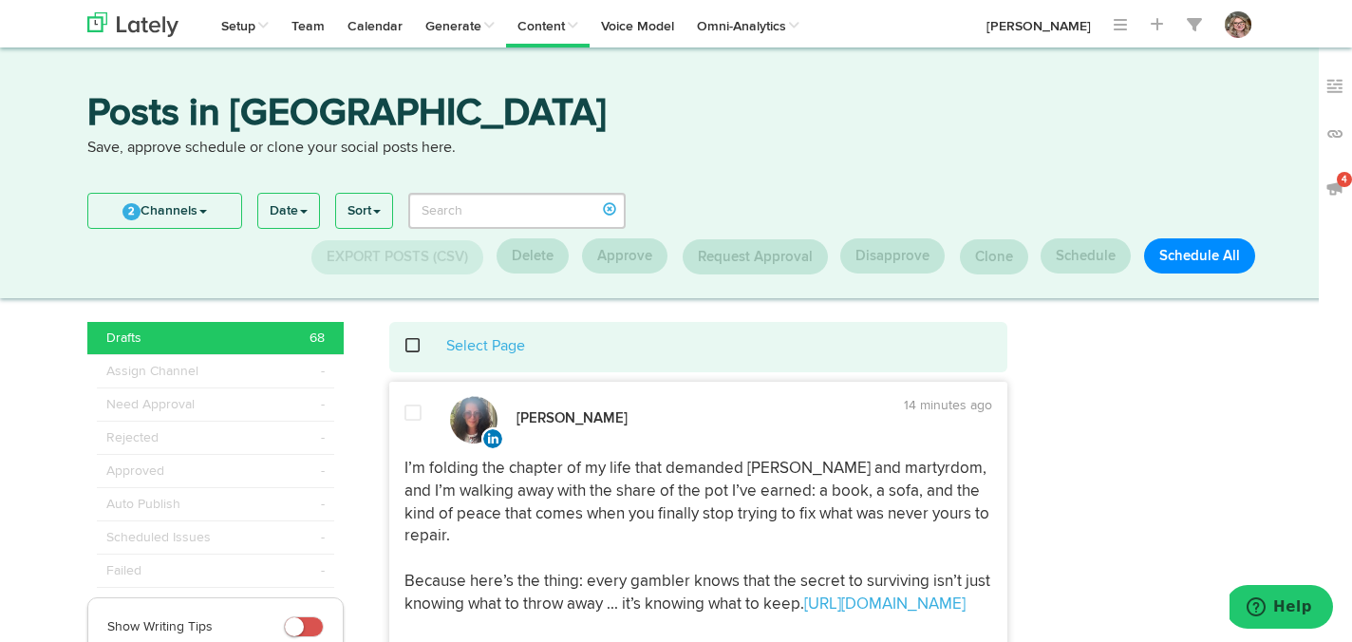
click at [123, 208] on span "2" at bounding box center [132, 211] width 18 height 17
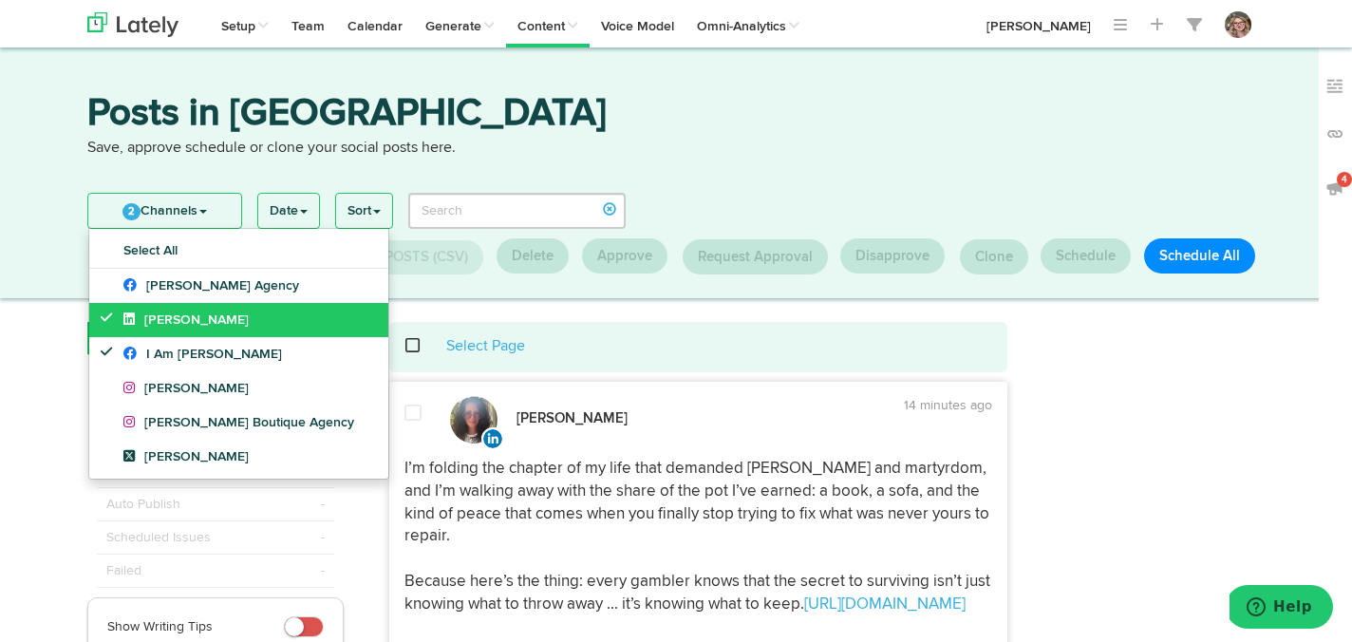
click at [99, 316] on link "[PERSON_NAME]" at bounding box center [238, 320] width 299 height 34
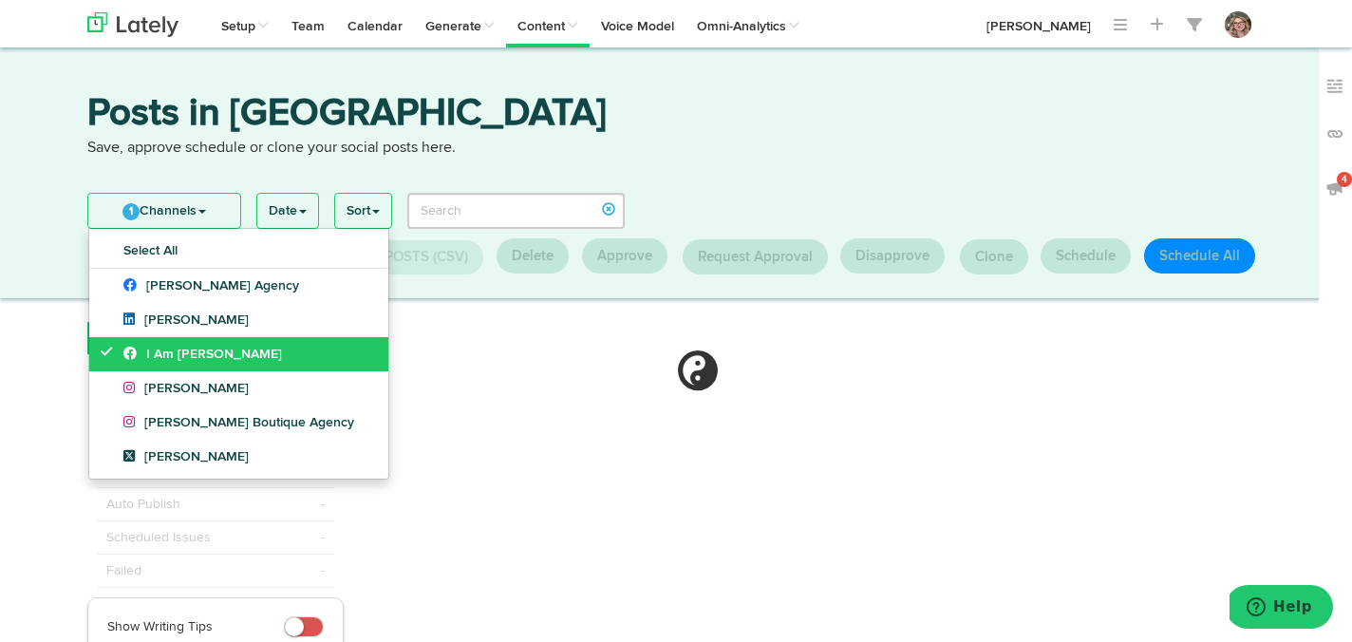
click at [99, 345] on link "I Am [PERSON_NAME]" at bounding box center [238, 354] width 299 height 34
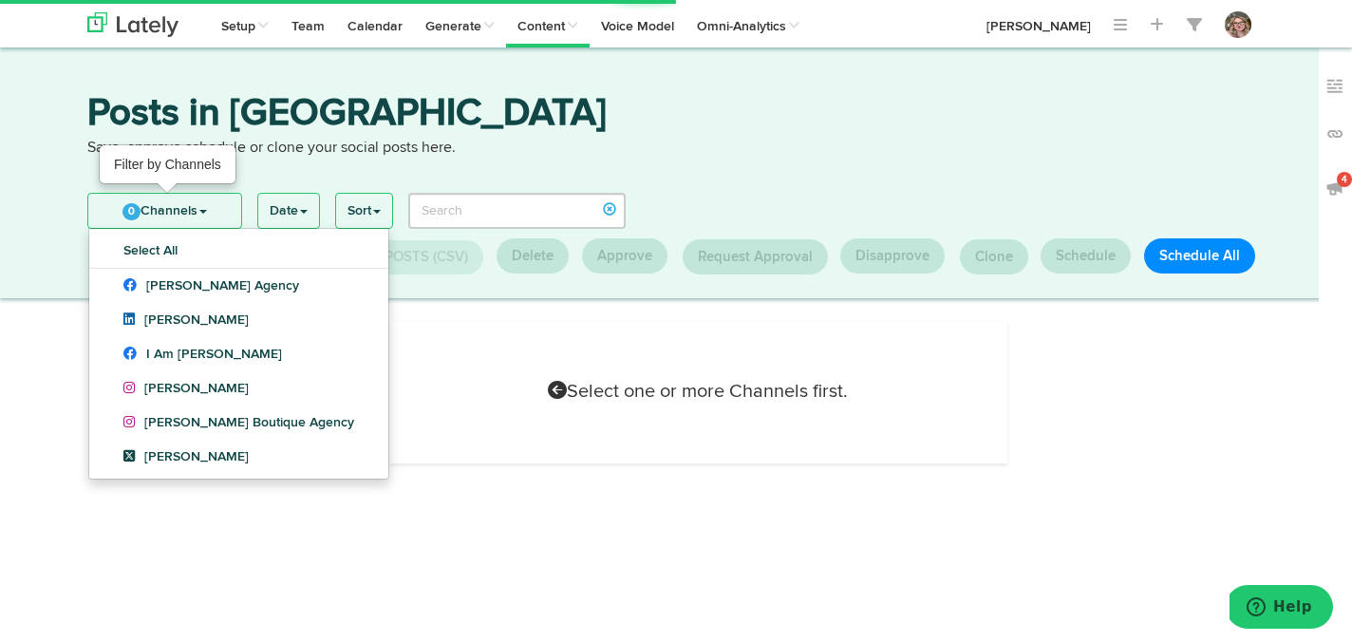
click at [143, 211] on link "0 Channels" at bounding box center [164, 211] width 153 height 34
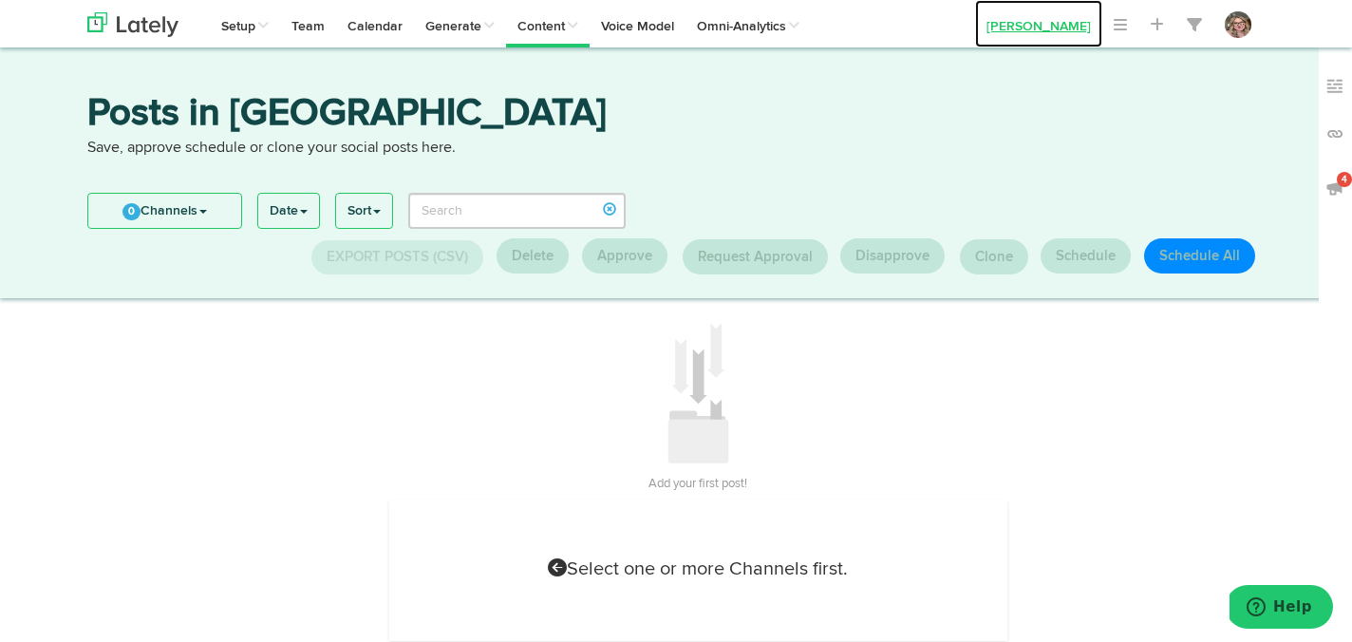
click at [1028, 21] on link "[PERSON_NAME]" at bounding box center [1038, 23] width 127 height 47
